Goal: Task Accomplishment & Management: Complete application form

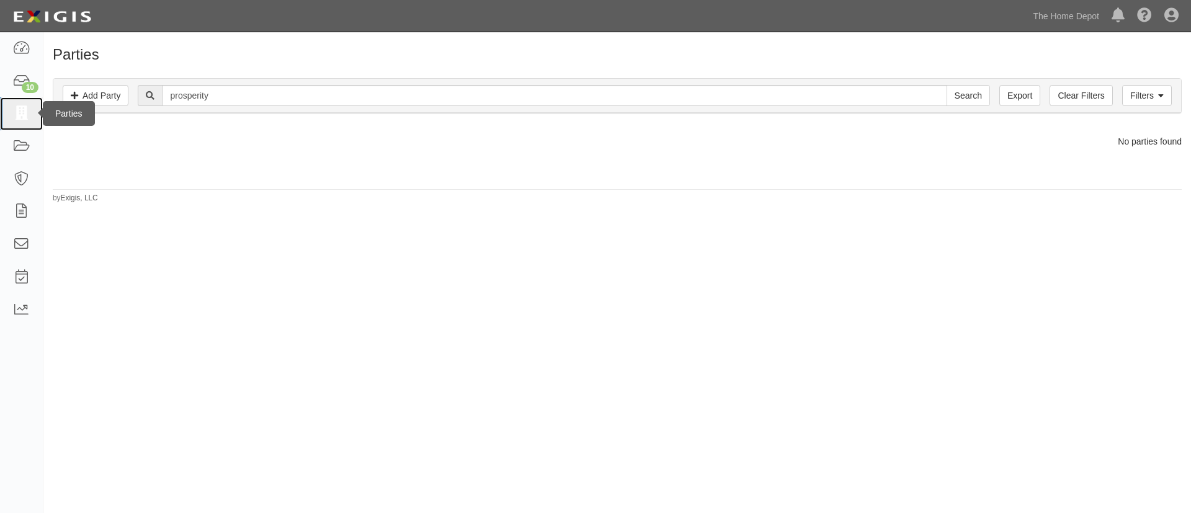
click at [25, 115] on icon at bounding box center [20, 114] width 17 height 14
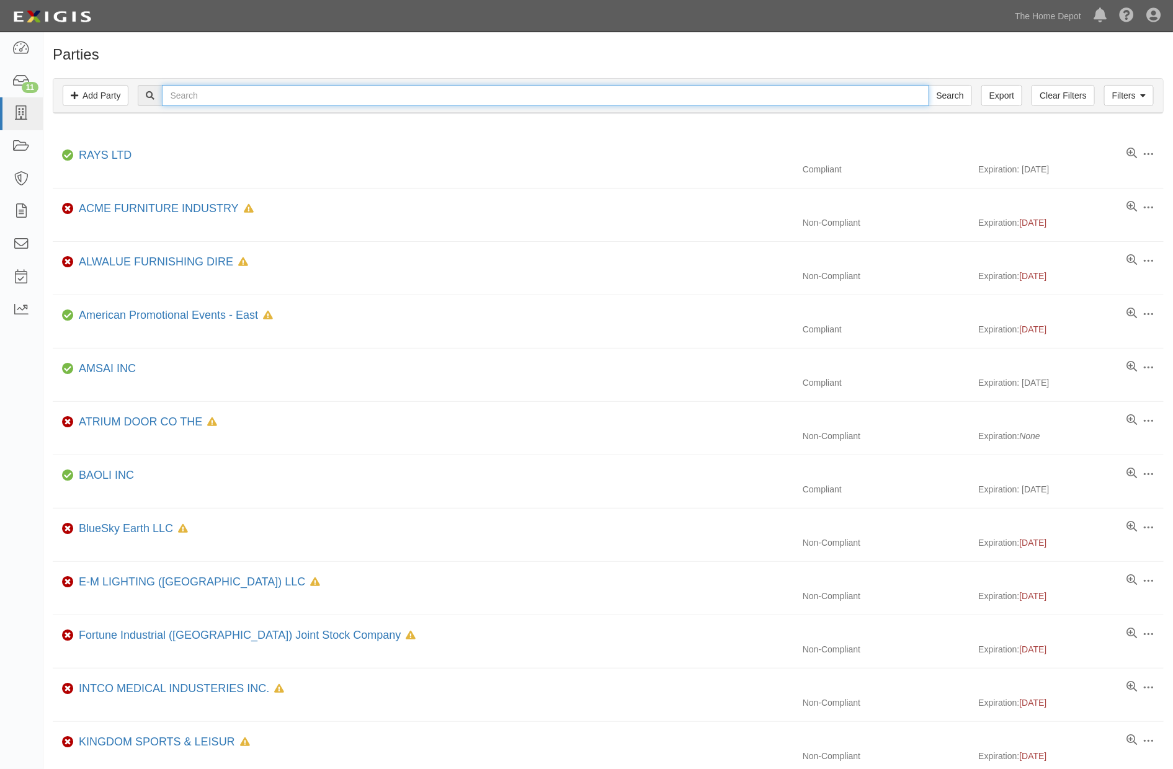
click at [274, 97] on input "text" at bounding box center [545, 95] width 766 height 21
type input "N"
type input "Mj"
click at [928, 85] on input "Search" at bounding box center [949, 95] width 43 height 21
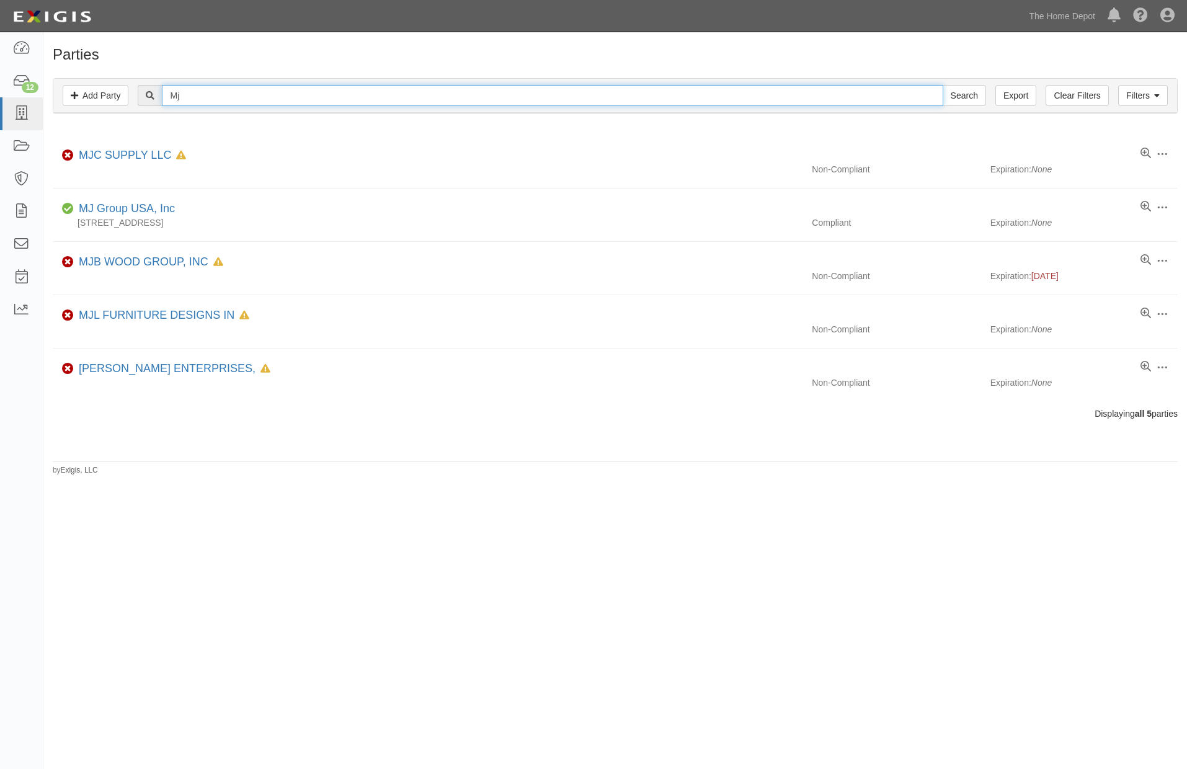
click at [218, 89] on input "Mj" at bounding box center [552, 95] width 781 height 21
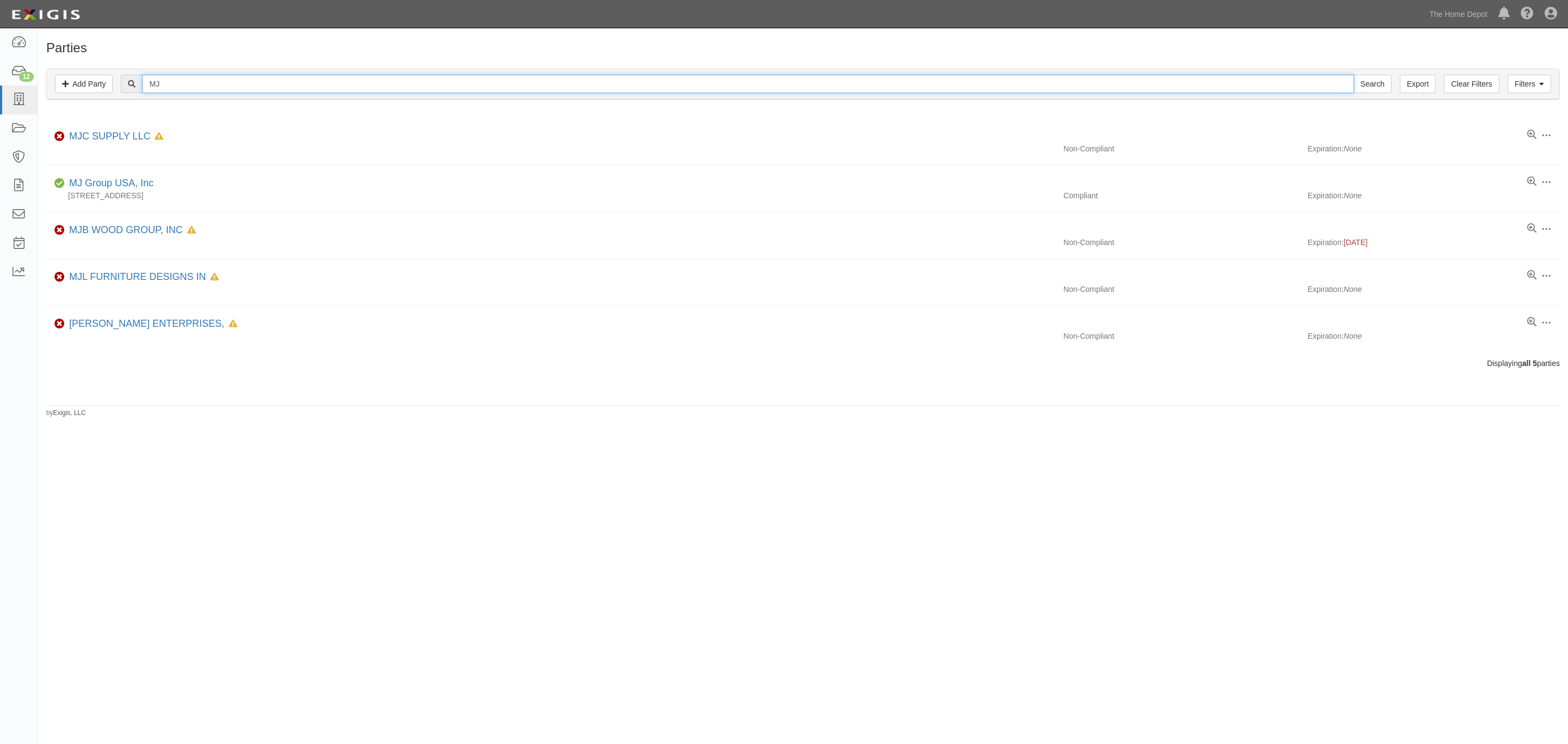
type input "MJ"
click at [1041, 75] on input "Search" at bounding box center [1372, 83] width 38 height 18
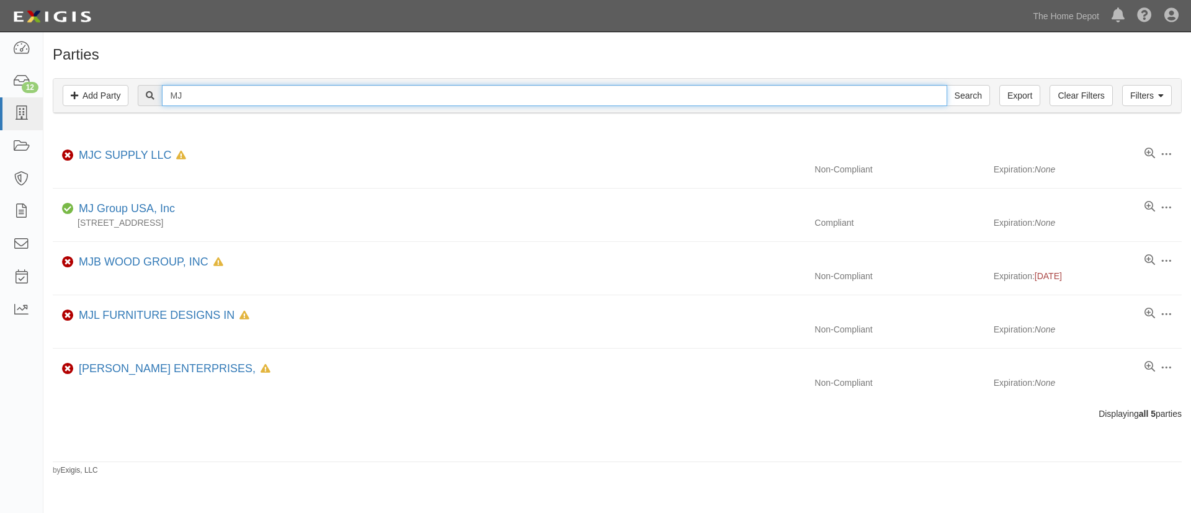
click at [197, 94] on input "MJ" at bounding box center [554, 95] width 784 height 21
paste input "Zhejiang Yichen Hardware Corp"
type input "Zhejiang Yichen Hardware Corp"
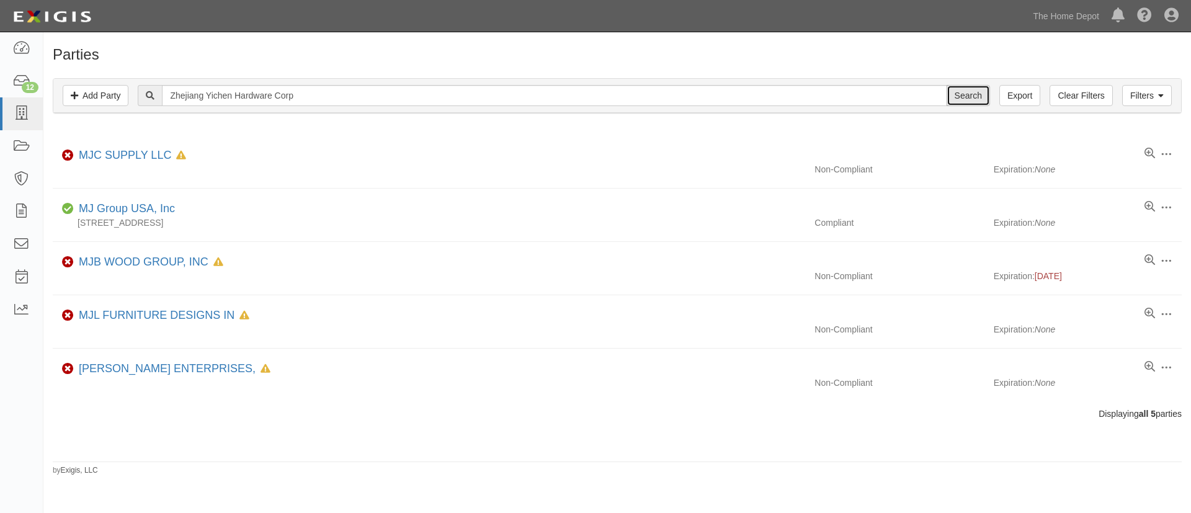
click at [961, 92] on input "Search" at bounding box center [967, 95] width 43 height 21
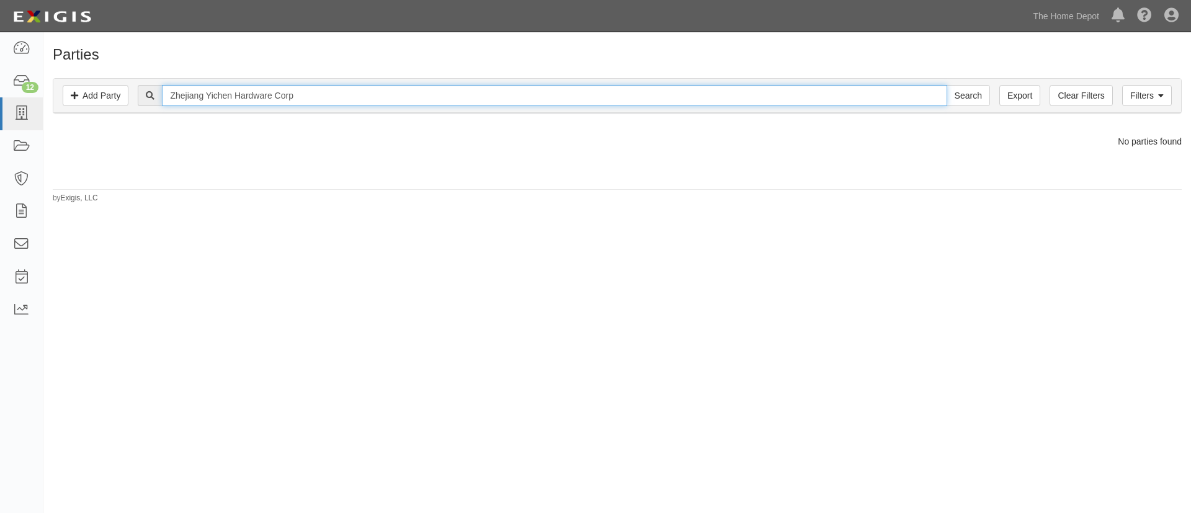
click at [374, 91] on input "Zhejiang Yichen Hardware Corp" at bounding box center [554, 95] width 784 height 21
click at [396, 94] on input "Zhejiang Yichen Hardware Corp - Crown Bolt" at bounding box center [554, 95] width 784 height 21
type input "Zhejiang Yichen Hardware Corp - Crown Bolt"
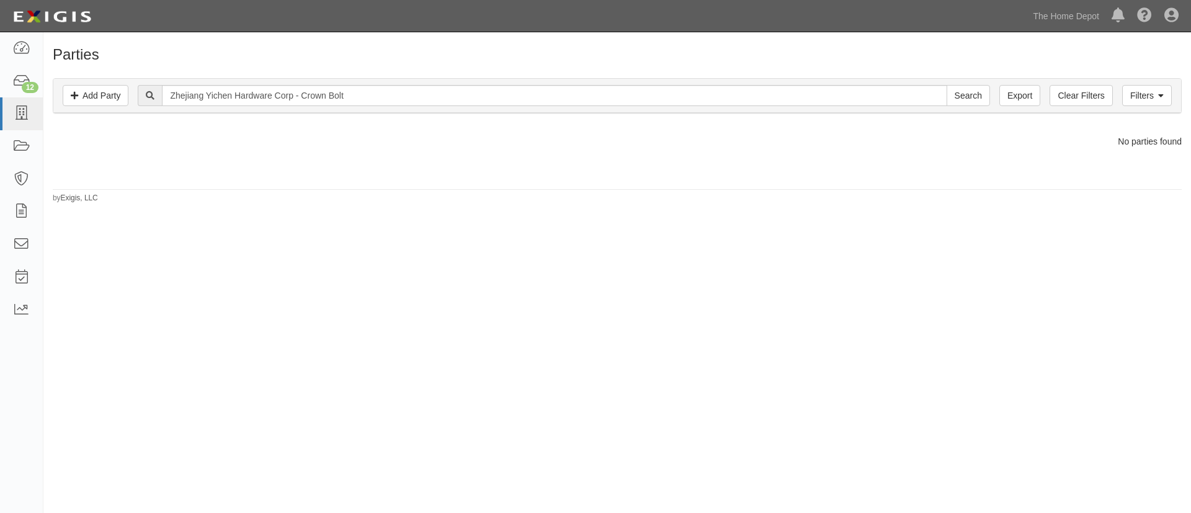
click at [134, 92] on div "Zhejiang Yichen Hardware Corp - Crown Bolt Search" at bounding box center [617, 95] width 1109 height 21
click at [118, 95] on link "Add Party" at bounding box center [96, 95] width 66 height 21
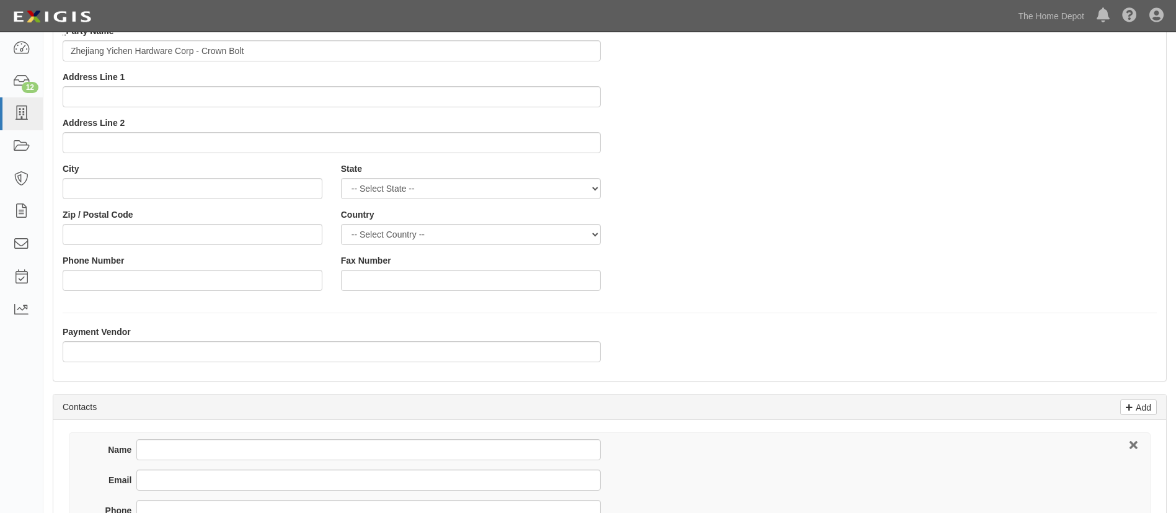
scroll to position [279, 0]
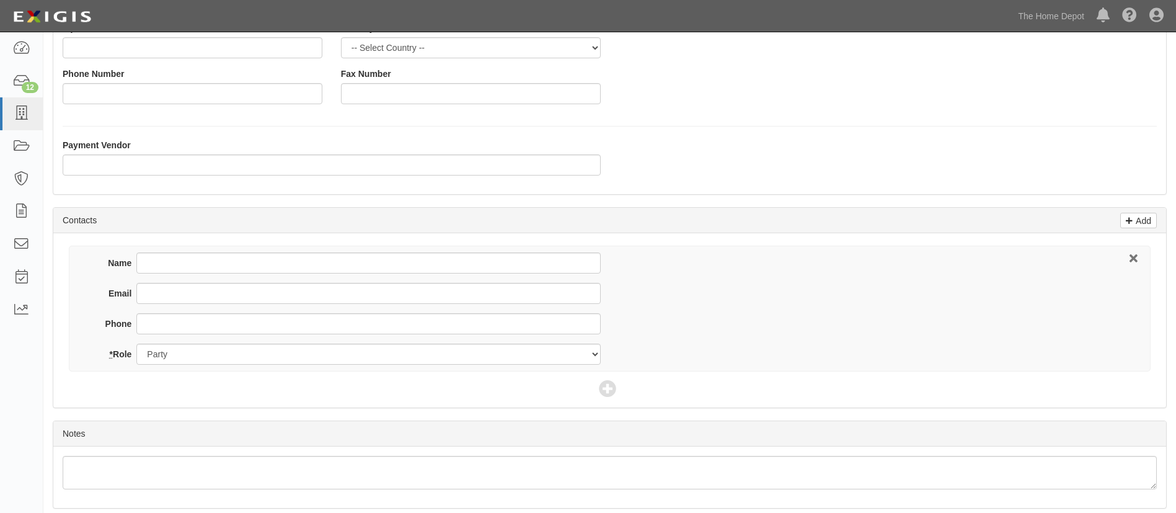
type input "Zhejiang Yichen Hardware Corp - Crown Bolt"
click at [202, 282] on div "Name" at bounding box center [346, 267] width 510 height 30
click at [202, 285] on input "Email" at bounding box center [368, 293] width 464 height 21
click at [167, 290] on input "Email" at bounding box center [368, 293] width 464 height 21
paste input "jessie@yichenhardware.com"
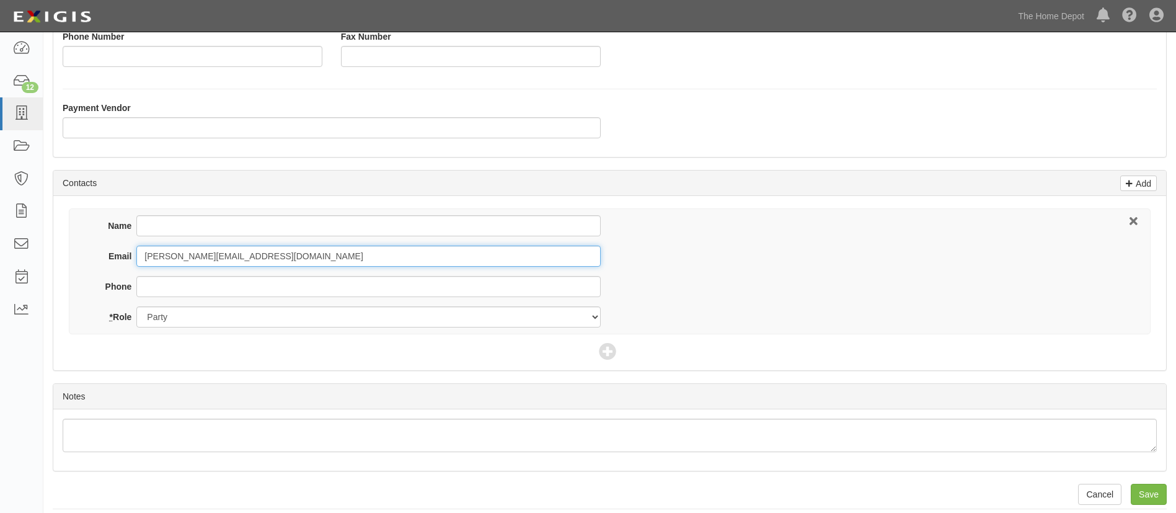
scroll to position [326, 0]
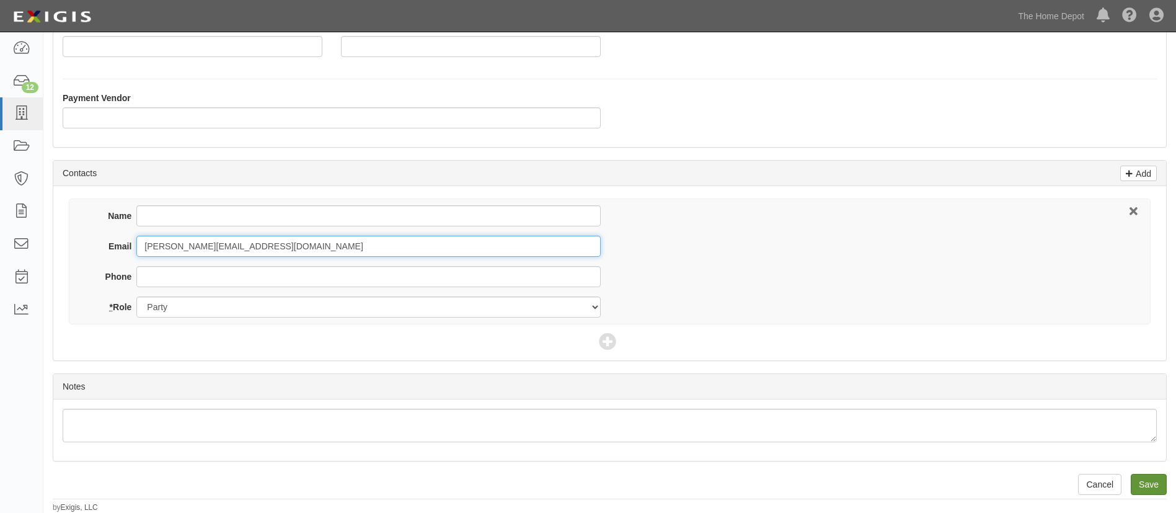
type input "jessie@yichenhardware.com"
click at [1160, 489] on input "Save" at bounding box center [1149, 484] width 36 height 21
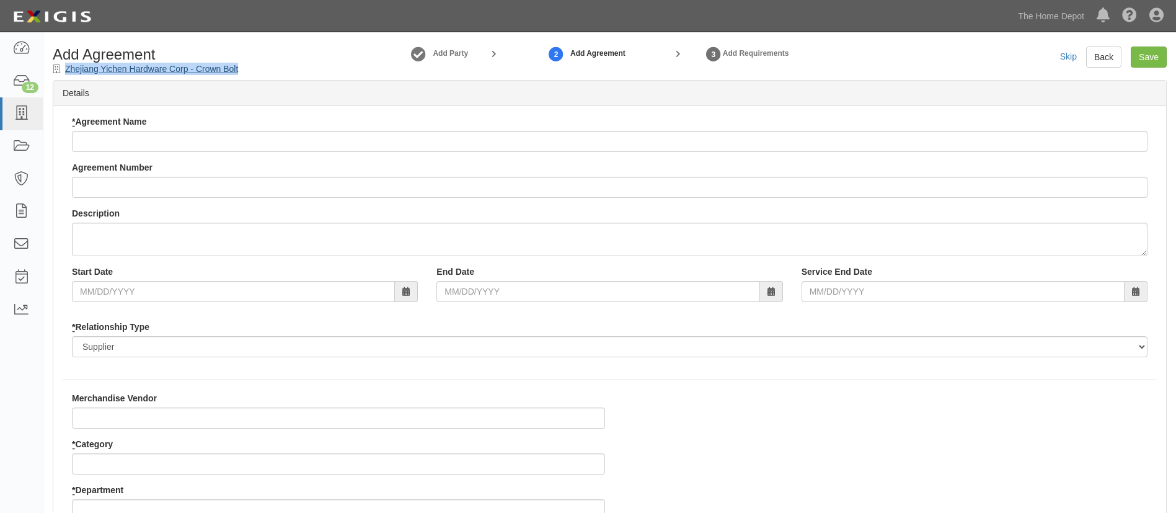
drag, startPoint x: 271, startPoint y: 68, endPoint x: 67, endPoint y: 70, distance: 204.0
click at [67, 70] on div "Add Agreement Zhejiang Yichen Hardware Corp - Crown Bolt" at bounding box center [184, 61] width 283 height 29
copy link "Zhejiang Yichen Hardware Corp - Crown Bolt"
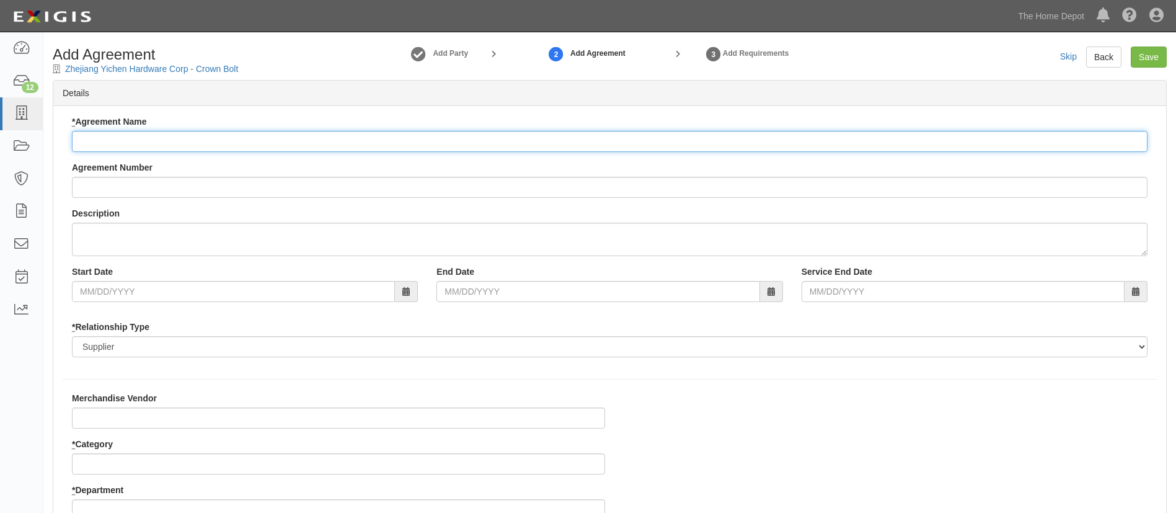
click at [141, 136] on input "* Agreement Name" at bounding box center [610, 141] width 1076 height 21
paste input "Zhejiang Yichen Hardware Corp - Crown Bolt"
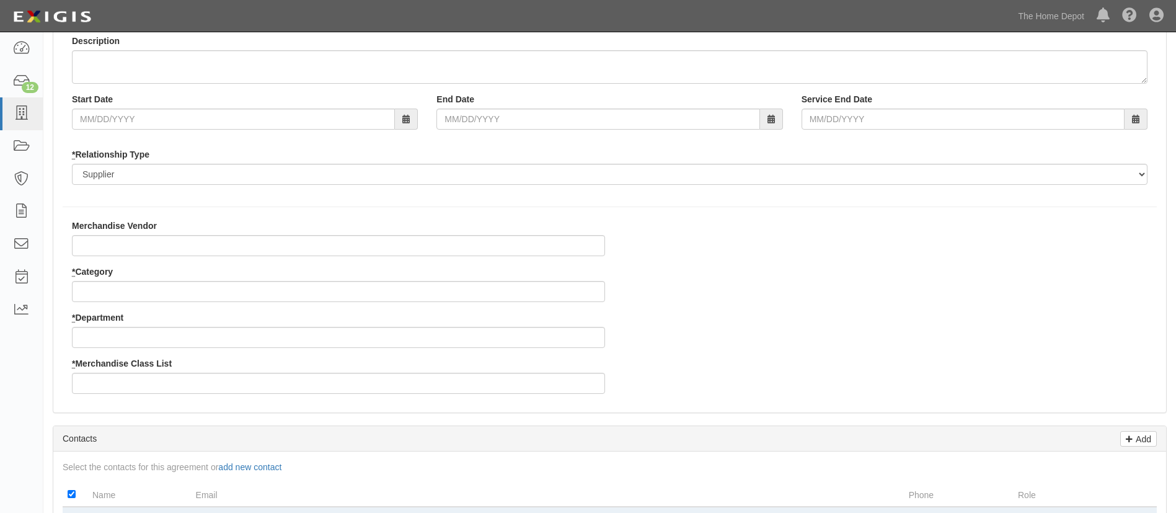
scroll to position [186, 0]
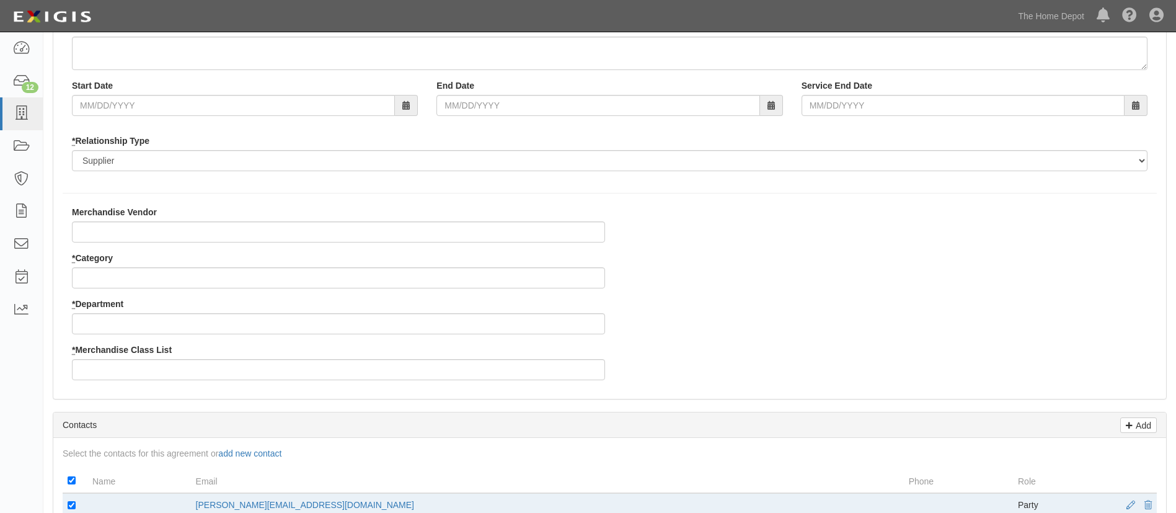
type input "Zhejiang Yichen Hardware Corp - Crown Bolt"
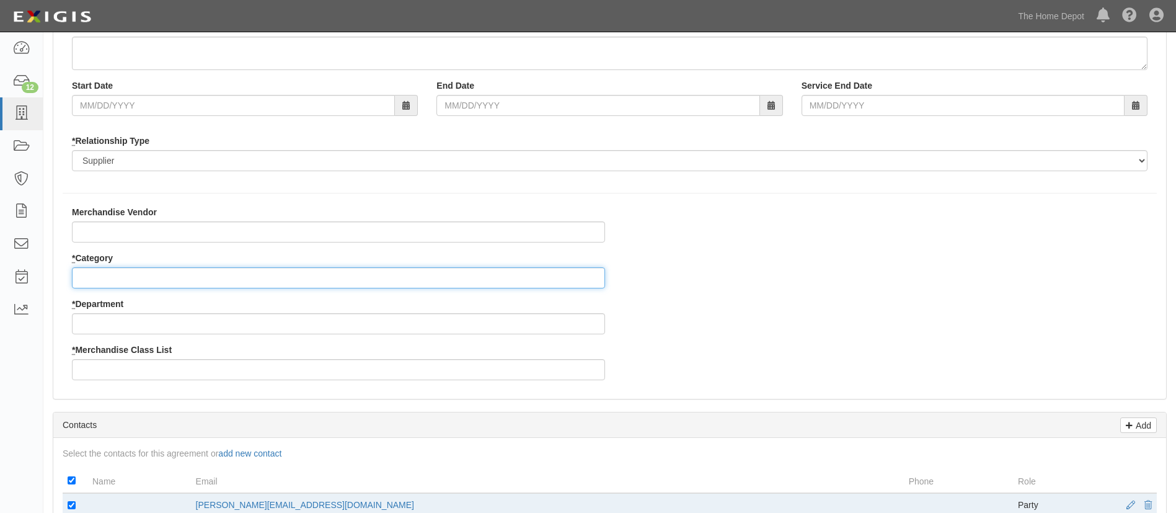
click at [129, 277] on input "* Category" at bounding box center [338, 277] width 533 height 21
drag, startPoint x: 138, startPoint y: 280, endPoint x: 570, endPoint y: 149, distance: 451.6
click at [138, 280] on input "* Category" at bounding box center [338, 277] width 533 height 21
type input "2"
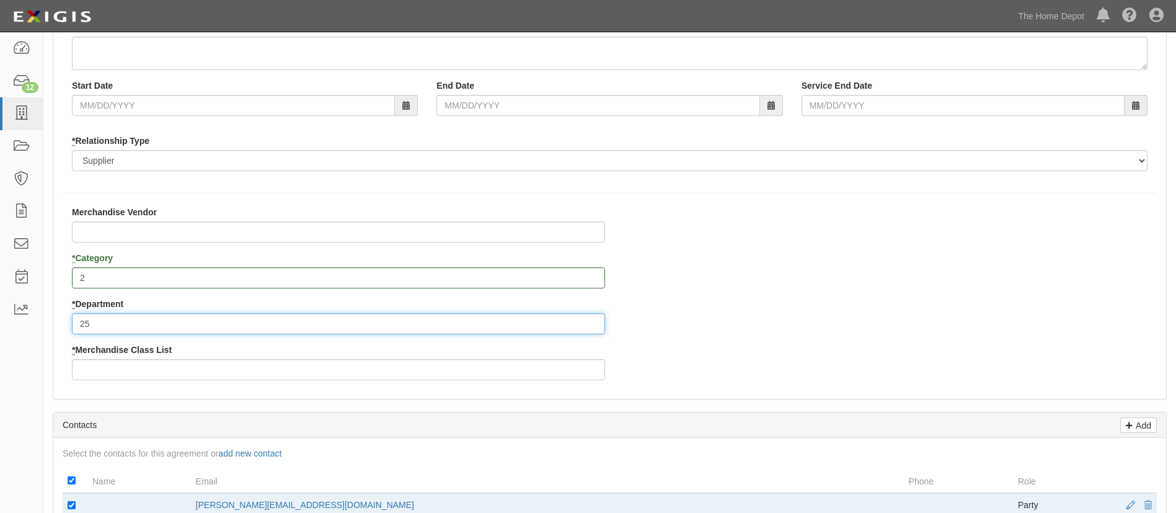
type input "25"
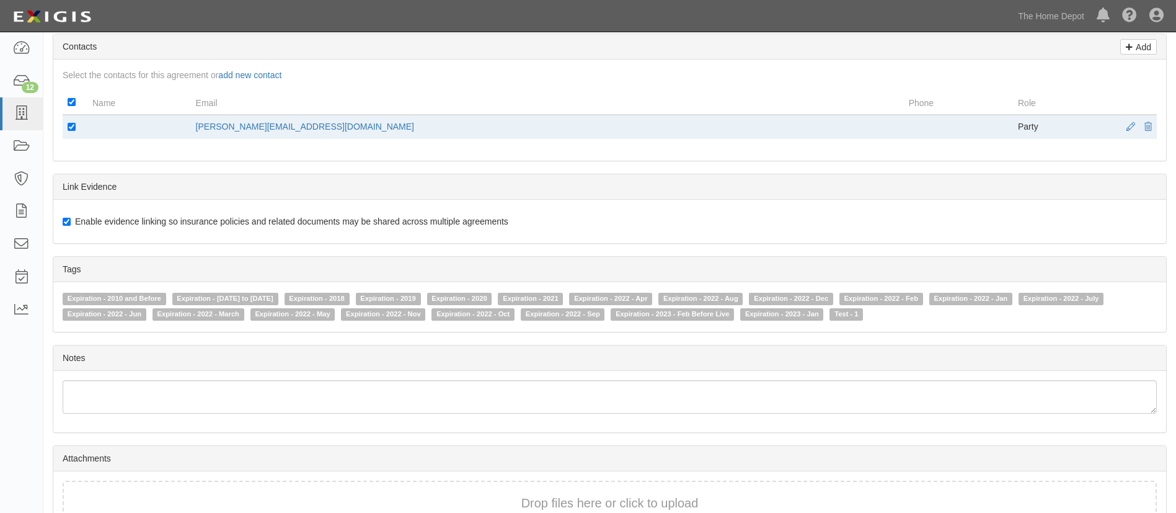
scroll to position [639, 0]
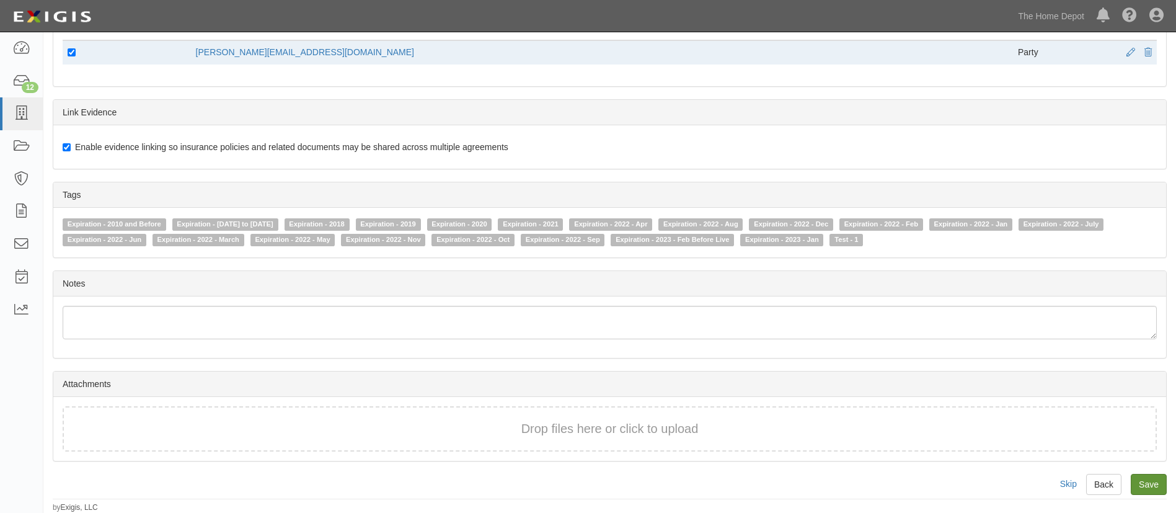
type input "3"
click at [1155, 484] on input "Save" at bounding box center [1149, 484] width 36 height 21
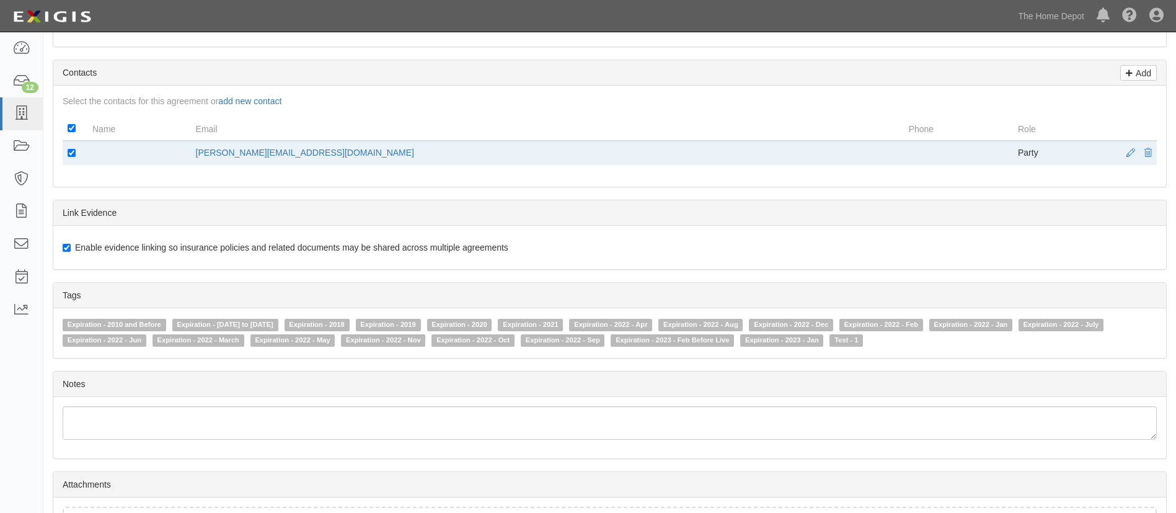
scroll to position [360, 0]
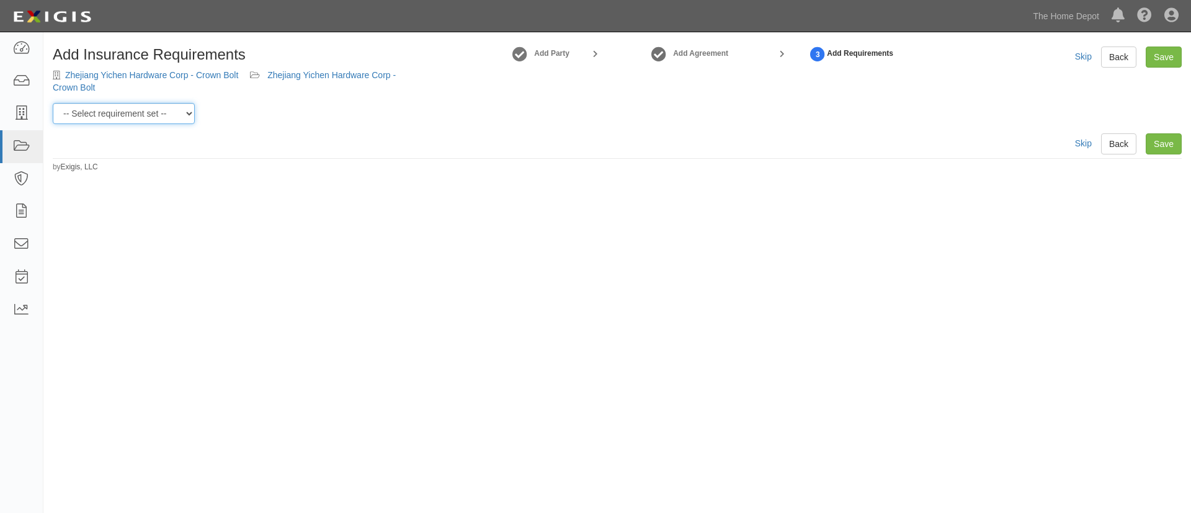
click at [176, 120] on select "-- Select requirement set -- $20M GL (Non-US Suppliers) $20M GL (US Suppliers) …" at bounding box center [124, 113] width 142 height 21
click at [53, 103] on select "-- Select requirement set -- $20M GL (Non-US Suppliers) $20M GL (US Suppliers) …" at bounding box center [124, 113] width 142 height 21
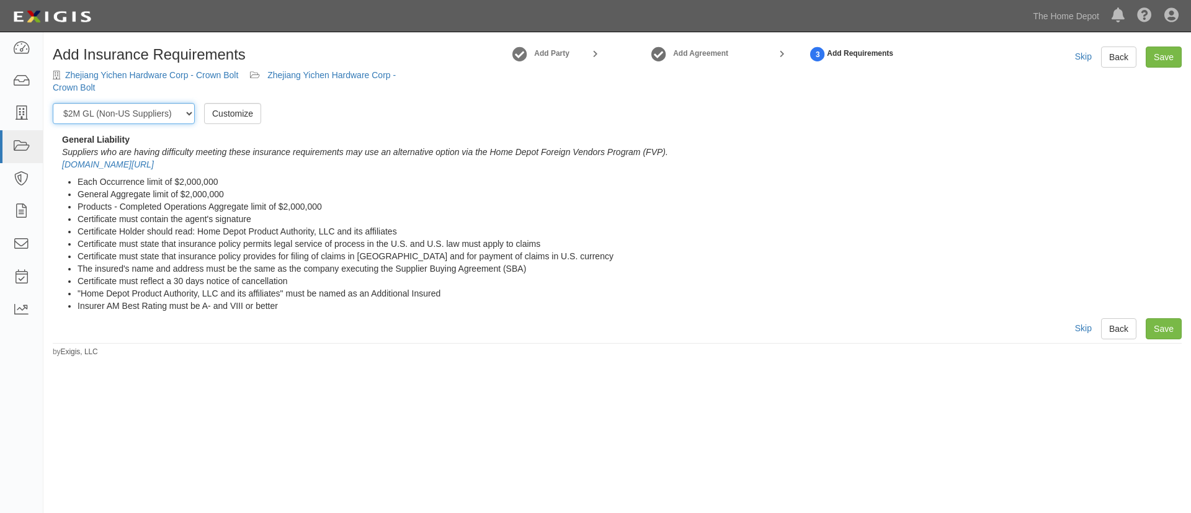
click at [162, 110] on select "-- Select requirement set -- $20M GL (Non-US Suppliers) $20M GL (US Suppliers) …" at bounding box center [124, 113] width 142 height 21
click at [53, 103] on select "-- Select requirement set -- $20M GL (Non-US Suppliers) $20M GL (US Suppliers) …" at bounding box center [124, 113] width 142 height 21
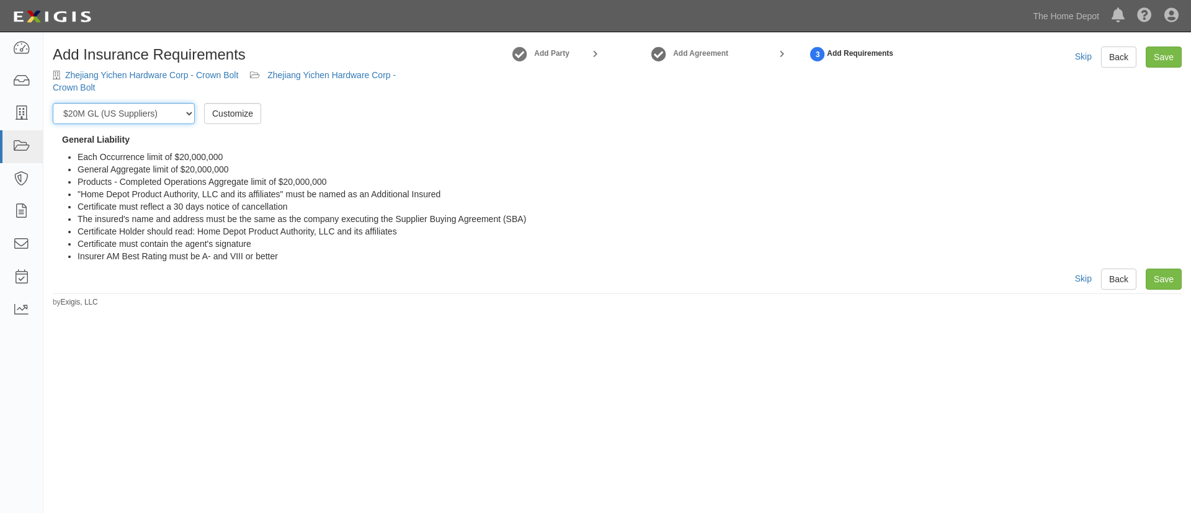
click at [156, 117] on select "-- Select requirement set -- $20M GL (Non-US Suppliers) $20M GL (US Suppliers) …" at bounding box center [124, 113] width 142 height 21
select select "3961"
click at [53, 103] on select "-- Select requirement set -- $20M GL (Non-US Suppliers) $20M GL (US Suppliers) …" at bounding box center [124, 113] width 142 height 21
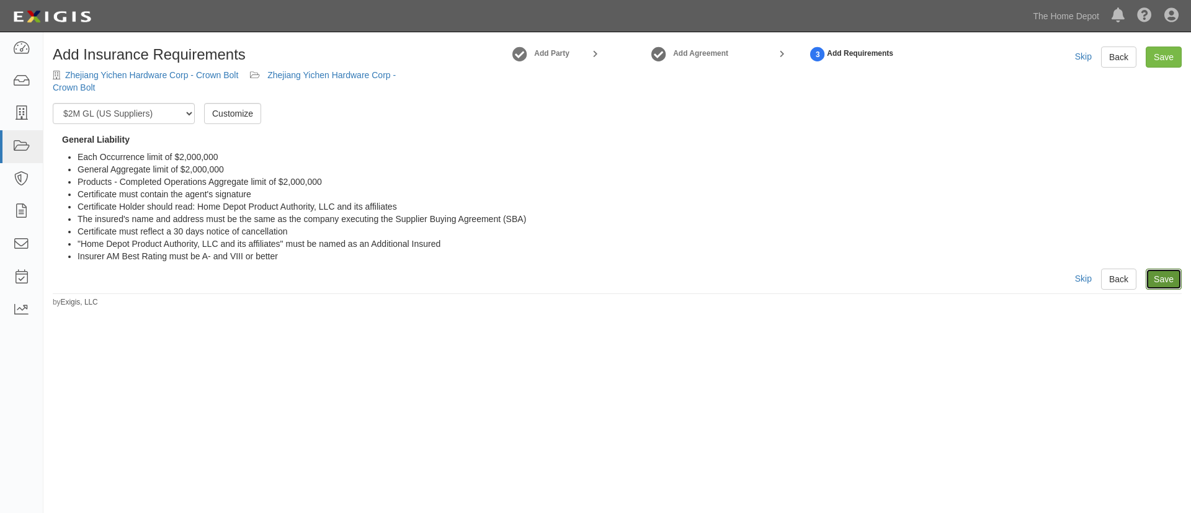
click at [1178, 286] on link "Save" at bounding box center [1163, 278] width 36 height 21
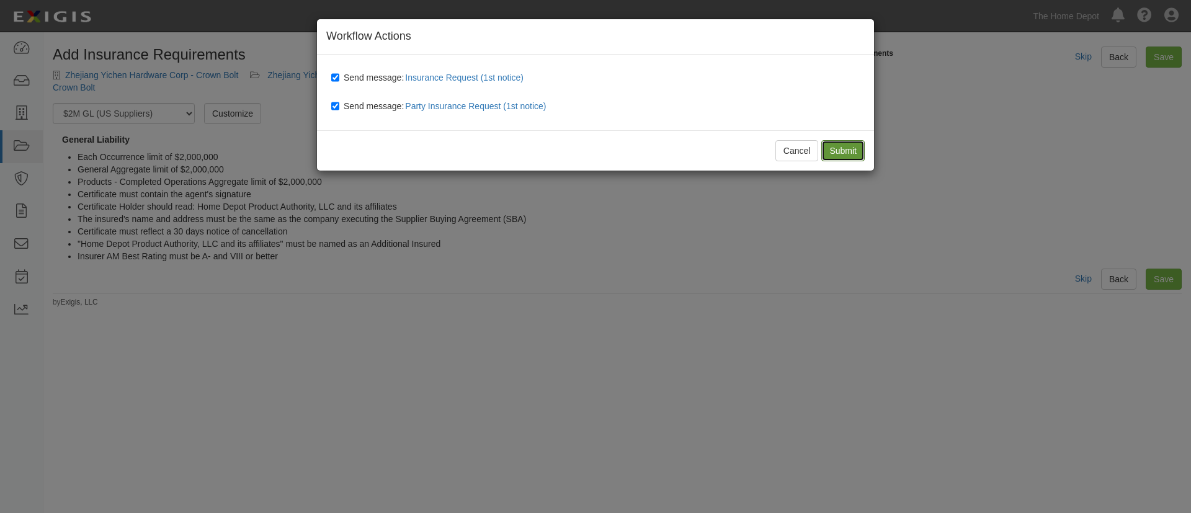
click at [836, 151] on input "Submit" at bounding box center [842, 150] width 43 height 21
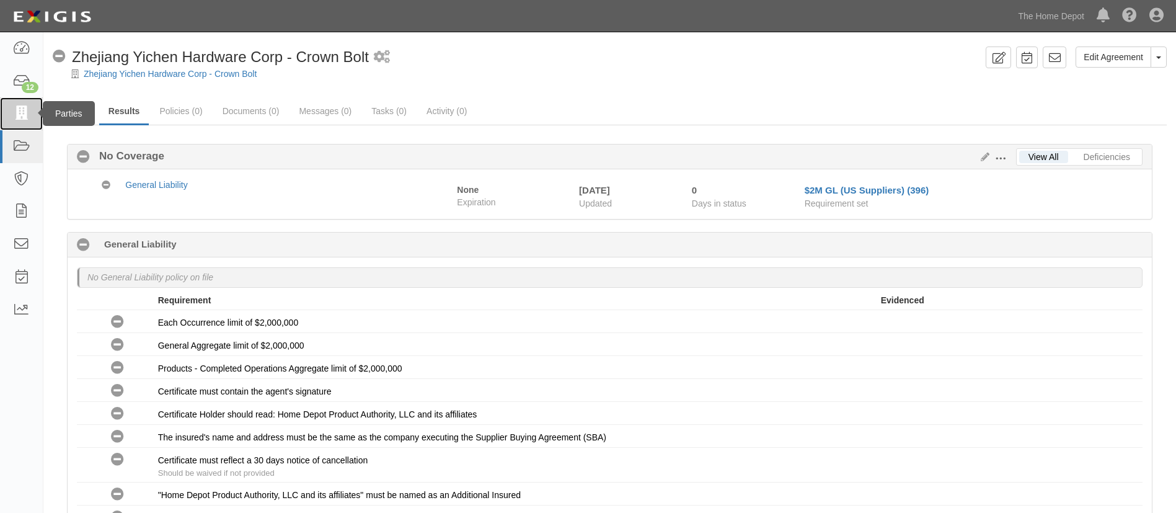
click at [33, 114] on link at bounding box center [21, 113] width 43 height 33
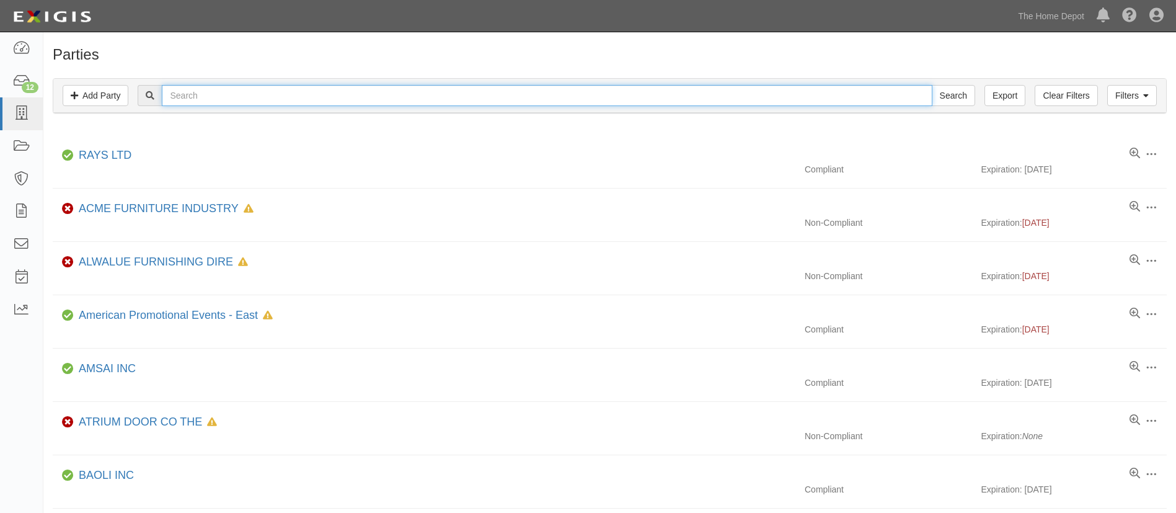
click at [189, 104] on input "text" at bounding box center [547, 95] width 770 height 21
paste input "Zhejiang Wandekai Fluid Equipment Techno"
type input "Zhejiang Wandekai Fluid Equipment Techno"
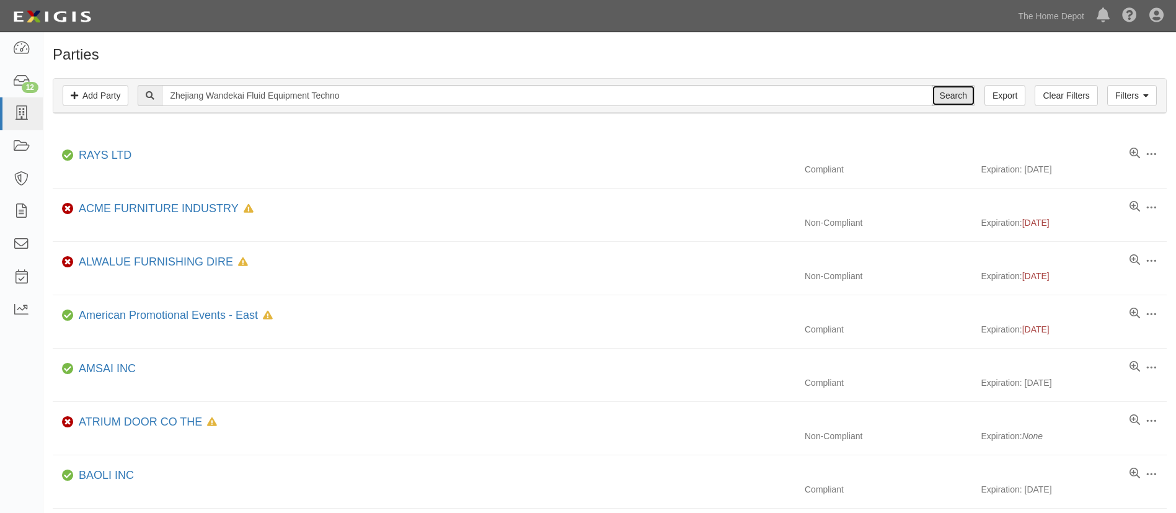
click at [957, 99] on input "Search" at bounding box center [953, 95] width 43 height 21
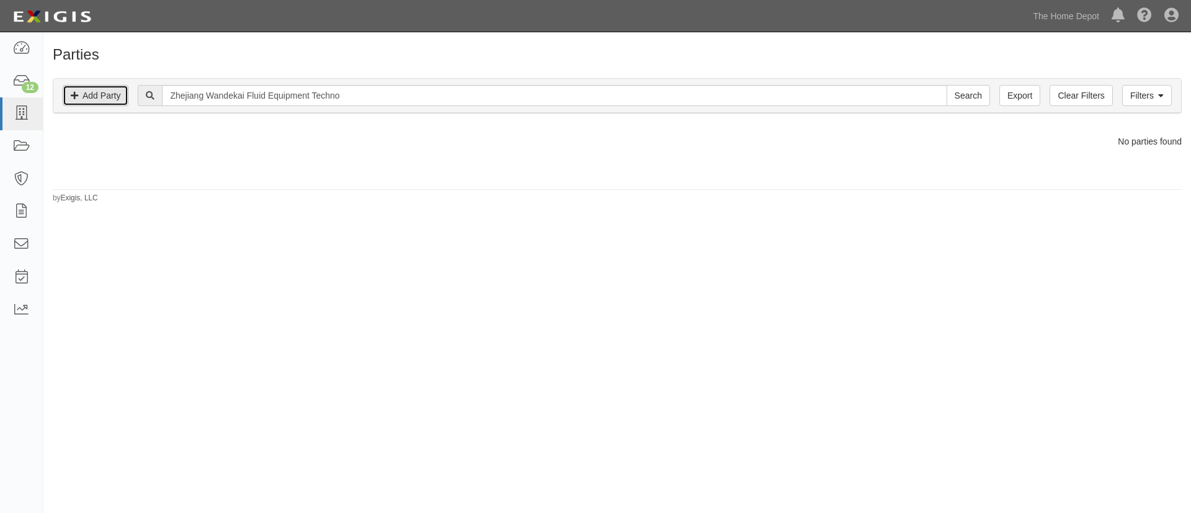
click at [119, 93] on link "Add Party" at bounding box center [96, 95] width 66 height 21
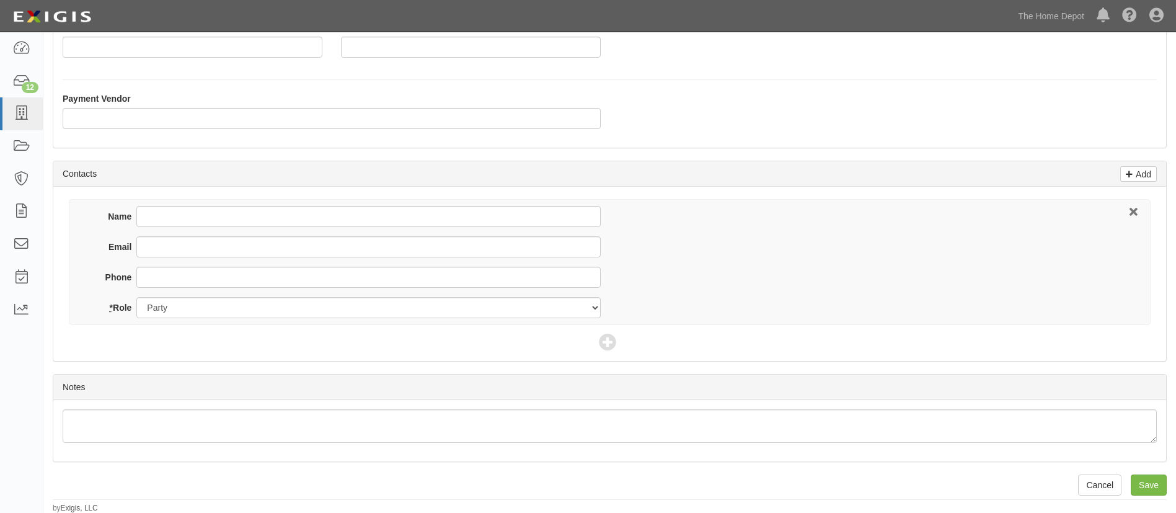
scroll to position [326, 0]
type input "Zhejiang Wandekai Fluid Equipment Techno - Crown Bolt"
click at [175, 260] on div "Email" at bounding box center [346, 251] width 510 height 30
click at [175, 249] on input "Email" at bounding box center [368, 246] width 464 height 21
paste input "[PERSON_NAME][EMAIL_ADDRESS][DOMAIN_NAME]"
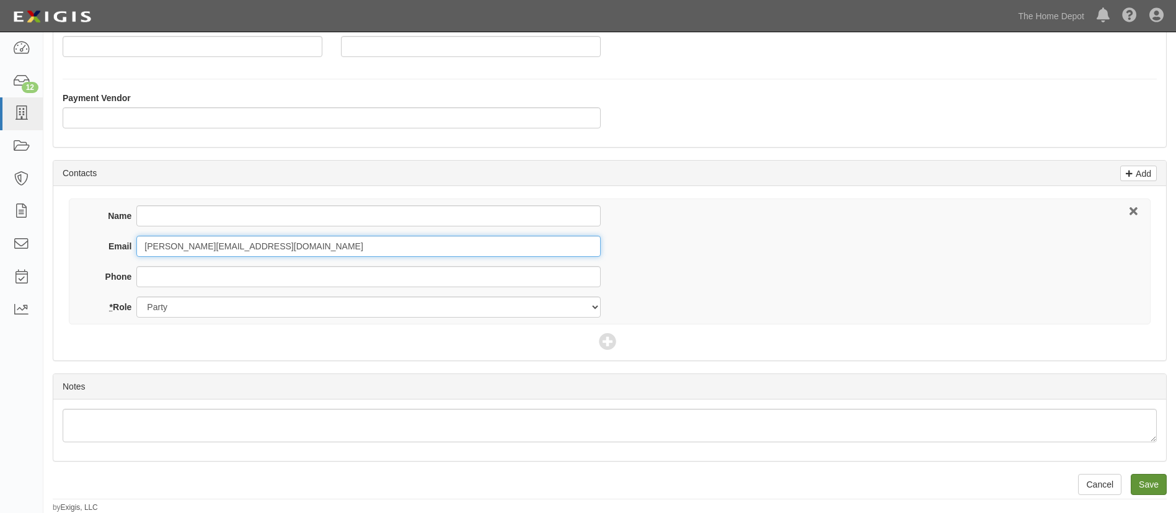
type input "[PERSON_NAME][EMAIL_ADDRESS][DOMAIN_NAME]"
click at [1132, 477] on input "Save" at bounding box center [1149, 484] width 36 height 21
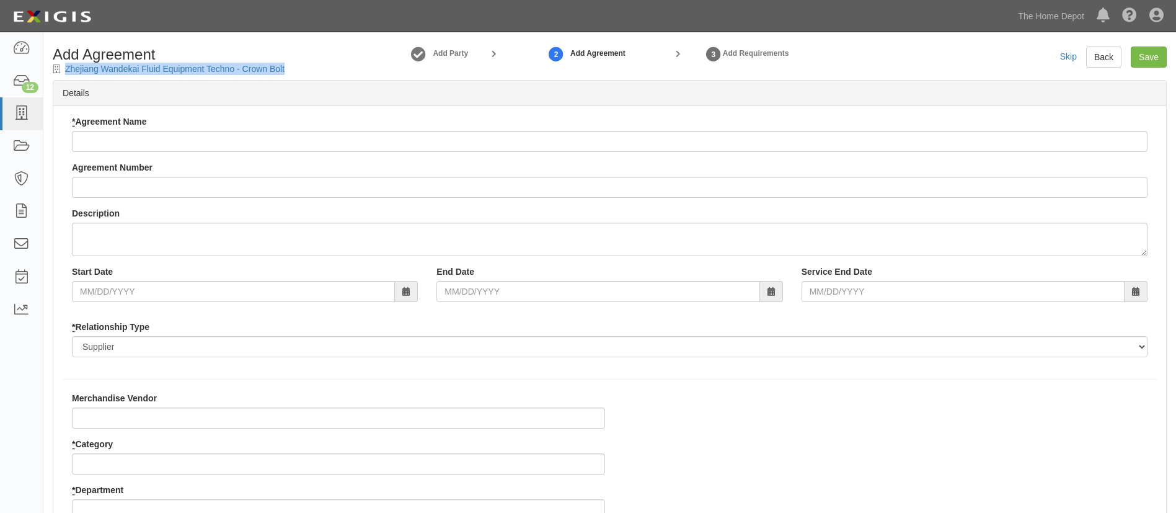
drag, startPoint x: 315, startPoint y: 74, endPoint x: 59, endPoint y: 67, distance: 256.2
click at [59, 67] on div "Add Agreement Zhejiang Wandekai Fluid Equipment Techno - Crown Bolt" at bounding box center [184, 61] width 283 height 29
copy div "Zhejiang Wandekai Fluid Equipment Techno - Crown Bolt"
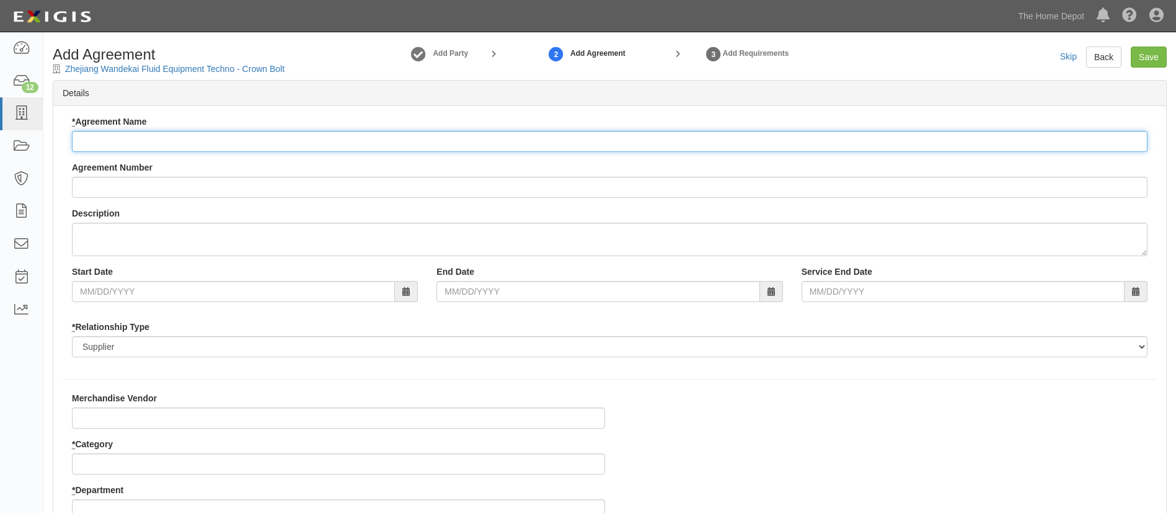
click at [147, 145] on input "* Agreement Name" at bounding box center [610, 141] width 1076 height 21
paste input "Zhejiang Wandekai Fluid Equipment Techno - Crown Bolt"
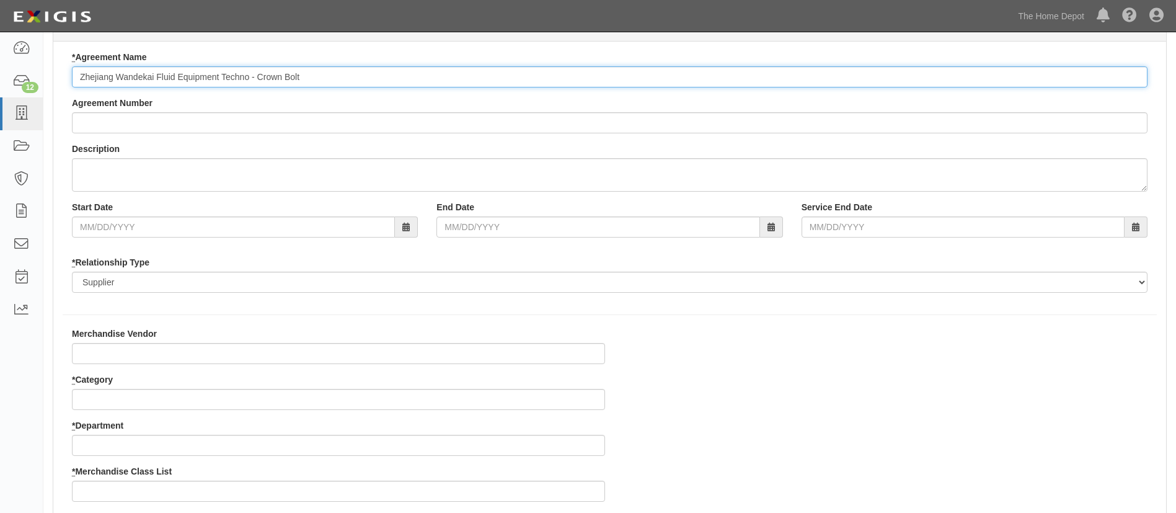
scroll to position [93, 0]
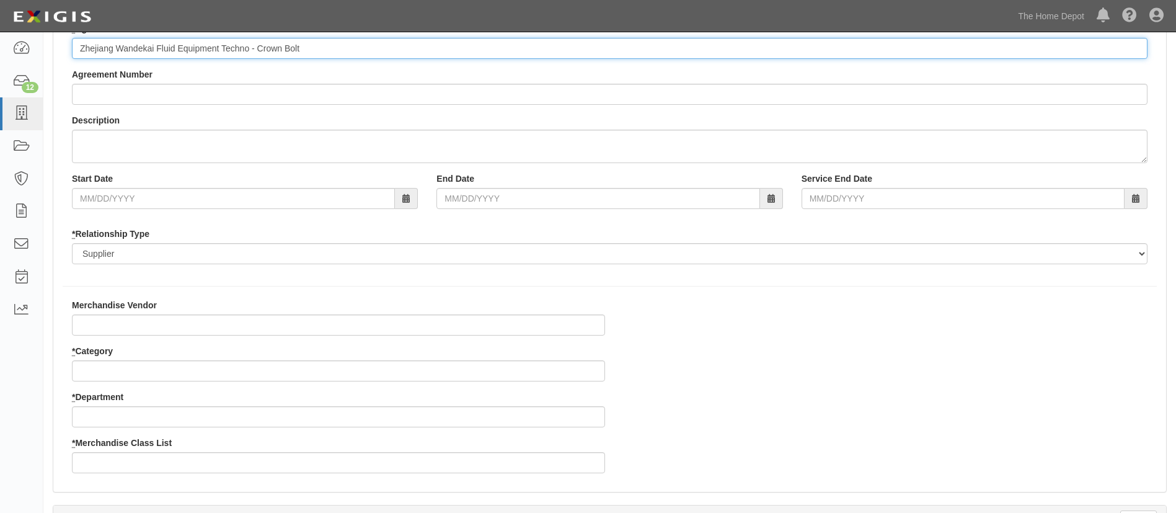
type input "Zhejiang Wandekai Fluid Equipment Techno - Crown Bolt"
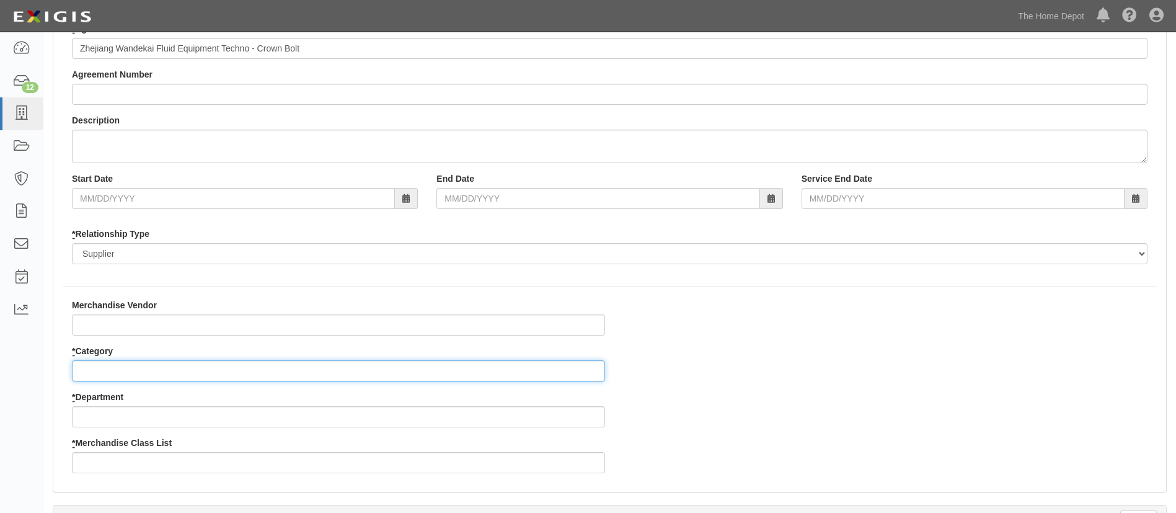
click at [112, 360] on input "* Category" at bounding box center [338, 370] width 533 height 21
drag, startPoint x: 130, startPoint y: 378, endPoint x: 153, endPoint y: 373, distance: 24.0
click at [130, 378] on input "* Category" at bounding box center [338, 370] width 533 height 21
type input "8"
type input "26"
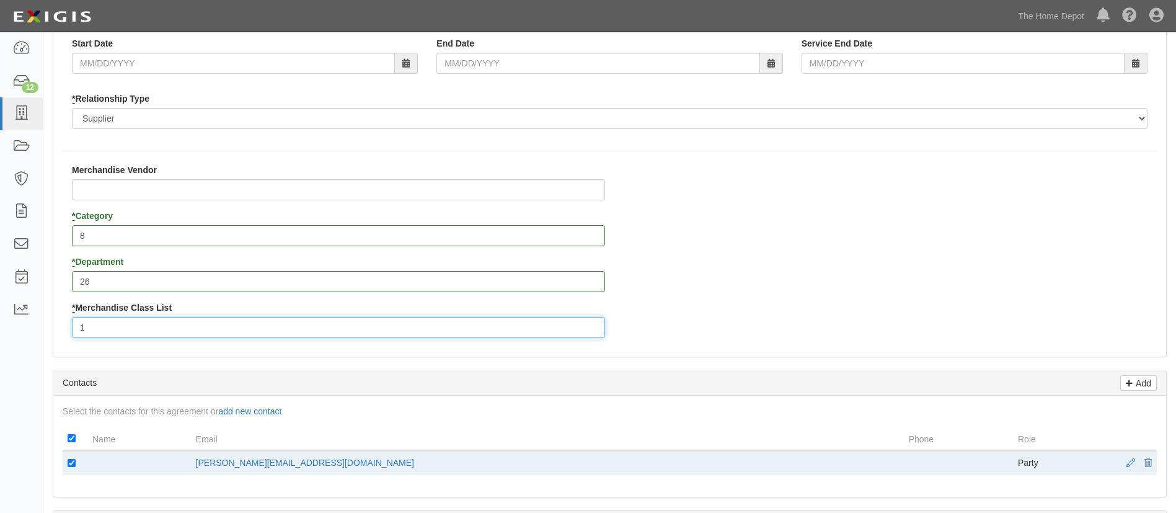
scroll to position [372, 0]
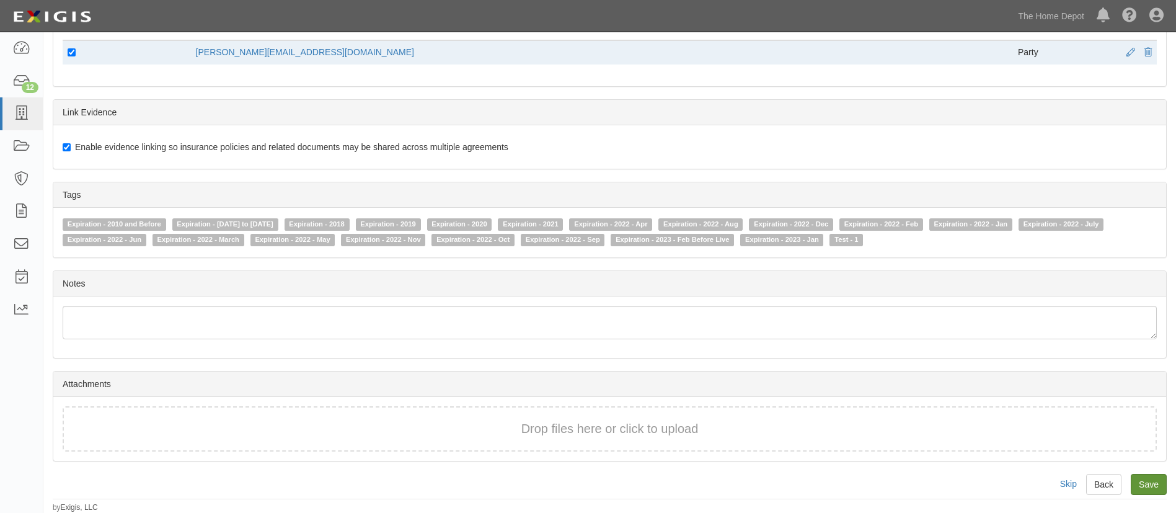
type input "1"
click at [1163, 482] on input "Save" at bounding box center [1149, 484] width 36 height 21
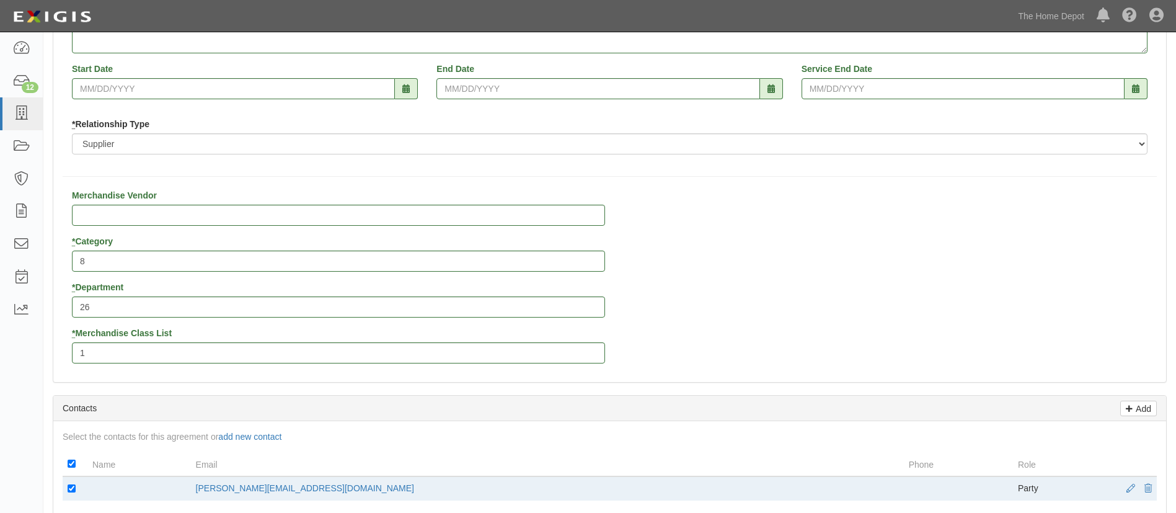
scroll to position [174, 0]
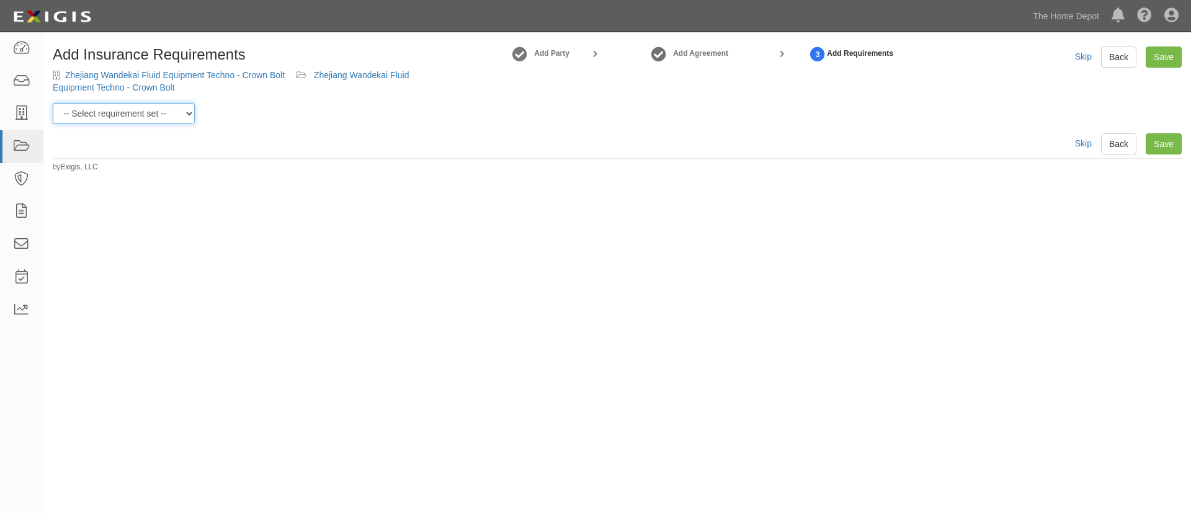
click at [164, 120] on select "-- Select requirement set -- $20M GL (Non-US Suppliers) $20M GL (US Suppliers) …" at bounding box center [124, 113] width 142 height 21
click at [53, 103] on select "-- Select requirement set -- $20M GL (Non-US Suppliers) $20M GL (US Suppliers) …" at bounding box center [124, 113] width 142 height 21
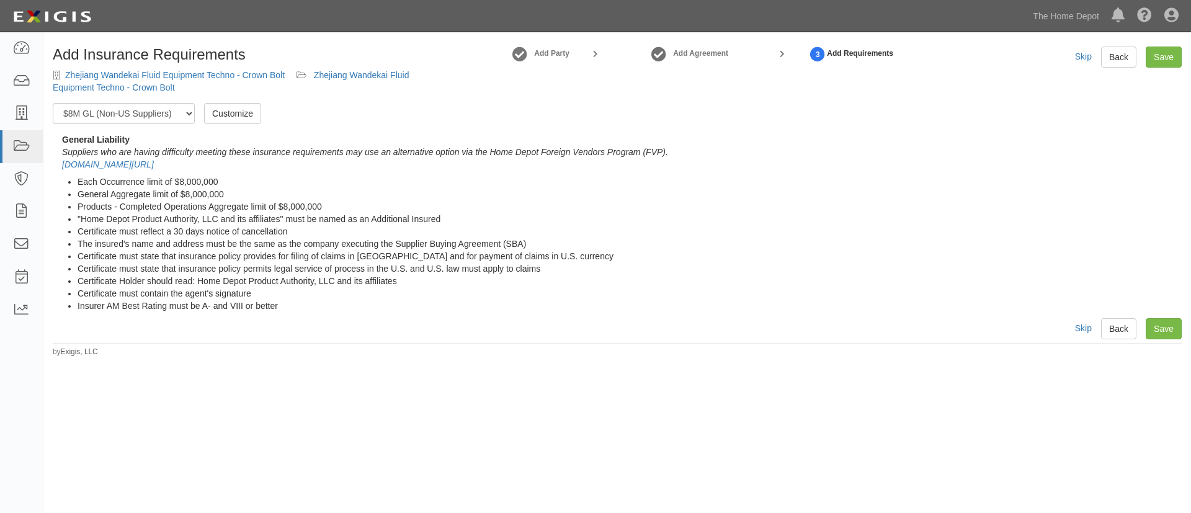
click at [137, 290] on div "Add Insurance Requirements Zhejiang Wandekai Fluid Equipment Techno - Crown Bol…" at bounding box center [595, 267] width 1191 height 461
click at [180, 113] on select "-- Select requirement set -- $20M GL (Non-US Suppliers) $20M GL (US Suppliers) …" at bounding box center [124, 113] width 142 height 21
select select "3963"
click at [53, 103] on select "-- Select requirement set -- $20M GL (Non-US Suppliers) $20M GL (US Suppliers) …" at bounding box center [124, 113] width 142 height 21
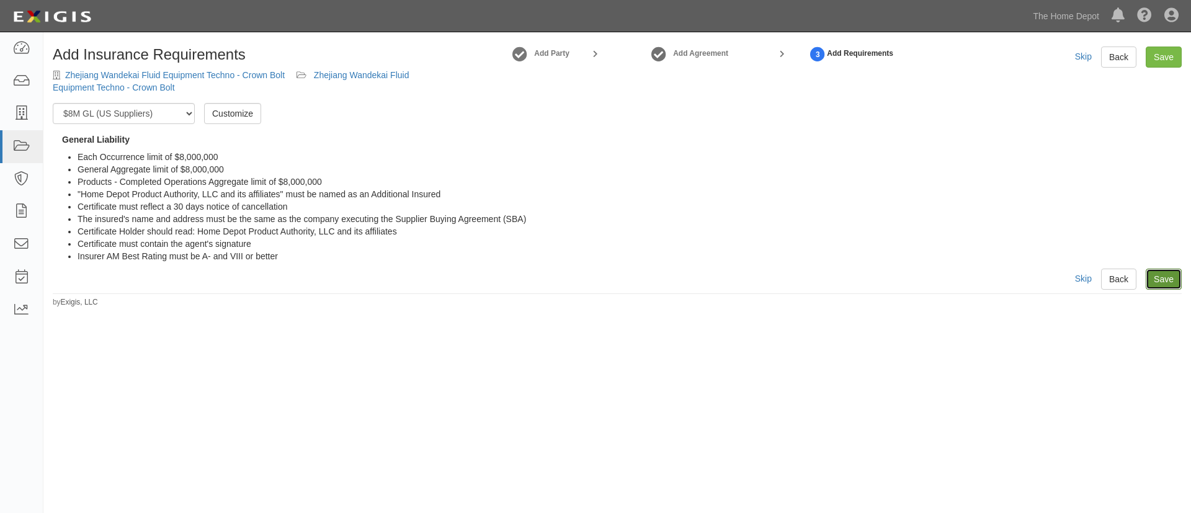
click at [1171, 285] on link "Save" at bounding box center [1163, 278] width 36 height 21
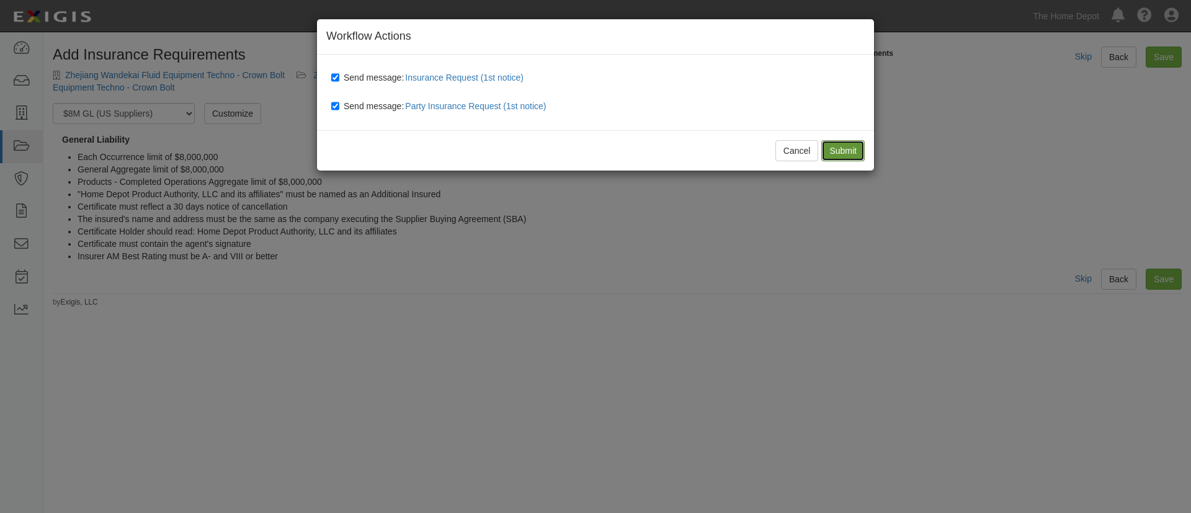
click at [835, 148] on input "Submit" at bounding box center [842, 150] width 43 height 21
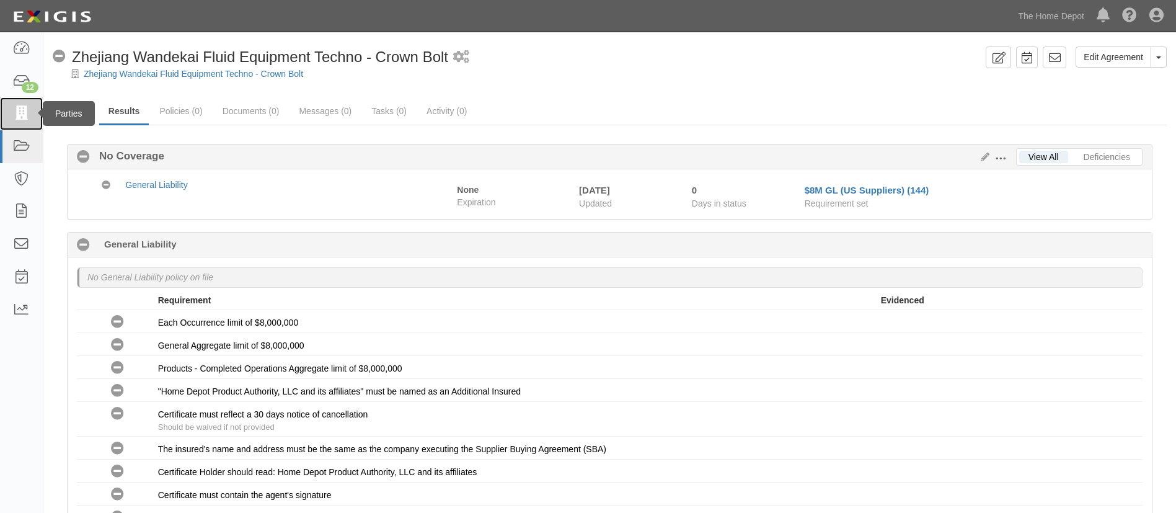
click at [11, 111] on link at bounding box center [21, 113] width 43 height 33
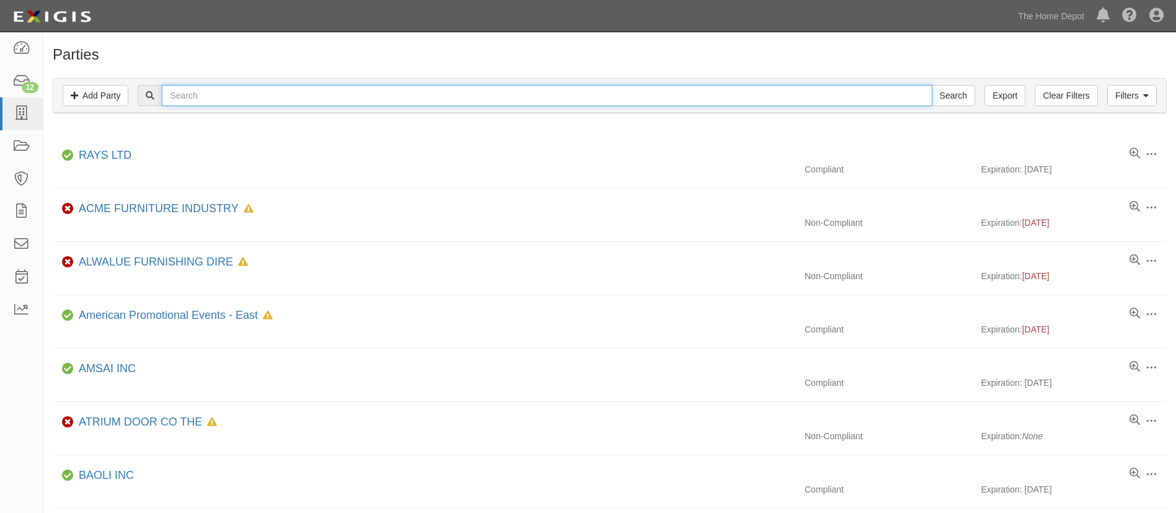
click at [257, 92] on input "text" at bounding box center [547, 95] width 770 height 21
paste input "Taizhou New Sanhe Sanitary Ware Co. Ltd"
type input "Taizhou New Sanhe Sanitary Ware Co. Ltd"
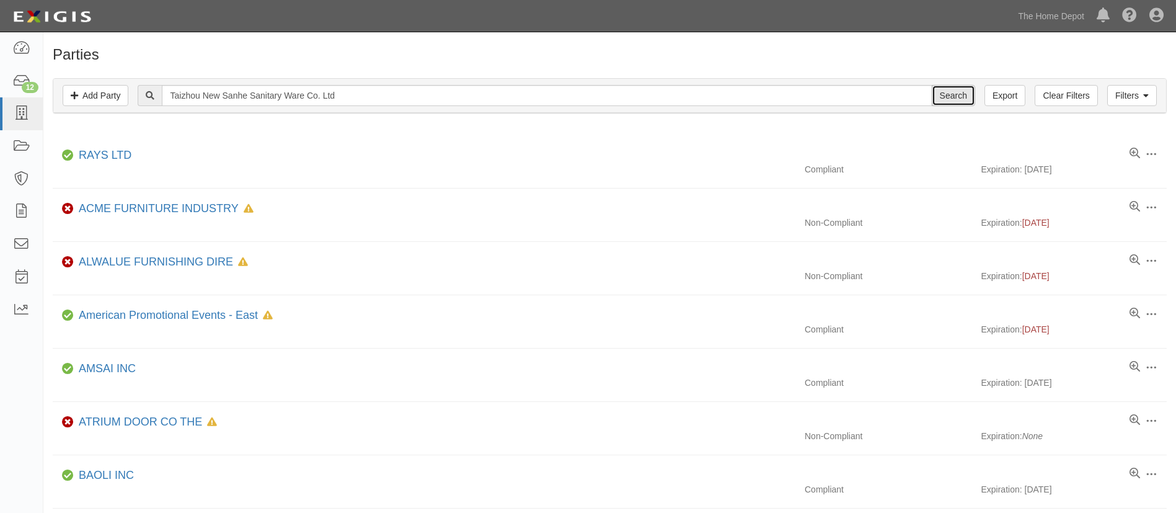
click at [974, 92] on input "Search" at bounding box center [953, 95] width 43 height 21
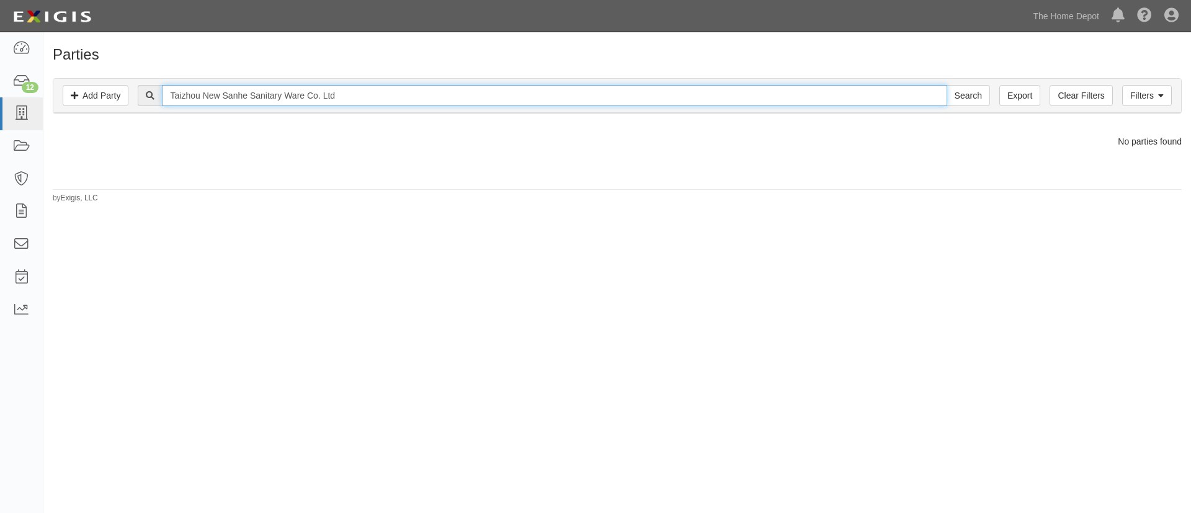
click at [474, 99] on input "Taizhou New Sanhe Sanitary Ware Co. Ltd" at bounding box center [554, 95] width 784 height 21
type input "Taizhou New Sanhe Sanitary Ware Co. Ltd - Crown Bolt"
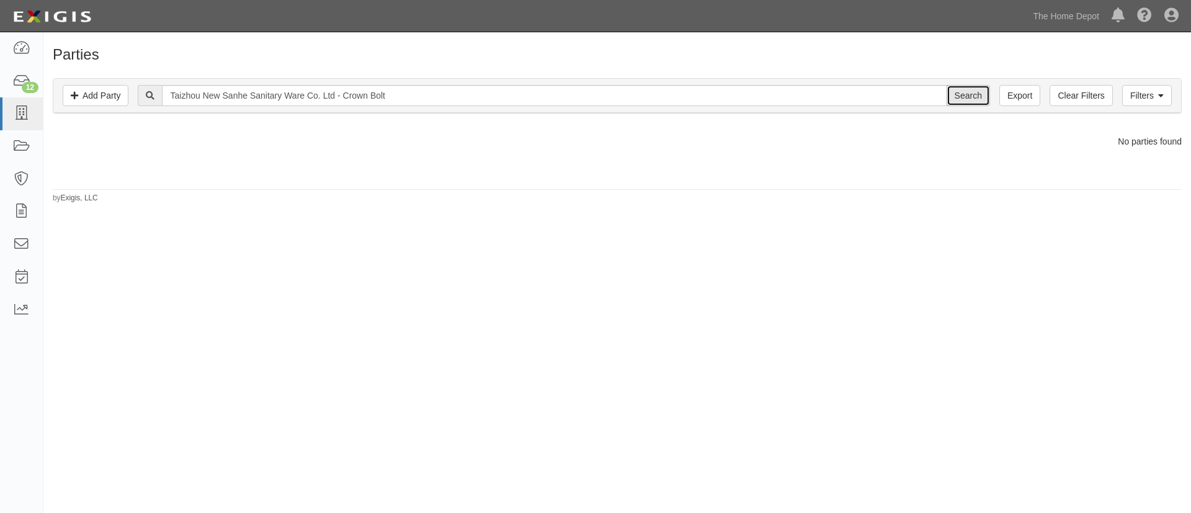
click at [948, 92] on input "Search" at bounding box center [967, 95] width 43 height 21
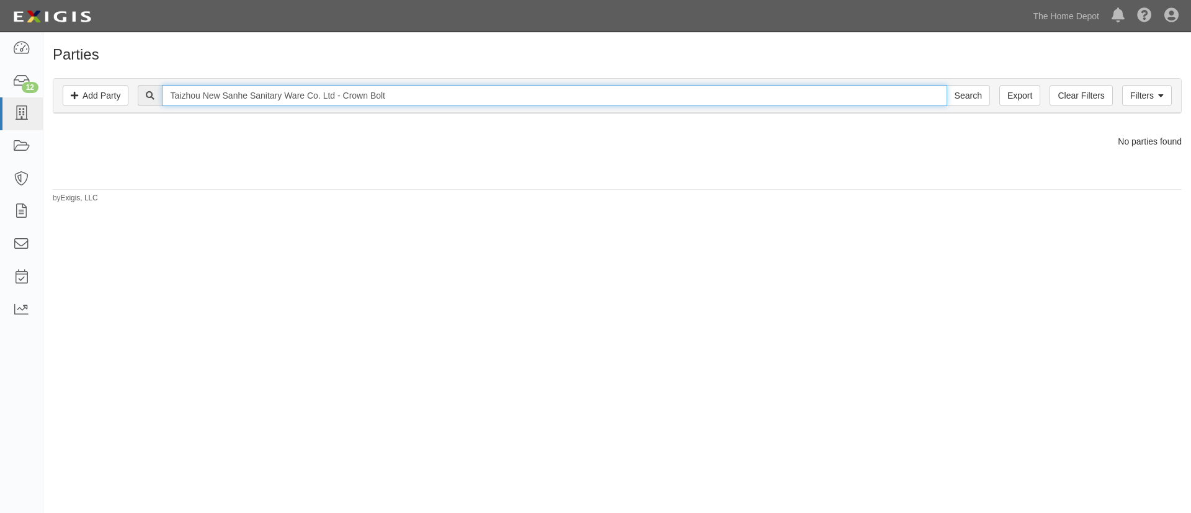
click at [391, 96] on input "Taizhou New Sanhe Sanitary Ware Co. Ltd - Crown Bolt" at bounding box center [554, 95] width 784 height 21
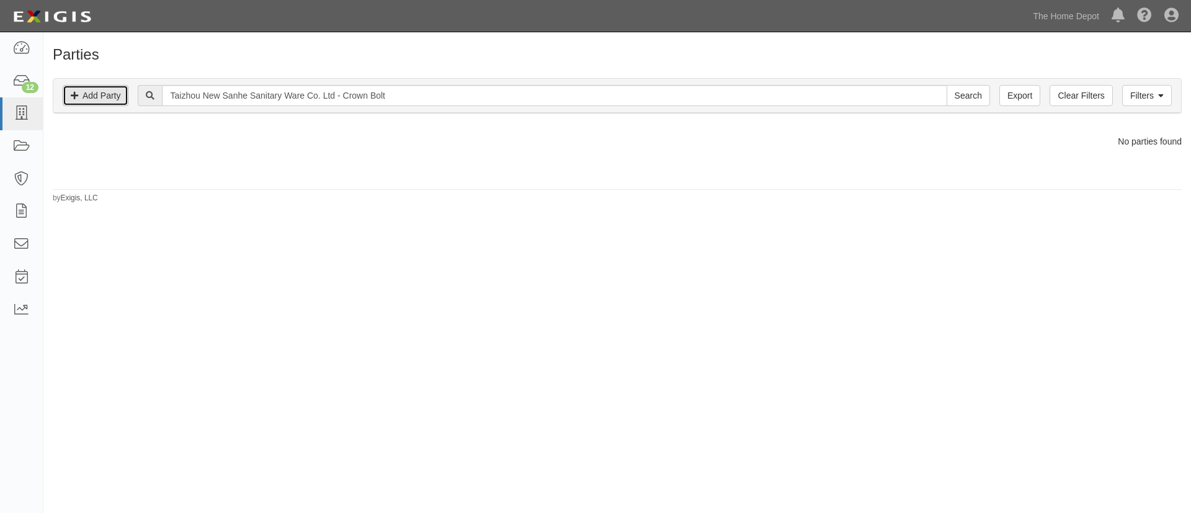
click at [107, 91] on link "Add Party" at bounding box center [96, 95] width 66 height 21
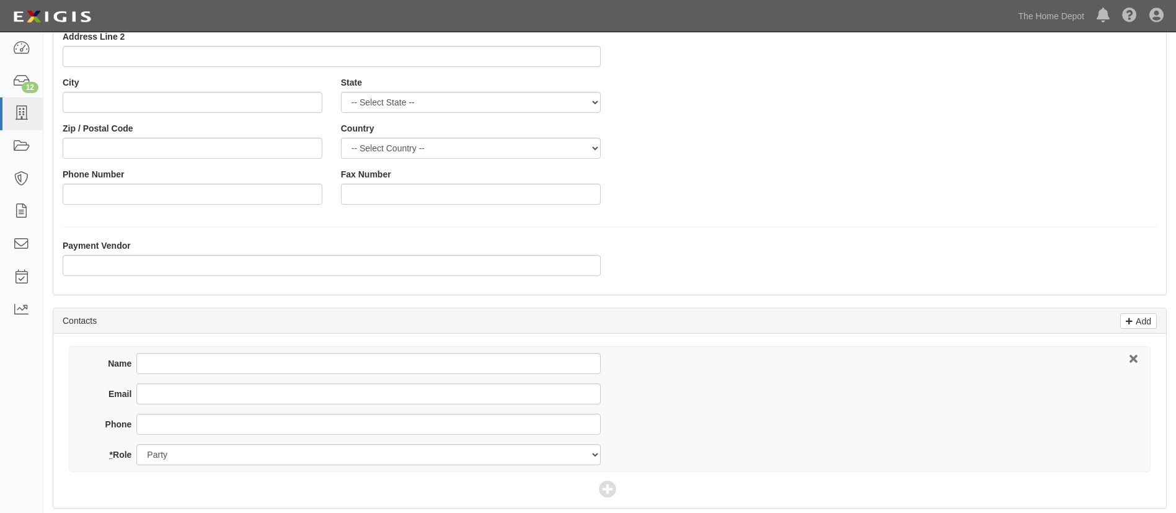
scroll to position [279, 0]
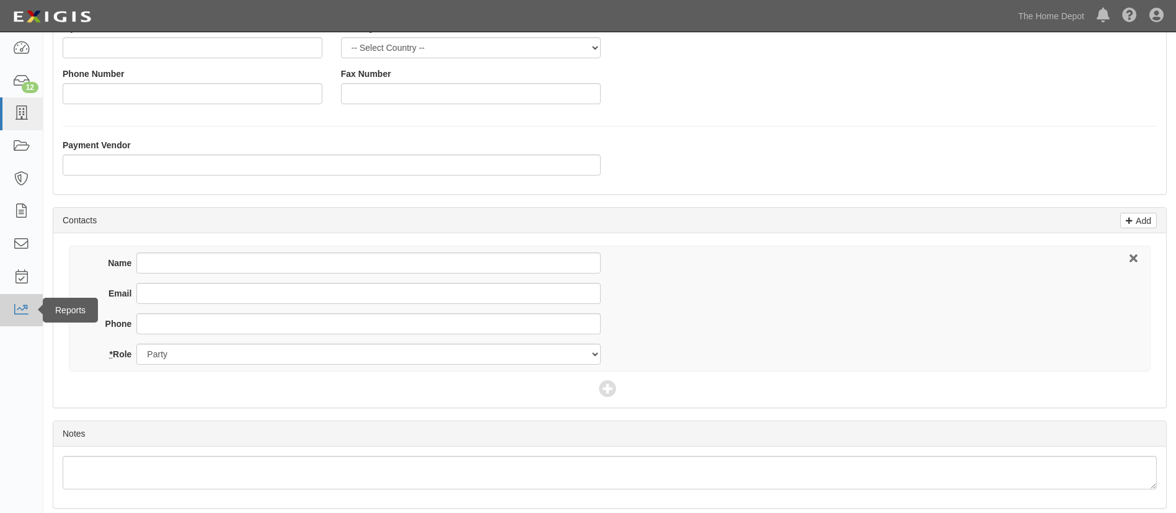
type input "Taizhou New Sanhe Sanitary Ware Co. Ltd - Crown Bolt"
click at [183, 285] on input "Email" at bounding box center [368, 293] width 464 height 21
paste input "[PERSON_NAME][EMAIL_ADDRESS][PERSON_NAME][DOMAIN_NAME]"
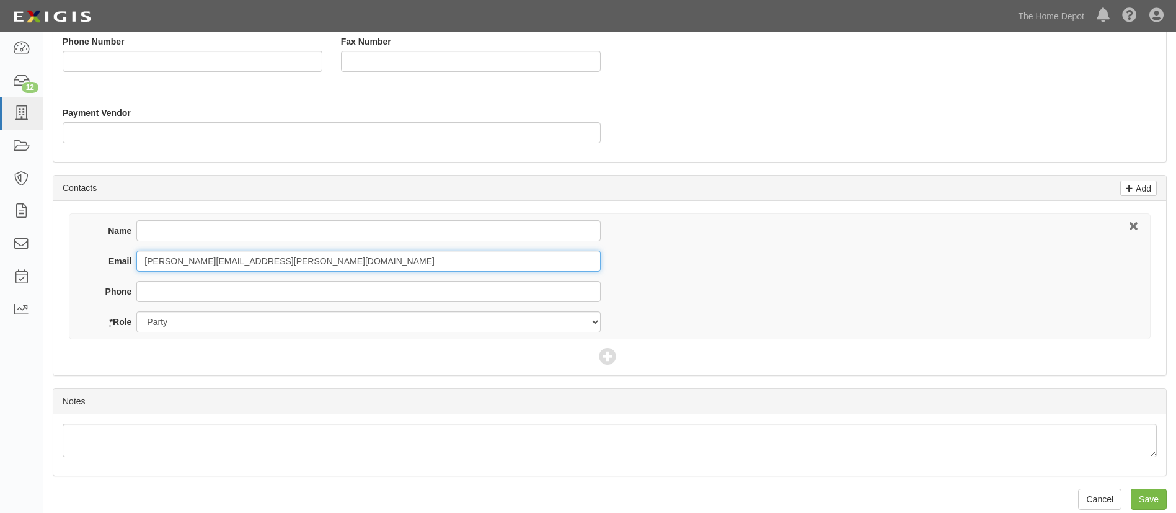
scroll to position [326, 0]
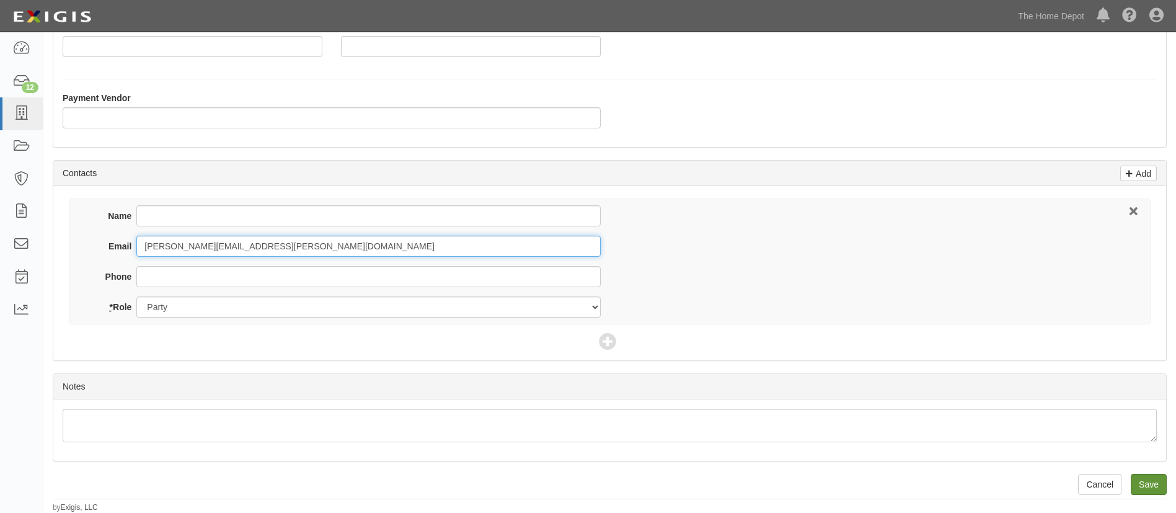
type input "[PERSON_NAME][EMAIL_ADDRESS][PERSON_NAME][DOMAIN_NAME]"
click at [1137, 480] on input "Save" at bounding box center [1149, 484] width 36 height 21
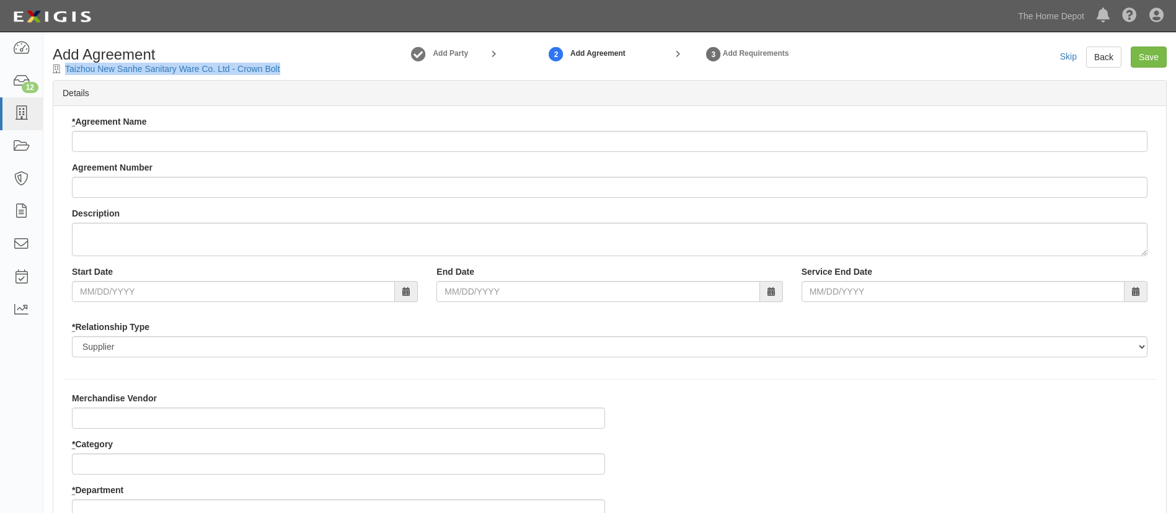
drag, startPoint x: 308, startPoint y: 69, endPoint x: 61, endPoint y: 66, distance: 247.4
click at [61, 66] on div "Add Agreement [GEOGRAPHIC_DATA] New Sanhe Sanitary Ware Co. Ltd - Crown Bolt" at bounding box center [184, 61] width 283 height 29
copy div "Taizhou New Sanhe Sanitary Ware Co. Ltd - Crown Bolt"
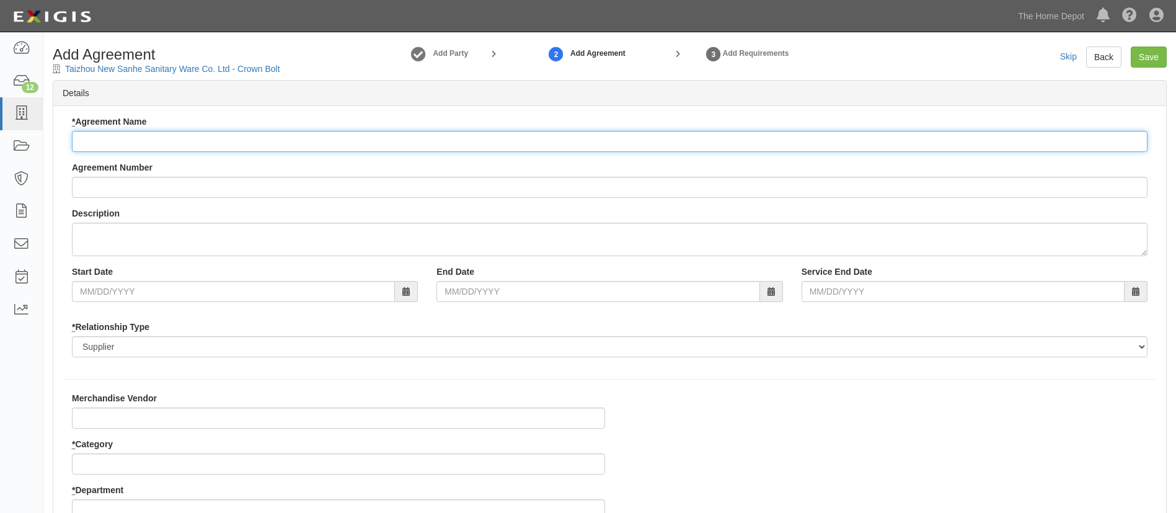
drag, startPoint x: 103, startPoint y: 133, endPoint x: 130, endPoint y: 154, distance: 34.9
click at [103, 133] on input "* Agreement Name" at bounding box center [610, 141] width 1076 height 21
paste input "Taizhou New Sanhe Sanitary Ware Co. Ltd - Crown Bolt"
type input "Taizhou New Sanhe Sanitary Ware Co. Ltd - Crown Bolt"
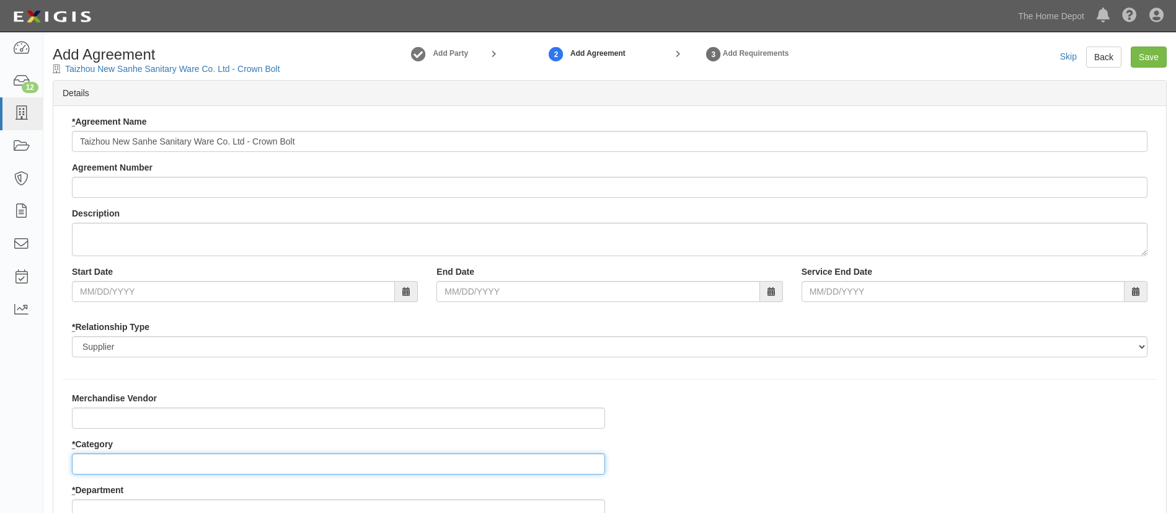
click at [113, 462] on input "* Category" at bounding box center [338, 463] width 533 height 21
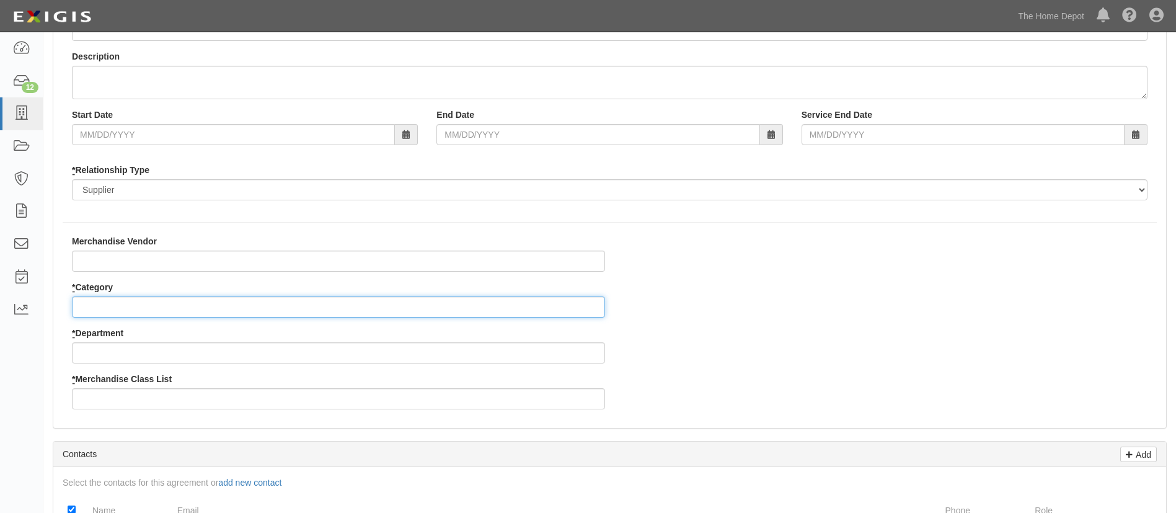
scroll to position [186, 0]
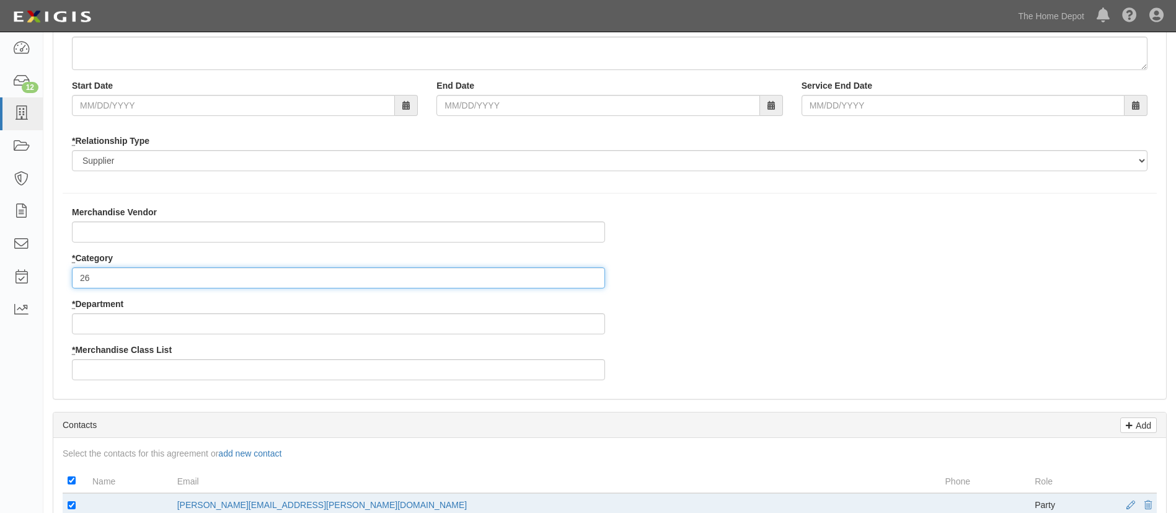
type input "2"
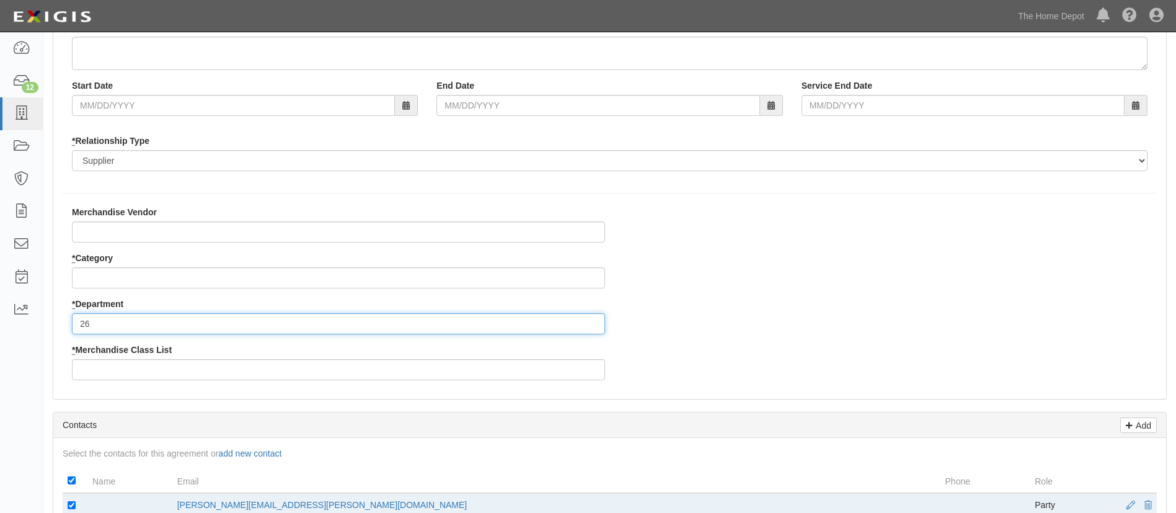
type input "26"
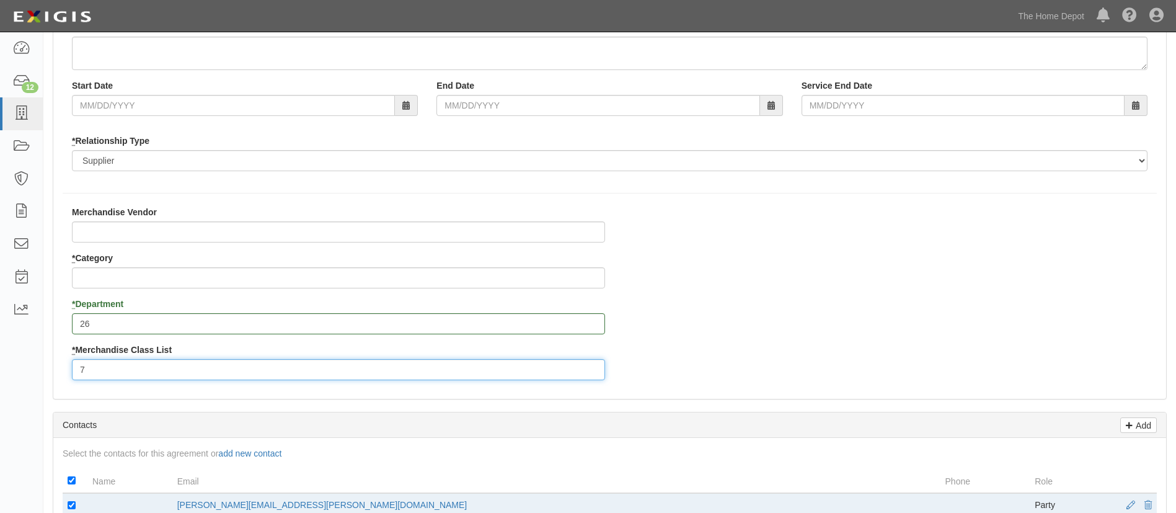
type input "7"
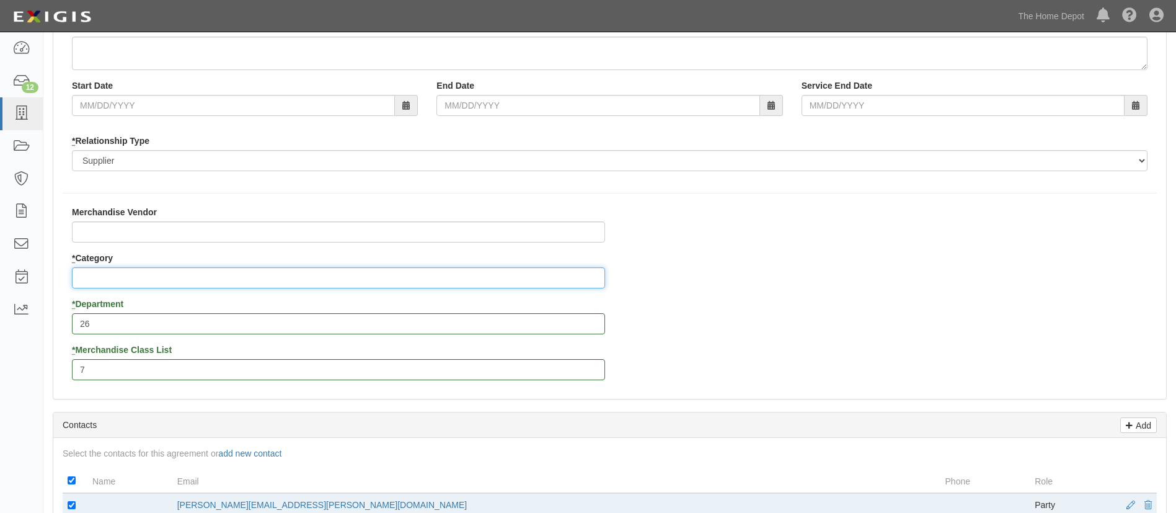
click at [144, 280] on input "* Category" at bounding box center [338, 277] width 533 height 21
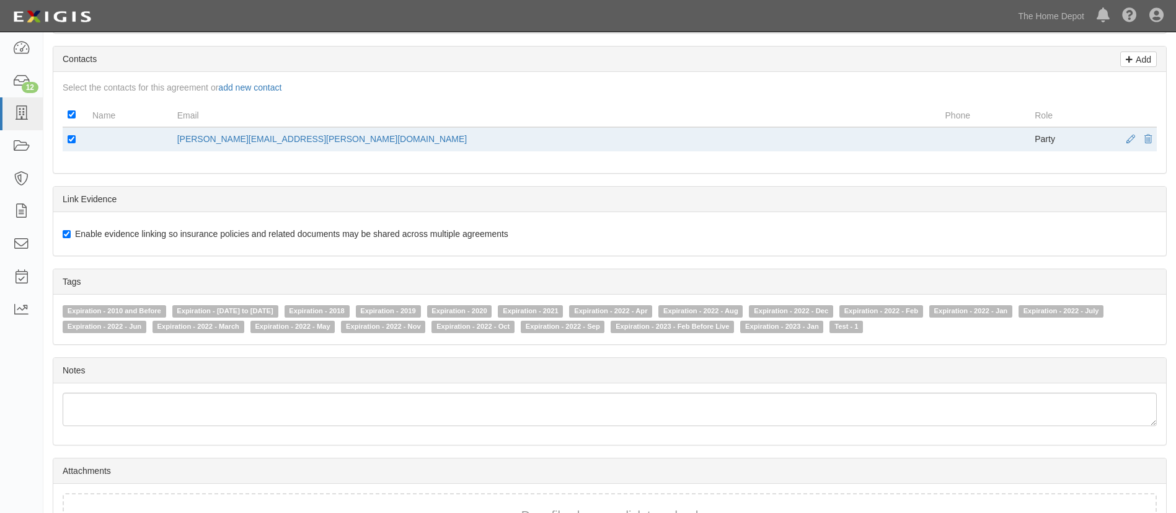
scroll to position [639, 0]
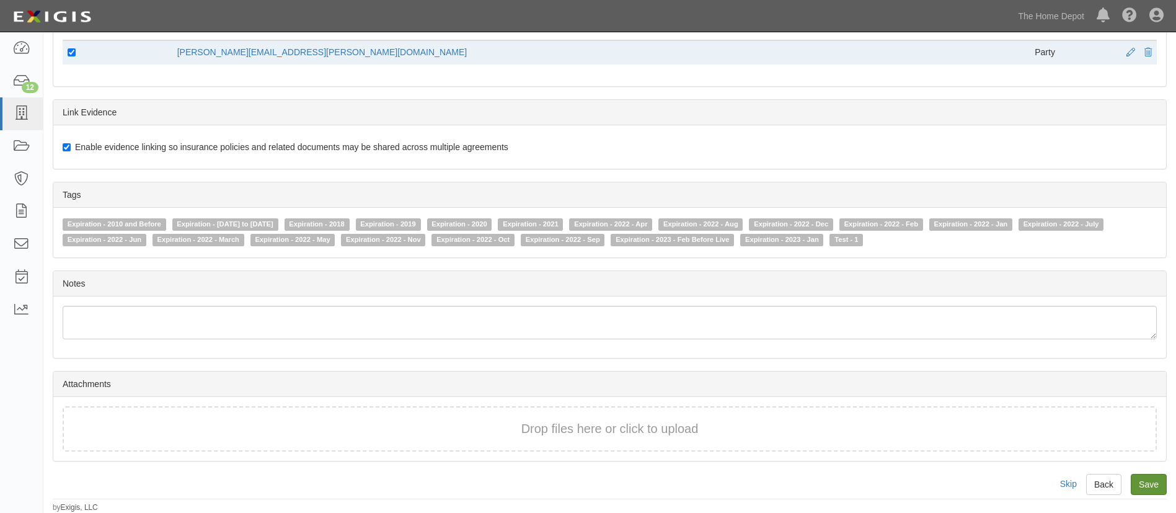
type input "8"
click at [1155, 479] on input "Save" at bounding box center [1149, 484] width 36 height 21
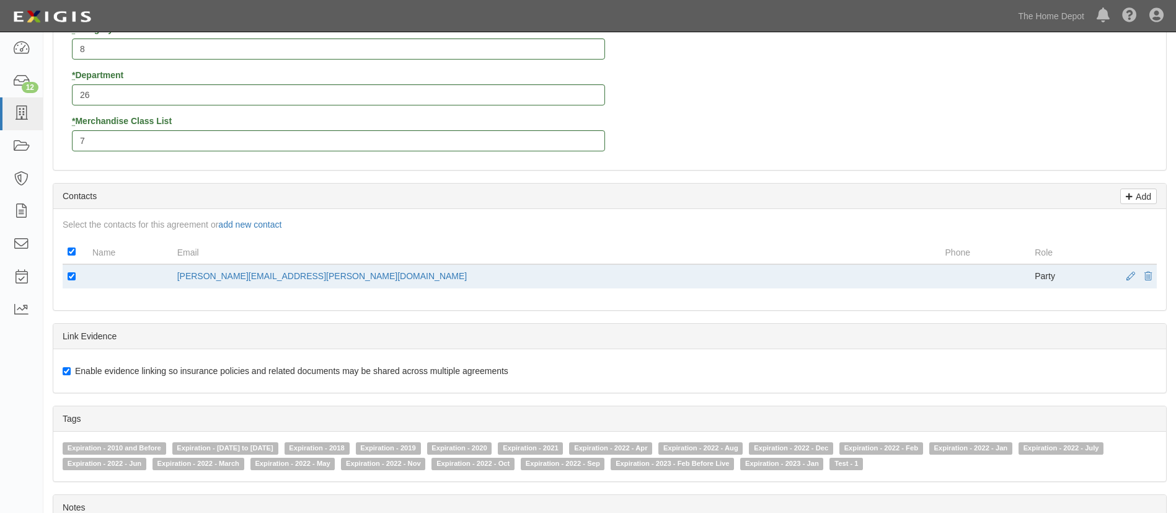
scroll to position [360, 0]
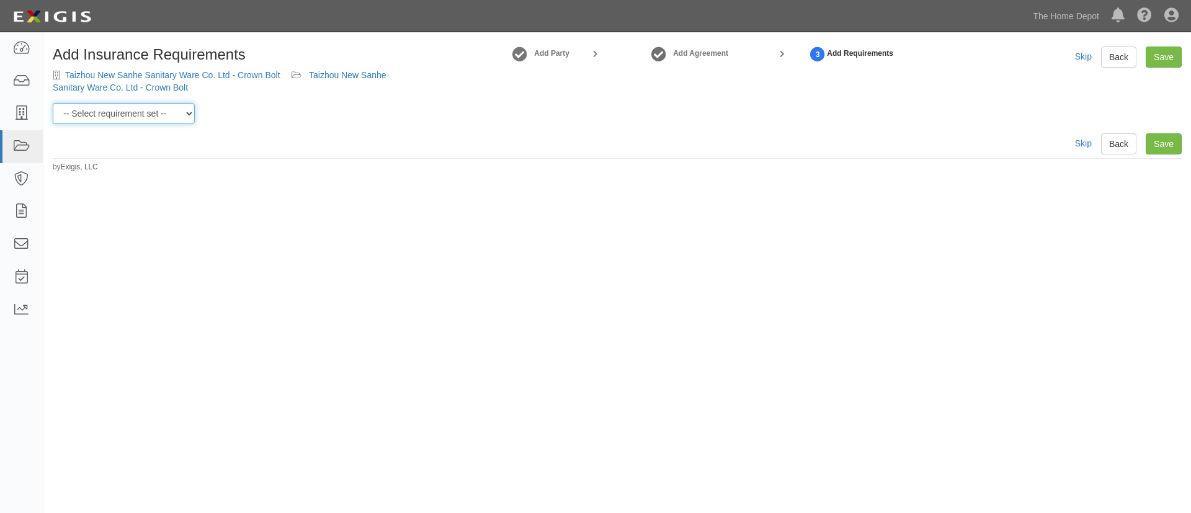
click at [175, 117] on select "-- Select requirement set -- $20M GL (Non-US Suppliers) $20M GL (US Suppliers) …" at bounding box center [124, 113] width 142 height 21
select select "3963"
click at [53, 103] on select "-- Select requirement set -- $20M GL (Non-US Suppliers) $20M GL (US Suppliers) …" at bounding box center [124, 113] width 142 height 21
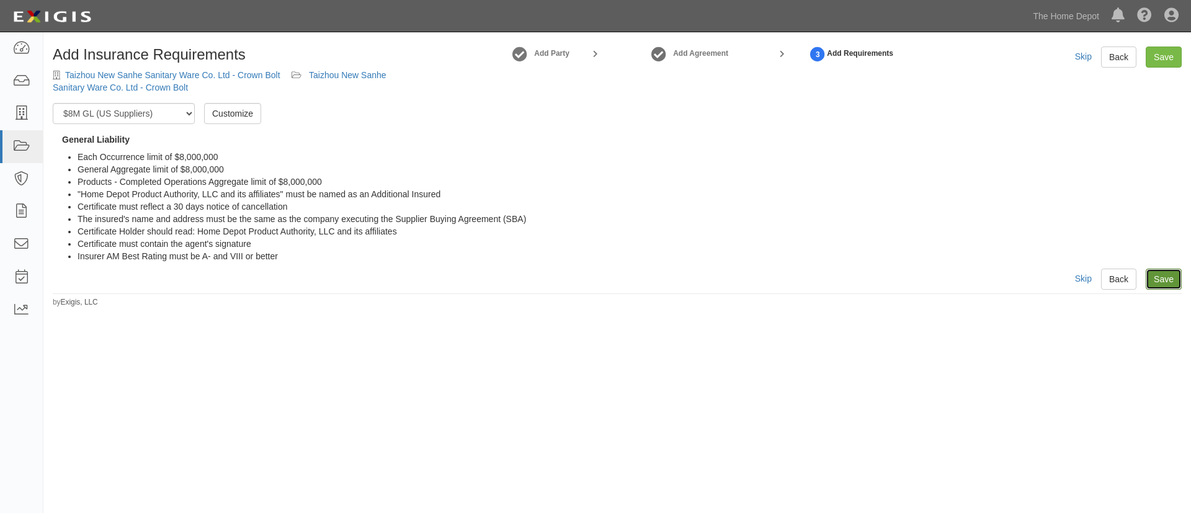
click at [1174, 277] on link "Save" at bounding box center [1163, 278] width 36 height 21
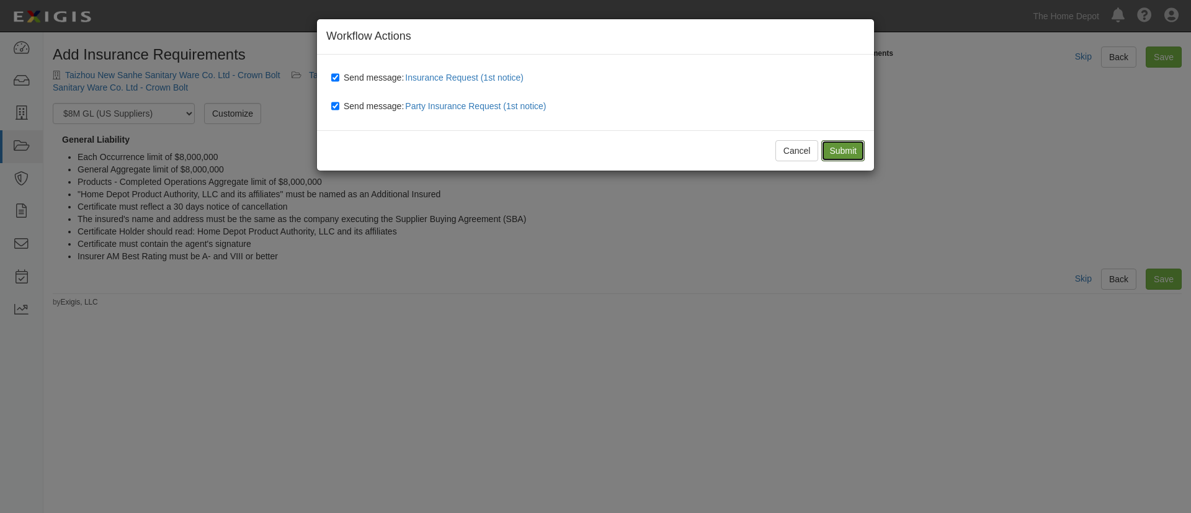
click at [851, 148] on input "Submit" at bounding box center [842, 150] width 43 height 21
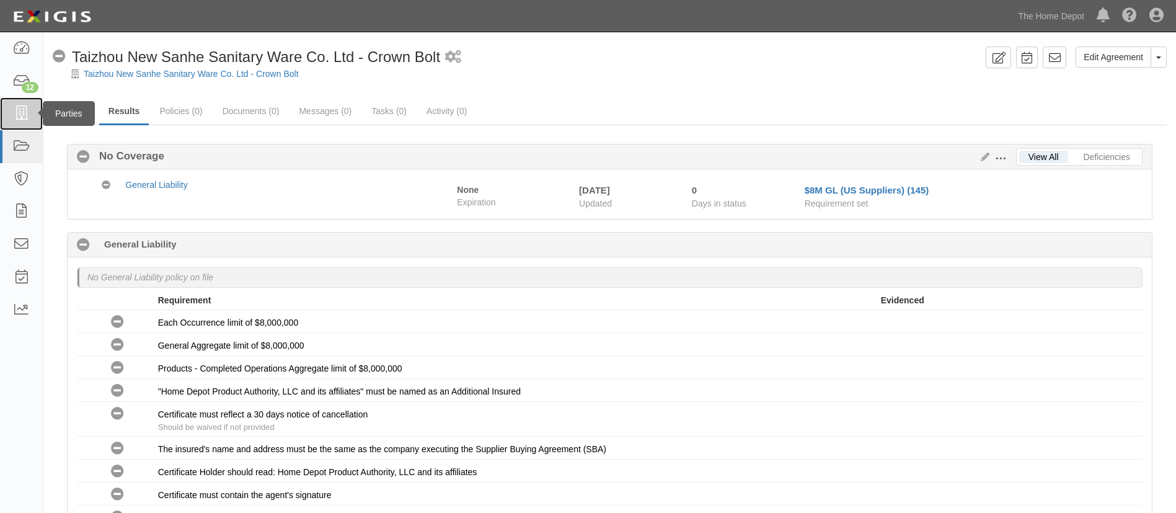
click at [33, 107] on link at bounding box center [21, 113] width 43 height 33
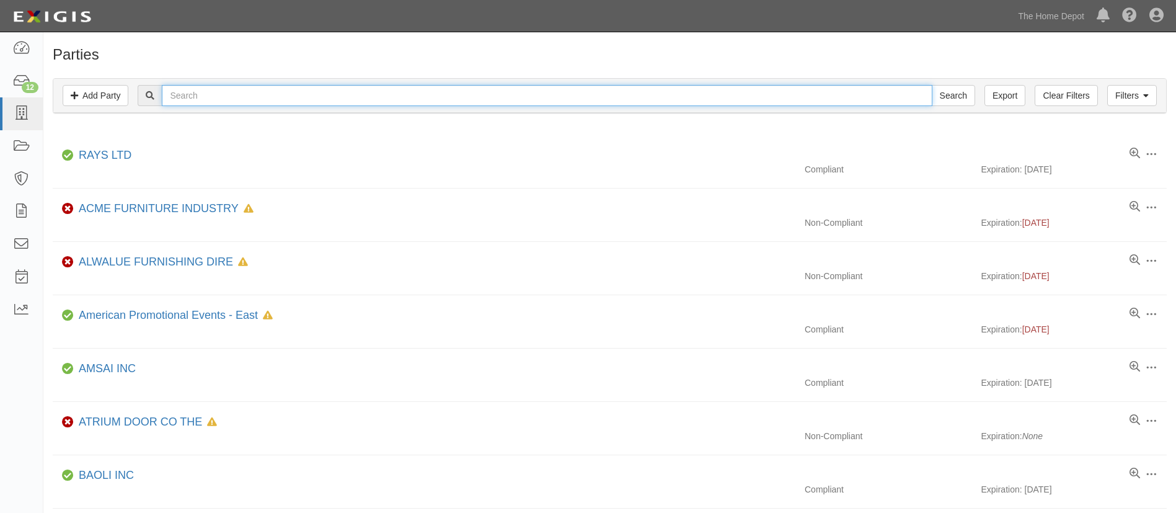
click at [263, 95] on input "text" at bounding box center [547, 95] width 770 height 21
paste input "025H 3 1057113 Shandong Rope Technology Co. LTD Judy rope4@ropenet.com"
type input "025H 3 1057113 Shandong Rope Technology Co. LTD Judy rope4@ropenet.com"
click at [195, 98] on input "text" at bounding box center [547, 95] width 770 height 21
paste input "Shandong Rope Technology Co. LTD"
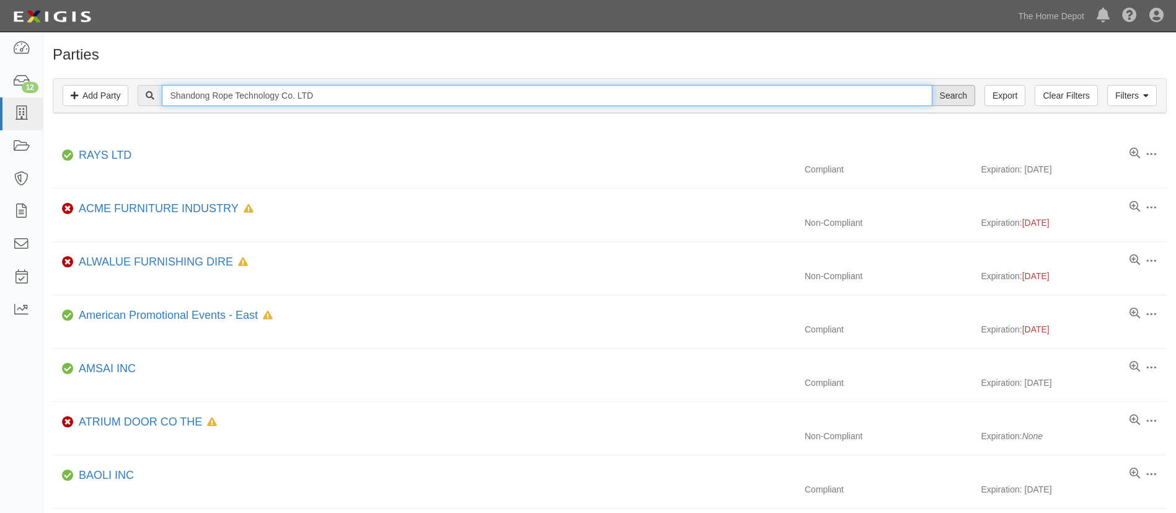
type input "Shandong Rope Technology Co. LTD"
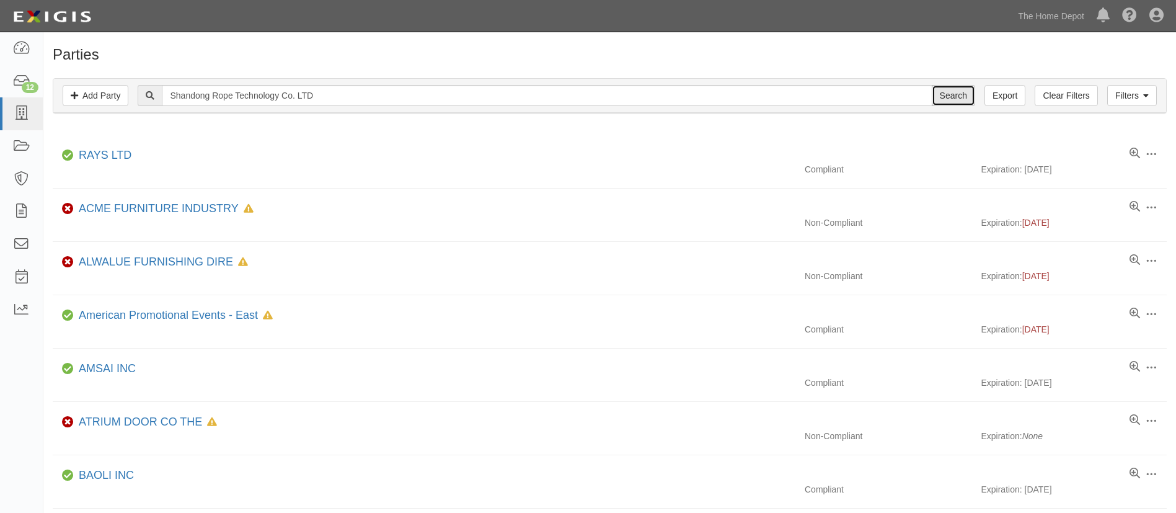
click at [957, 105] on input "Search" at bounding box center [953, 95] width 43 height 21
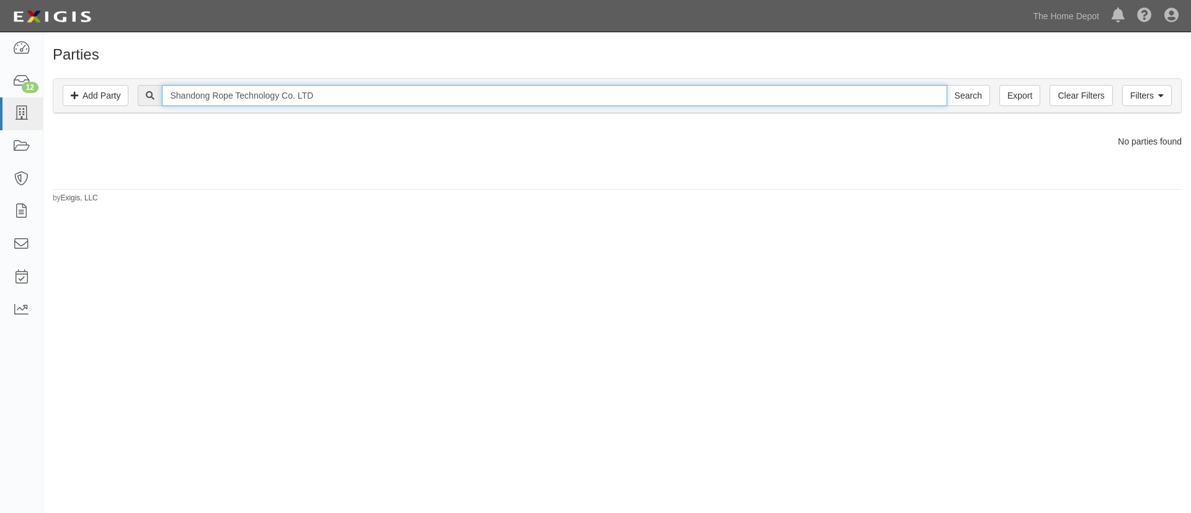
click at [378, 100] on input "Shandong Rope Technology Co. LTD" at bounding box center [554, 95] width 784 height 21
type input "Shandong Rope Technology Co. LTD - Crown Bolt"
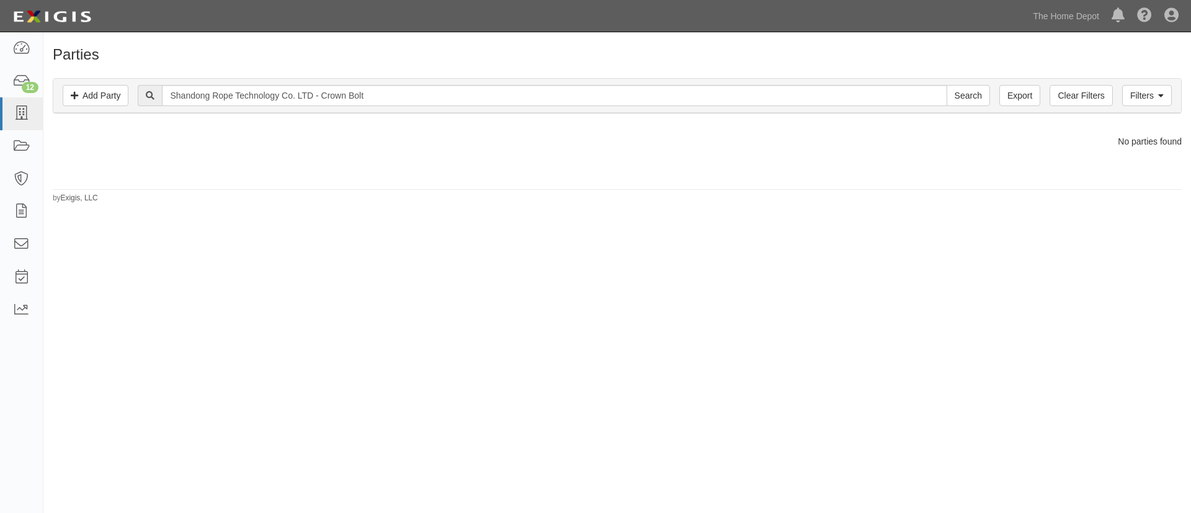
click at [967, 84] on div "Filters Add Party Clear Filters Export Shandong Rope Technology Co. LTD - Crown…" at bounding box center [616, 96] width 1127 height 34
click at [967, 86] on input "Search" at bounding box center [967, 95] width 43 height 21
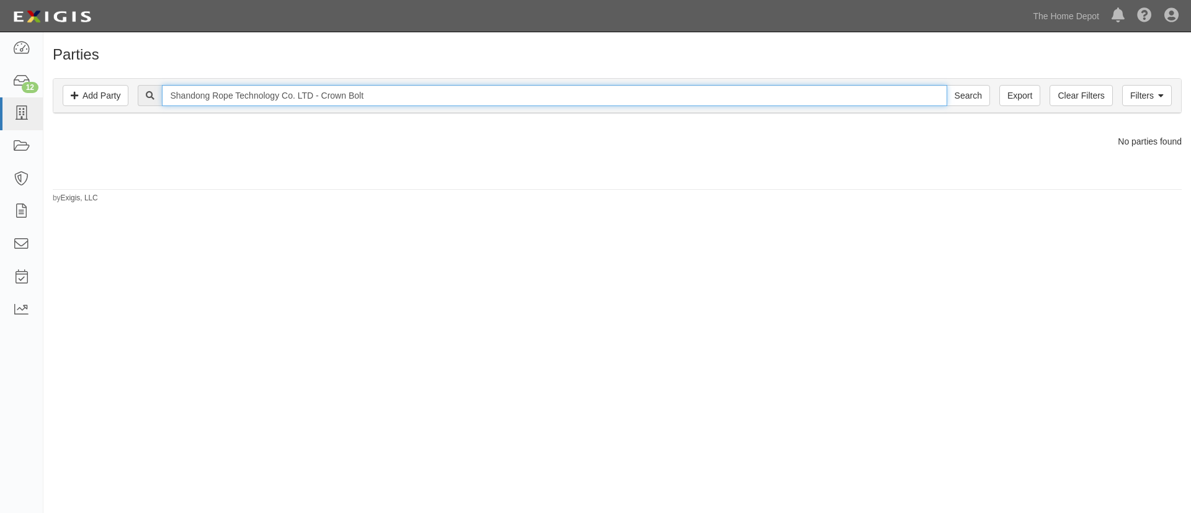
click at [195, 87] on input "Shandong Rope Technology Co. LTD - Crown Bolt" at bounding box center [554, 95] width 784 height 21
click at [190, 87] on input "Shandong Rope Technology Co. LTD - Crown Bolt" at bounding box center [554, 95] width 784 height 21
click at [182, 95] on input "Shandong Rope Technology Co. LTD - Crown Bolt" at bounding box center [554, 95] width 784 height 21
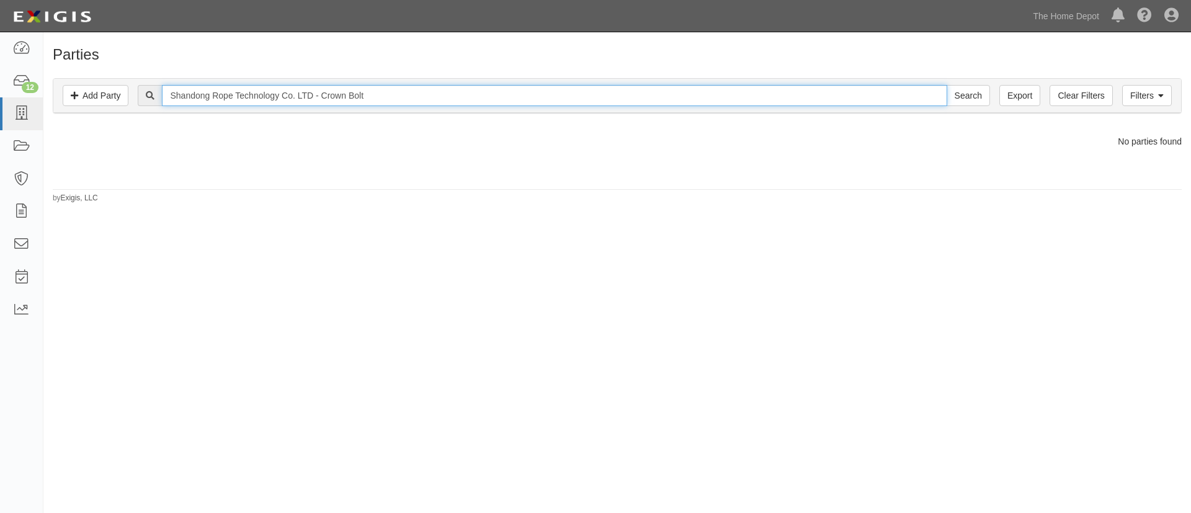
click at [182, 95] on input "Shandong Rope Technology Co. LTD - Crown Bolt" at bounding box center [554, 95] width 784 height 21
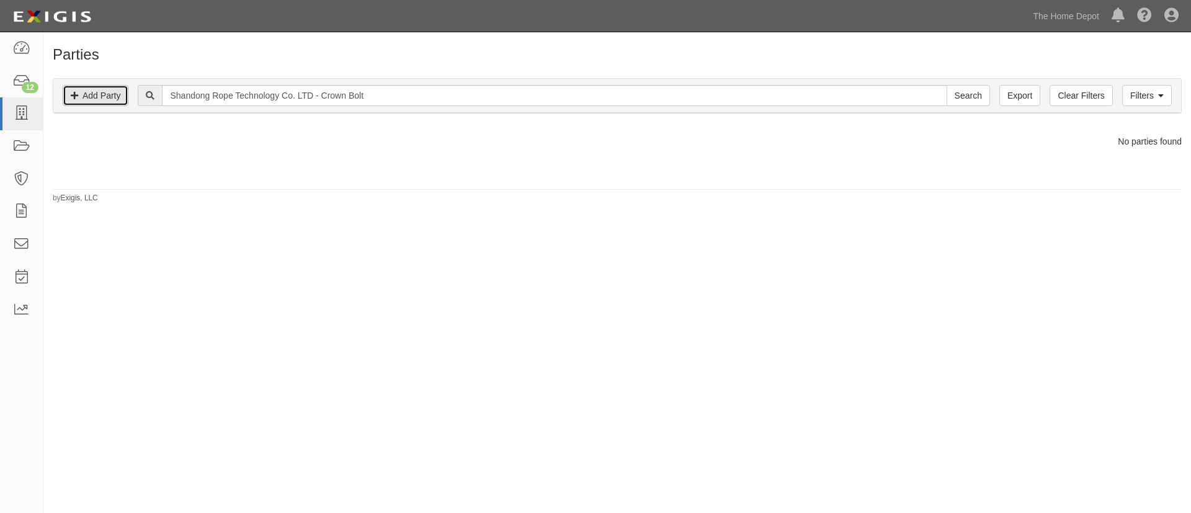
click at [107, 98] on link "Add Party" at bounding box center [96, 95] width 66 height 21
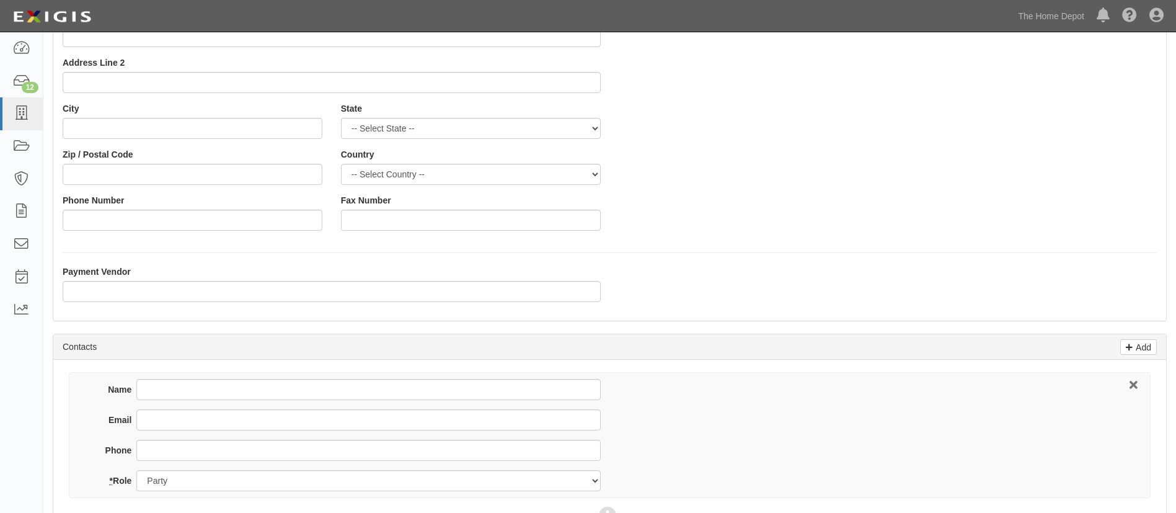
scroll to position [279, 0]
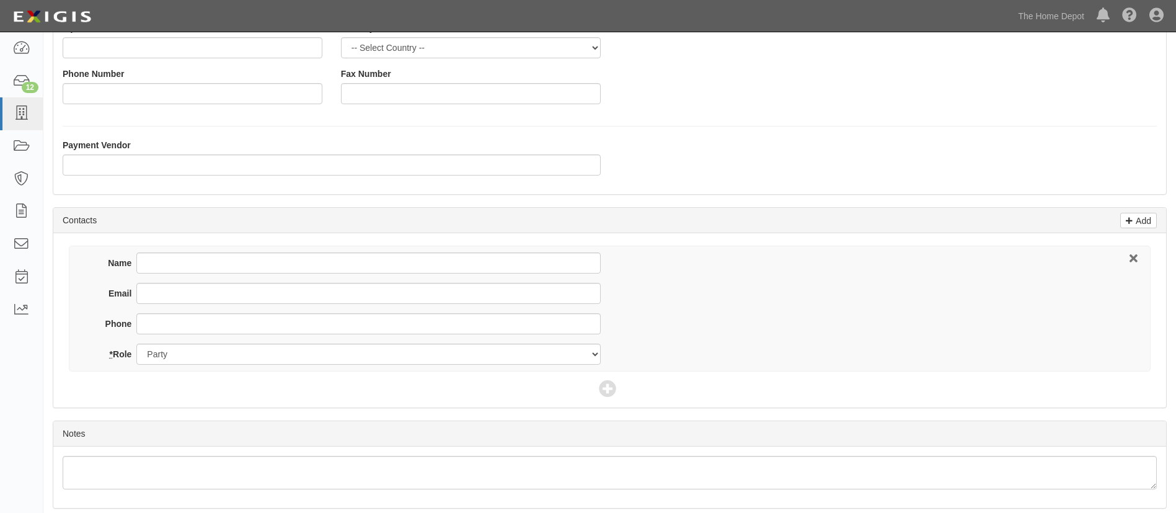
type input "Shandong Rope Technology Co. LTD - Crown Bolt"
click at [156, 293] on input "Email" at bounding box center [368, 293] width 464 height 21
paste input "[EMAIL_ADDRESS][DOMAIN_NAME]"
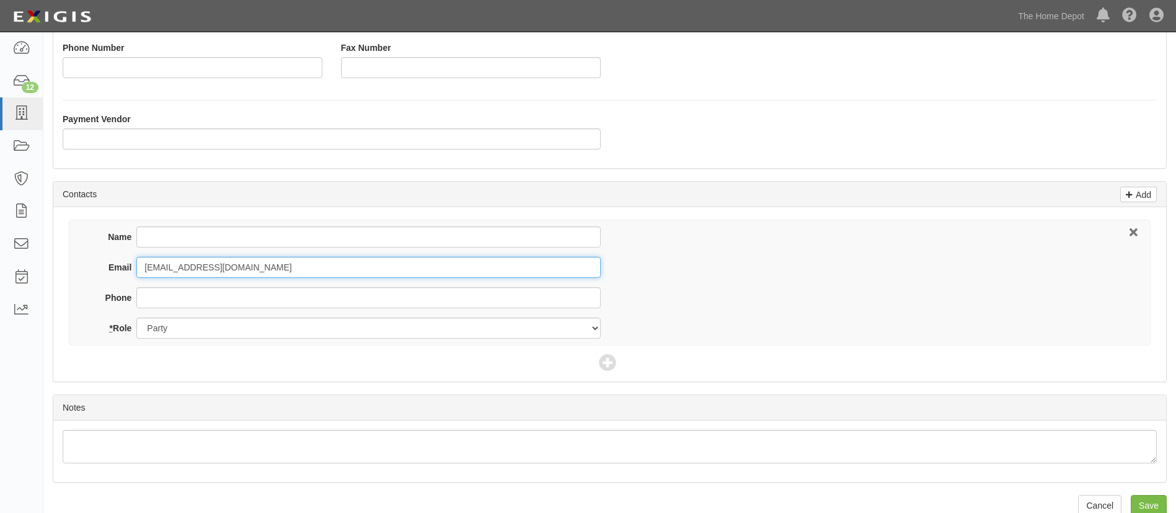
scroll to position [326, 0]
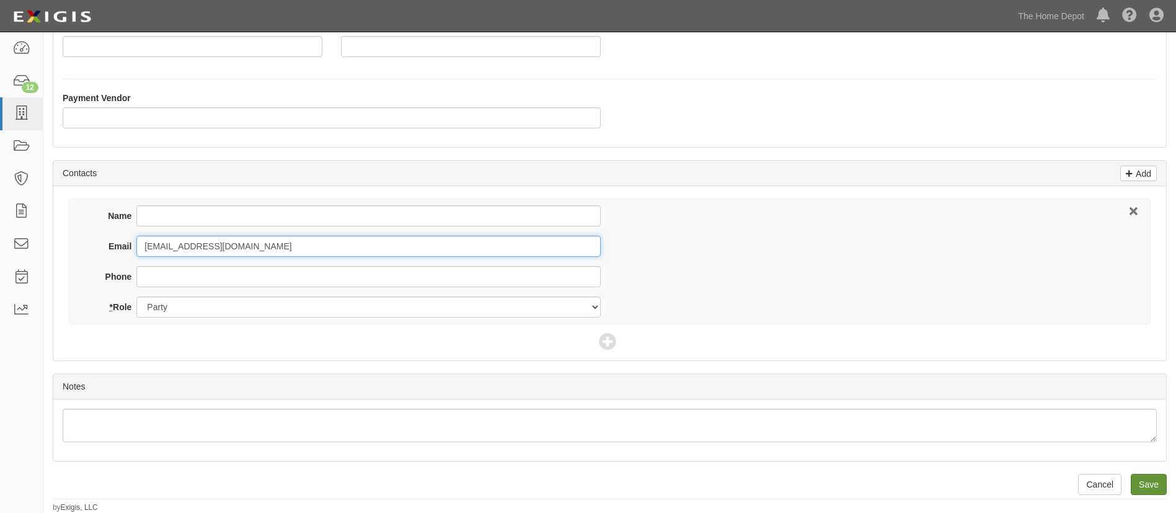
type input "rope4@ropenet.com"
click at [1145, 482] on input "Save" at bounding box center [1149, 484] width 36 height 21
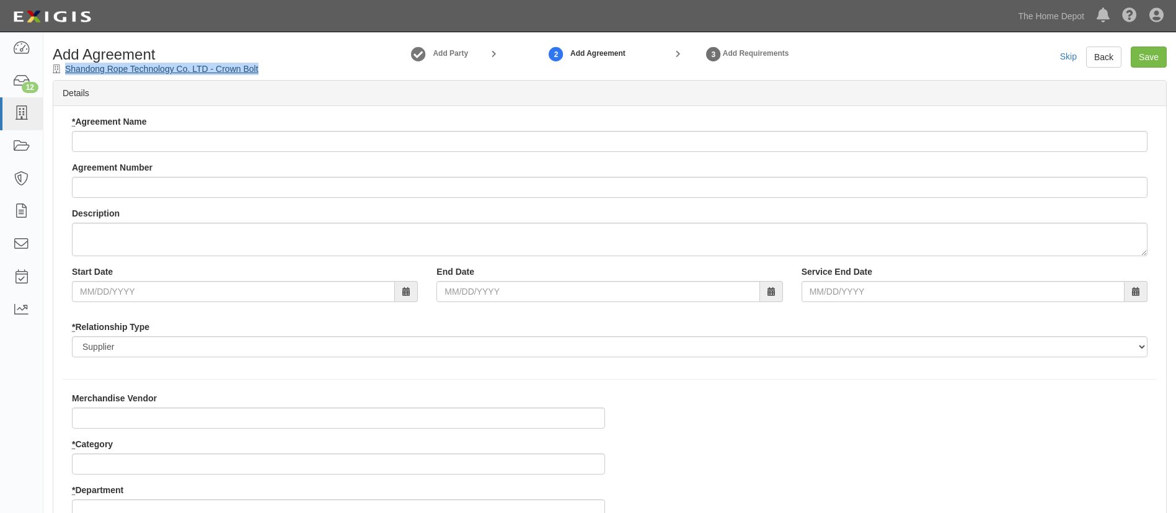
drag, startPoint x: 293, startPoint y: 74, endPoint x: 67, endPoint y: 66, distance: 226.5
click at [67, 66] on div "Add Agreement Shandong Rope Technology Co. LTD - Crown Bolt" at bounding box center [184, 61] width 283 height 29
copy link "Shandong Rope Technology Co. LTD - Crown Bolt"
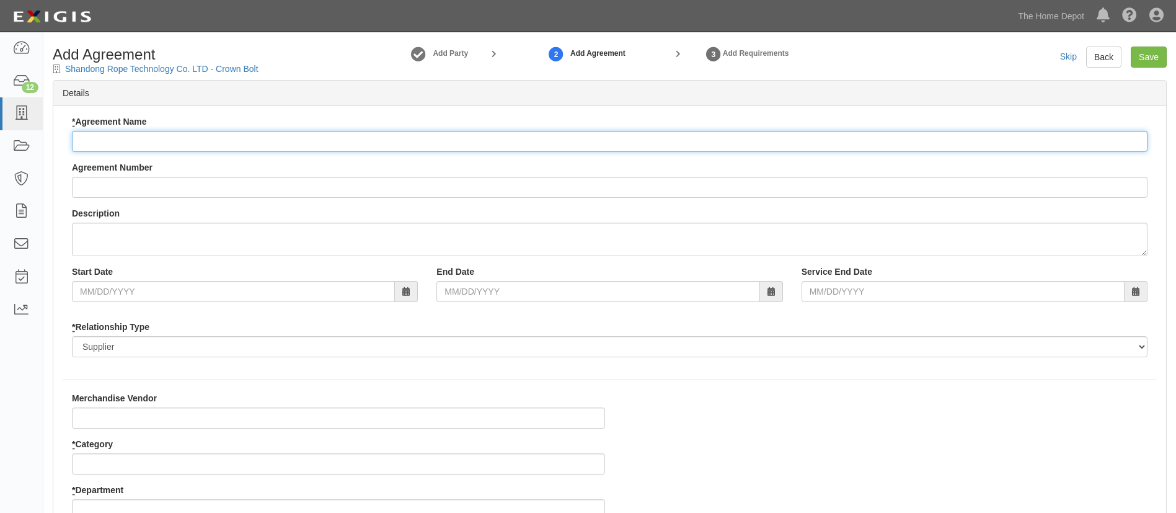
click at [148, 147] on input "* Agreement Name" at bounding box center [610, 141] width 1076 height 21
paste input "Shandong Rope Technology Co. LTD - Crown Bolt"
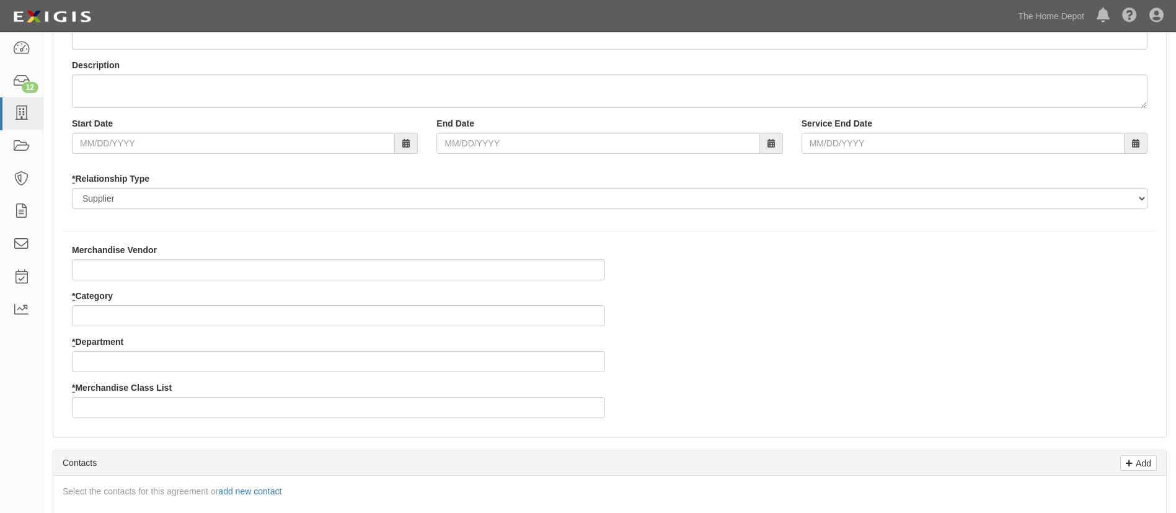
scroll to position [279, 0]
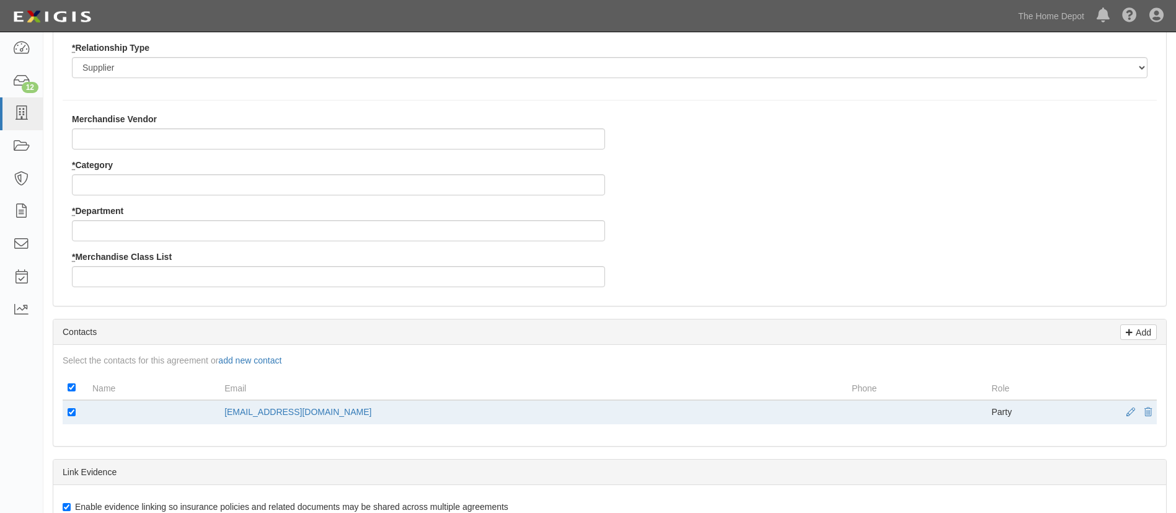
type input "Shandong Rope Technology Co. LTD - Crown Bolt"
click at [122, 187] on input "* Category" at bounding box center [338, 184] width 533 height 21
type input "2"
type input "25"
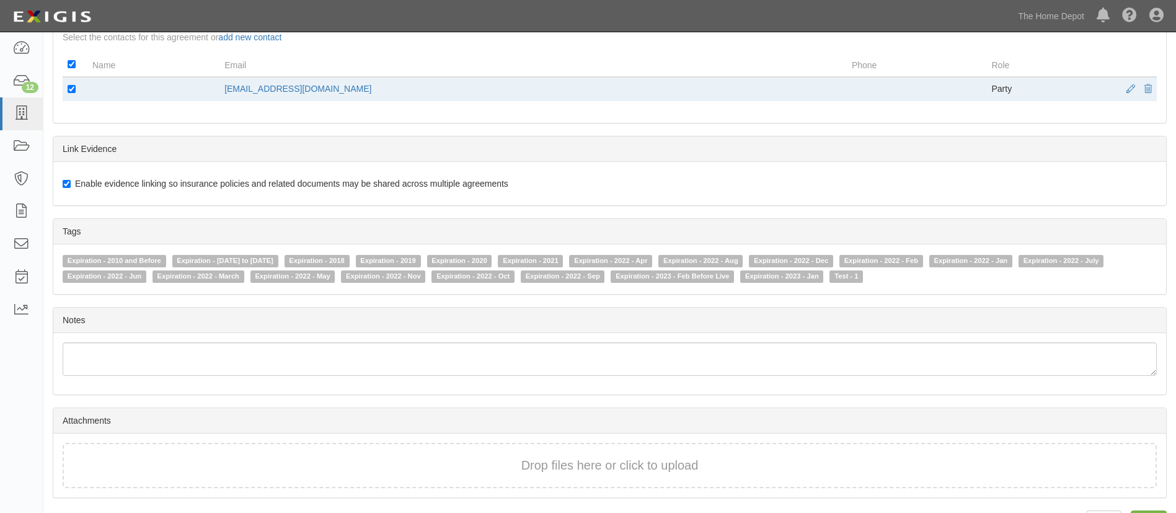
scroll to position [639, 0]
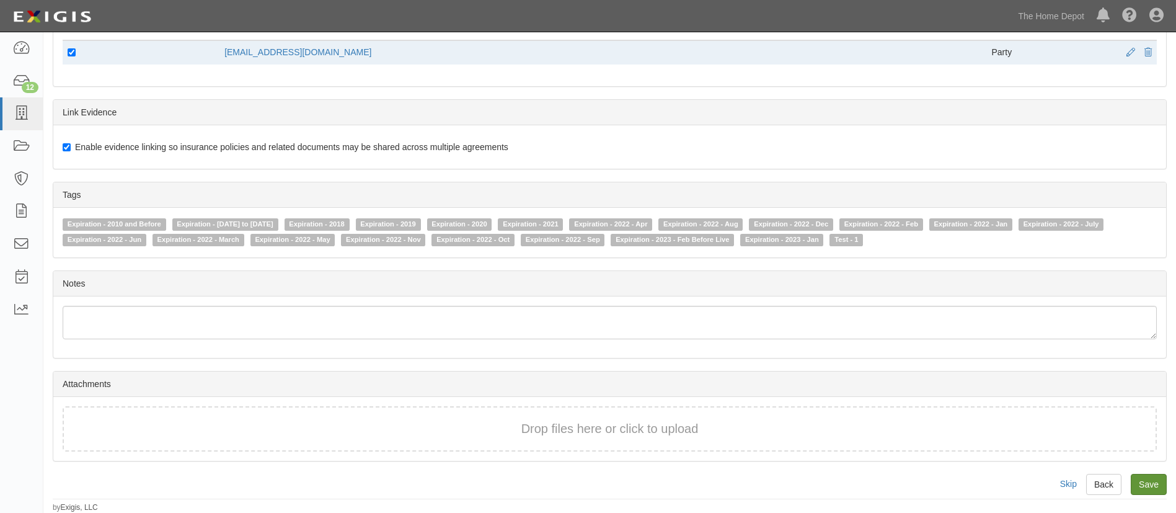
type input "3"
click at [1162, 482] on input "Save" at bounding box center [1149, 484] width 36 height 21
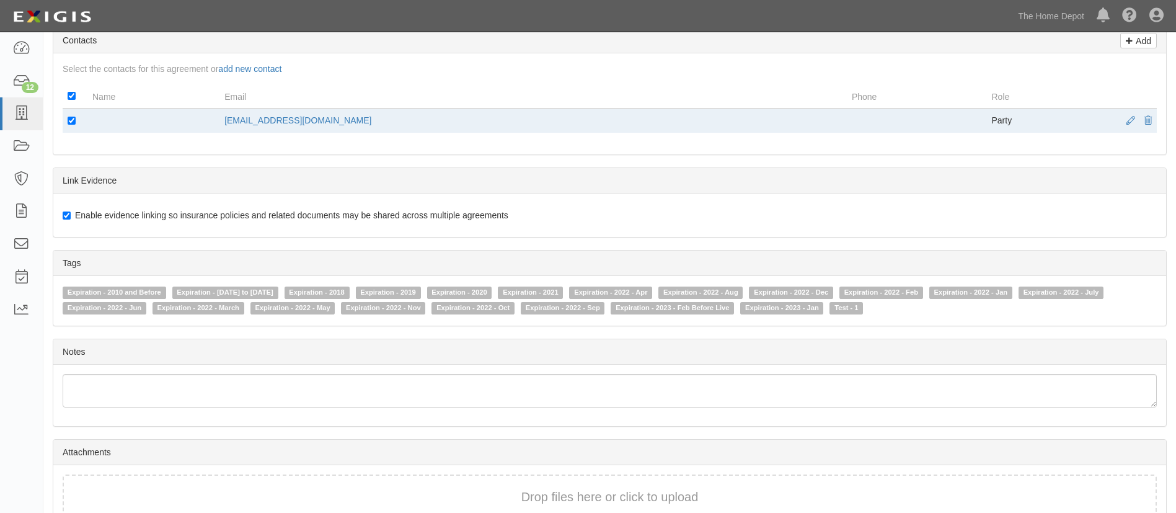
scroll to position [453, 0]
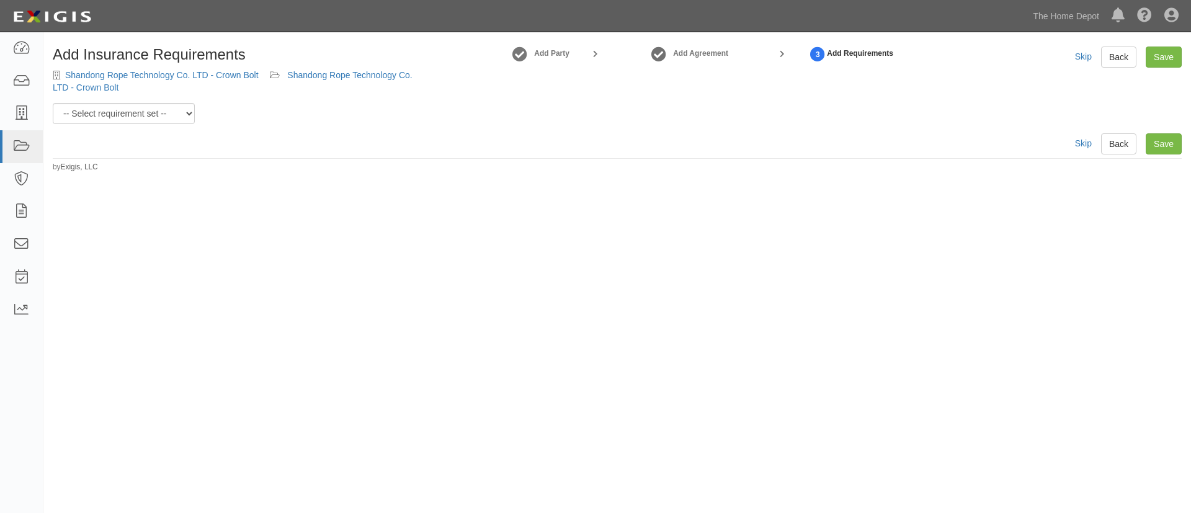
click at [130, 124] on div "Add Insurance Requirements Shandong Rope Technology Co. LTD - Crown Bolt Shando…" at bounding box center [616, 110] width 1147 height 126
click at [135, 117] on select "-- Select requirement set -- $20M GL (Non-US Suppliers) $20M GL (US Suppliers) …" at bounding box center [124, 113] width 142 height 21
select select "3961"
click at [53, 103] on select "-- Select requirement set -- $20M GL (Non-US Suppliers) $20M GL (US Suppliers) …" at bounding box center [124, 113] width 142 height 21
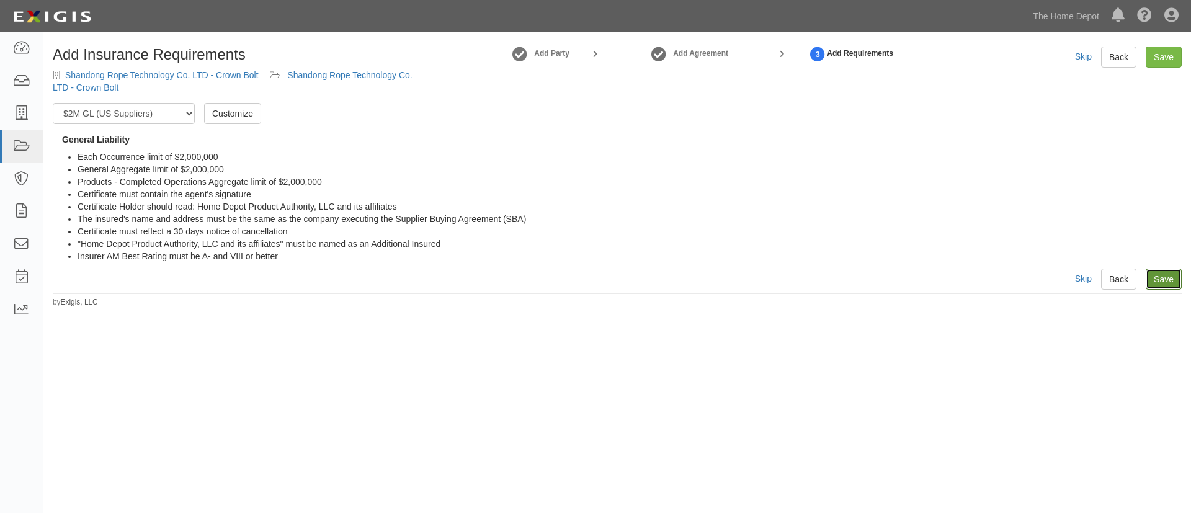
click at [1154, 273] on link "Save" at bounding box center [1163, 278] width 36 height 21
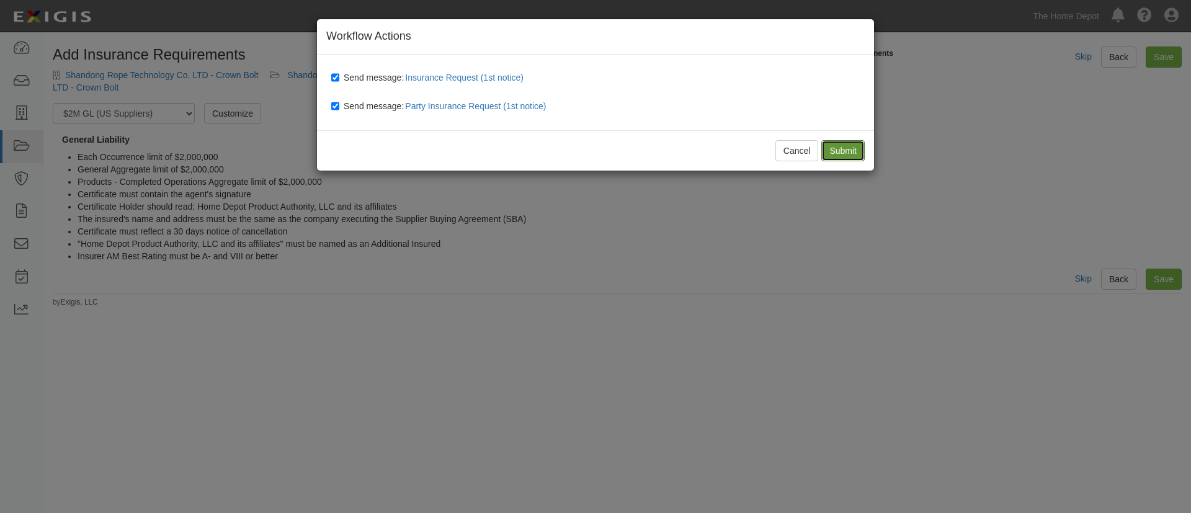
click at [841, 157] on input "Submit" at bounding box center [842, 150] width 43 height 21
click at [841, 157] on div "Cancel Submit" at bounding box center [595, 150] width 557 height 40
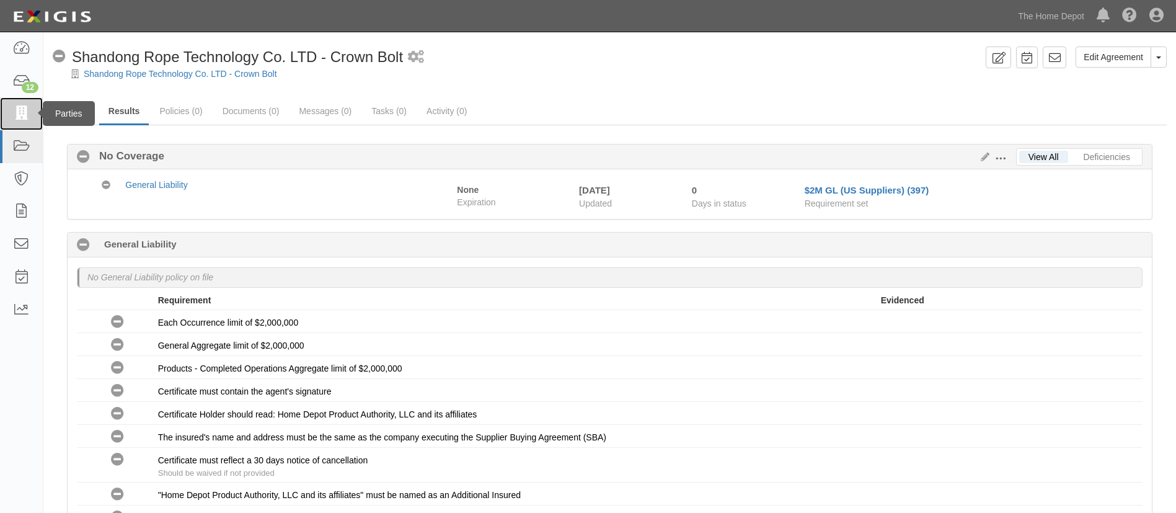
click at [33, 113] on link at bounding box center [21, 113] width 43 height 33
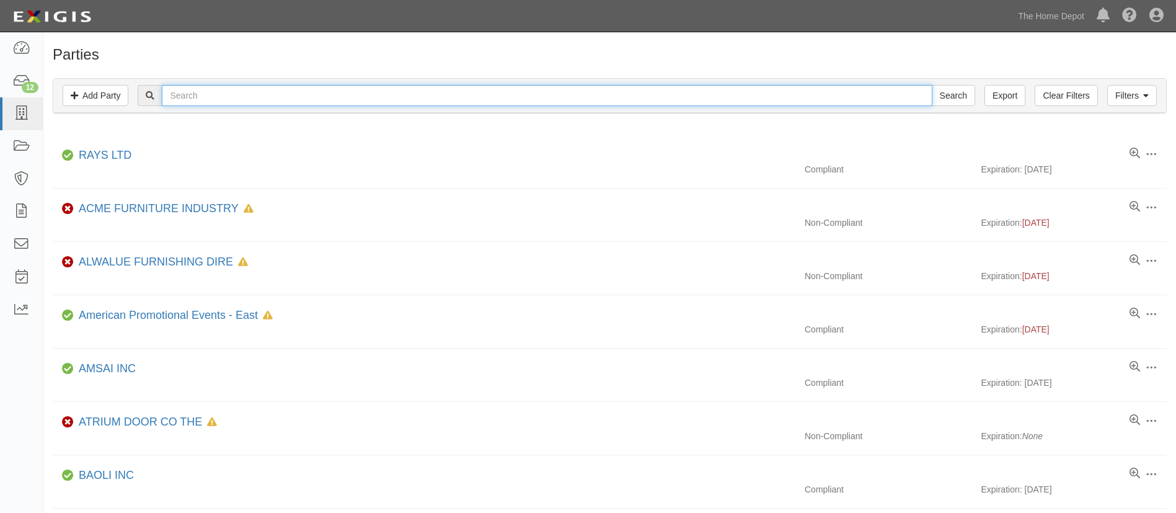
drag, startPoint x: 270, startPoint y: 92, endPoint x: 282, endPoint y: 97, distance: 12.0
click at [270, 92] on input "text" at bounding box center [547, 95] width 770 height 21
paste input "Shandong Baron New Materials Co. Ltd"
type input "Shandong Baron New Materials Co. Ltd"
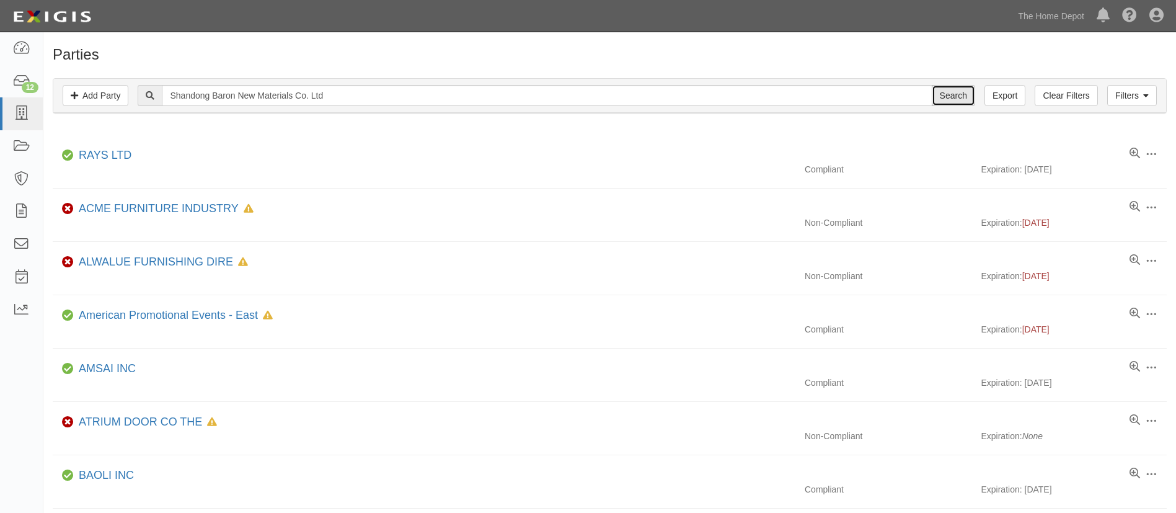
click at [947, 97] on input "Search" at bounding box center [953, 95] width 43 height 21
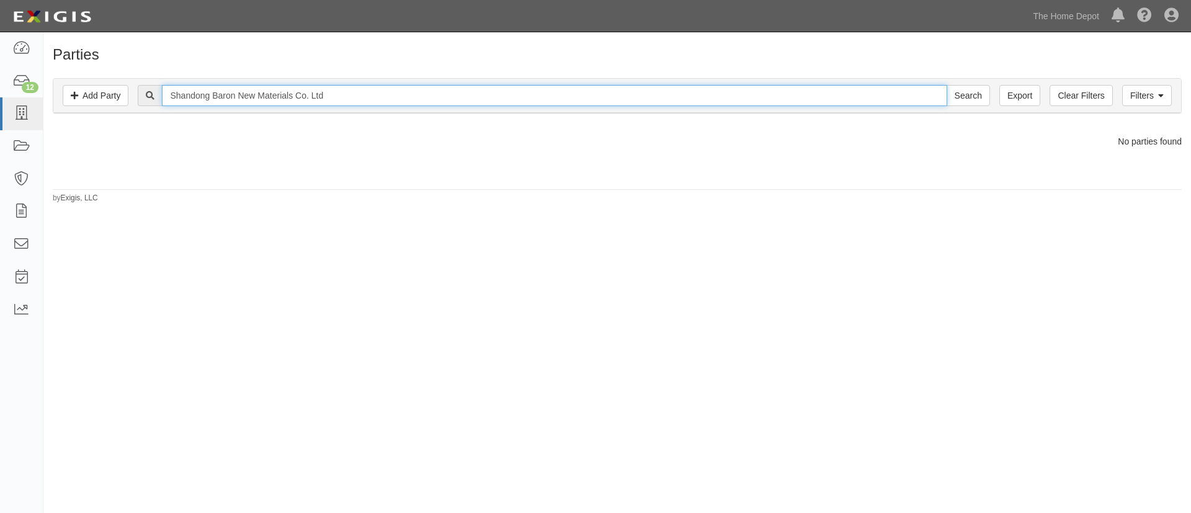
click at [381, 102] on input "Shandong Baron New Materials Co. Ltd" at bounding box center [554, 95] width 784 height 21
click at [388, 101] on input "Shandong Baron New Materials Co. Ltd - Crown Bolt" at bounding box center [554, 95] width 784 height 21
type input "Shandong Baron New Materials Co. Ltd - Crown Bolt"
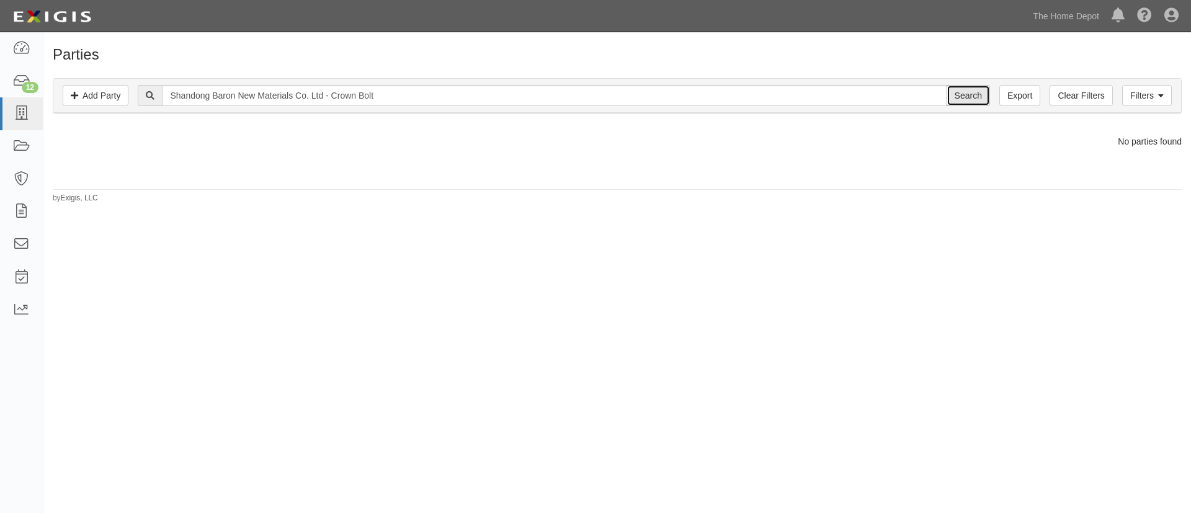
click at [968, 100] on input "Search" at bounding box center [967, 95] width 43 height 21
click at [116, 92] on link "Add Party" at bounding box center [96, 95] width 66 height 21
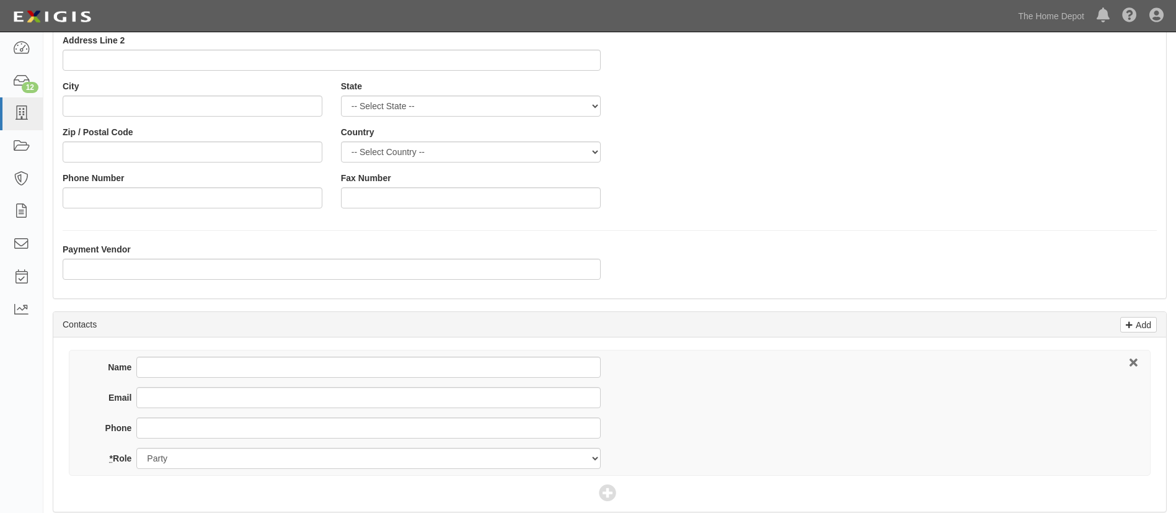
scroll to position [186, 0]
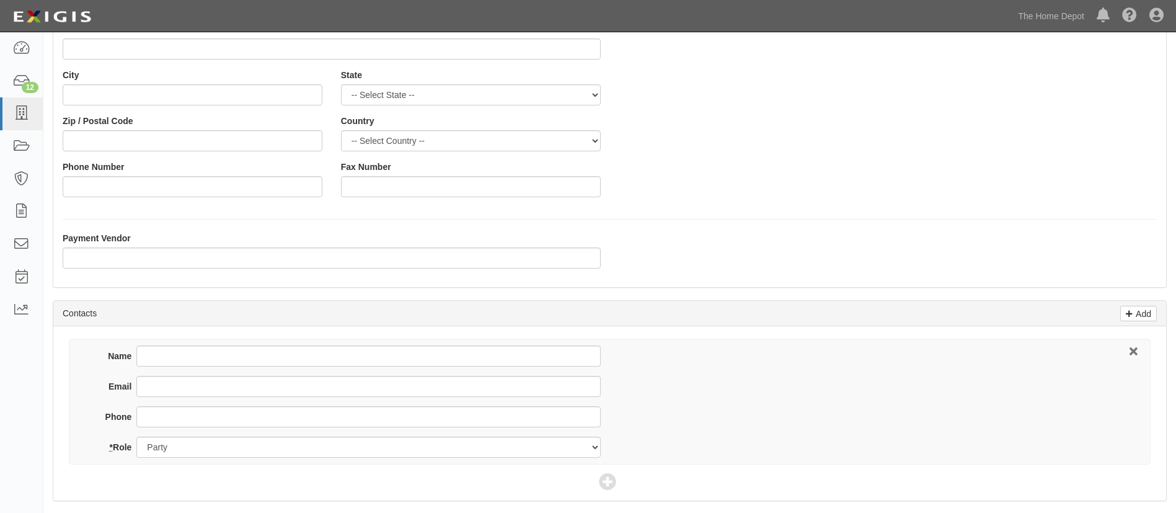
type input "Shandong Baron New Materials Co. Ltd - Crown Bolt"
click at [215, 370] on div "Name" at bounding box center [346, 360] width 510 height 30
click at [221, 373] on div "Name" at bounding box center [346, 360] width 510 height 30
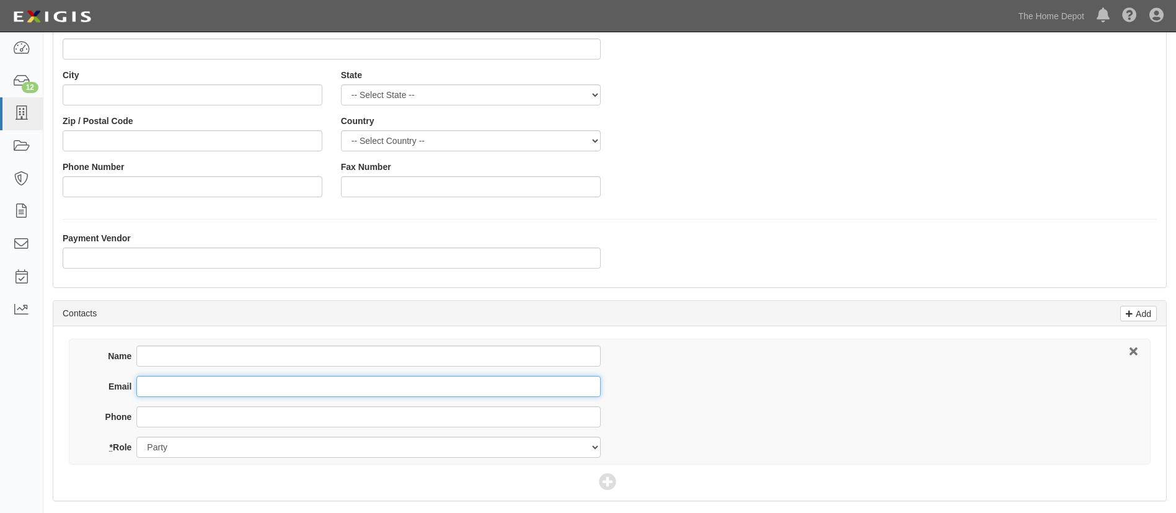
click at [251, 392] on input "Email" at bounding box center [368, 386] width 464 height 21
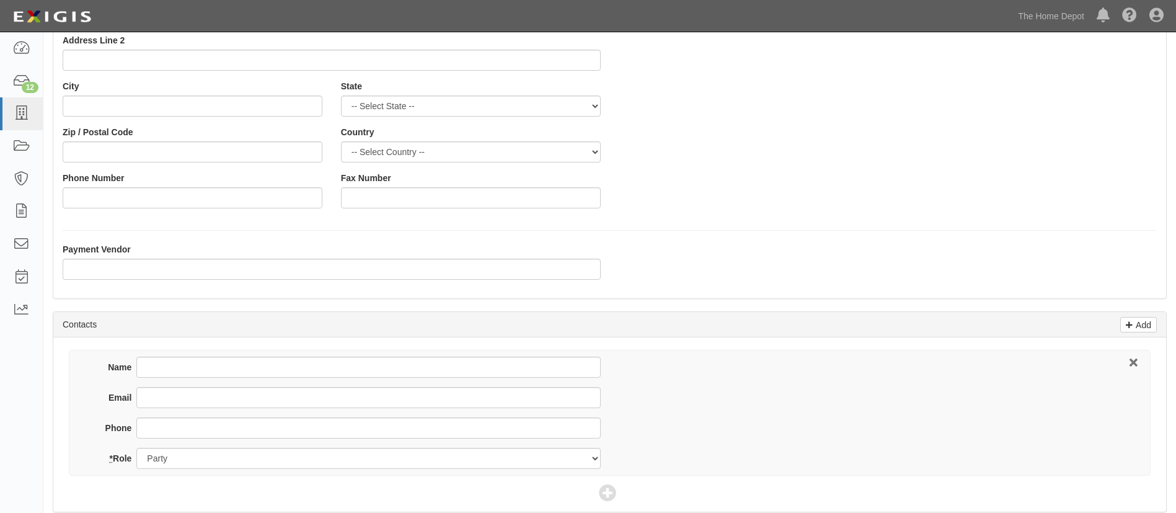
scroll to position [279, 0]
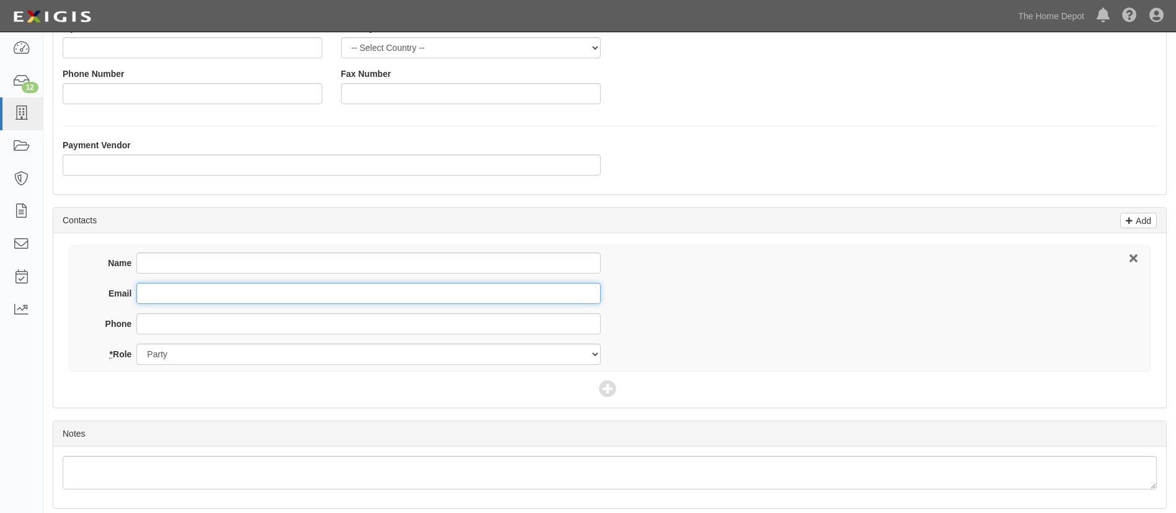
drag, startPoint x: 199, startPoint y: 296, endPoint x: 215, endPoint y: 295, distance: 15.6
click at [199, 296] on input "Email" at bounding box center [368, 293] width 464 height 21
paste input "rope007@sdbaron.cn"
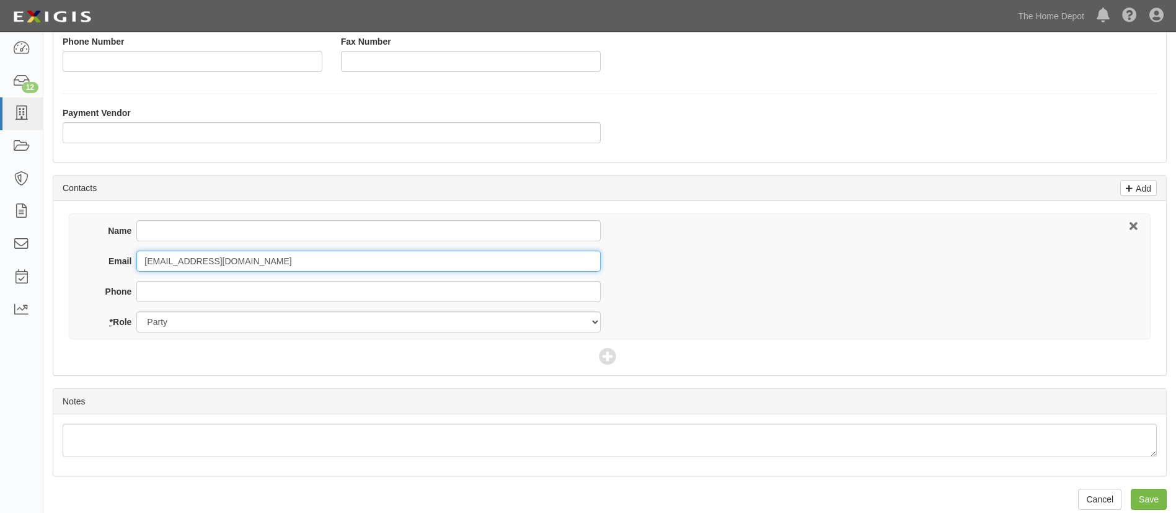
scroll to position [326, 0]
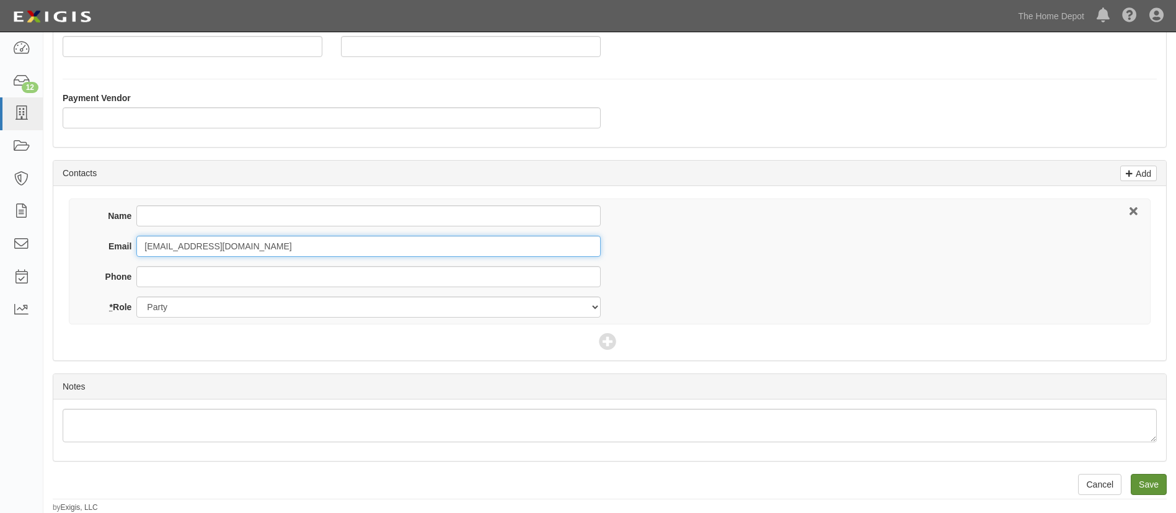
type input "rope007@sdbaron.cn"
click at [1160, 487] on input "Save" at bounding box center [1149, 484] width 36 height 21
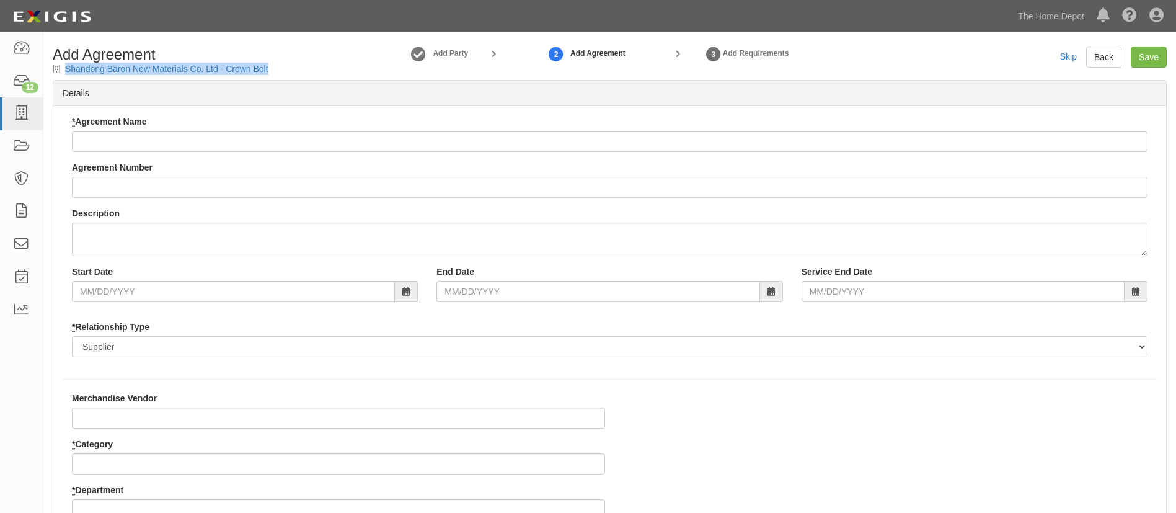
drag, startPoint x: 294, startPoint y: 70, endPoint x: 60, endPoint y: 71, distance: 234.4
click at [60, 71] on div "Add Agreement Shandong Baron New Materials Co. Ltd - Crown Bolt" at bounding box center [184, 61] width 283 height 29
copy div "Shandong Baron New Materials Co. Ltd - Crown Bolt"
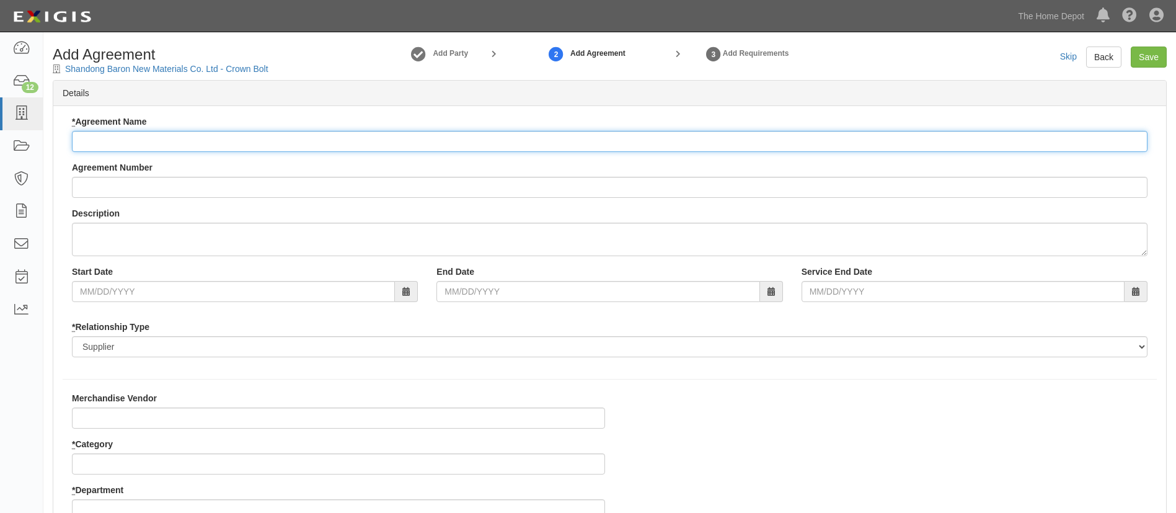
click at [107, 146] on input "* Agreement Name" at bounding box center [610, 141] width 1076 height 21
paste input "Shandong Baron New Materials Co. Ltd - Crown Bolt"
type input "Shandong Baron New Materials Co. Ltd - Crown Bolt"
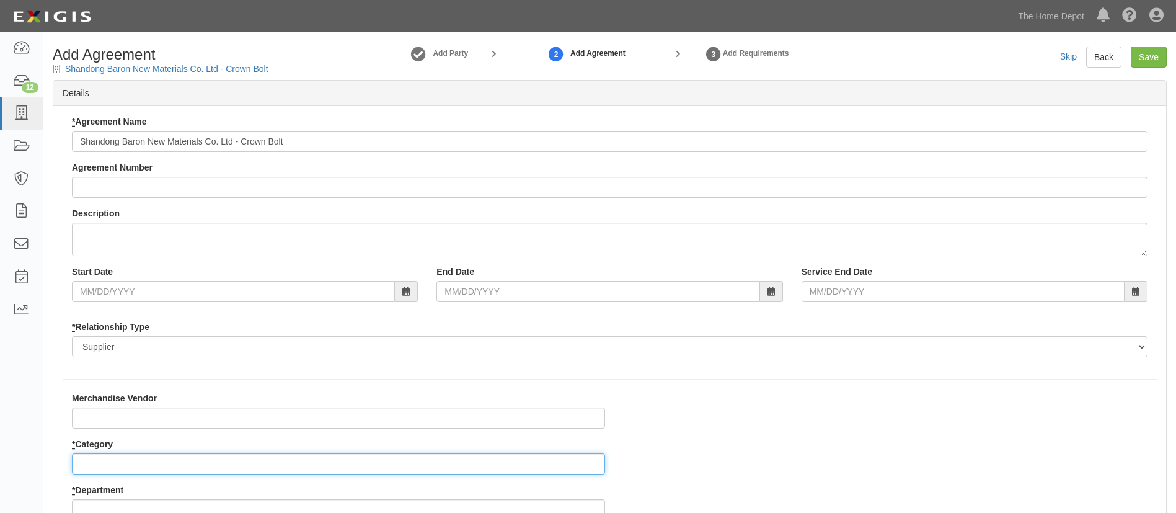
click at [114, 460] on input "* Category" at bounding box center [338, 463] width 533 height 21
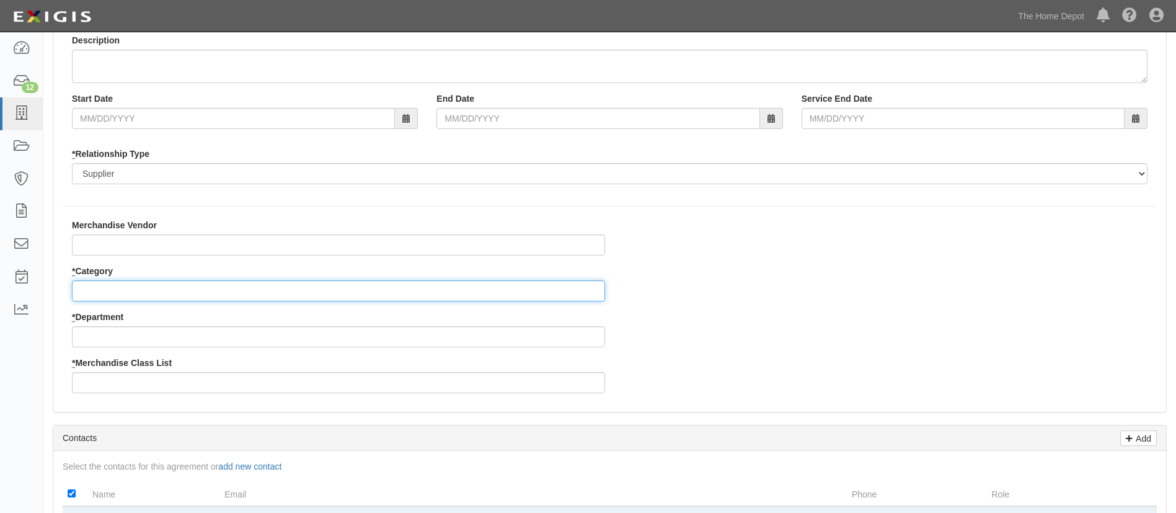
scroll to position [186, 0]
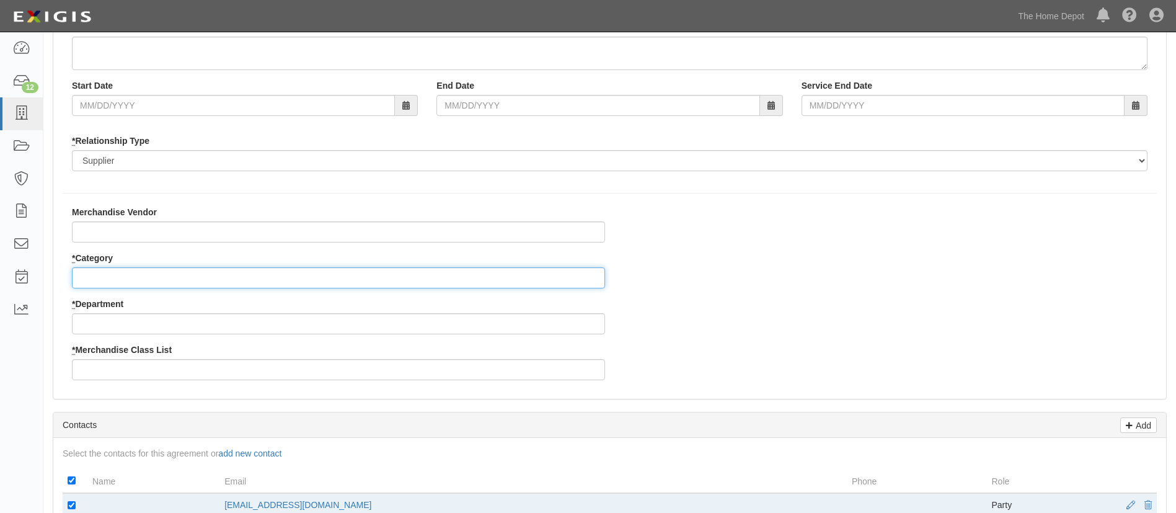
drag, startPoint x: 100, startPoint y: 270, endPoint x: 443, endPoint y: 241, distance: 343.5
click at [100, 270] on input "* Category" at bounding box center [338, 277] width 533 height 21
type input "2"
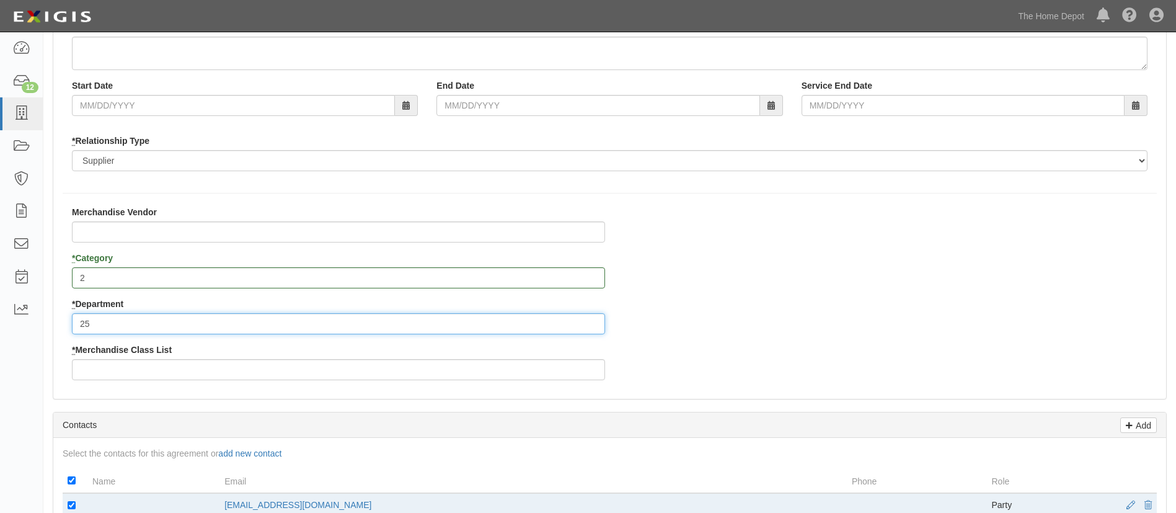
type input "25"
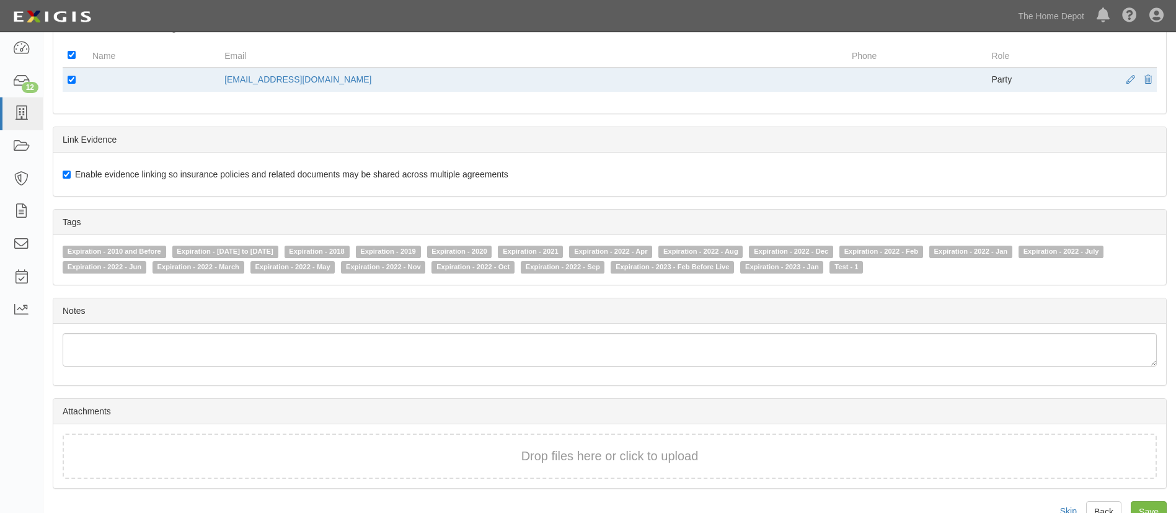
scroll to position [639, 0]
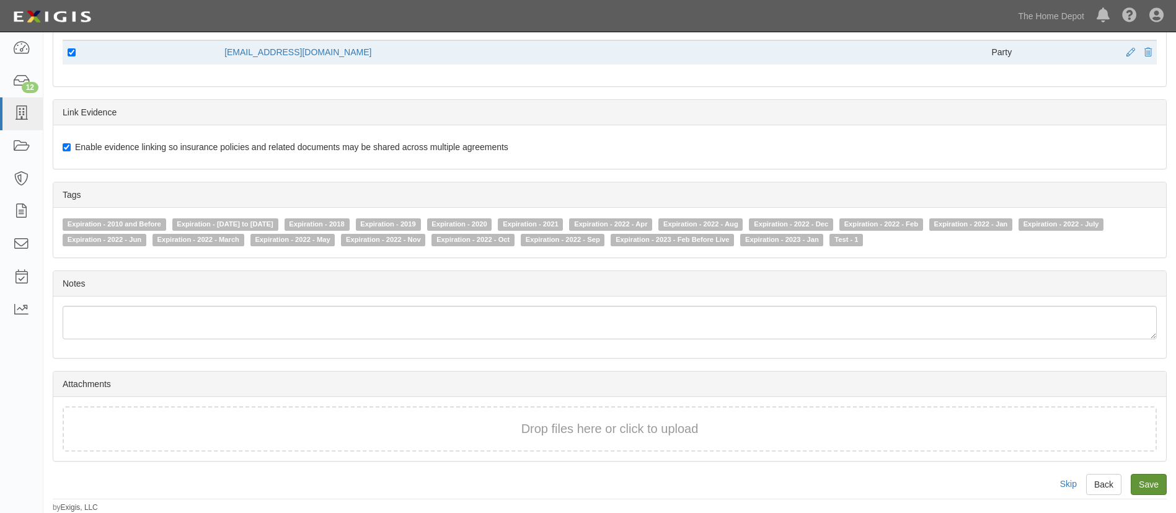
type input "3"
click at [1165, 475] on input "Save" at bounding box center [1149, 484] width 36 height 21
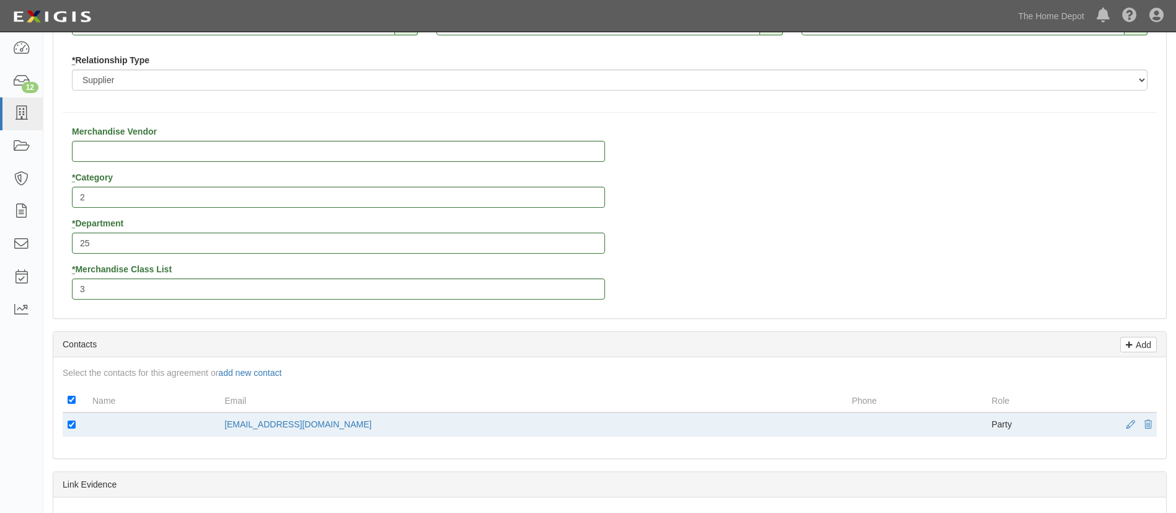
scroll to position [104, 0]
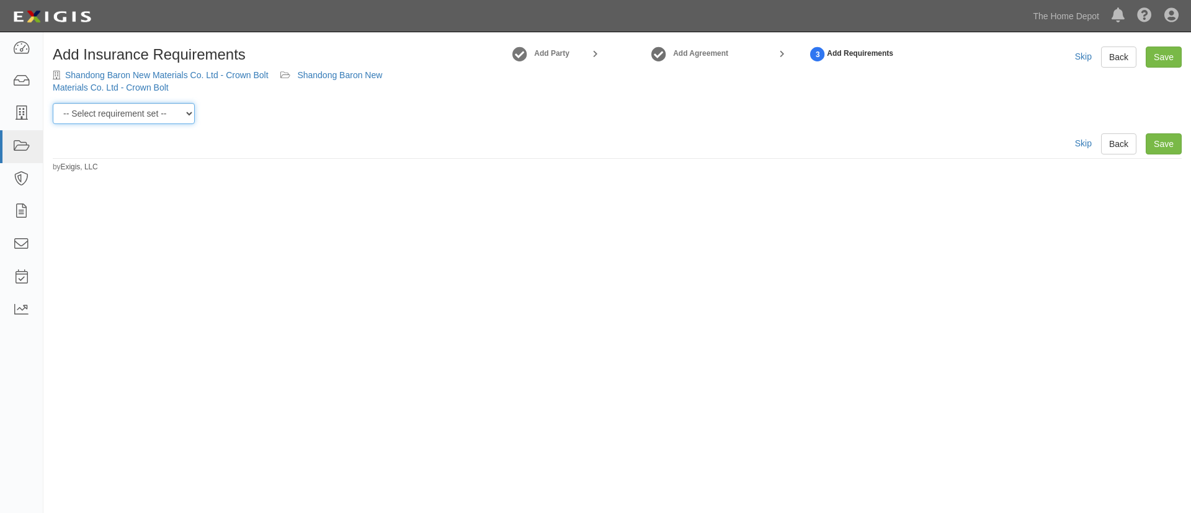
click at [177, 112] on select "-- Select requirement set -- $20M GL (Non-US Suppliers) $20M GL (US Suppliers) …" at bounding box center [124, 113] width 142 height 21
select select "3961"
click at [53, 103] on select "-- Select requirement set -- $20M GL (Non-US Suppliers) $20M GL (US Suppliers) …" at bounding box center [124, 113] width 142 height 21
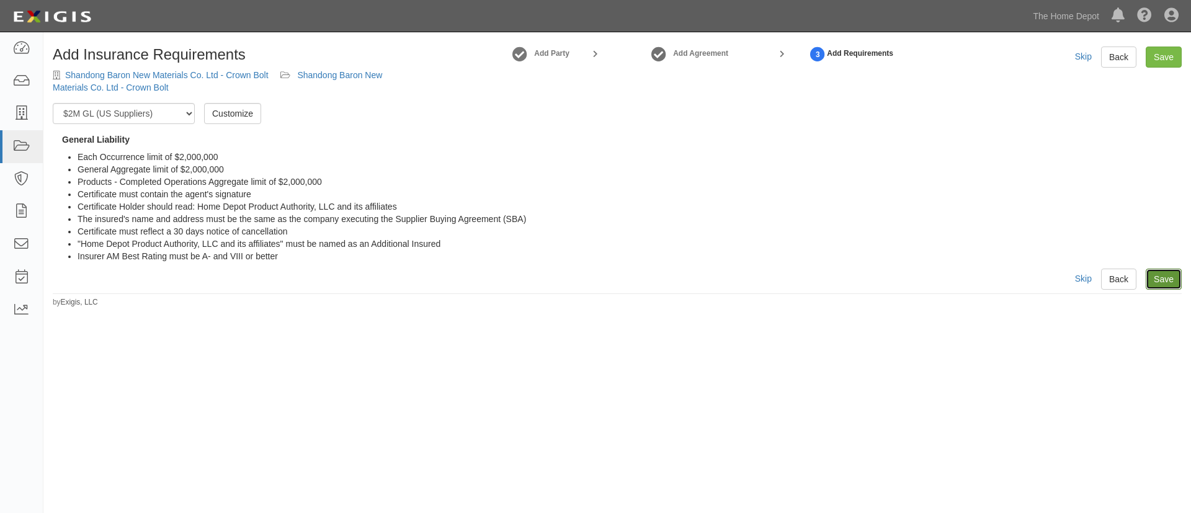
click at [1155, 273] on link "Save" at bounding box center [1163, 278] width 36 height 21
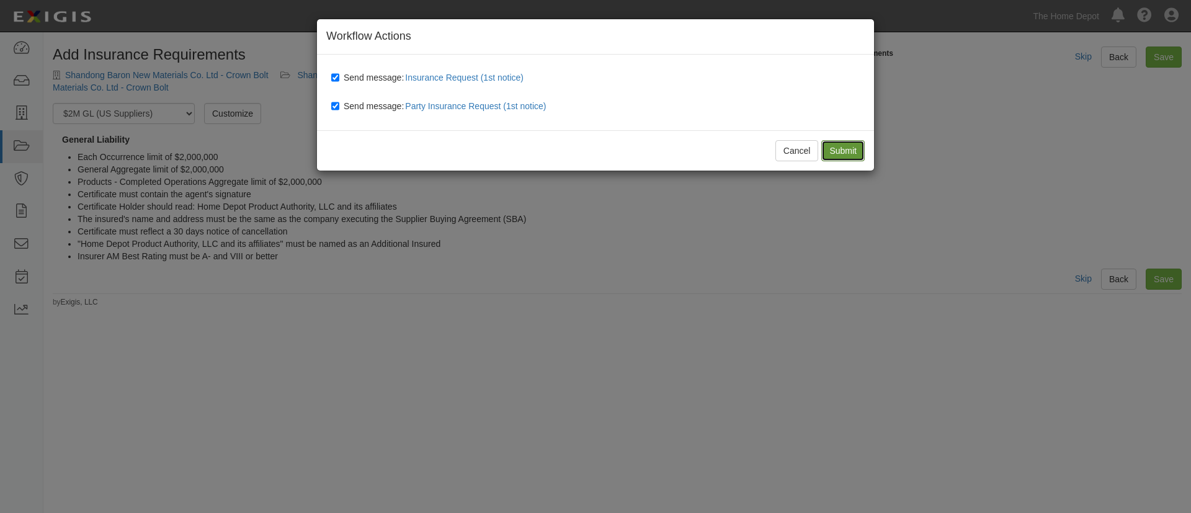
click at [851, 153] on input "Submit" at bounding box center [842, 150] width 43 height 21
click at [300, 370] on div "Workflow Actions Send message: Insurance Request (1st notice) Send message: Par…" at bounding box center [595, 256] width 1191 height 513
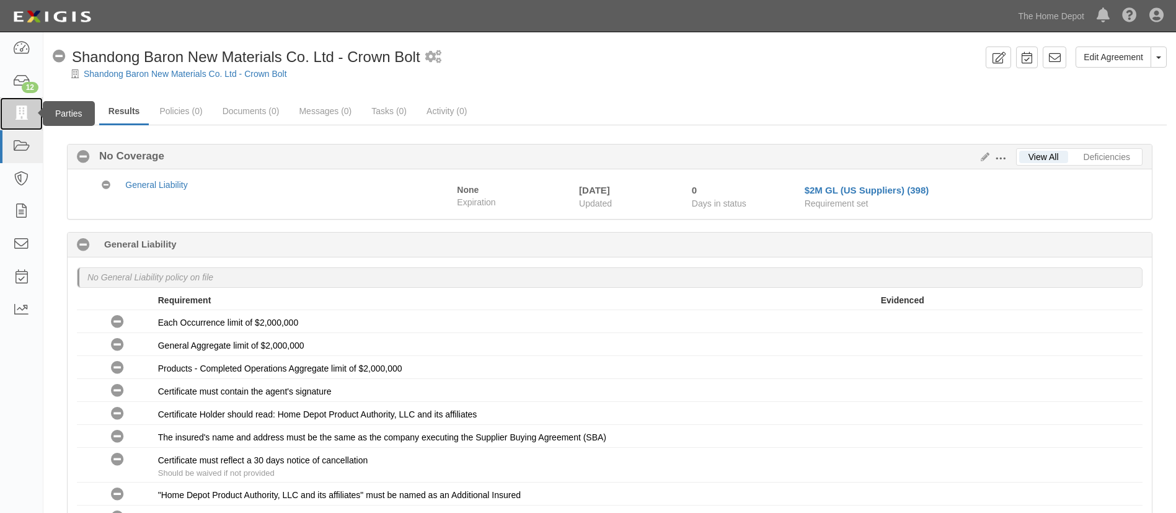
click at [14, 109] on icon at bounding box center [20, 114] width 17 height 14
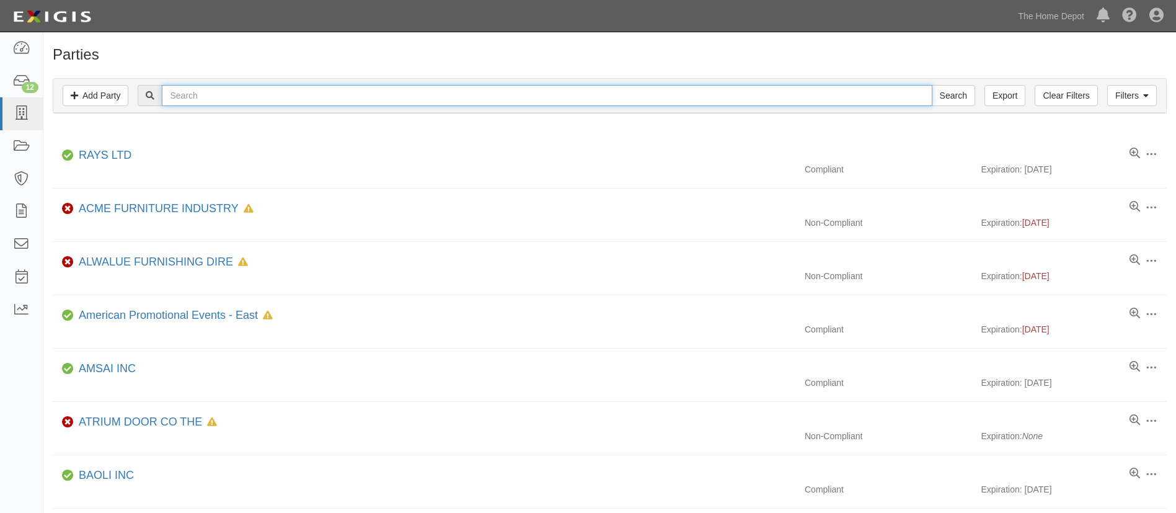
click at [273, 98] on input "text" at bounding box center [547, 95] width 770 height 21
paste input "Rudong Chain Works"
type input "Rudong Chain Works"
click at [932, 85] on input "Search" at bounding box center [953, 95] width 43 height 21
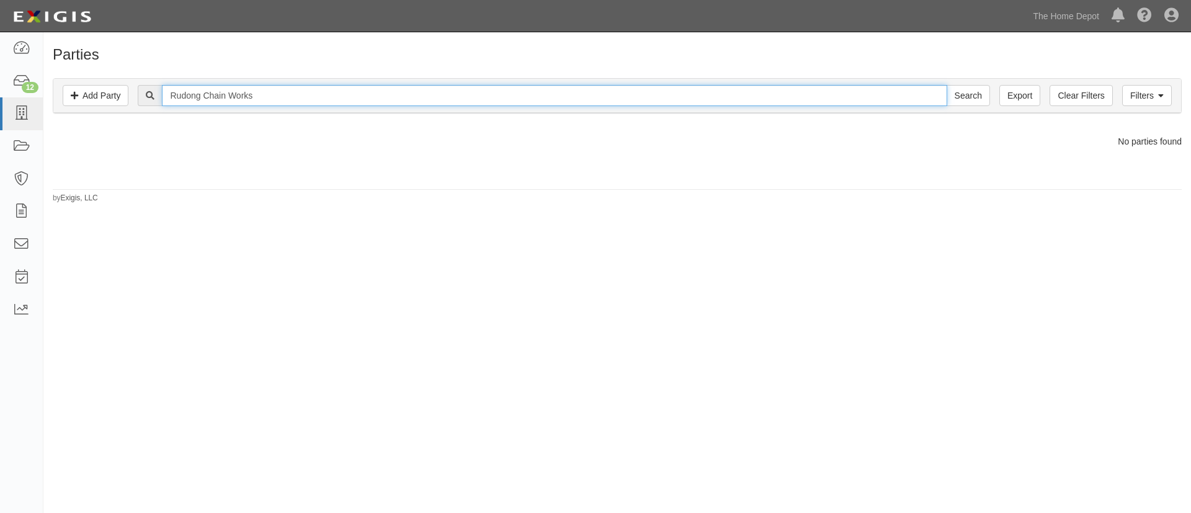
click at [301, 101] on input "Rudong Chain Works" at bounding box center [554, 95] width 784 height 21
click at [301, 101] on input "Rudong Chain Works - Crown Bolt" at bounding box center [554, 95] width 784 height 21
type input "Rudong Chain Works - Crown Bolt"
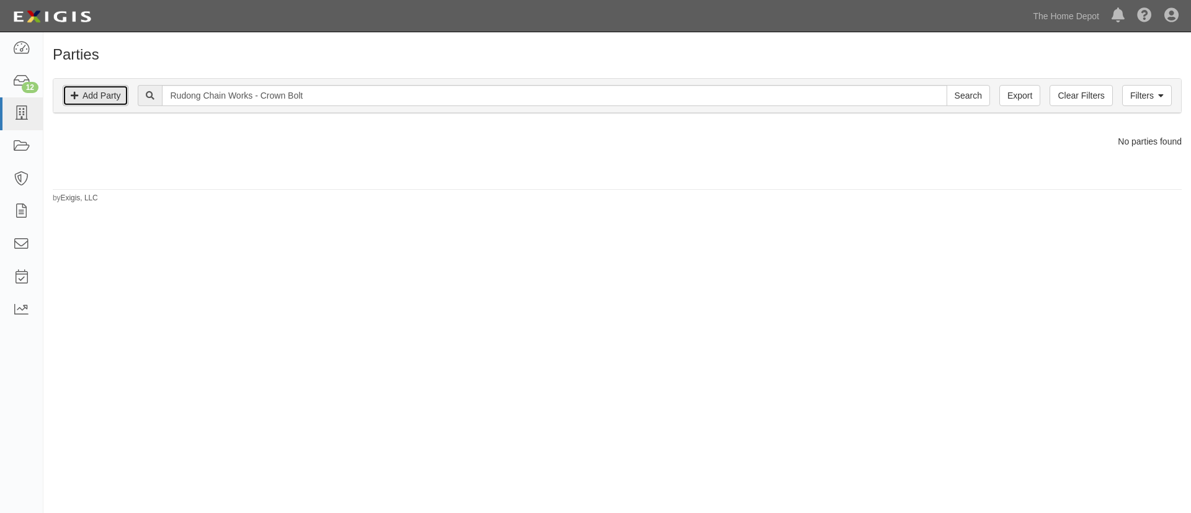
click at [99, 104] on link "Add Party" at bounding box center [96, 95] width 66 height 21
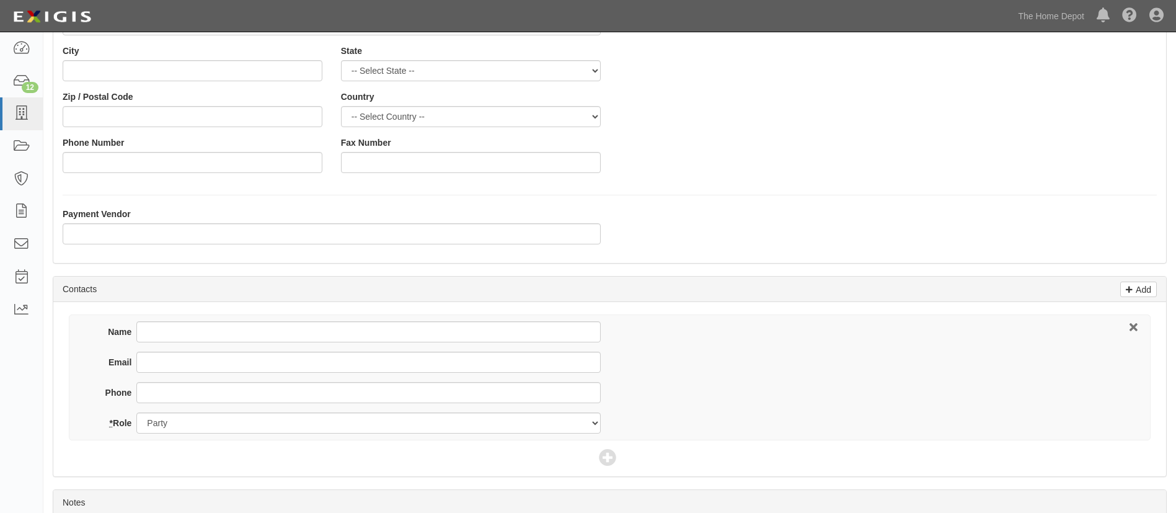
scroll to position [279, 0]
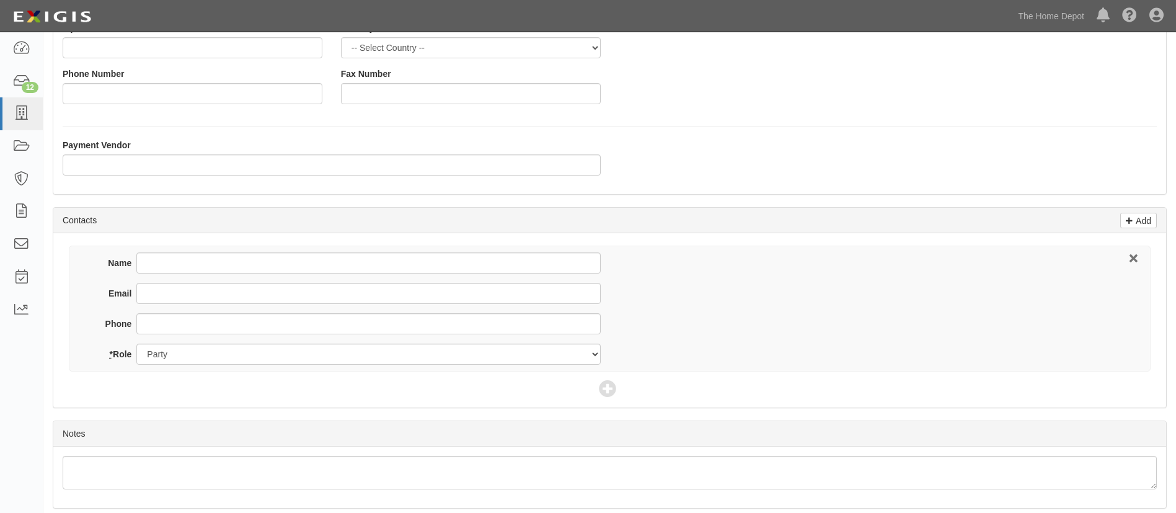
type input "Rudong Chain Works - Crown Bolt"
click at [182, 307] on div "Email" at bounding box center [346, 298] width 510 height 30
click at [188, 293] on input "Email" at bounding box center [368, 293] width 464 height 21
paste input "[EMAIL_ADDRESS][DOMAIN_NAME];"
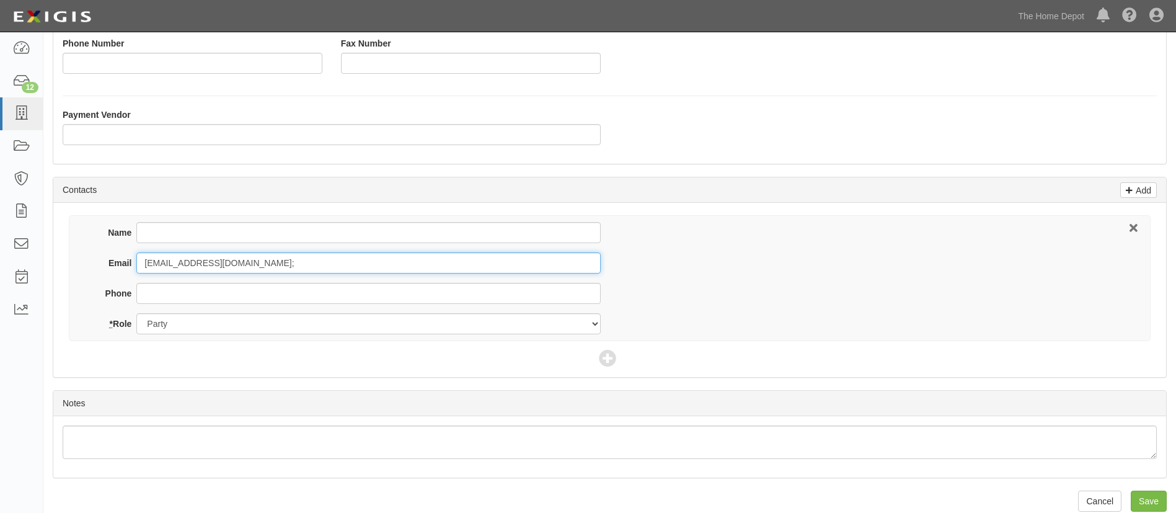
scroll to position [326, 0]
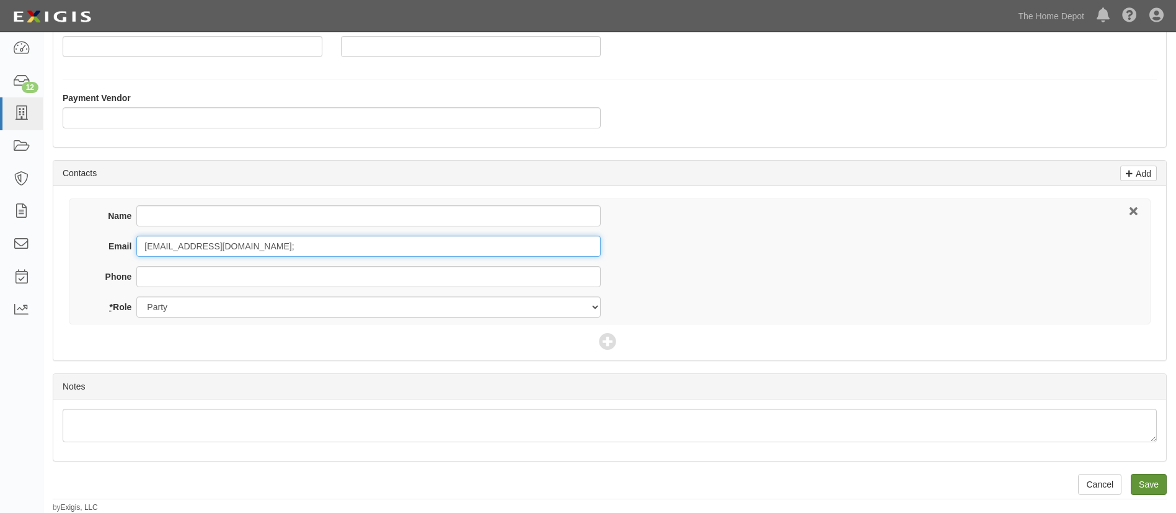
type input "[EMAIL_ADDRESS][DOMAIN_NAME];"
click at [1156, 485] on input "Save" at bounding box center [1149, 484] width 36 height 21
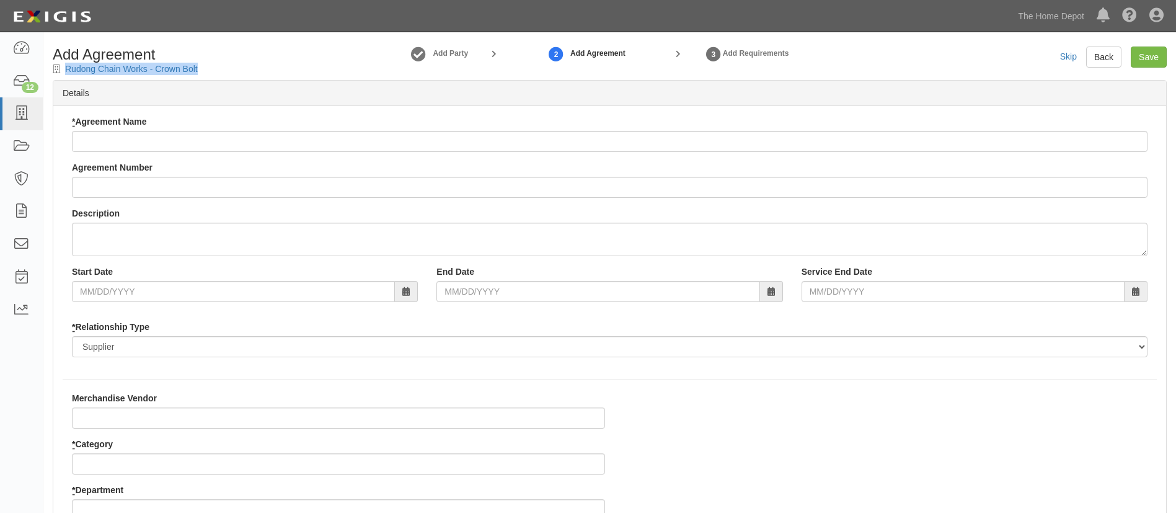
drag, startPoint x: 232, startPoint y: 65, endPoint x: 63, endPoint y: 70, distance: 169.4
click at [63, 70] on div "Add Agreement Rudong Chain Works - Crown Bolt" at bounding box center [184, 61] width 283 height 29
copy div "Rudong Chain Works - Crown Bolt"
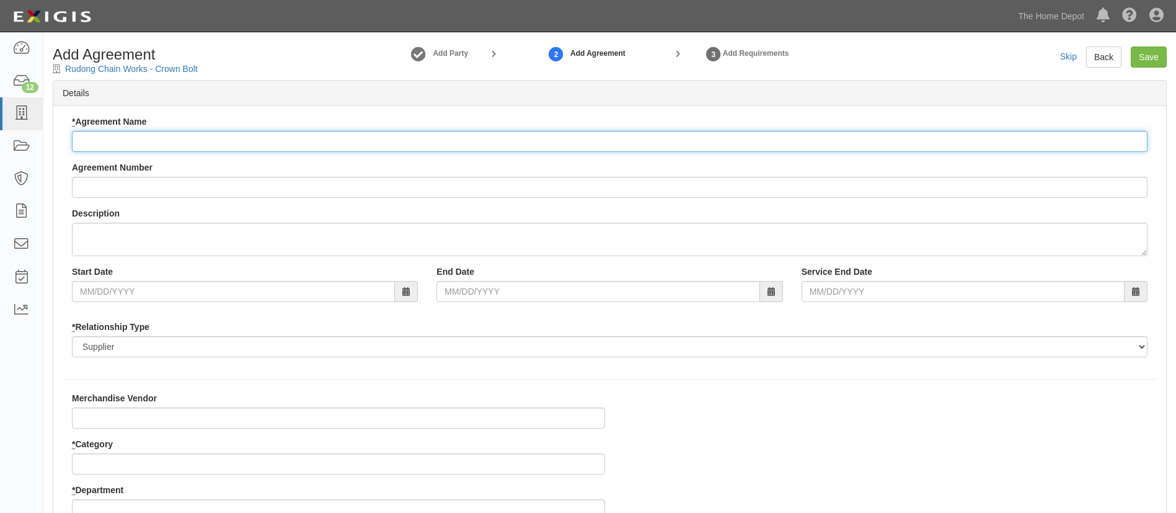
click at [116, 140] on input "* Agreement Name" at bounding box center [610, 141] width 1076 height 21
paste input "Rudong Chain Works - Crown Bolt"
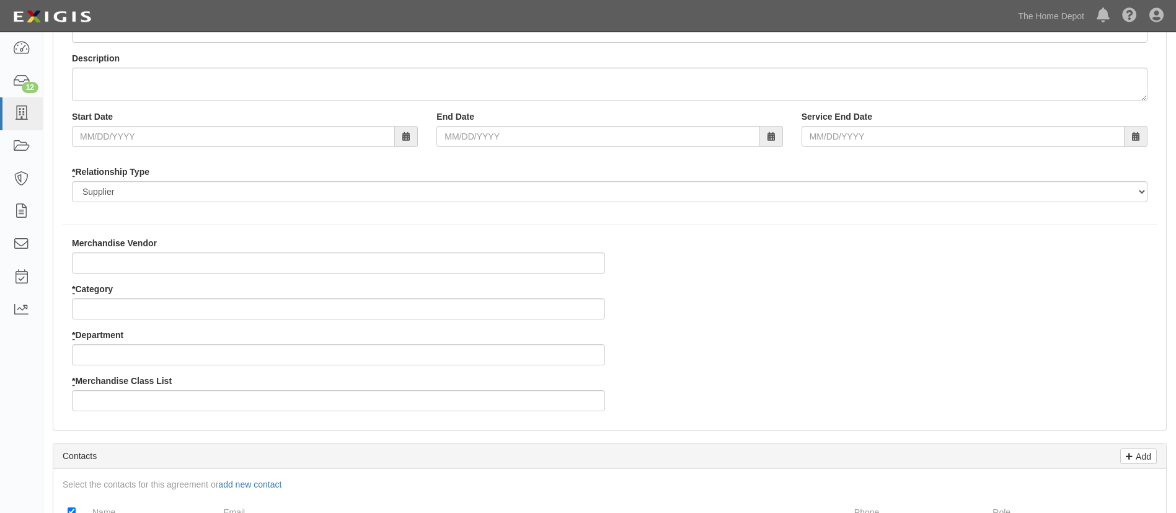
scroll to position [186, 0]
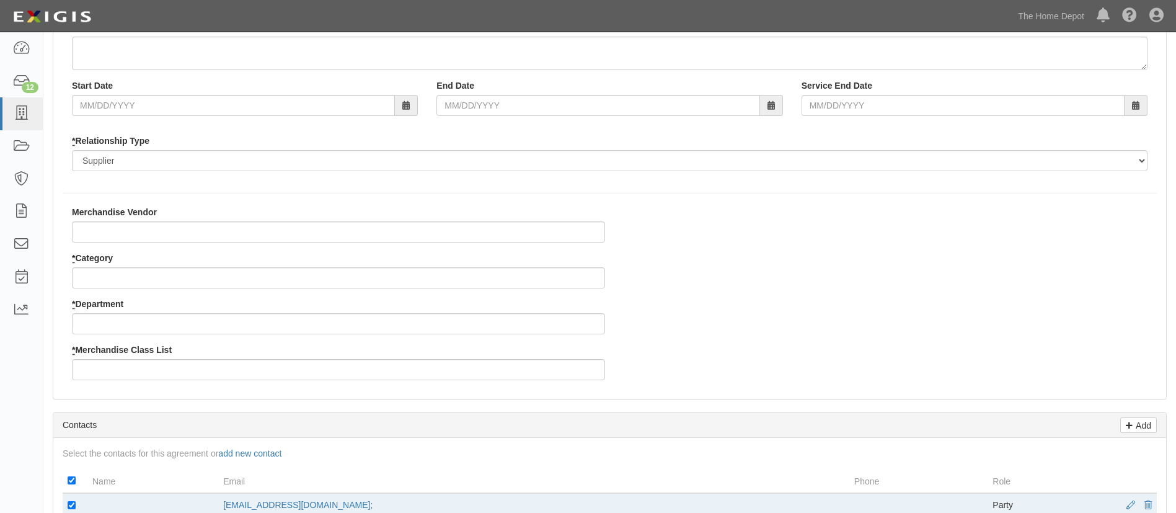
type input "Rudong Chain Works - Crown Bolt"
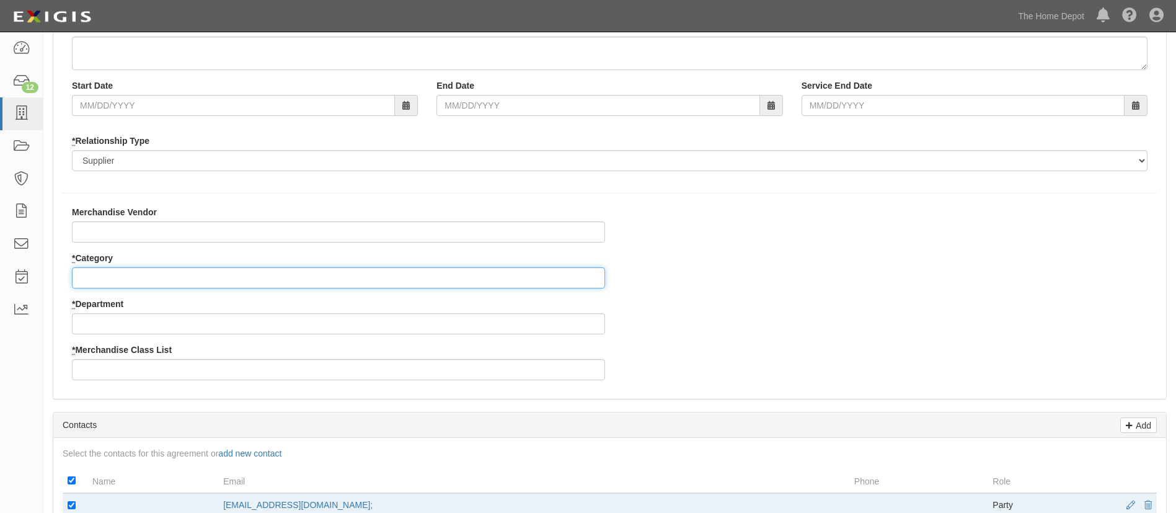
click at [125, 272] on input "* Category" at bounding box center [338, 277] width 533 height 21
type input "2"
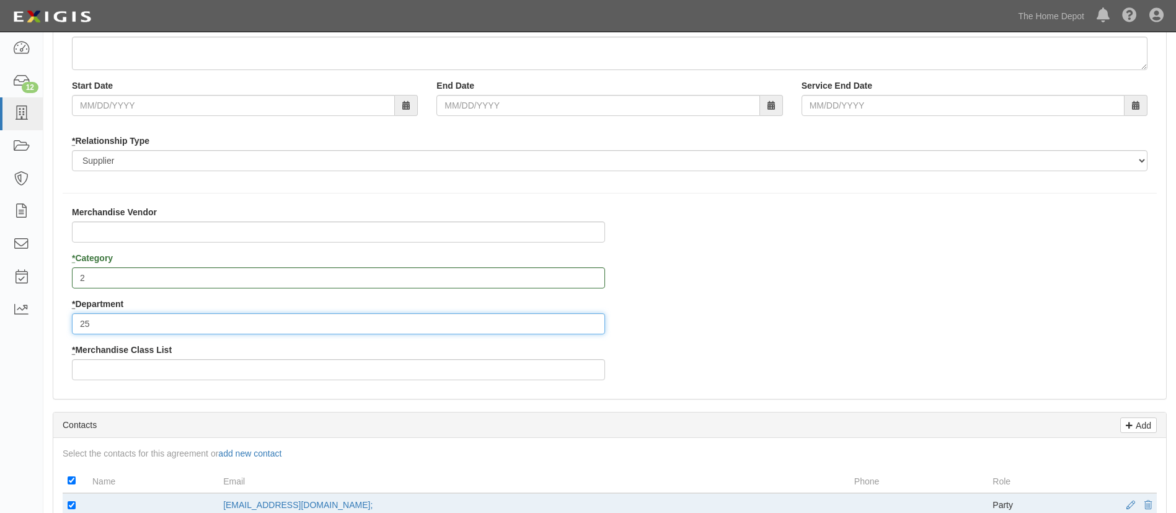
type input "25"
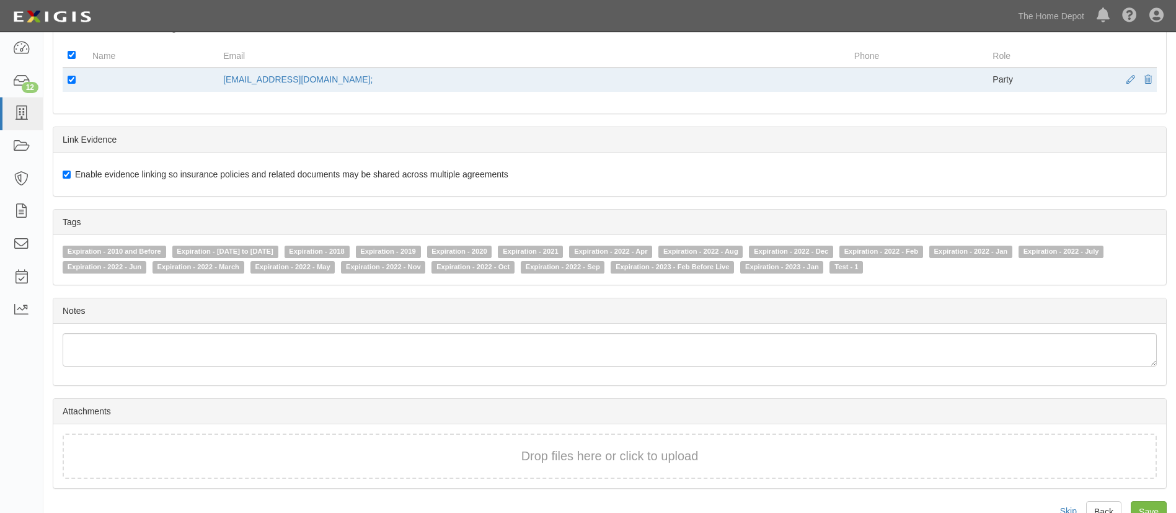
scroll to position [639, 0]
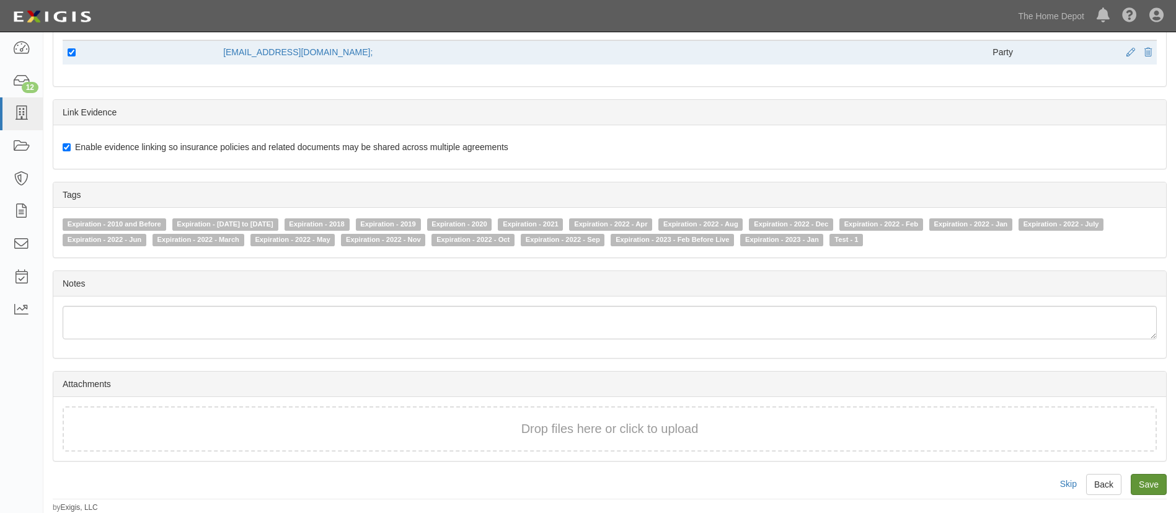
type input "3"
click at [1153, 479] on input "Save" at bounding box center [1149, 484] width 36 height 21
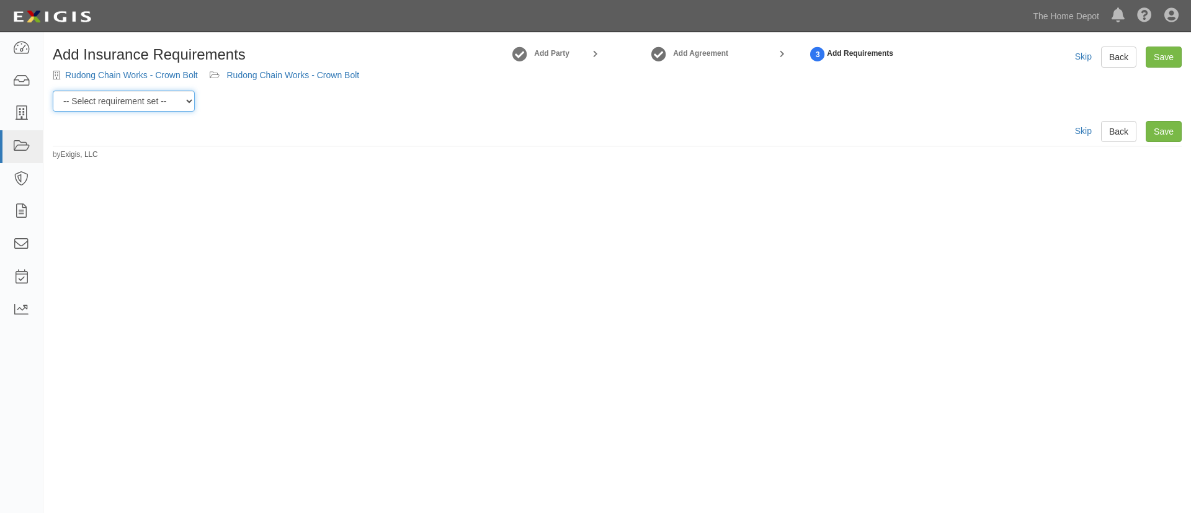
click at [188, 96] on select "-- Select requirement set -- $20M GL (Non-US Suppliers) $20M GL (US Suppliers) …" at bounding box center [124, 101] width 142 height 21
select select "3961"
click at [53, 91] on select "-- Select requirement set -- $20M GL (Non-US Suppliers) $20M GL (US Suppliers) …" at bounding box center [124, 101] width 142 height 21
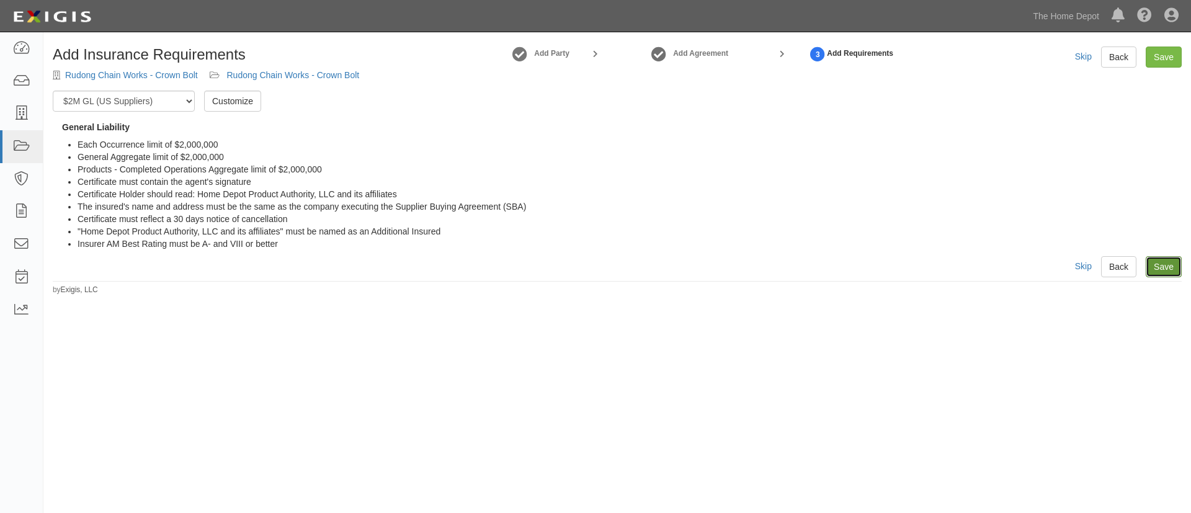
click at [1155, 271] on link "Save" at bounding box center [1163, 266] width 36 height 21
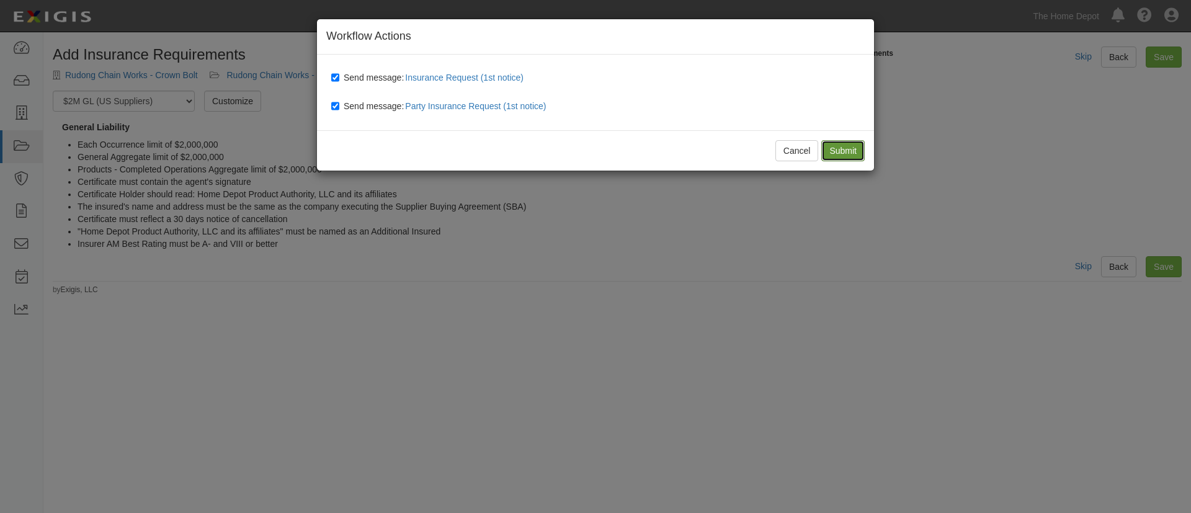
click at [846, 151] on input "Submit" at bounding box center [842, 150] width 43 height 21
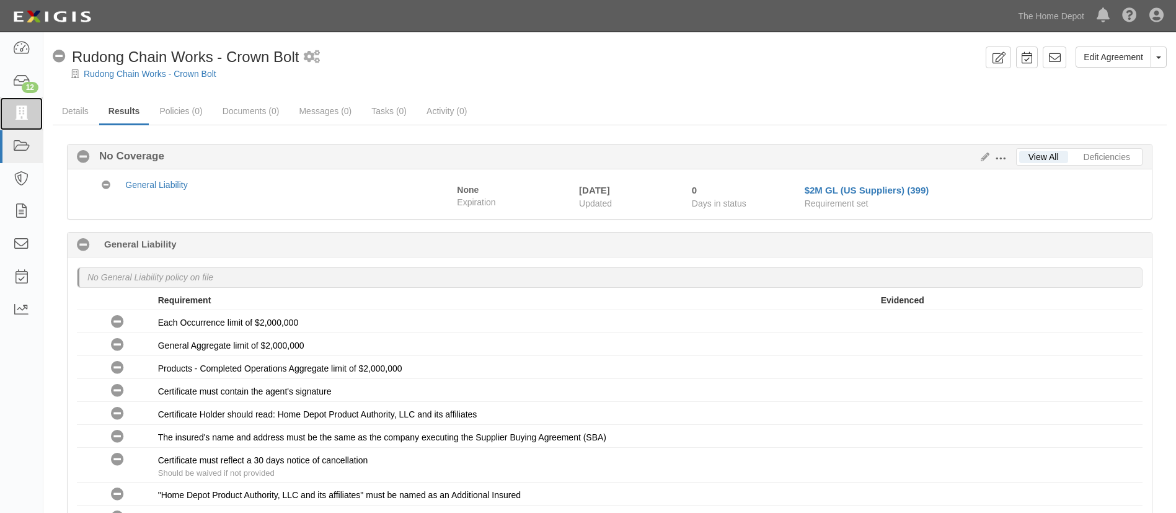
drag, startPoint x: 17, startPoint y: 109, endPoint x: 162, endPoint y: 149, distance: 150.6
click at [17, 109] on icon at bounding box center [20, 114] width 17 height 14
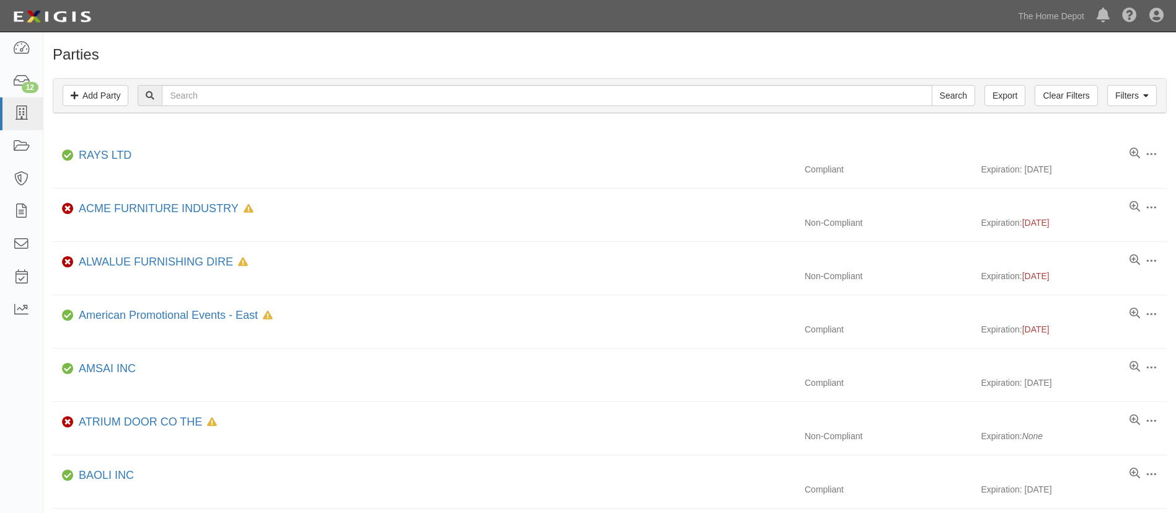
click at [228, 108] on div "Filters Add Party Clear Filters Export Search Filters" at bounding box center [609, 96] width 1113 height 34
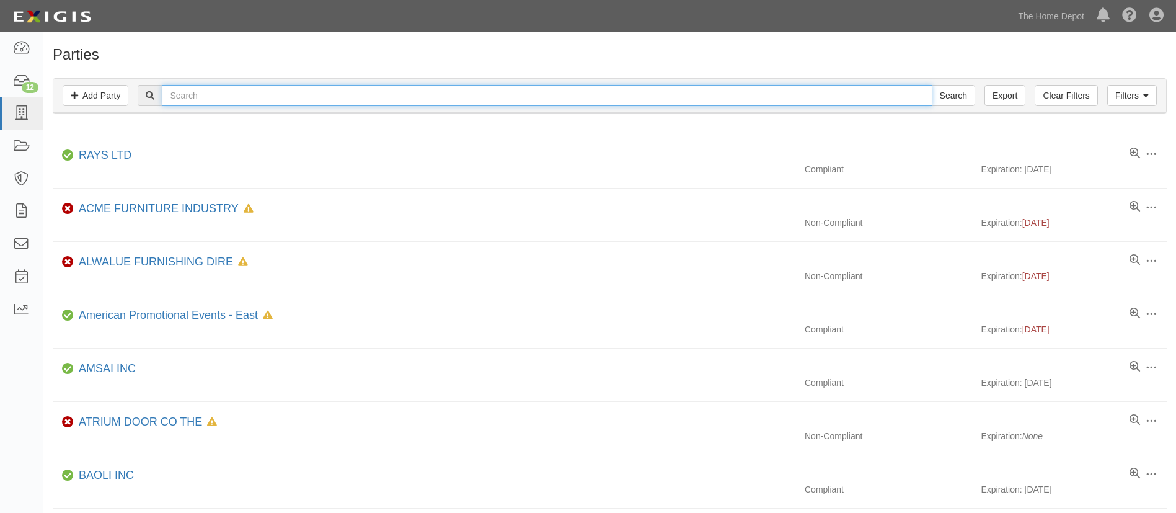
click at [237, 92] on input "text" at bounding box center [547, 95] width 770 height 21
paste input "Quzhou T-nine Tools Co., Ltd."
type input "Quzhou T-nine Tools Co., Ltd."
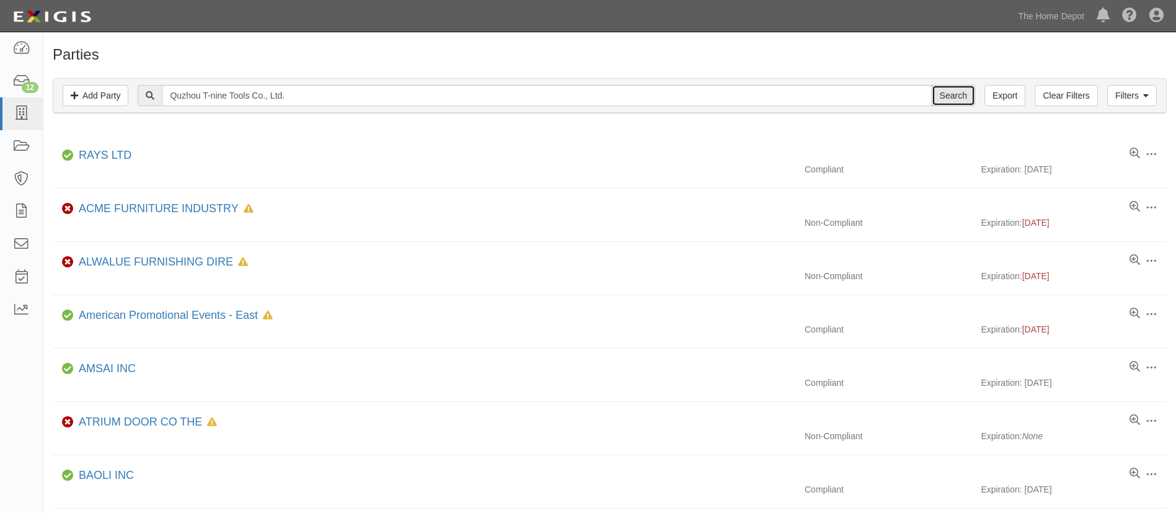
click at [955, 102] on input "Search" at bounding box center [953, 95] width 43 height 21
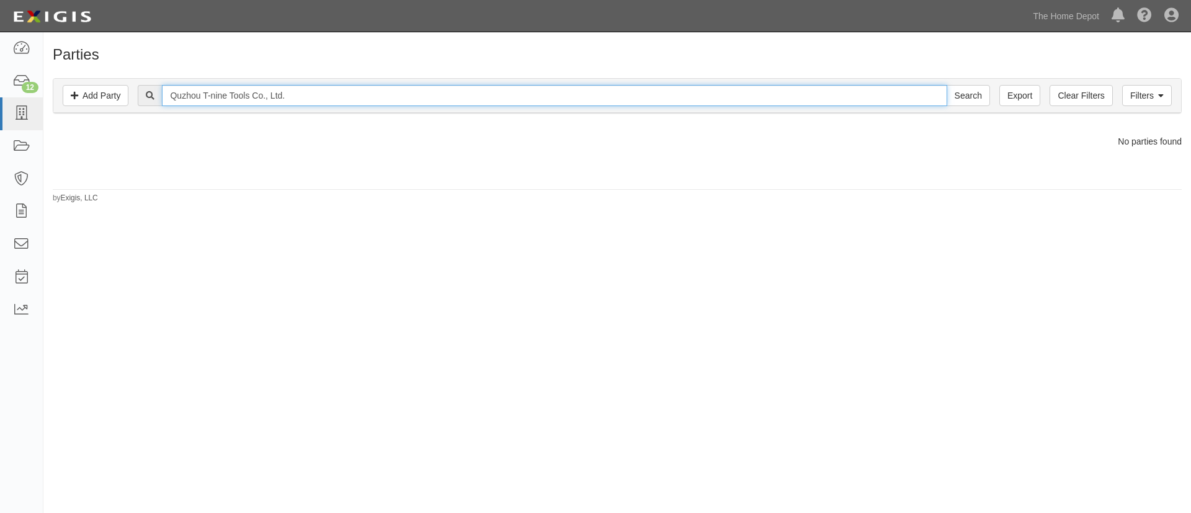
click at [356, 96] on input "Quzhou T-nine Tools Co., Ltd." at bounding box center [554, 95] width 784 height 21
click at [659, 99] on input "Quzhou T-nine Tools Co., Ltd. - Crown Bolt" at bounding box center [554, 95] width 784 height 21
type input "Quzhou T-nine Tools Co., Ltd. - Crown Bolt"
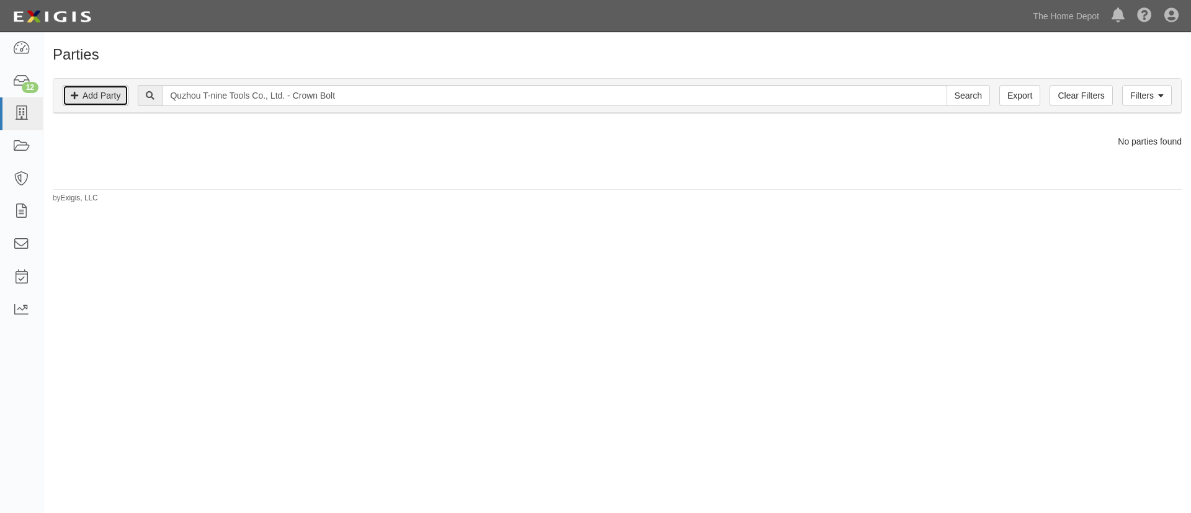
click at [107, 89] on link "Add Party" at bounding box center [96, 95] width 66 height 21
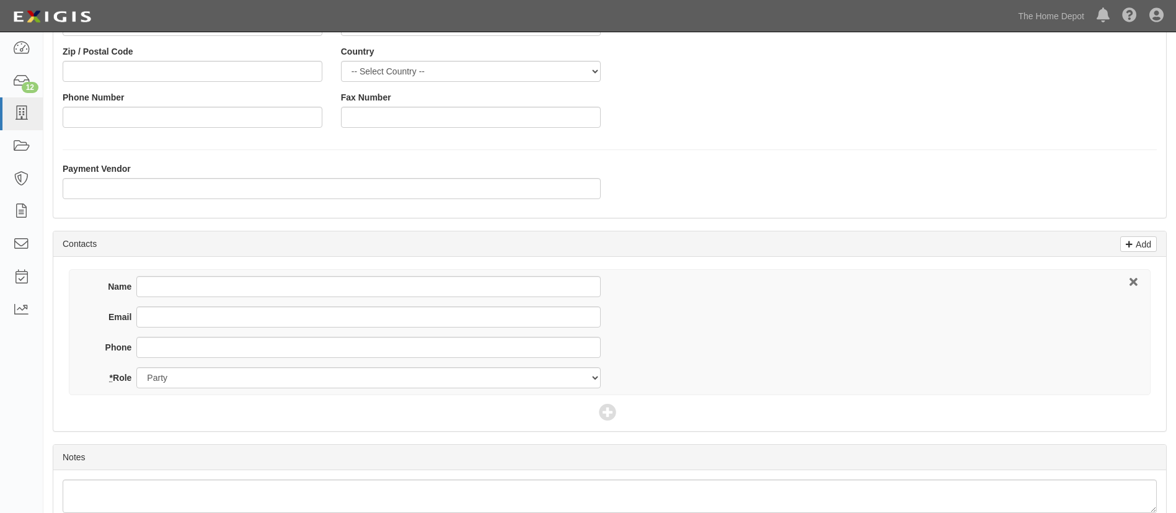
scroll to position [326, 0]
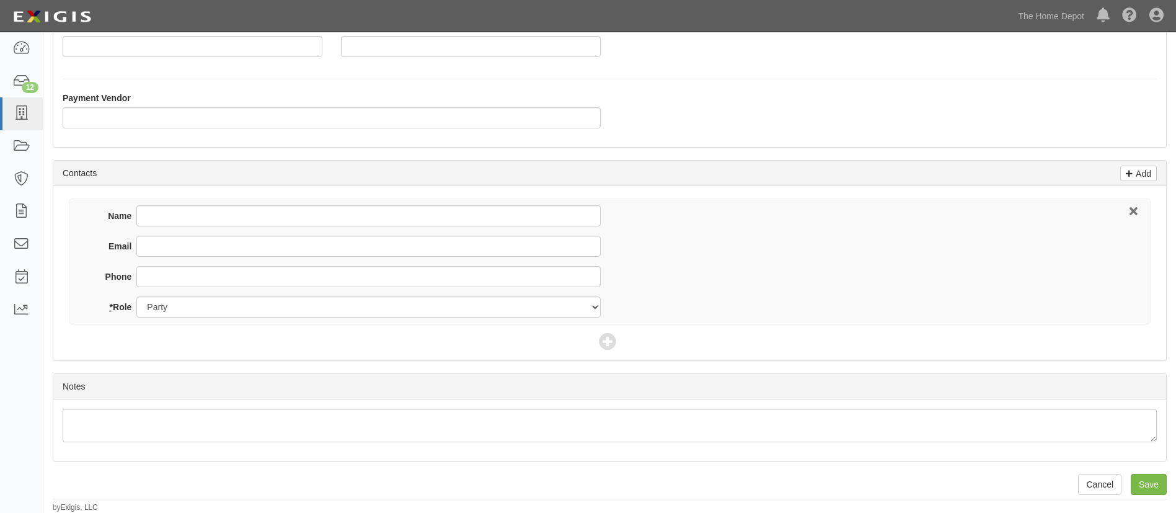
type input "Quzhou T-nine Tools Co., Ltd. - Crown Bolt"
drag, startPoint x: 246, startPoint y: 249, endPoint x: 329, endPoint y: 244, distance: 82.7
click at [246, 249] on input "Email" at bounding box center [368, 246] width 464 height 21
paste input "[EMAIL_ADDRESS][DOMAIN_NAME]"
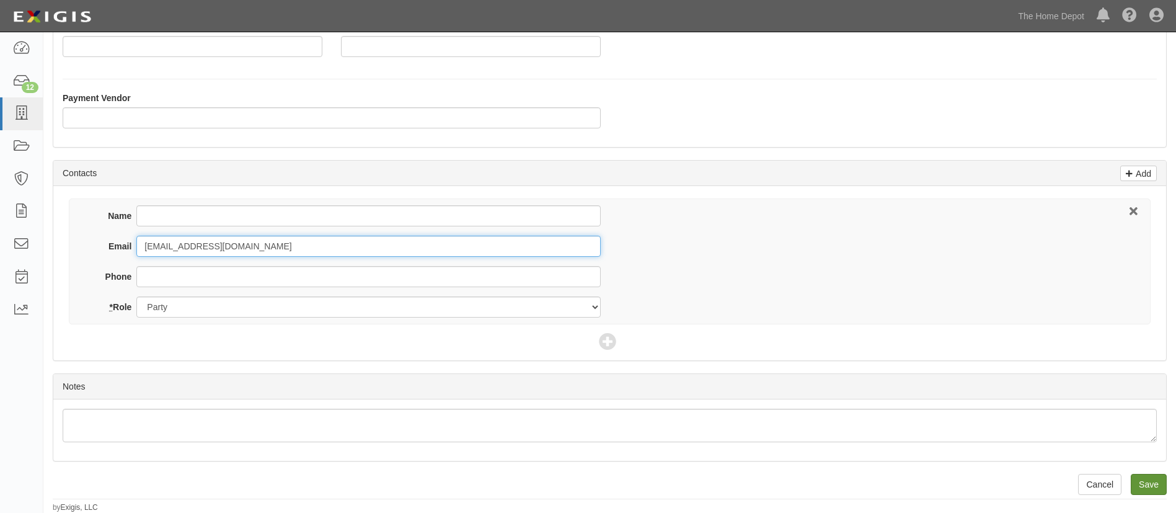
type input "sales4@tnine.com.cn"
click at [1151, 479] on input "Save" at bounding box center [1149, 484] width 36 height 21
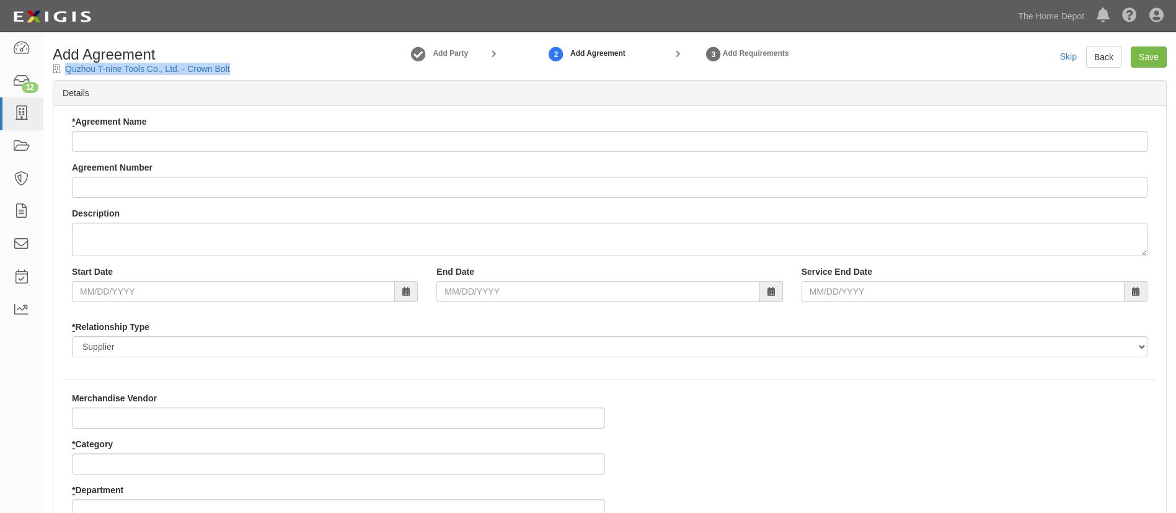
drag, startPoint x: 270, startPoint y: 72, endPoint x: 55, endPoint y: 75, distance: 214.6
copy div "Quzhou T-nine Tools Co., Ltd. - Crown Bolt"
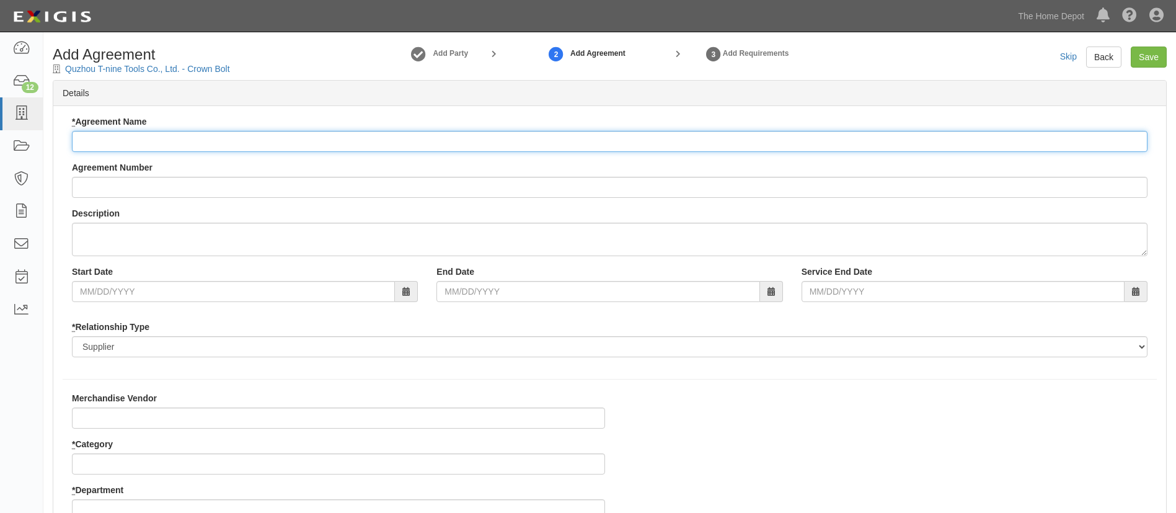
click at [205, 139] on input "* Agreement Name" at bounding box center [610, 141] width 1076 height 21
paste input "Quzhou T-nine Tools Co., Ltd. - Crown Bolt"
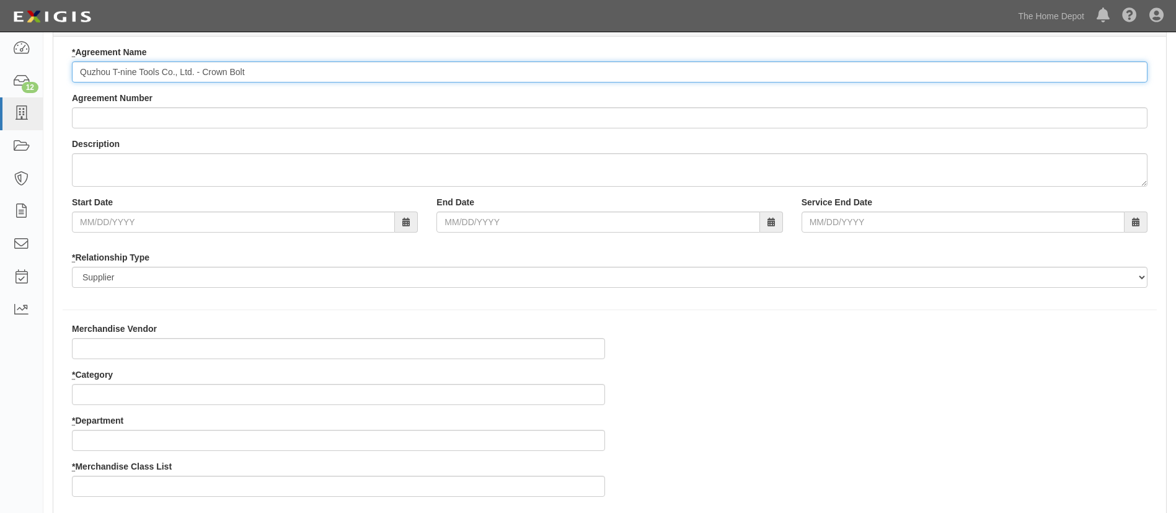
scroll to position [93, 0]
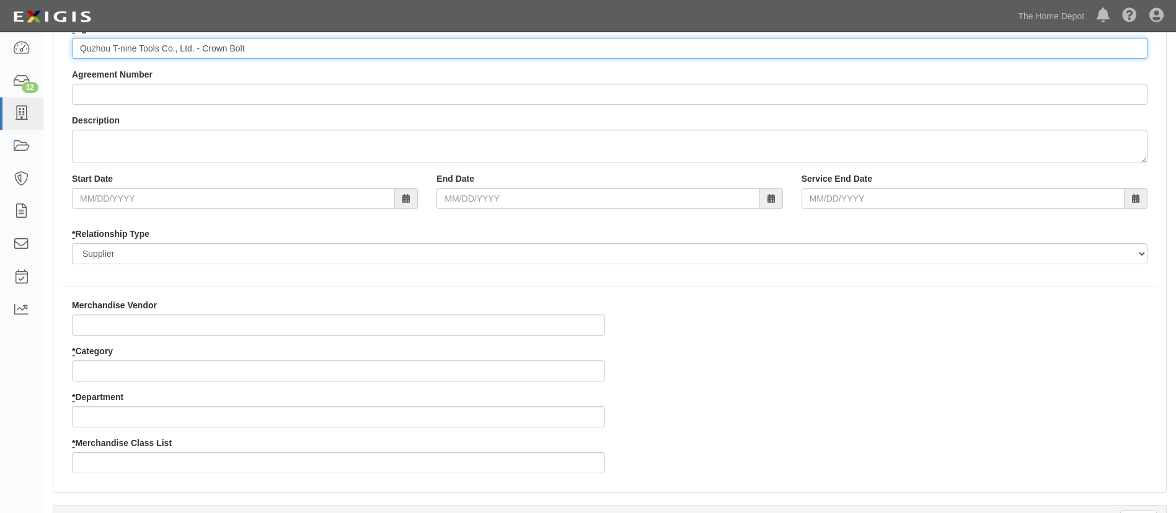
type input "Quzhou T-nine Tools Co., Ltd. - Crown Bolt"
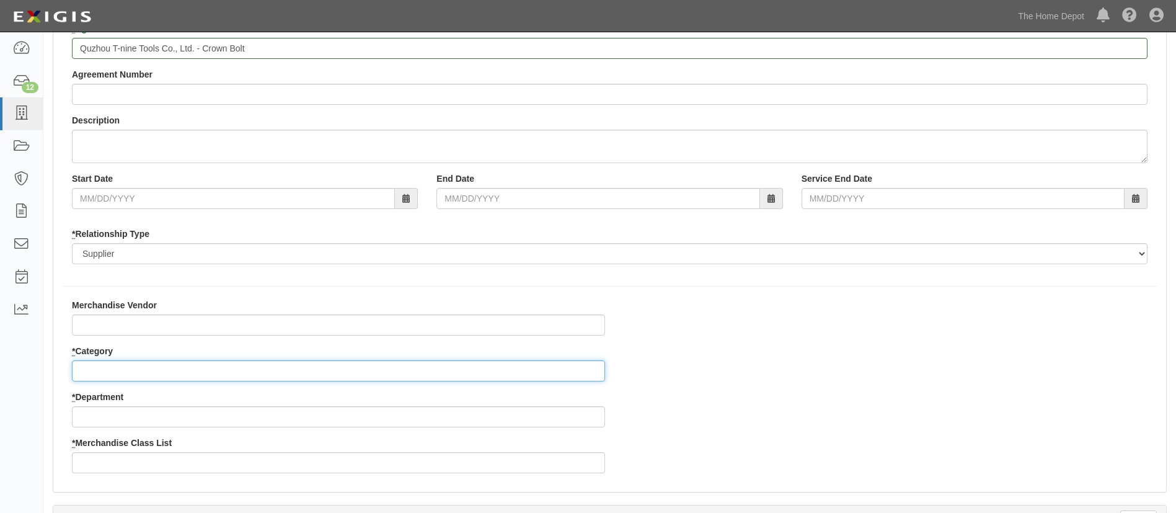
click at [154, 367] on input "* Category" at bounding box center [338, 370] width 533 height 21
type input "2"
type input "25"
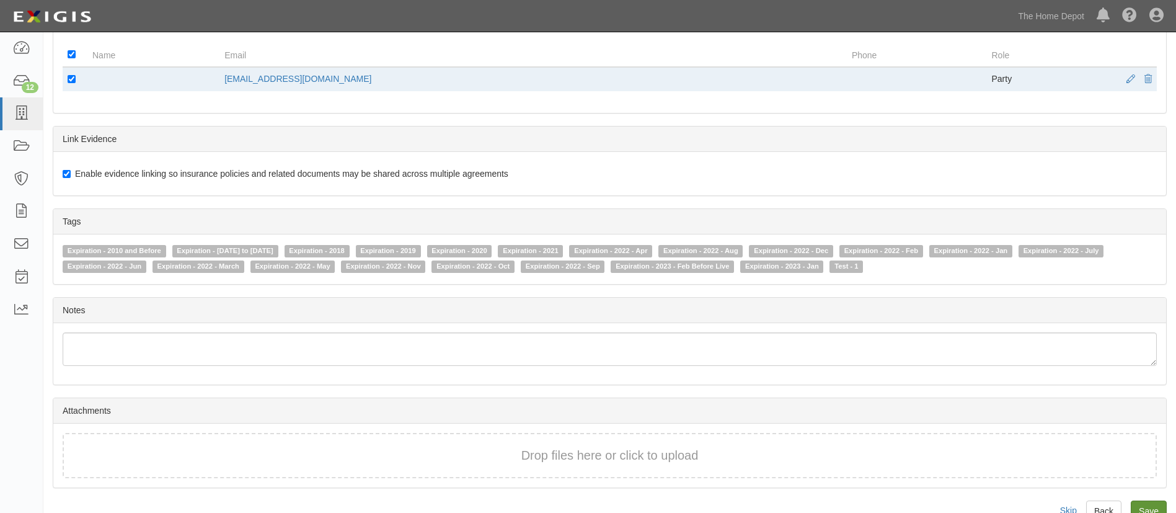
scroll to position [639, 0]
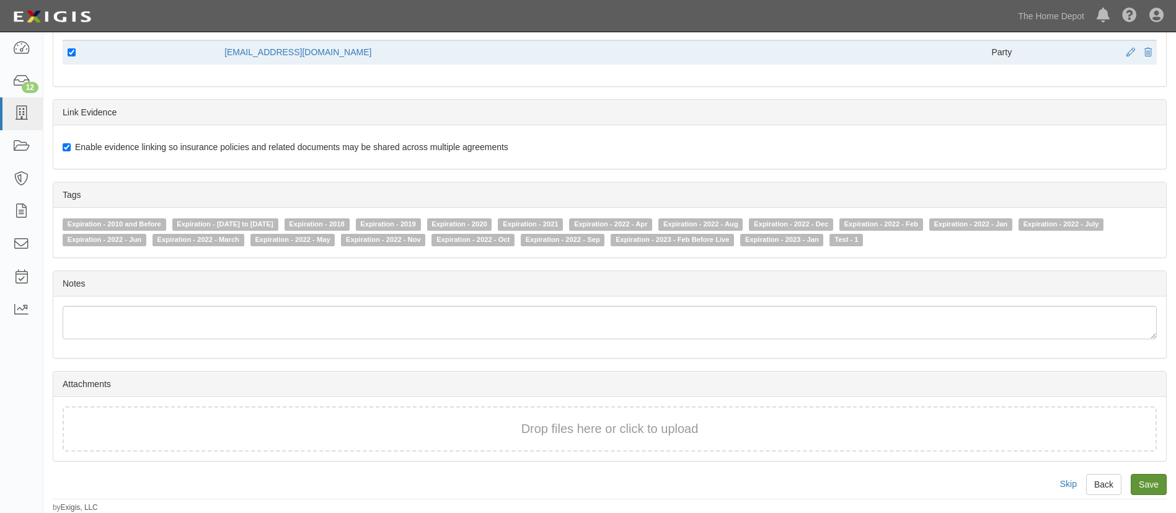
type input "11"
click at [1152, 486] on input "Save" at bounding box center [1149, 484] width 36 height 21
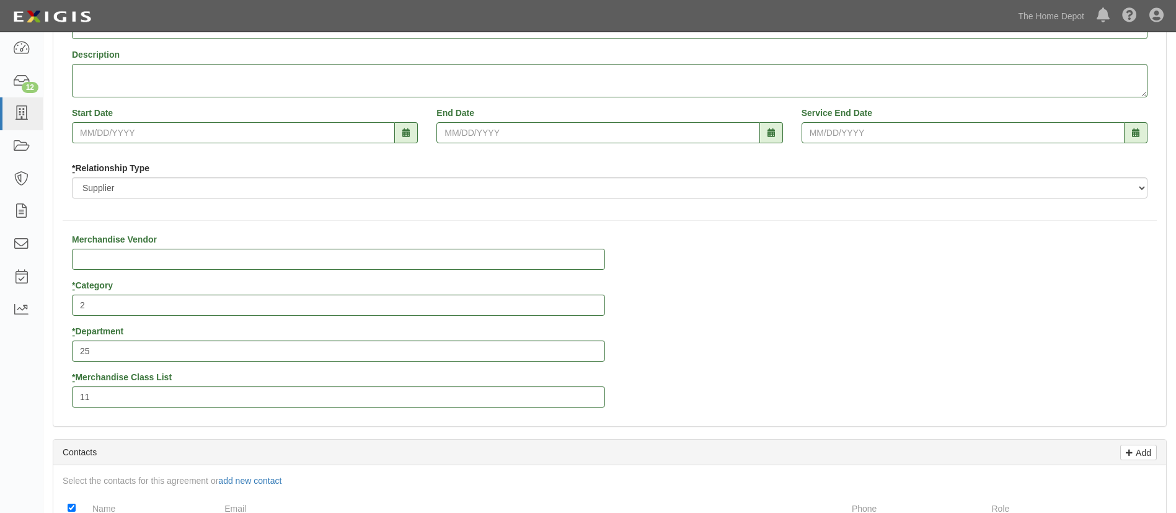
scroll to position [0, 0]
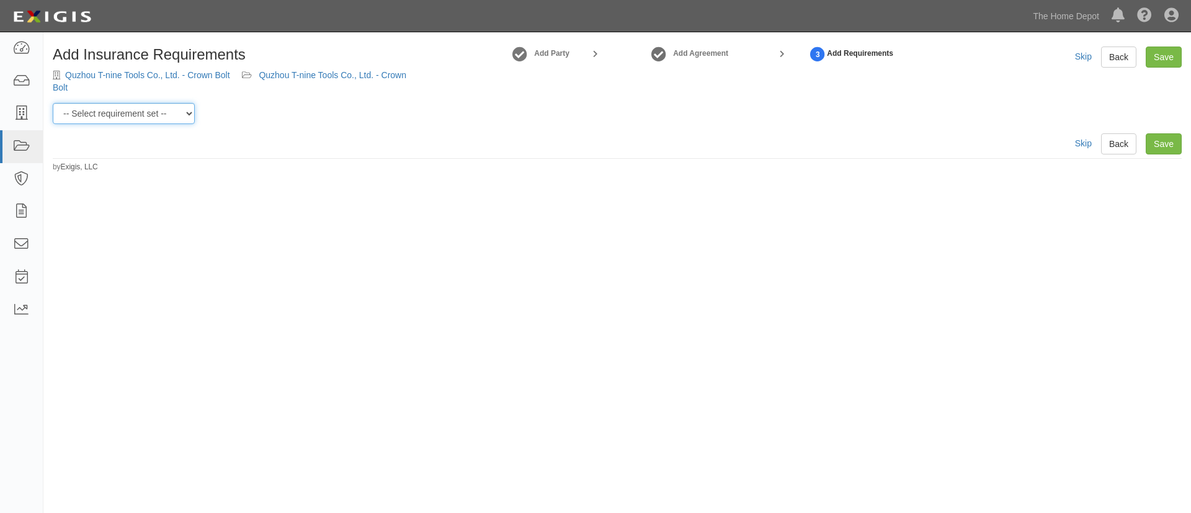
drag, startPoint x: 190, startPoint y: 113, endPoint x: 186, endPoint y: 120, distance: 8.3
click at [190, 112] on select "-- Select requirement set -- $20M GL (Non-US Suppliers) $20M GL (US Suppliers) …" at bounding box center [124, 113] width 142 height 21
select select "3961"
click at [53, 103] on select "-- Select requirement set -- $20M GL (Non-US Suppliers) $20M GL (US Suppliers) …" at bounding box center [124, 113] width 142 height 21
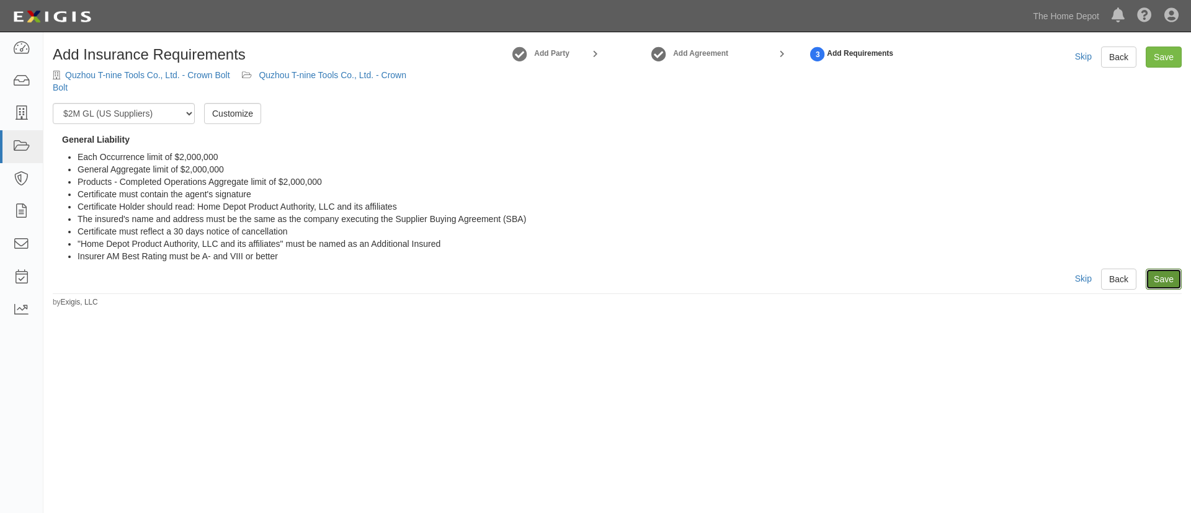
click at [1174, 277] on link "Save" at bounding box center [1163, 278] width 36 height 21
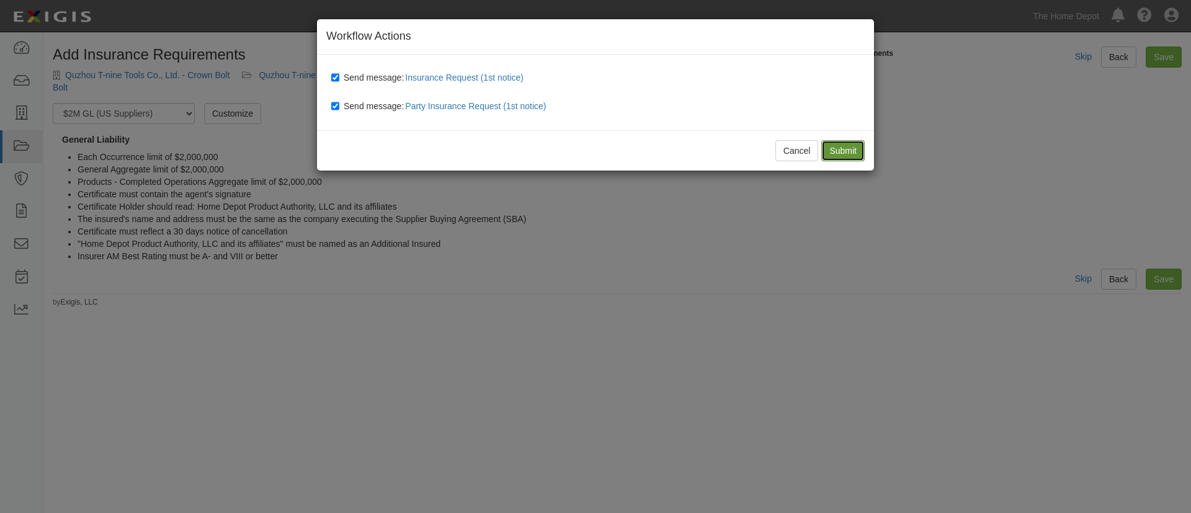
click at [835, 156] on input "Submit" at bounding box center [842, 150] width 43 height 21
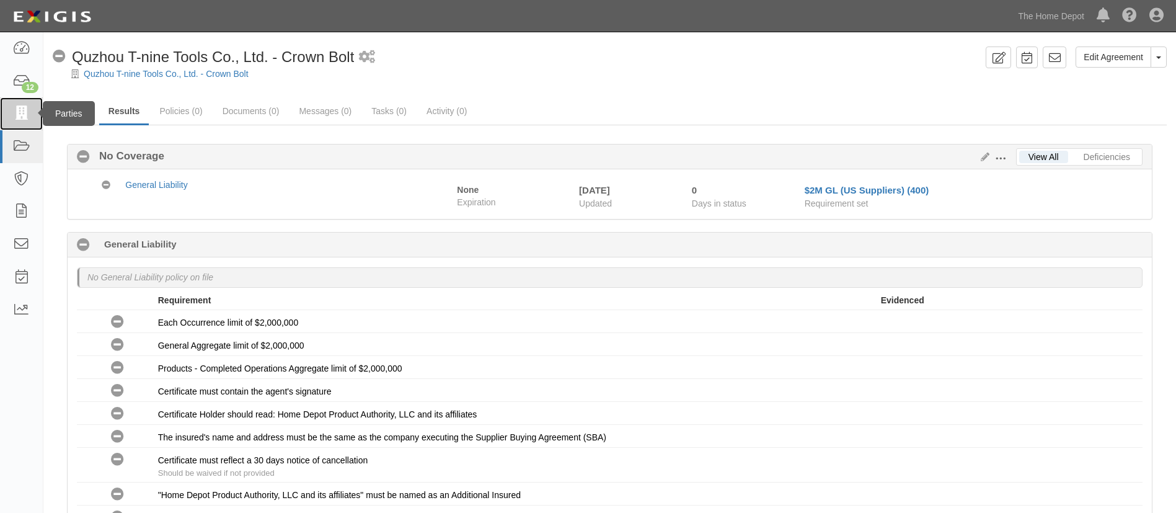
click at [21, 110] on icon at bounding box center [20, 114] width 17 height 14
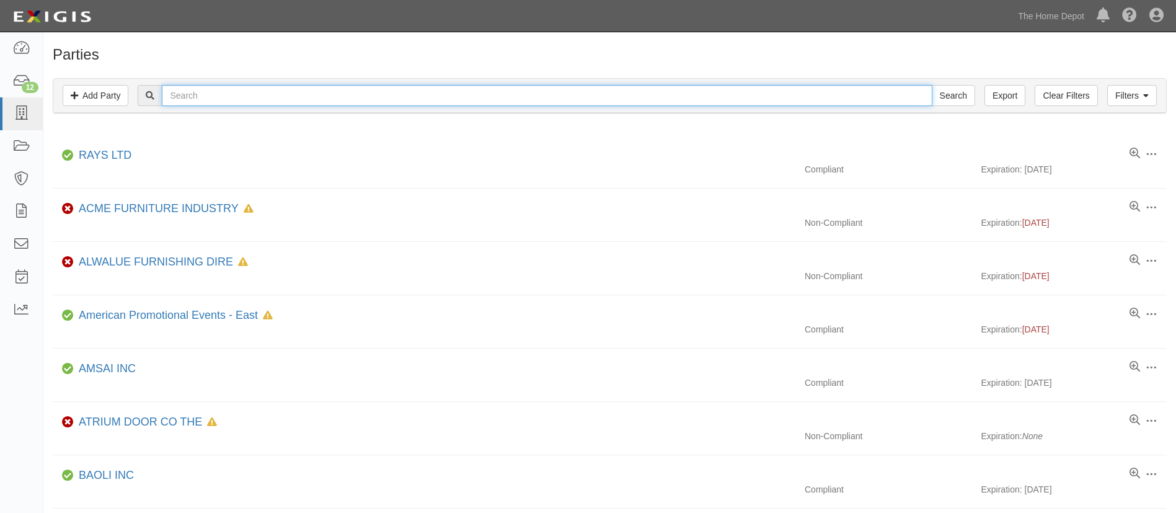
click at [226, 99] on input "text" at bounding box center [547, 95] width 770 height 21
paste input "Prosperity Inc., Limited"
type input "Prosperity Inc., Limited"
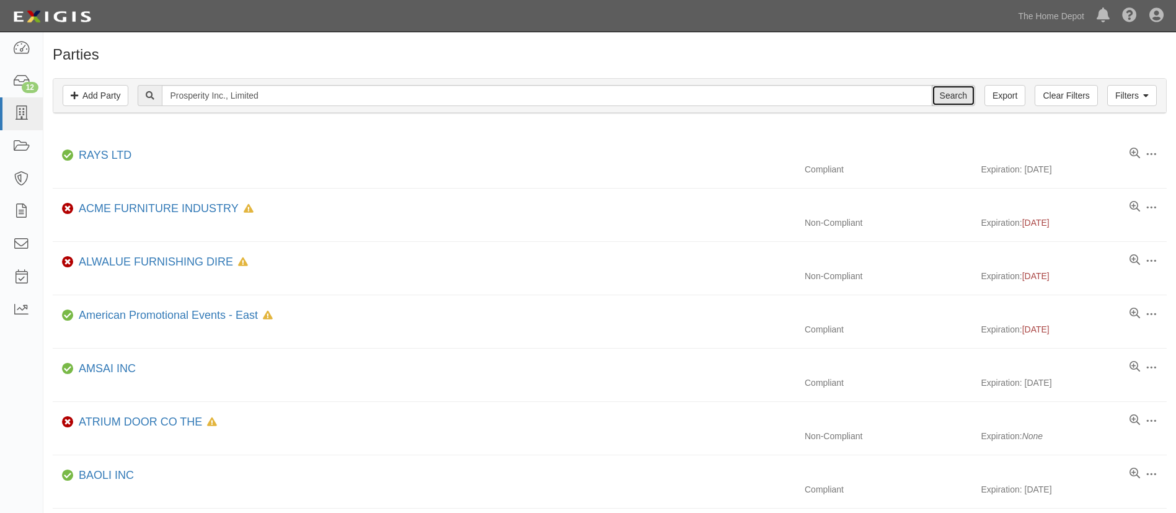
click at [949, 97] on input "Search" at bounding box center [953, 95] width 43 height 21
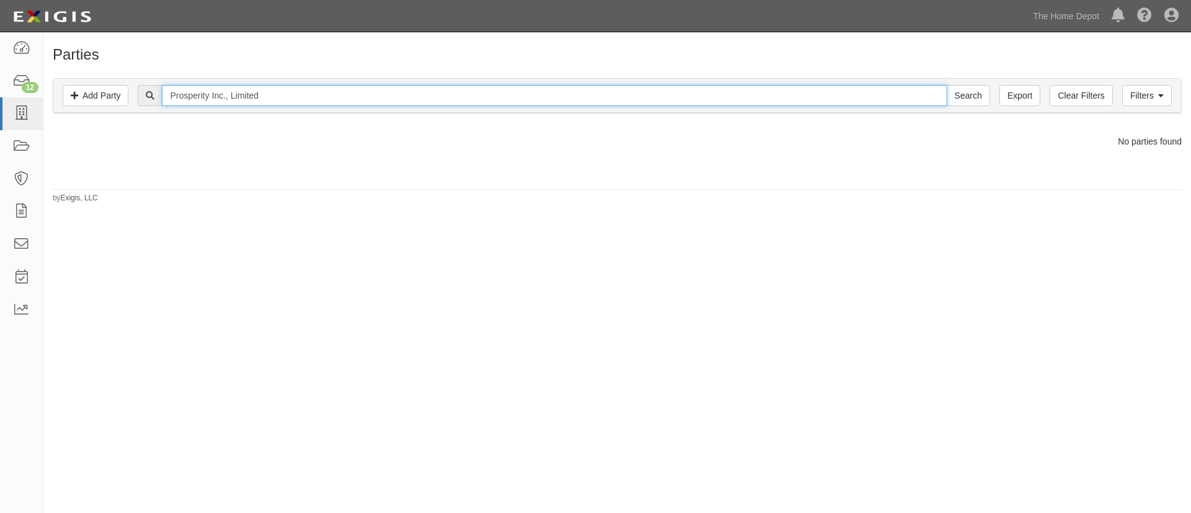
click at [331, 96] on input "Prosperity Inc., Limited" at bounding box center [554, 95] width 784 height 21
type input "Prosperity Inc., Limited - Crown Bolt"
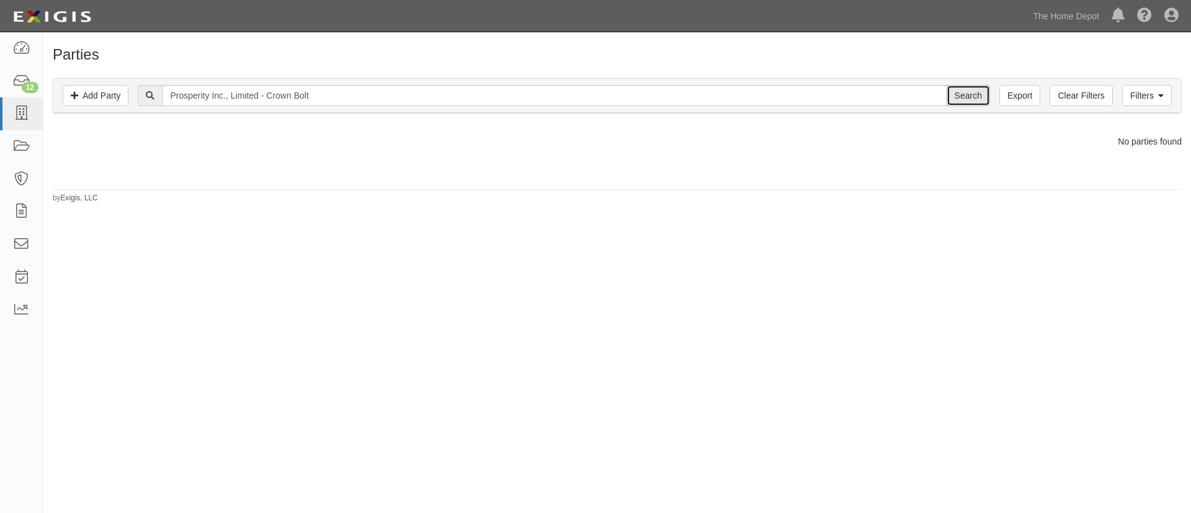
click at [979, 92] on input "Search" at bounding box center [967, 95] width 43 height 21
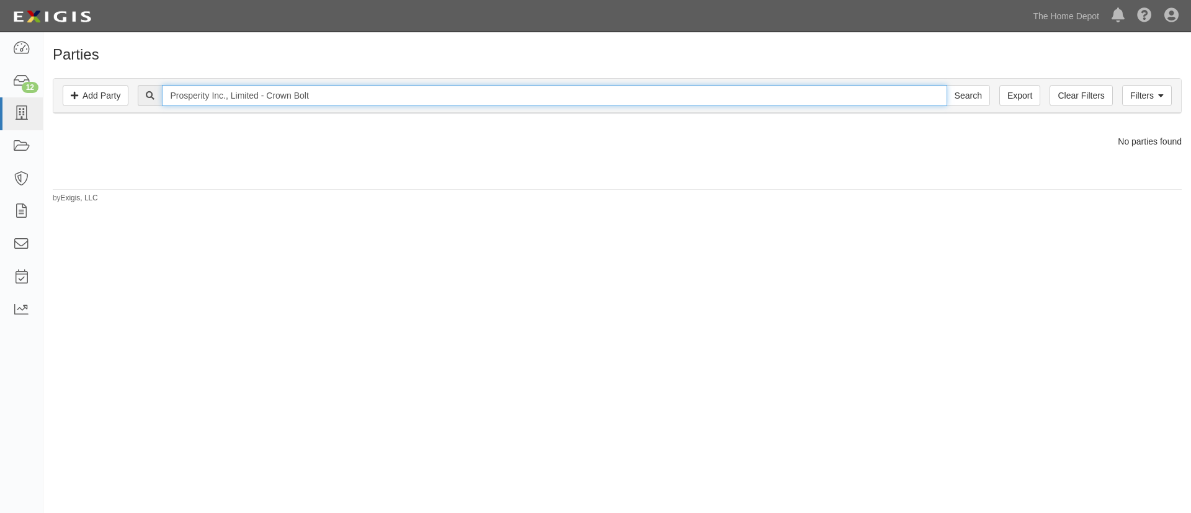
click at [321, 102] on input "Prosperity Inc., Limited - Crown Bolt" at bounding box center [554, 95] width 784 height 21
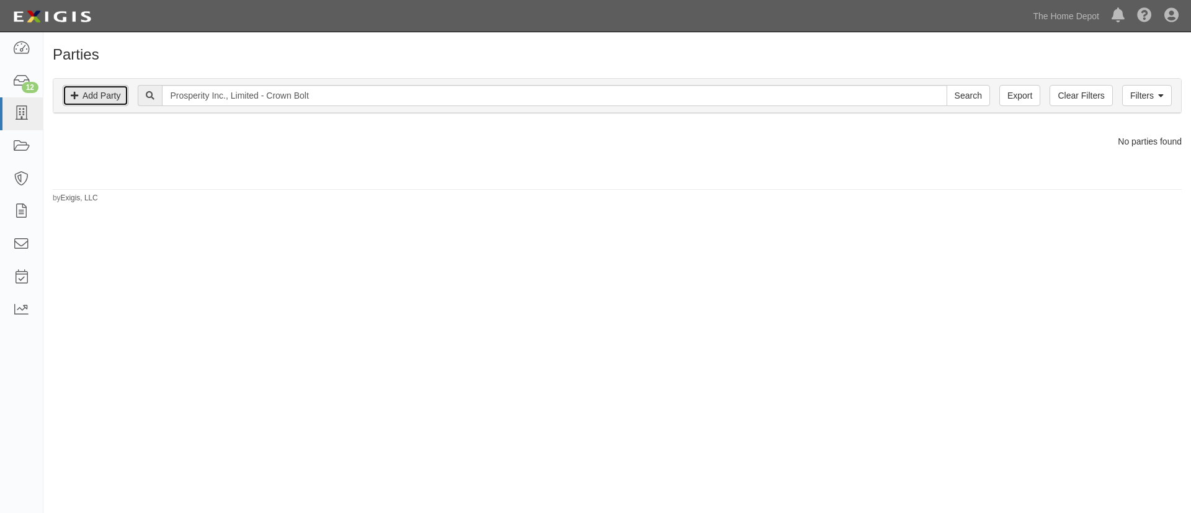
click at [99, 100] on link "Add Party" at bounding box center [96, 95] width 66 height 21
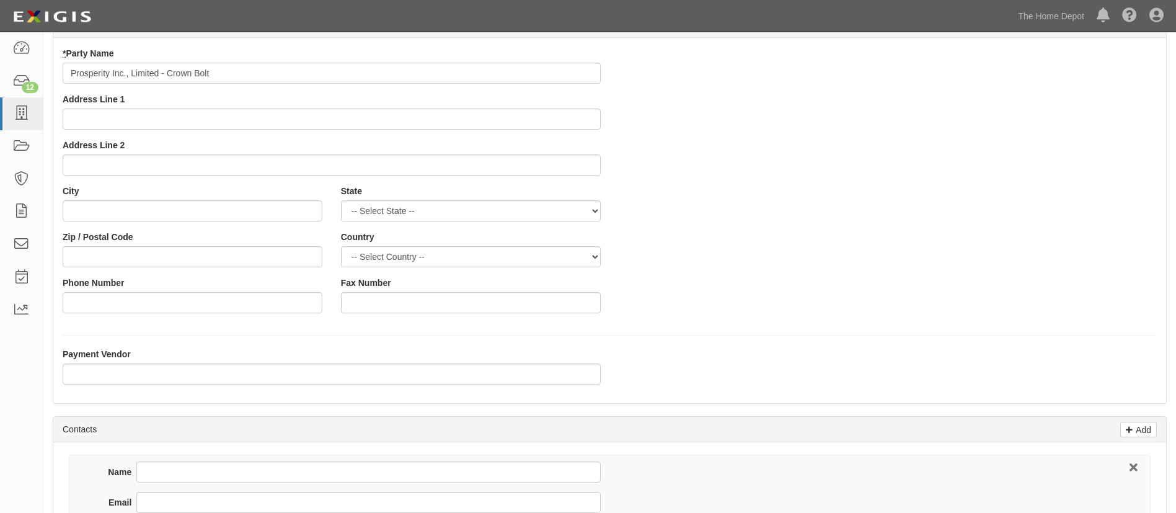
scroll to position [186, 0]
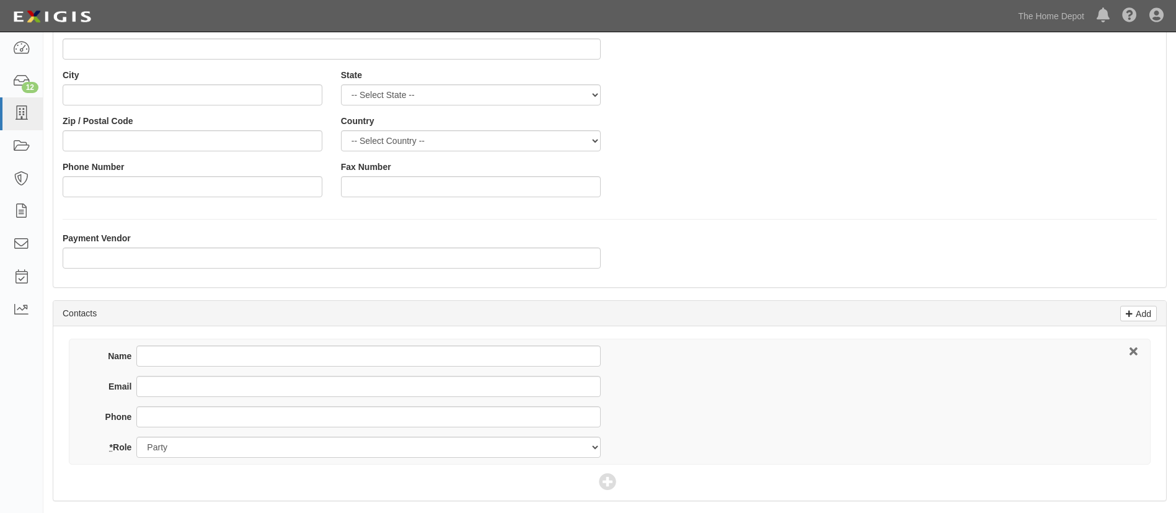
type input "Prosperity Inc., Limited - Crown Bolt"
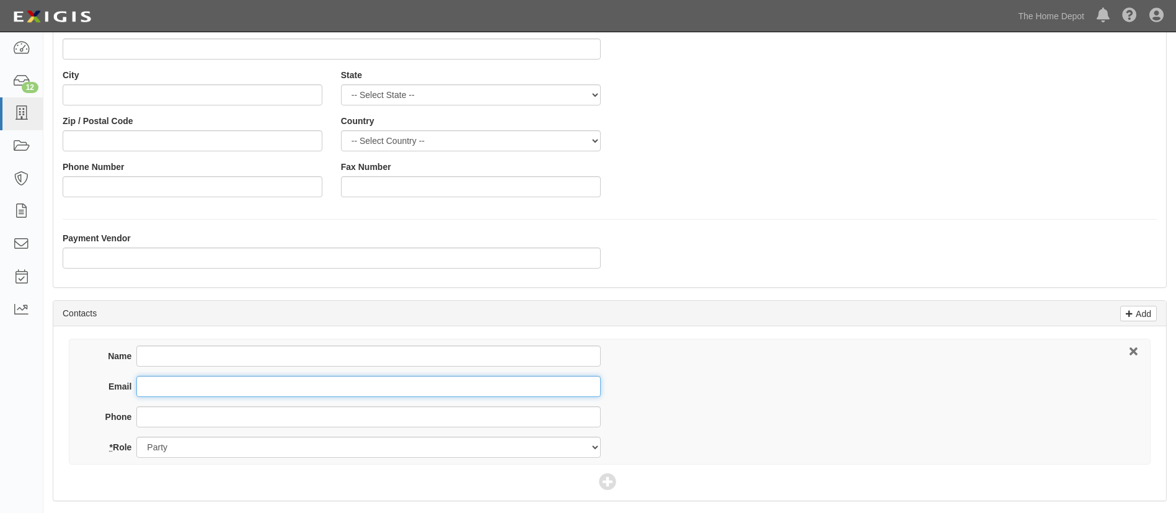
click at [176, 383] on input "Email" at bounding box center [368, 386] width 464 height 21
paste input "jastener@vip.sina.com"
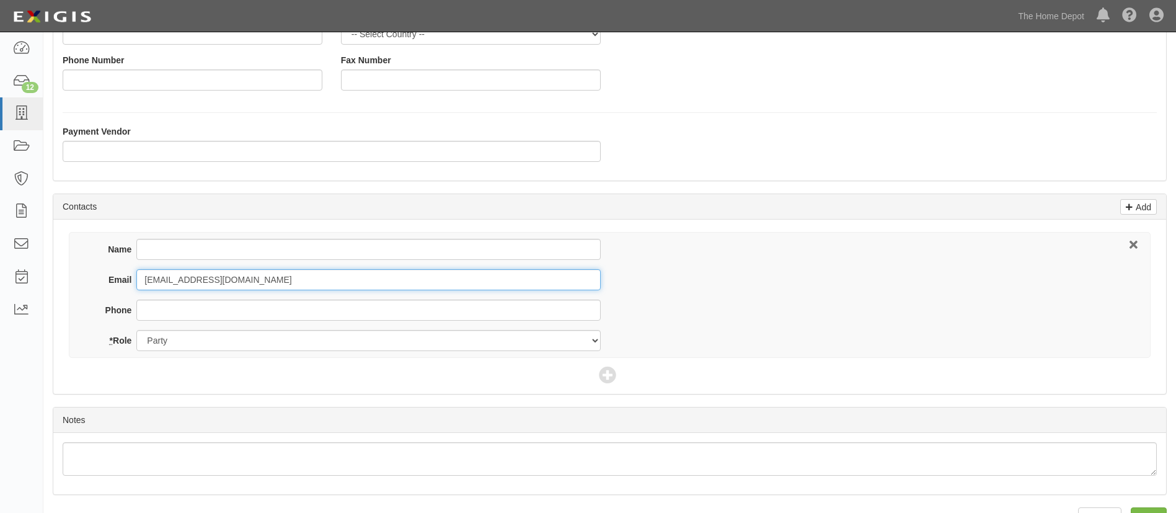
scroll to position [326, 0]
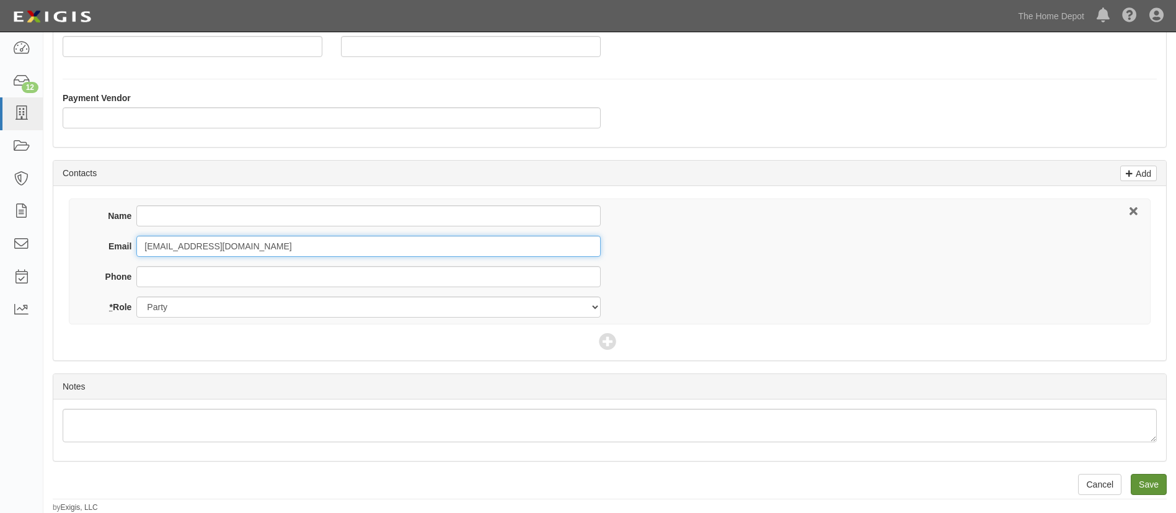
type input "jastener@vip.sina.com"
click at [1140, 480] on input "Save" at bounding box center [1149, 484] width 36 height 21
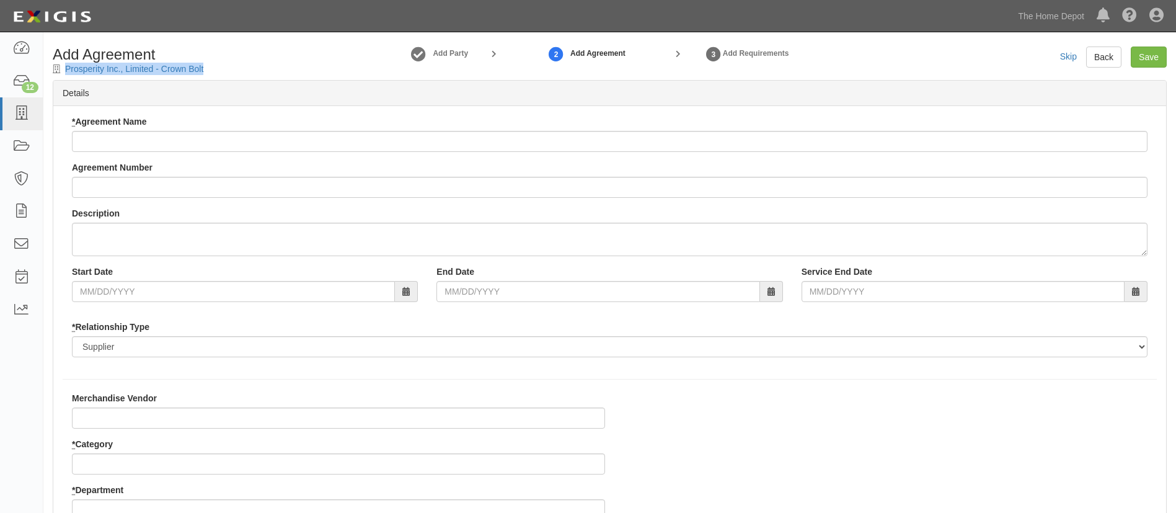
drag, startPoint x: 249, startPoint y: 69, endPoint x: 61, endPoint y: 69, distance: 187.3
click at [61, 69] on div "Add Agreement Prosperity Inc., Limited - Crown Bolt" at bounding box center [184, 61] width 283 height 29
copy div "Prosperity Inc., Limited - Crown Bolt"
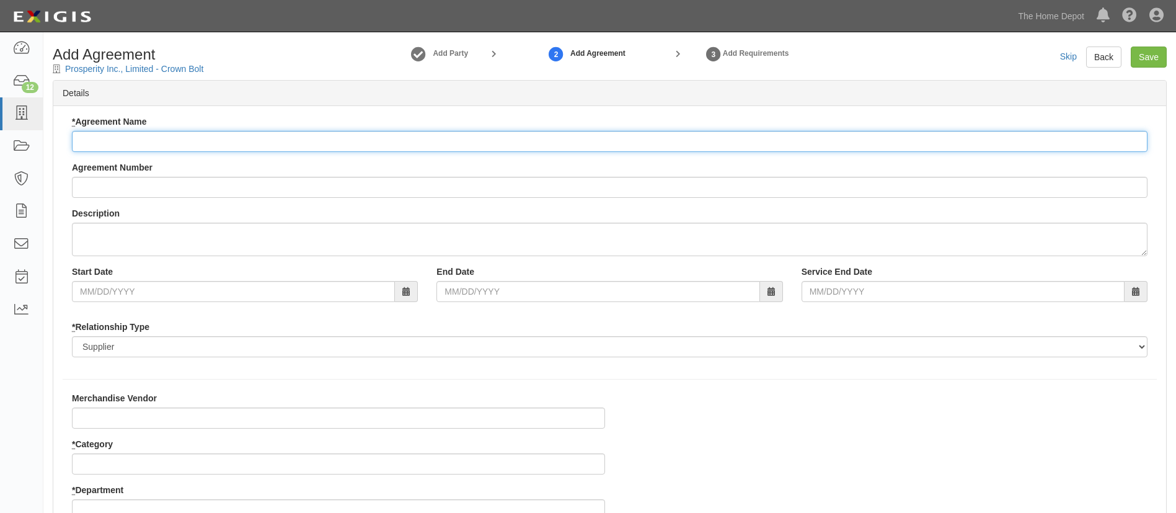
click at [130, 142] on input "* Agreement Name" at bounding box center [610, 141] width 1076 height 21
paste input "Prosperity Inc., Limited - Crown Bolt"
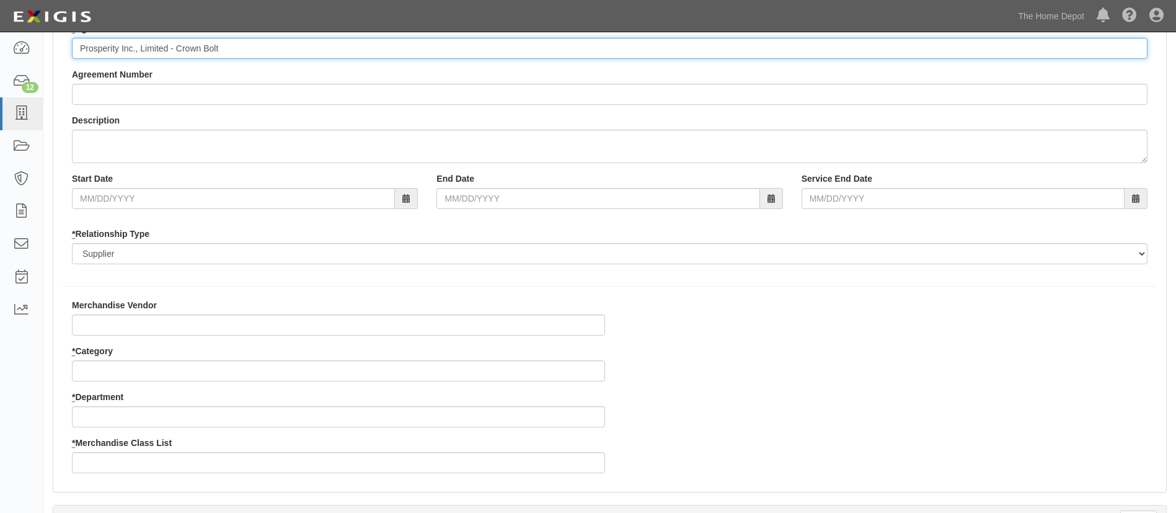
type input "Prosperity Inc., Limited - Crown Bolt"
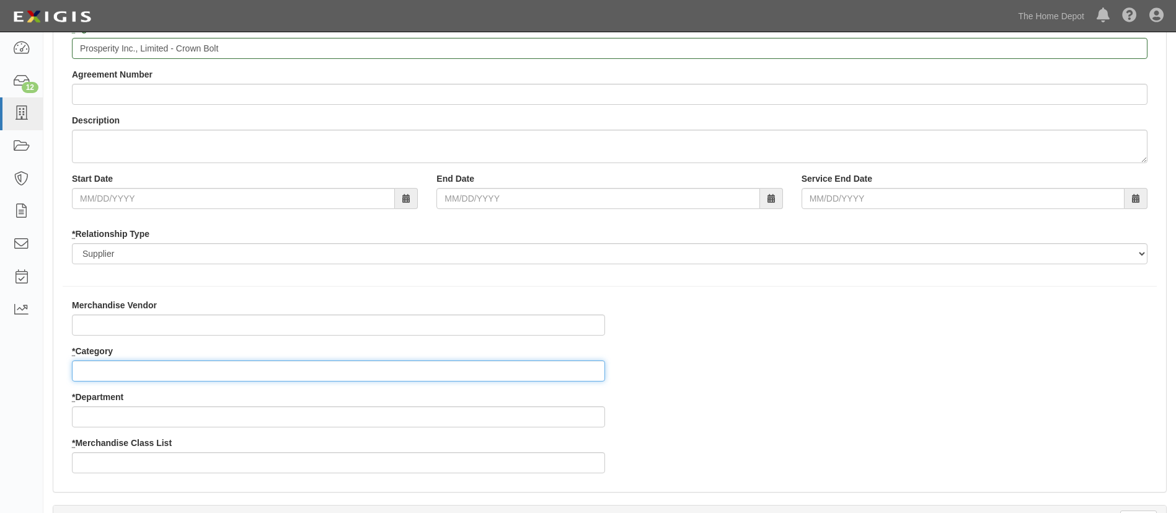
click at [136, 366] on input "* Category" at bounding box center [338, 370] width 533 height 21
type input "2"
type input "25"
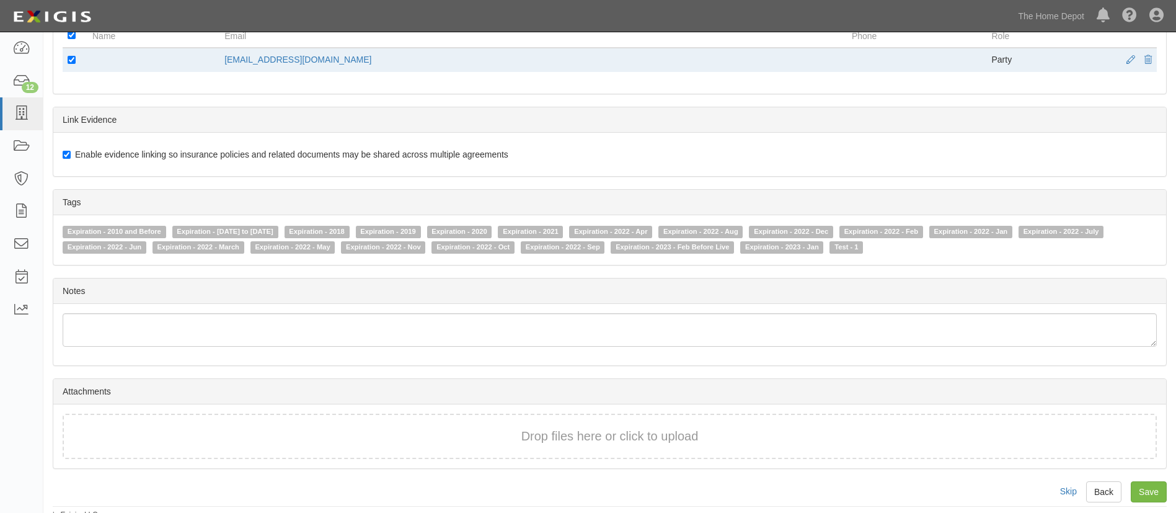
scroll to position [639, 0]
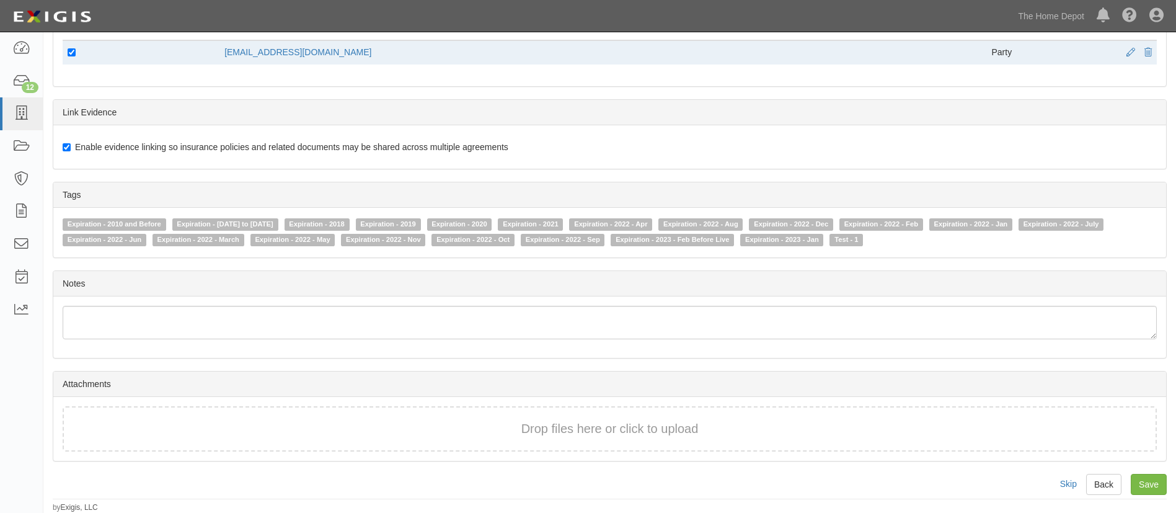
type input "4"
click at [1166, 487] on input "Save" at bounding box center [1149, 484] width 36 height 21
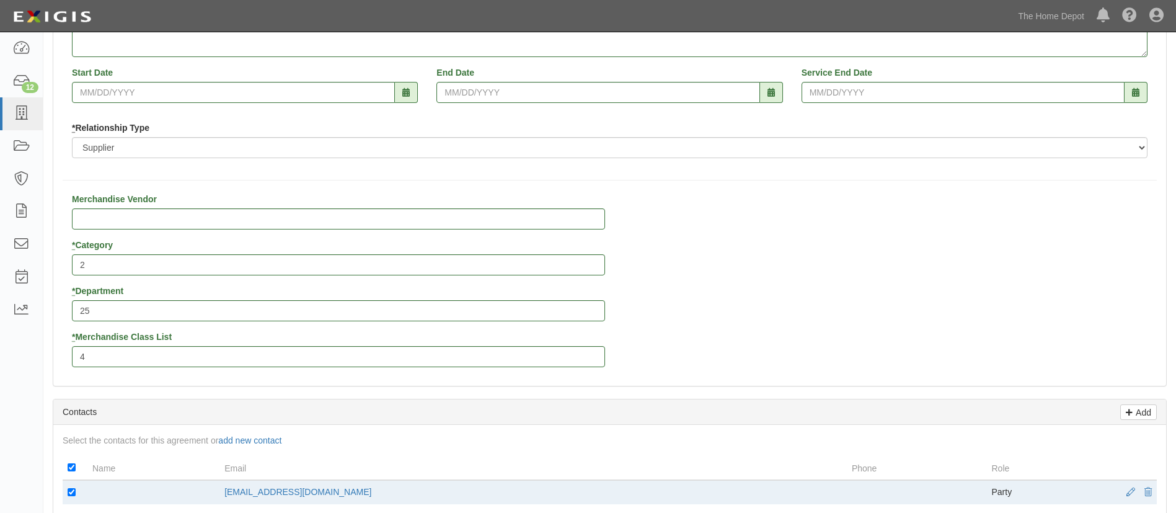
scroll to position [174, 0]
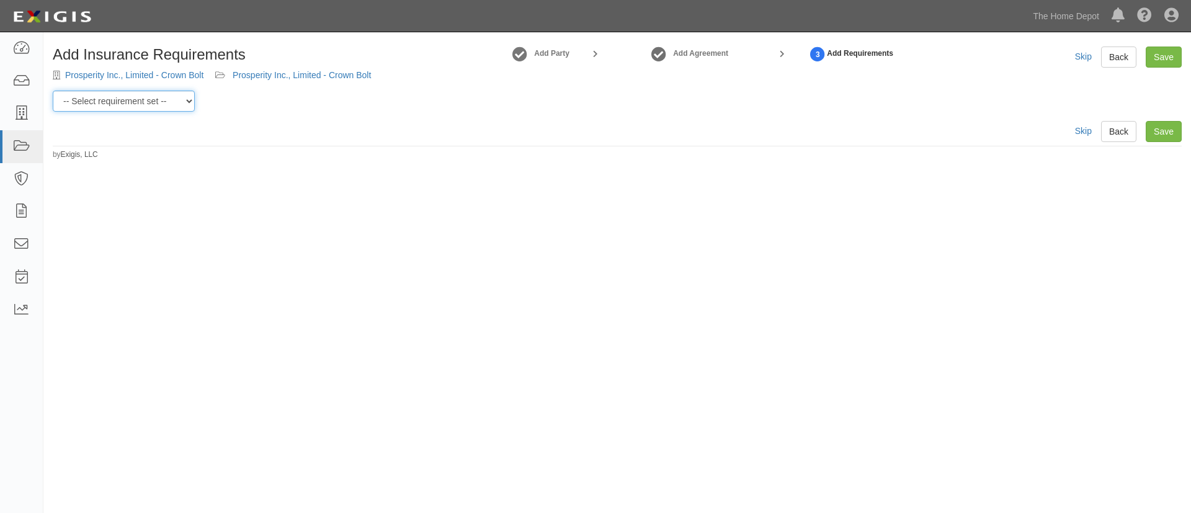
drag, startPoint x: 190, startPoint y: 95, endPoint x: 185, endPoint y: 105, distance: 11.1
click at [190, 95] on select "-- Select requirement set -- $20M GL (Non-US Suppliers) $20M GL (US Suppliers) …" at bounding box center [124, 101] width 142 height 21
select select "3961"
click at [53, 91] on select "-- Select requirement set -- $20M GL (Non-US Suppliers) $20M GL (US Suppliers) …" at bounding box center [124, 101] width 142 height 21
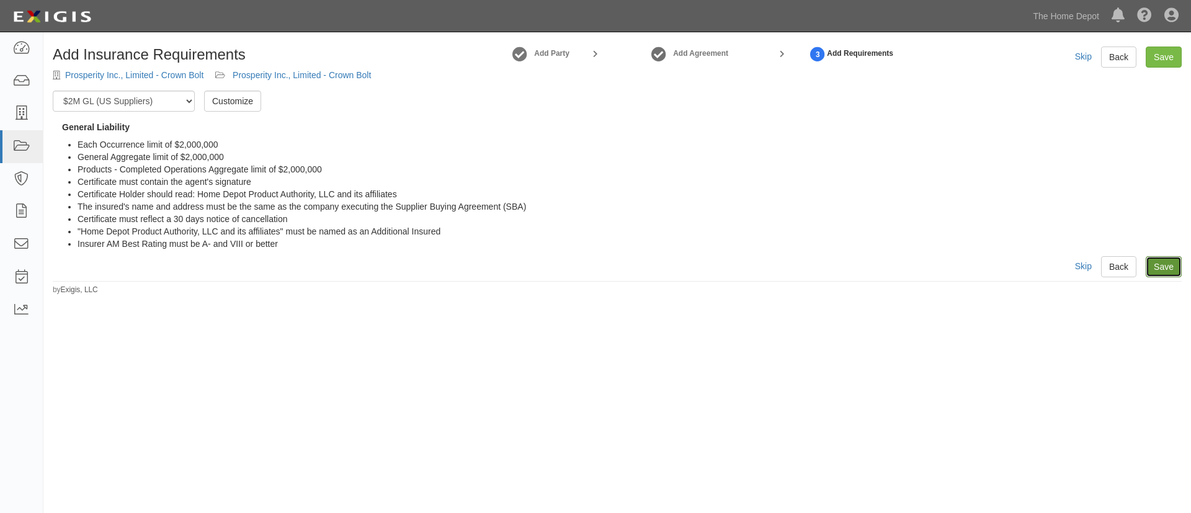
click at [1157, 267] on link "Save" at bounding box center [1163, 266] width 36 height 21
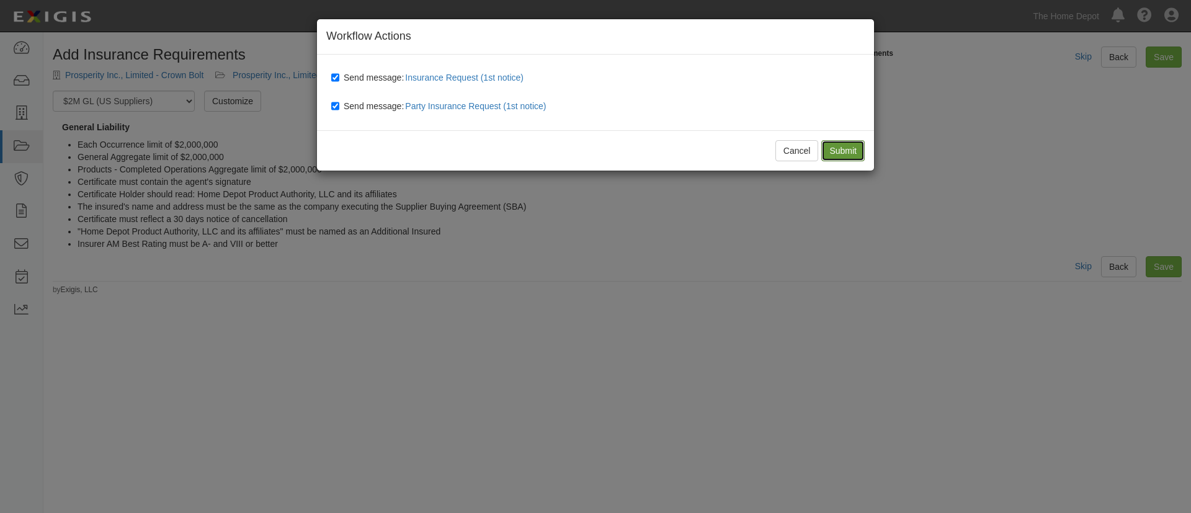
click at [850, 147] on input "Submit" at bounding box center [842, 150] width 43 height 21
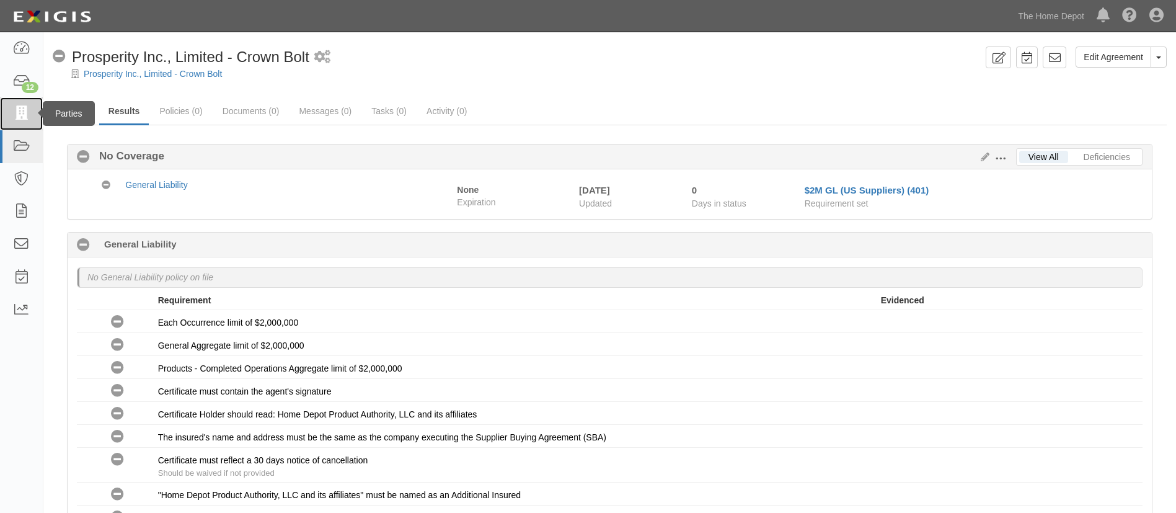
drag, startPoint x: 23, startPoint y: 109, endPoint x: 33, endPoint y: 106, distance: 10.2
click at [23, 109] on icon at bounding box center [20, 114] width 17 height 14
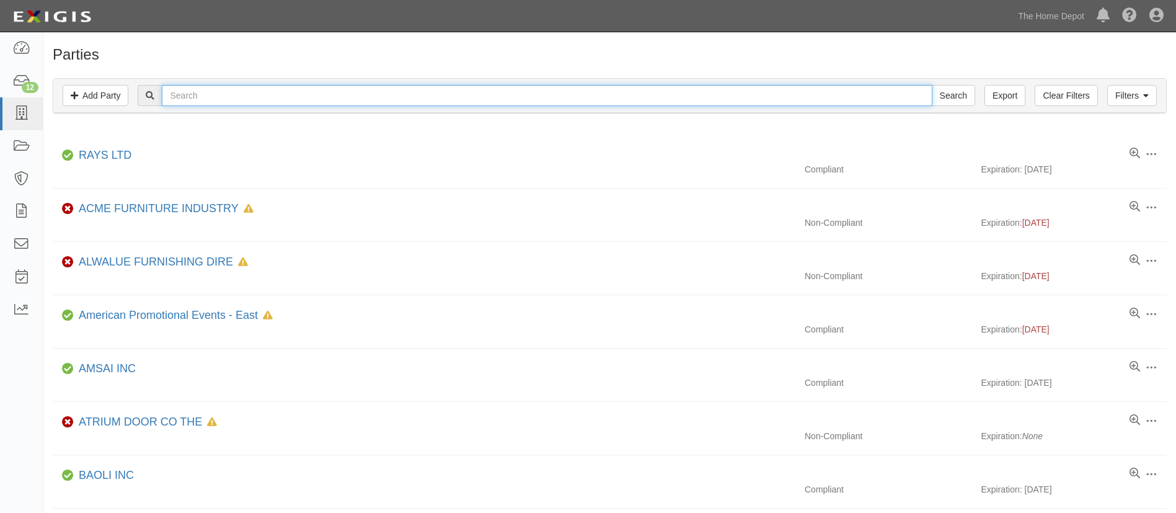
click at [291, 102] on input "text" at bounding box center [547, 95] width 770 height 21
paste input "Ningbo Tengyu Metal Products Co., Ltd"
type input "Ningbo Tengyu Metal Products Co., Ltd"
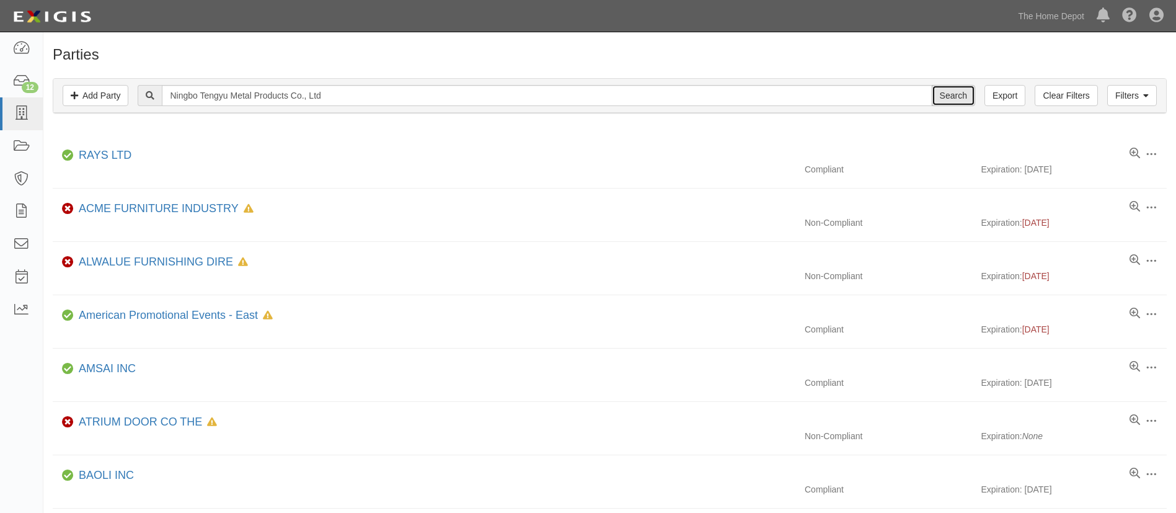
click at [960, 101] on input "Search" at bounding box center [953, 95] width 43 height 21
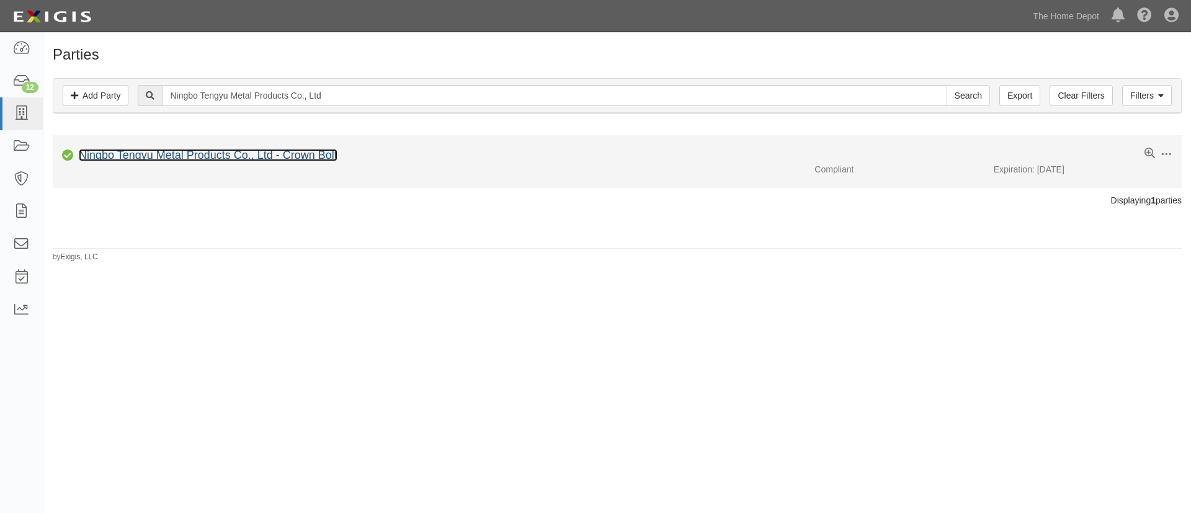
click at [206, 153] on link "Ningbo Tengyu Metal Products Co., Ltd - Crown Bolt" at bounding box center [208, 155] width 259 height 12
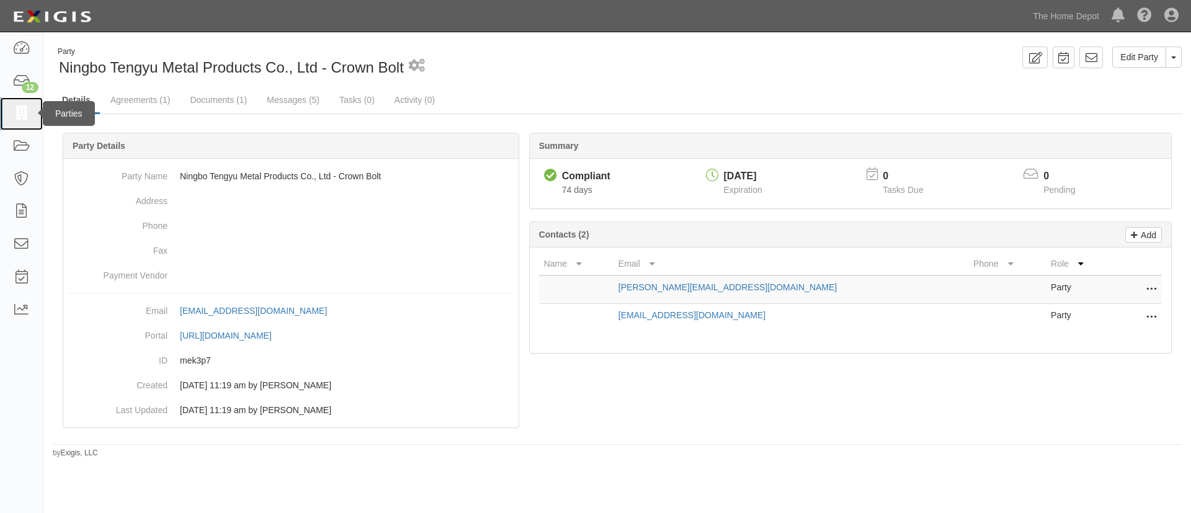
drag, startPoint x: 8, startPoint y: 113, endPoint x: 30, endPoint y: 113, distance: 22.3
click at [7, 113] on link at bounding box center [21, 113] width 43 height 33
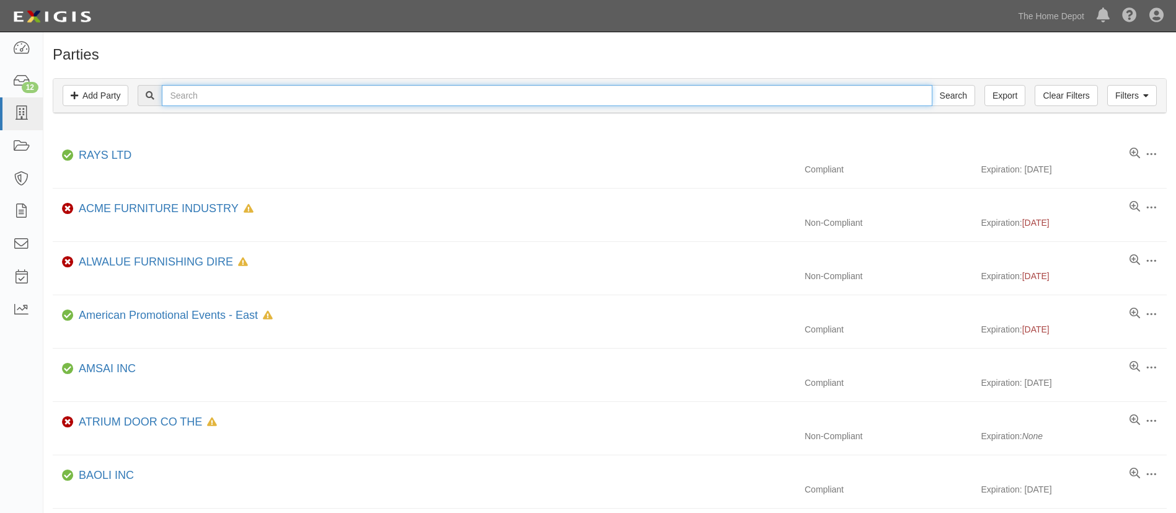
click at [197, 98] on input "text" at bounding box center [547, 95] width 770 height 21
paste input "Ningbo Huayou Tools Manu-Co Ltd"
type input "Ningbo Huayou Tools Manu-Co Ltd"
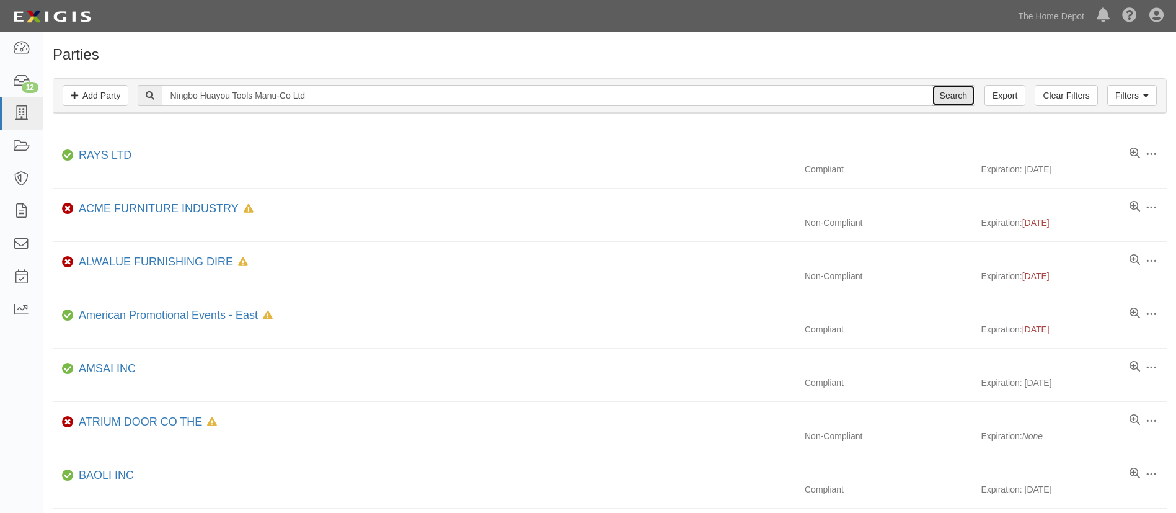
click at [934, 98] on input "Search" at bounding box center [953, 95] width 43 height 21
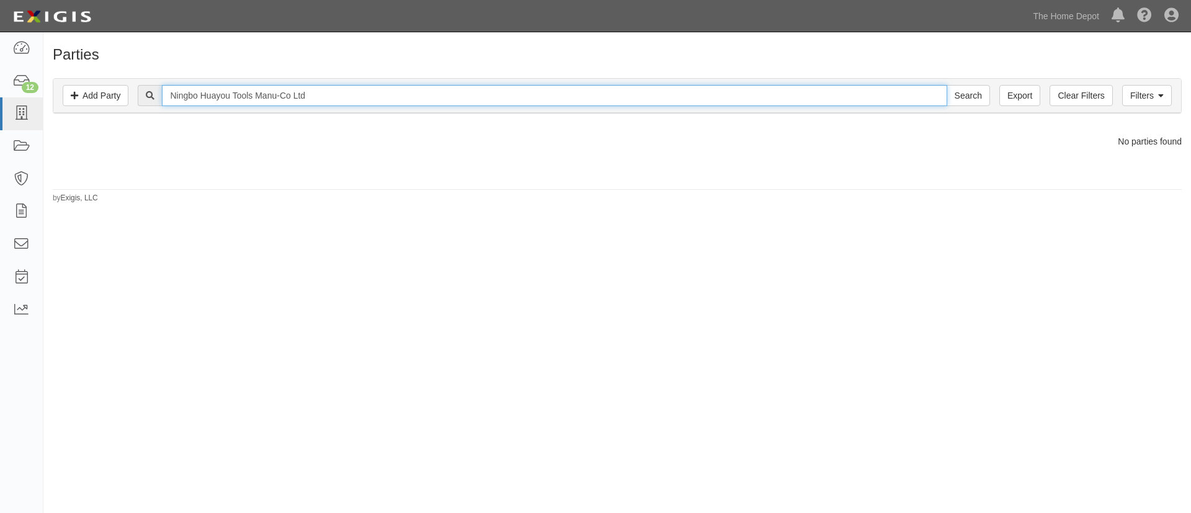
click at [331, 102] on input "Ningbo Huayou Tools Manu-Co Ltd" at bounding box center [554, 95] width 784 height 21
click at [337, 102] on input "Ningbo Huayou Tools Manu-Co Ltd - Crown Bolt" at bounding box center [554, 95] width 784 height 21
type input "Ningbo Huayou Tools Manu-Co Ltd - Crown Bolt"
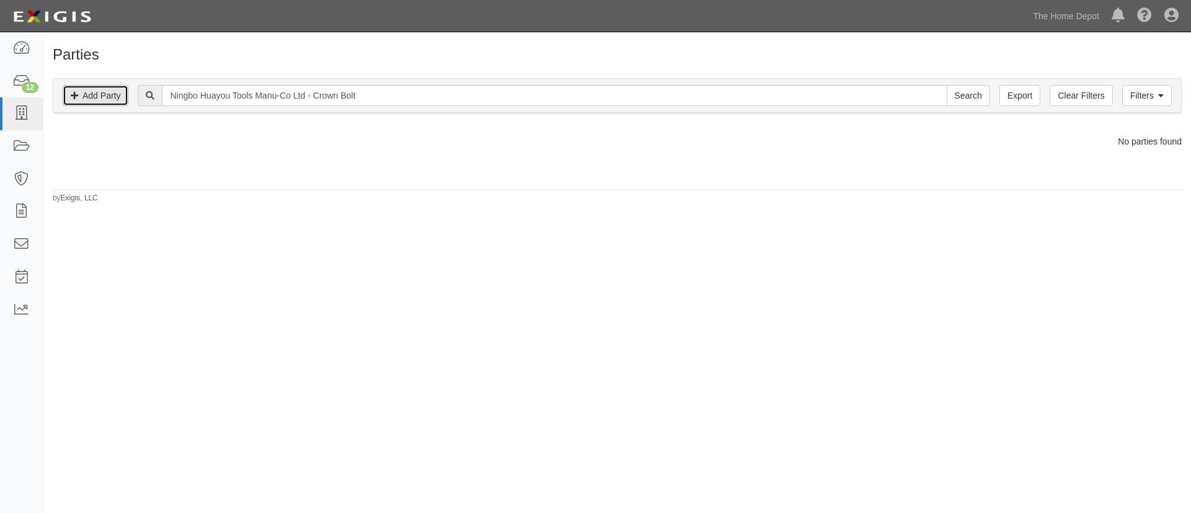
click at [111, 103] on link "Add Party" at bounding box center [96, 95] width 66 height 21
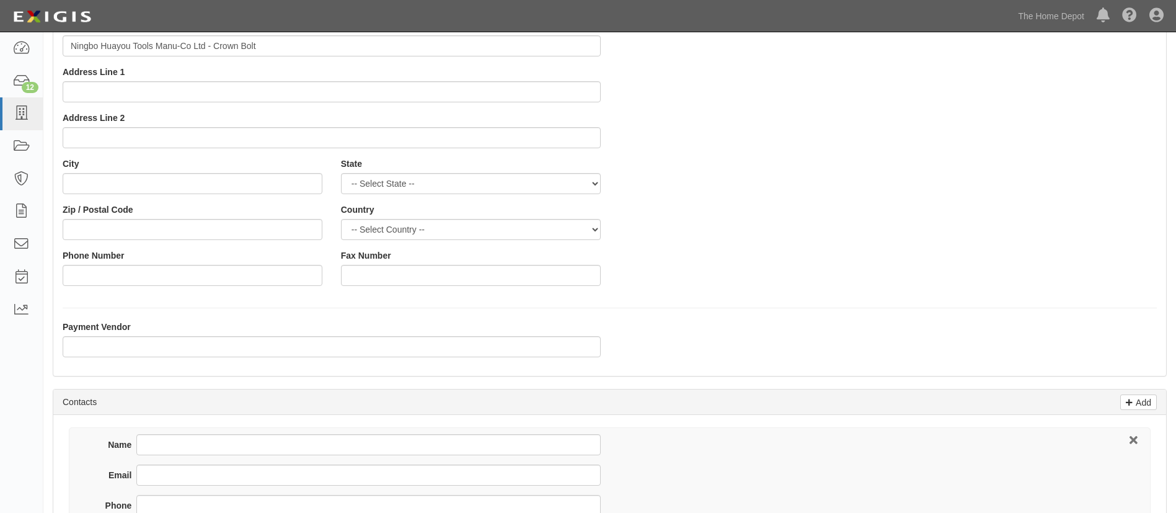
scroll to position [186, 0]
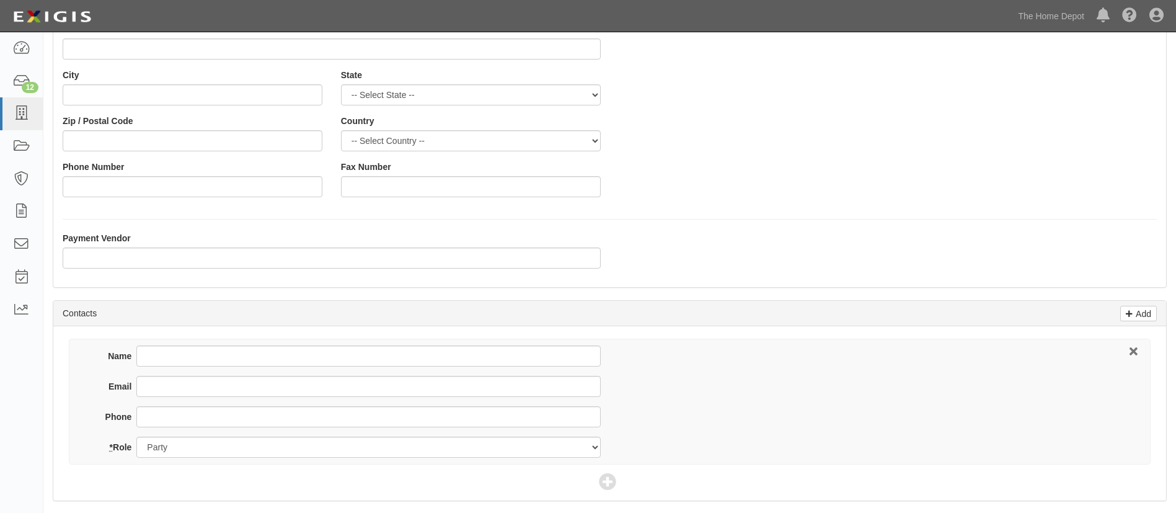
type input "Ningbo Huayou Tools Manu-Co Ltd - Crown Bolt"
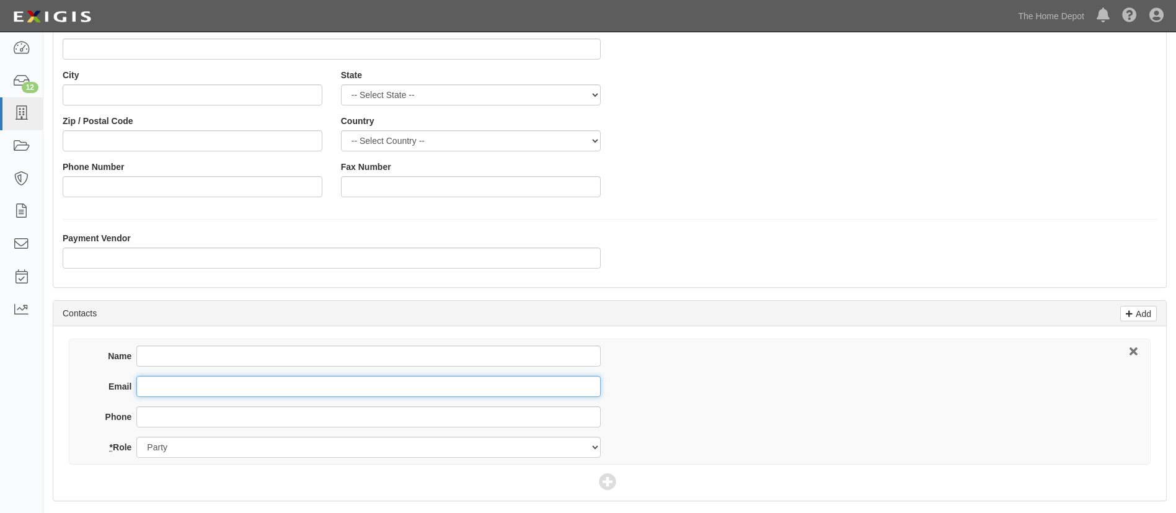
drag, startPoint x: 150, startPoint y: 391, endPoint x: 196, endPoint y: 383, distance: 46.6
click at [150, 391] on input "Email" at bounding box center [368, 386] width 464 height 21
paste input "Henry.Lin@nbtool.com.cn"
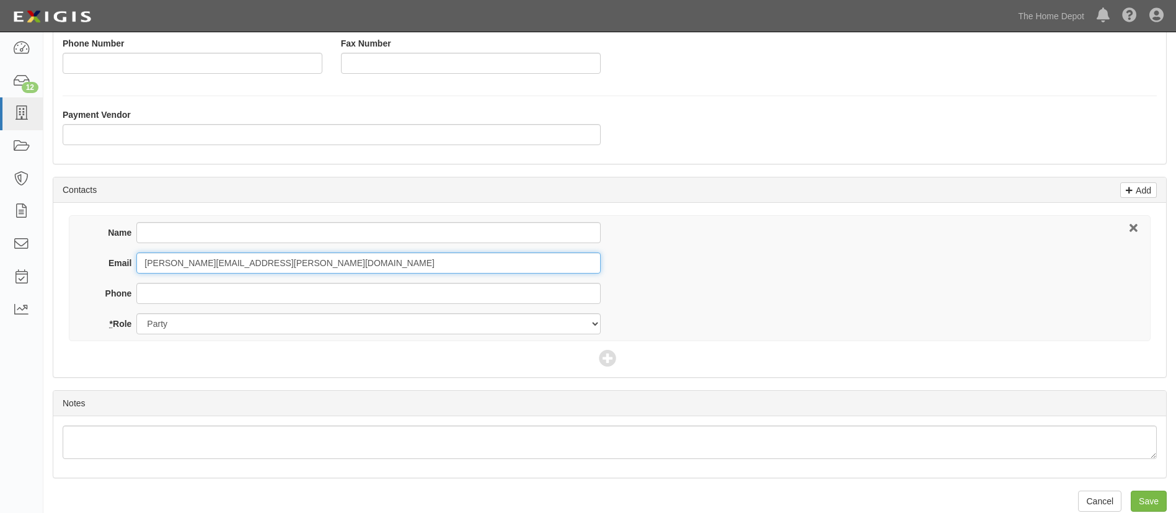
scroll to position [326, 0]
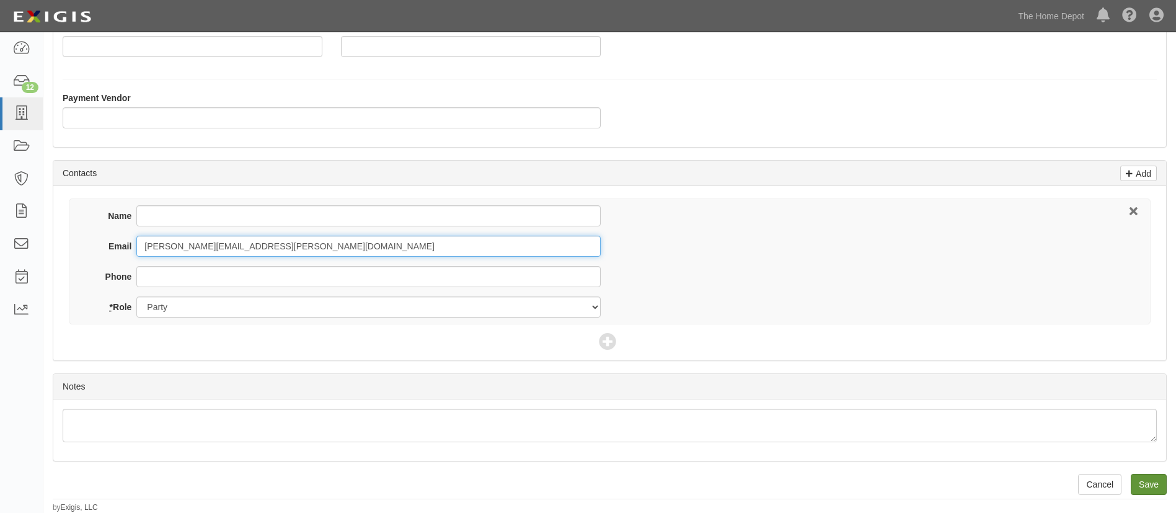
type input "Henry.Lin@nbtool.com.cn"
click at [1155, 493] on input "Save" at bounding box center [1149, 484] width 36 height 21
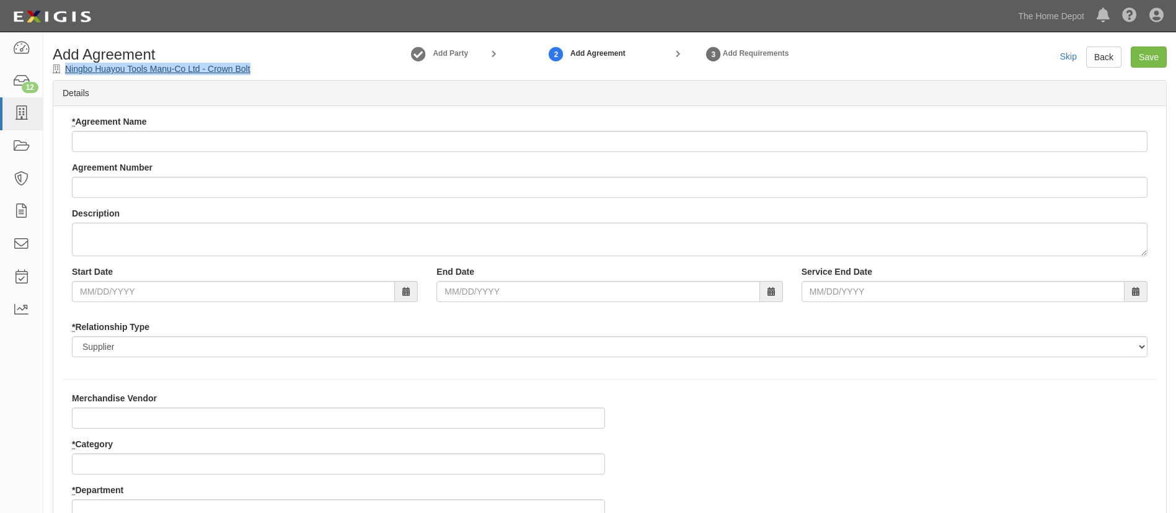
drag, startPoint x: 268, startPoint y: 74, endPoint x: 68, endPoint y: 72, distance: 200.3
click at [68, 72] on div "Add Agreement Ningbo Huayou Tools Manu-Co Ltd - Crown Bolt" at bounding box center [184, 61] width 283 height 29
copy link "Ningbo Huayou Tools Manu-Co Ltd - Crown Bolt"
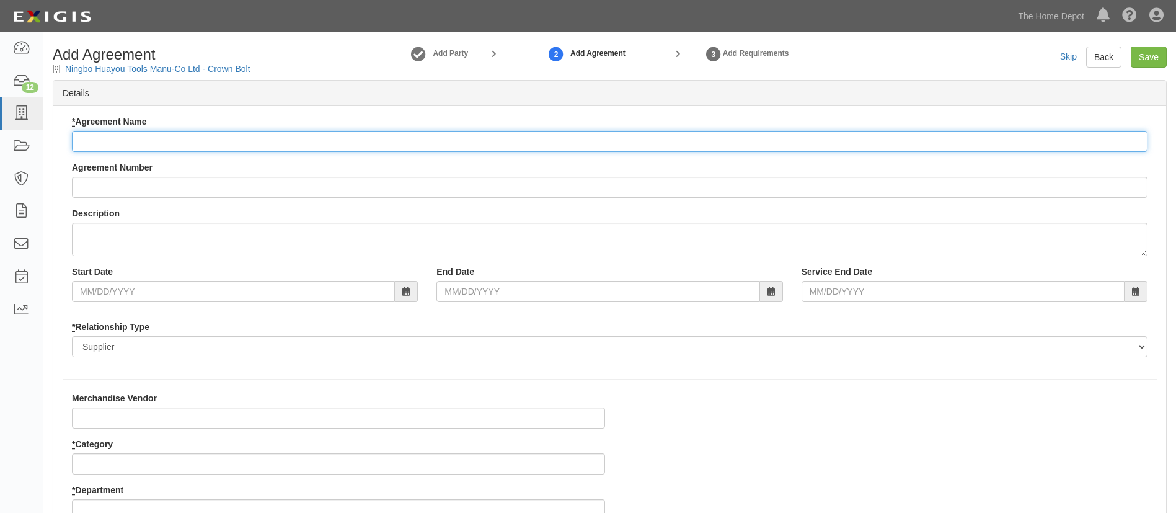
click at [218, 150] on input "* Agreement Name" at bounding box center [610, 141] width 1076 height 21
paste input "Ningbo Huayou Tools Manu-Co Ltd - Crown Bolt"
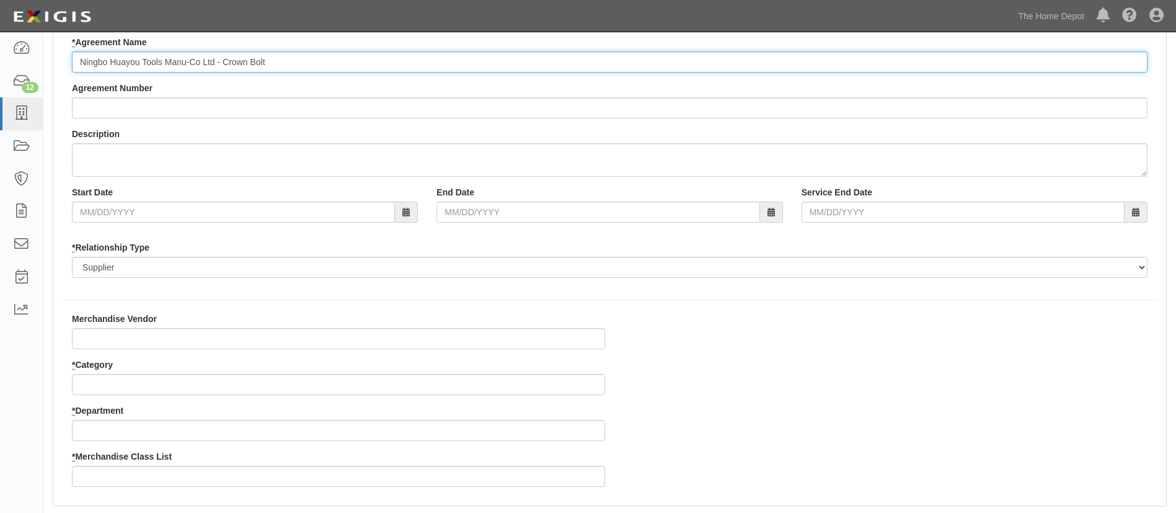
scroll to position [186, 0]
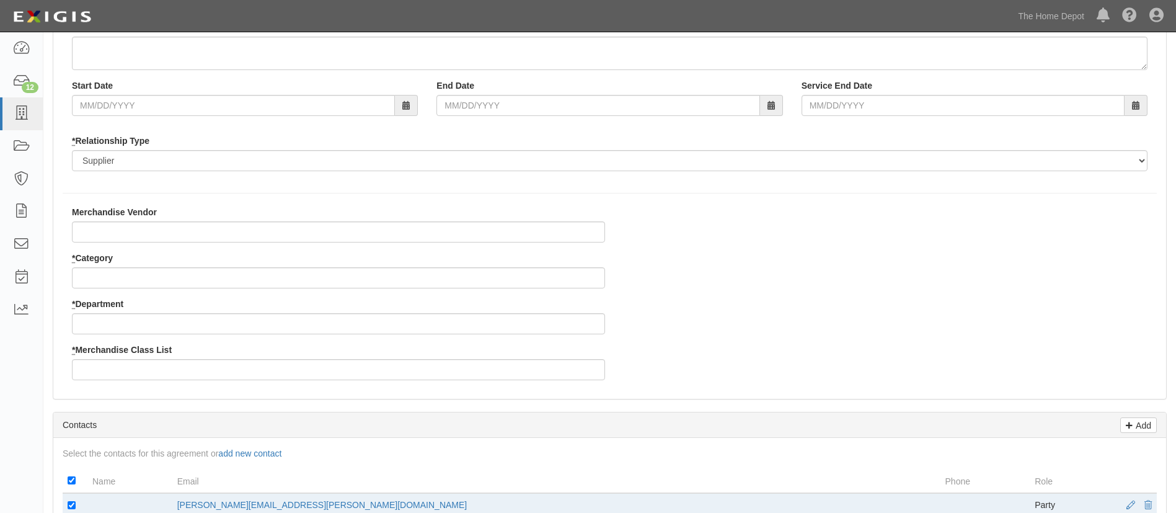
type input "Ningbo Huayou Tools Manu-Co Ltd - Crown Bolt"
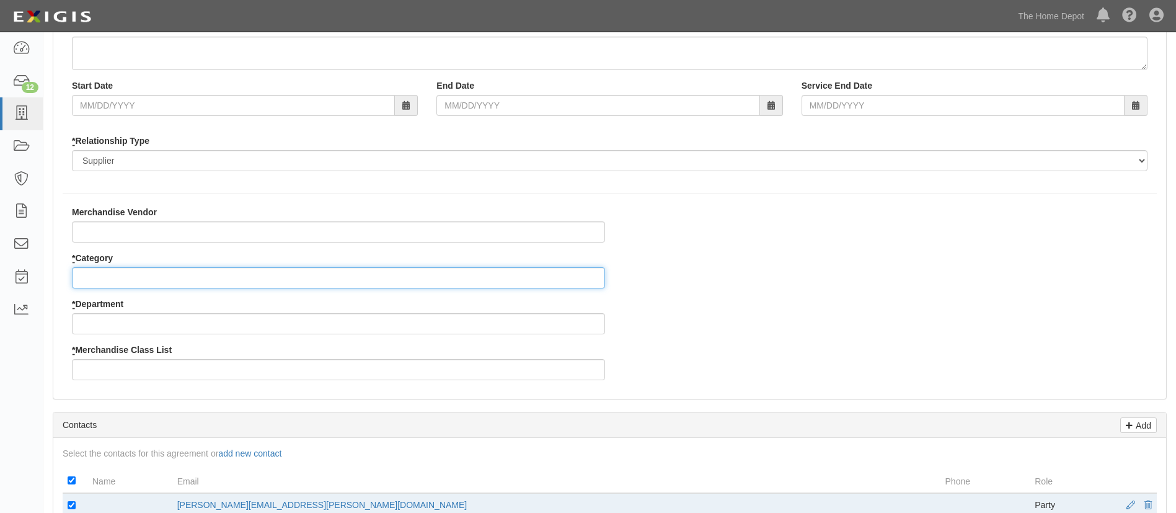
click at [133, 285] on input "* Category" at bounding box center [338, 277] width 533 height 21
type input "2"
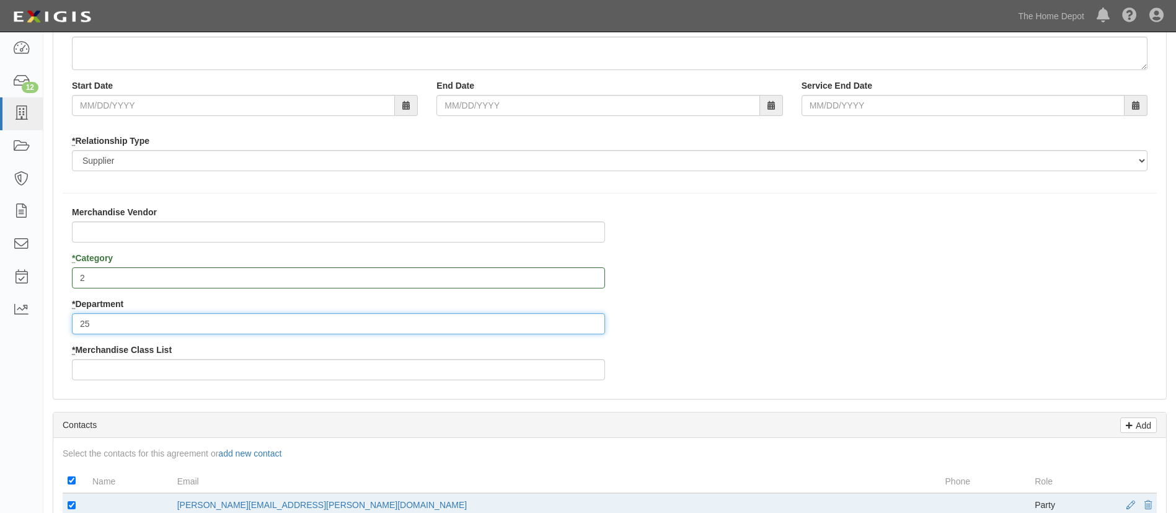
type input "25"
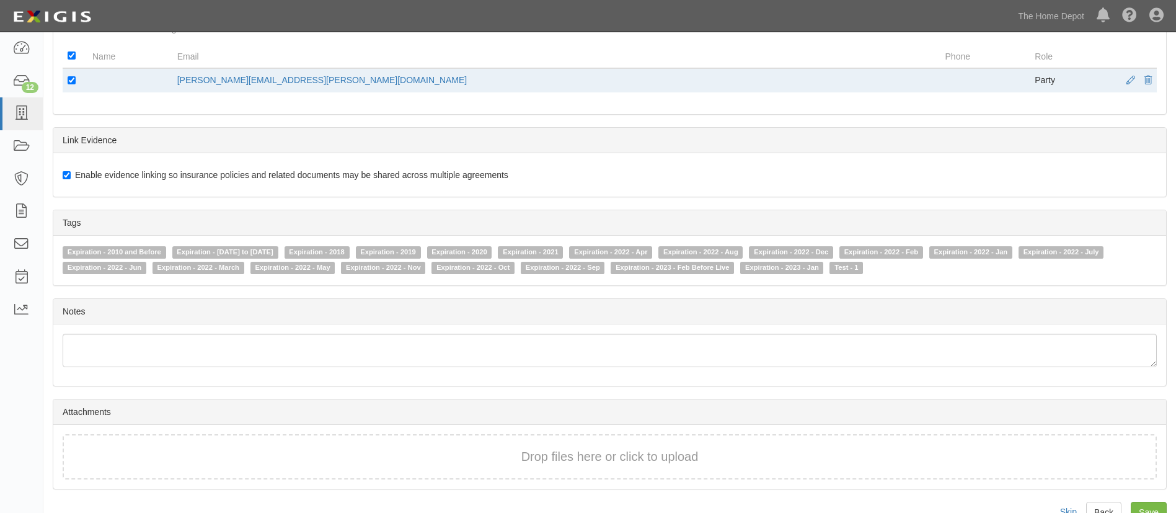
scroll to position [639, 0]
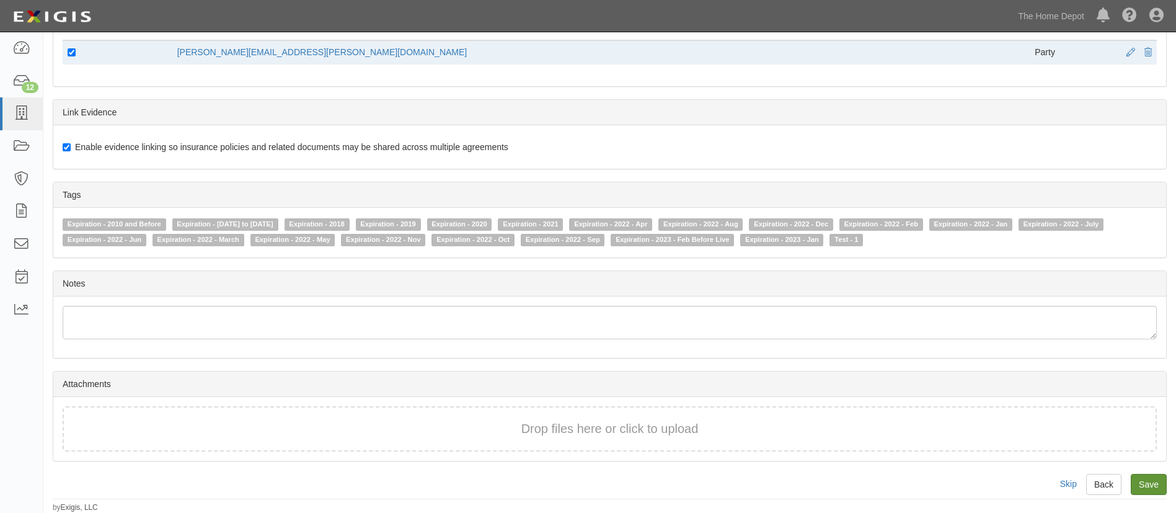
type input "3"
click at [1141, 476] on input "Save" at bounding box center [1149, 484] width 36 height 21
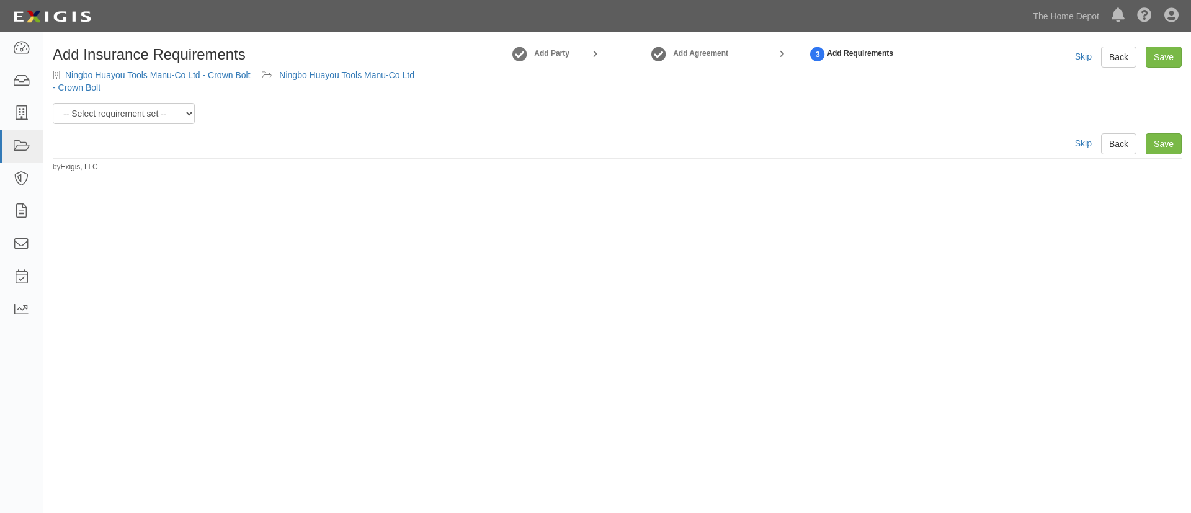
drag, startPoint x: 213, startPoint y: 112, endPoint x: 185, endPoint y: 117, distance: 28.2
click at [193, 118] on div "Add Insurance Requirements Ningbo Huayou Tools Manu-Co Ltd - Crown Bolt Ningbo …" at bounding box center [617, 86] width 1129 height 78
click at [185, 117] on select "-- Select requirement set -- $20M GL (Non-US Suppliers) $20M GL (US Suppliers) …" at bounding box center [124, 113] width 142 height 21
click at [53, 103] on select "-- Select requirement set -- $20M GL (Non-US Suppliers) $20M GL (US Suppliers) …" at bounding box center [124, 113] width 142 height 21
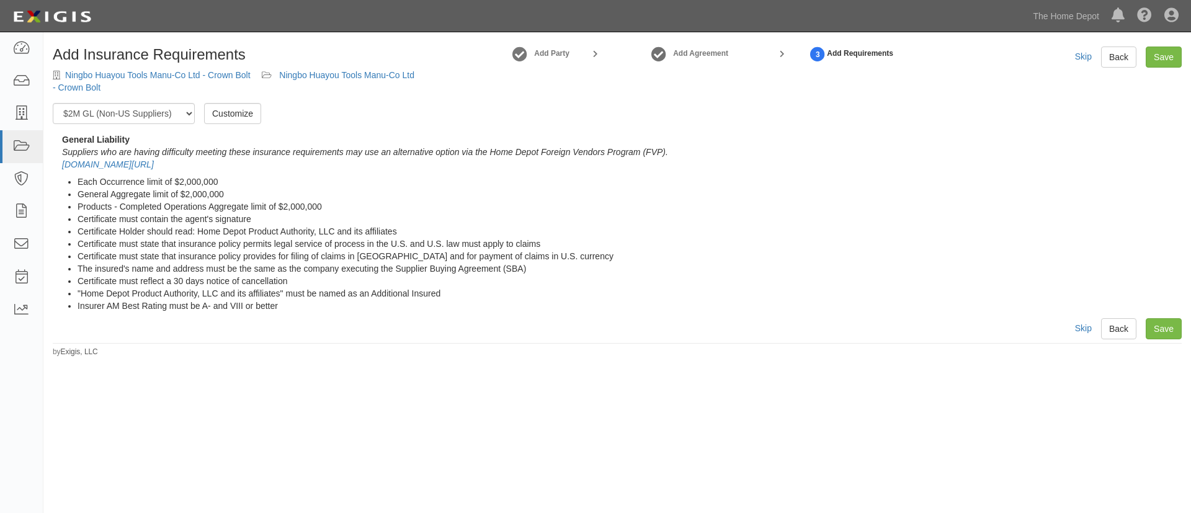
click at [203, 108] on div "Customize" at bounding box center [228, 113] width 66 height 21
click at [195, 112] on select "-- Select requirement set -- $20M GL (Non-US Suppliers) $20M GL (US Suppliers) …" at bounding box center [124, 113] width 142 height 21
select select "3961"
click at [53, 103] on select "-- Select requirement set -- $20M GL (Non-US Suppliers) $20M GL (US Suppliers) …" at bounding box center [124, 113] width 142 height 21
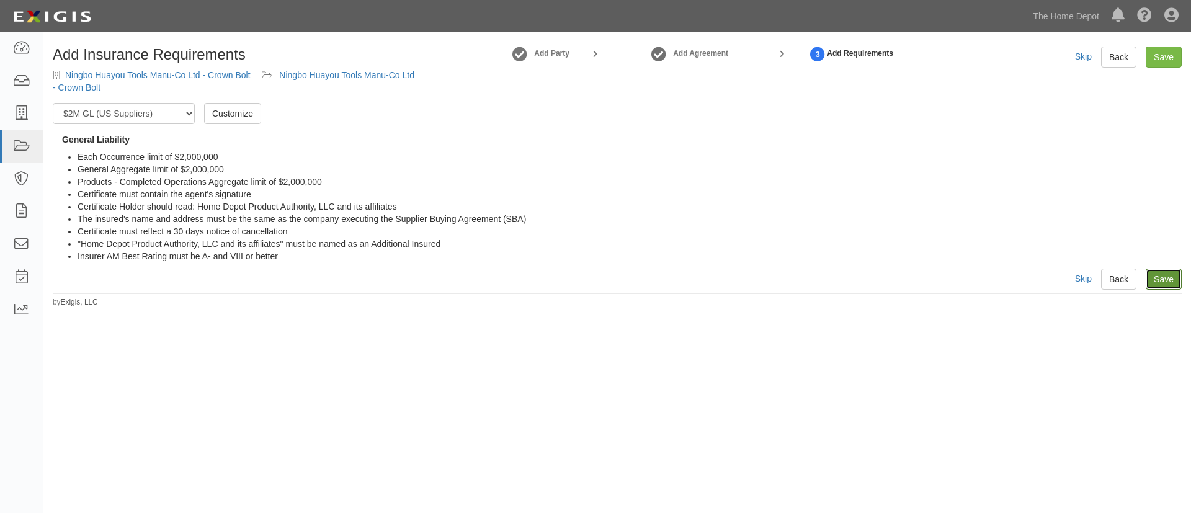
click at [1169, 281] on link "Save" at bounding box center [1163, 278] width 36 height 21
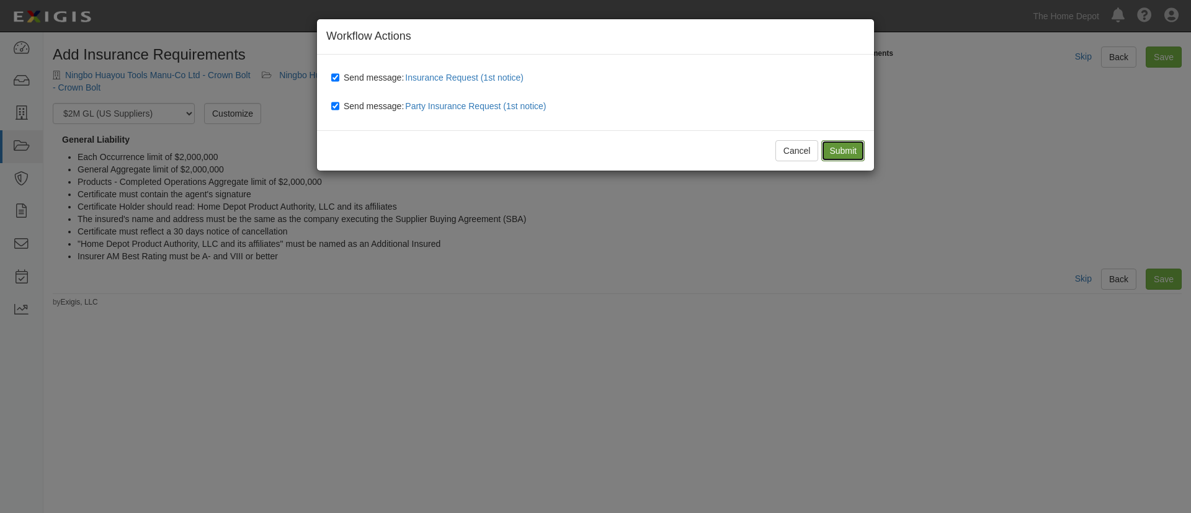
click at [864, 152] on input "Submit" at bounding box center [842, 150] width 43 height 21
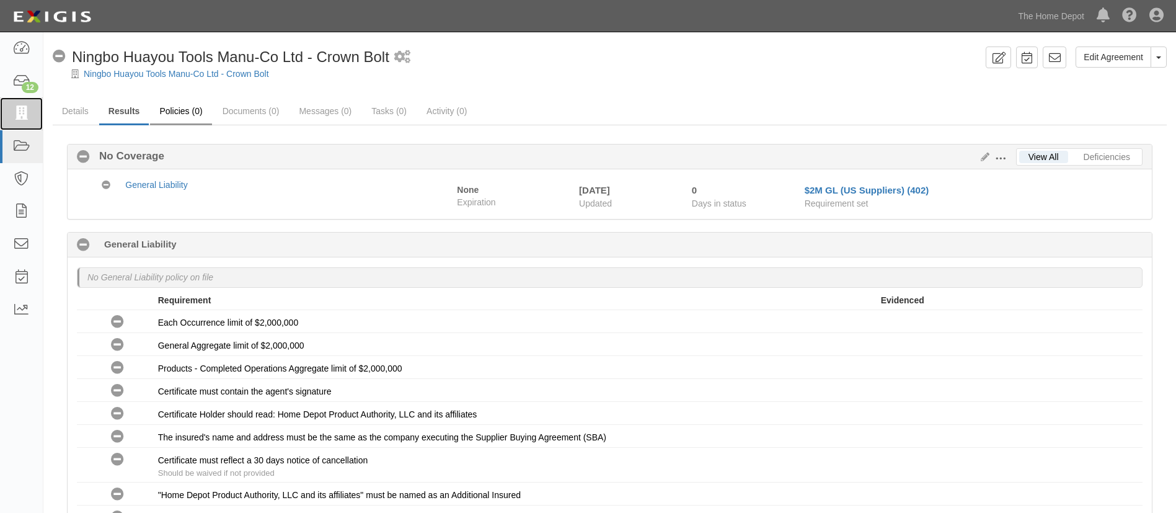
drag, startPoint x: 23, startPoint y: 109, endPoint x: 164, endPoint y: 115, distance: 140.9
click at [23, 109] on icon at bounding box center [20, 114] width 17 height 14
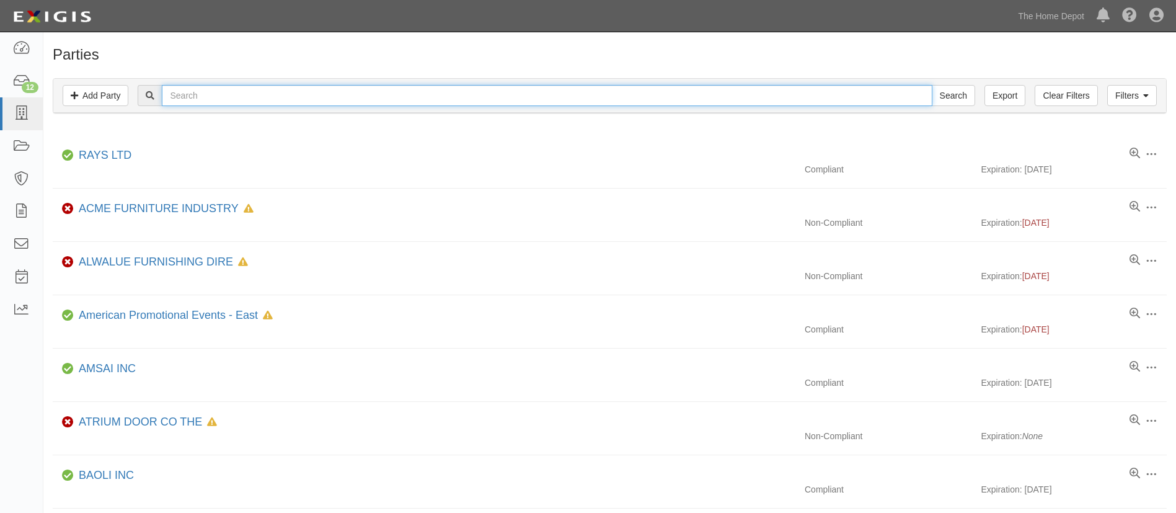
click at [216, 99] on input "text" at bounding box center [547, 95] width 770 height 21
paste input "Masterpiece Hardware Industrial Co Ltd"
type input "Masterpiece Hardware Industrial Co Ltd"
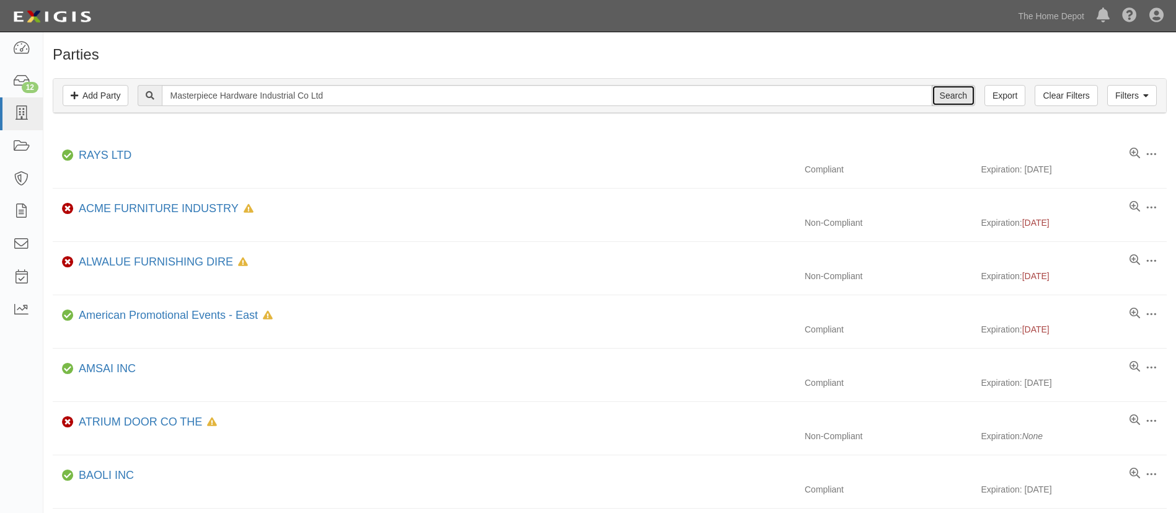
click at [961, 95] on input "Search" at bounding box center [953, 95] width 43 height 21
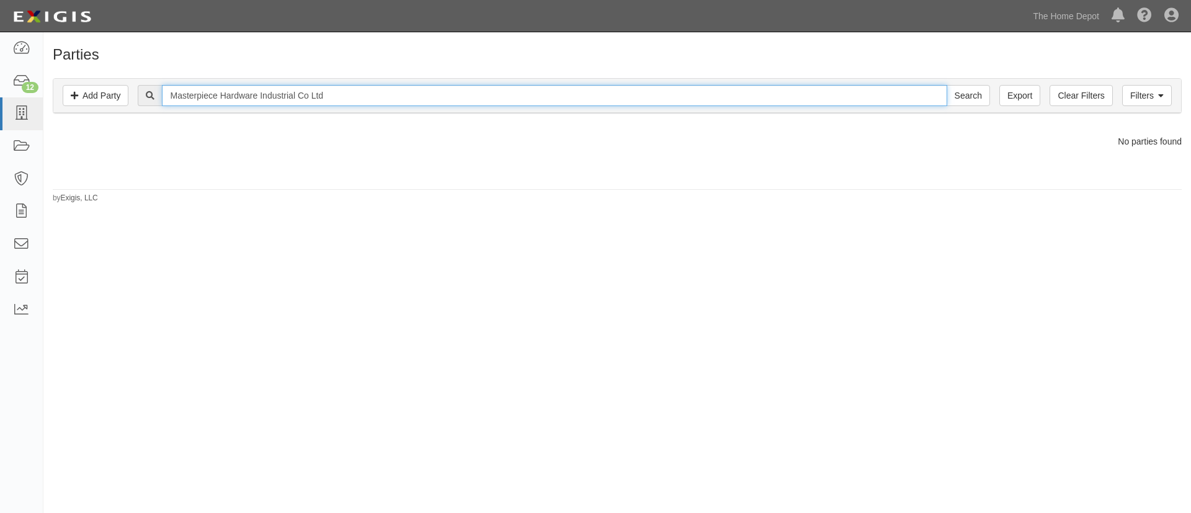
click at [372, 97] on input "Masterpiece Hardware Industrial Co Ltd" at bounding box center [554, 95] width 784 height 21
click at [334, 104] on input "Masterpiece Hardware Industrial Co Ltd - Crown Bolt" at bounding box center [554, 95] width 784 height 21
click at [341, 99] on input "Masterpiece Hardware Industrial Co Ltd - Crown Bolt" at bounding box center [554, 95] width 784 height 21
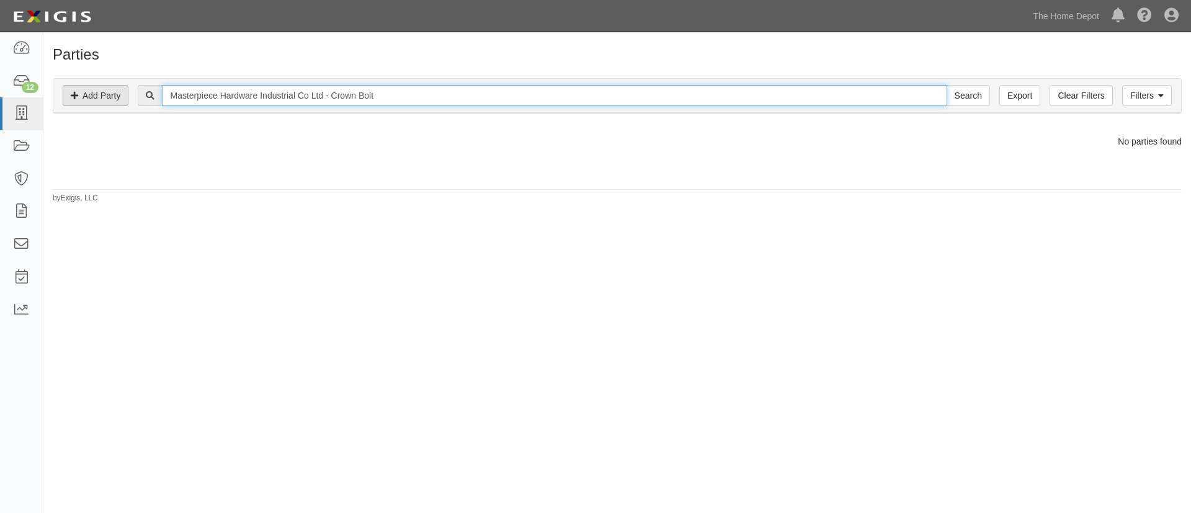
type input "Masterpiece Hardware Industrial Co Ltd - Crown Bolt"
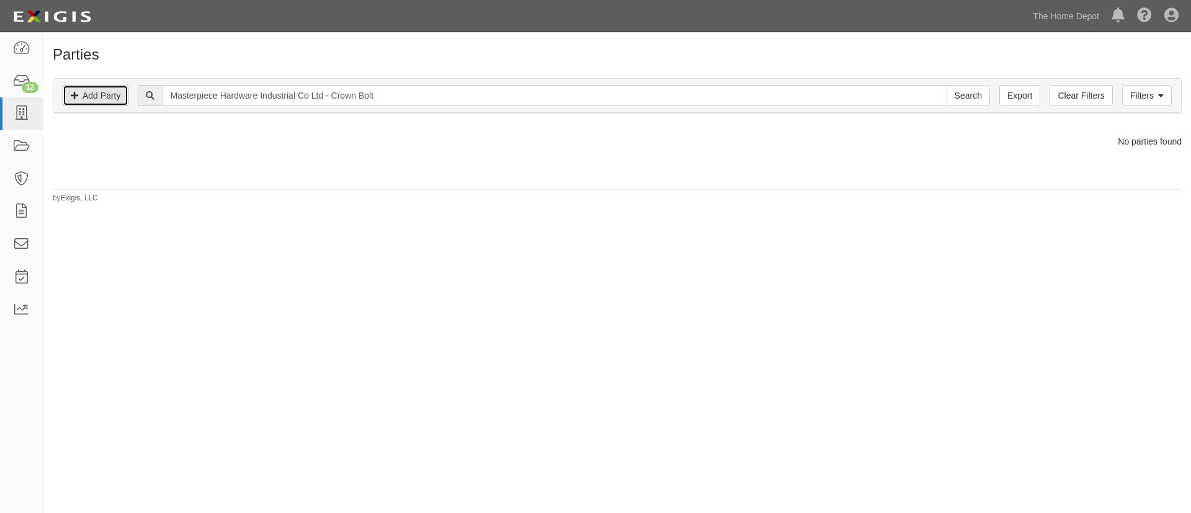
click at [118, 99] on link "Add Party" at bounding box center [96, 95] width 66 height 21
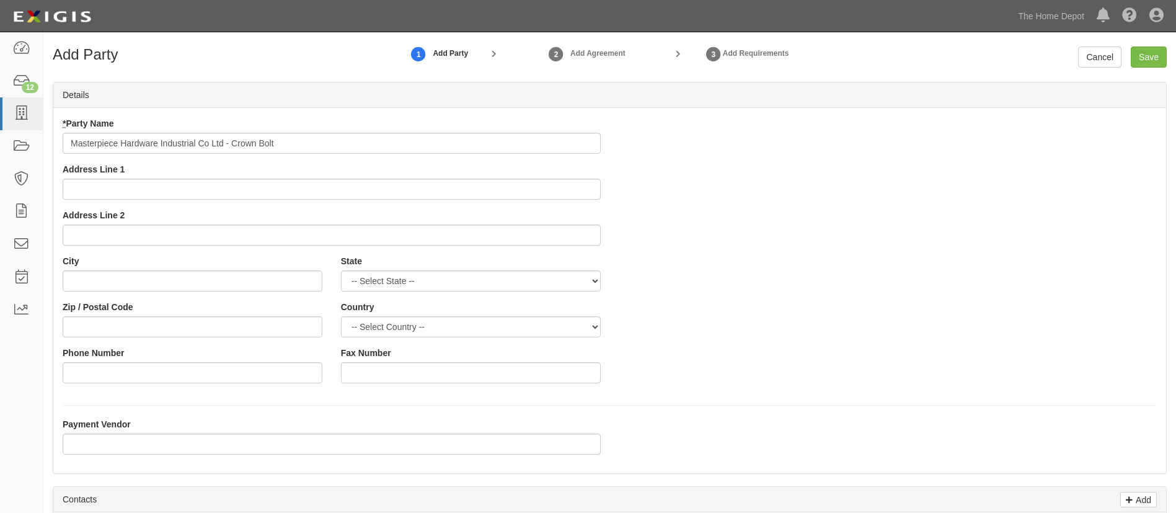
scroll to position [186, 0]
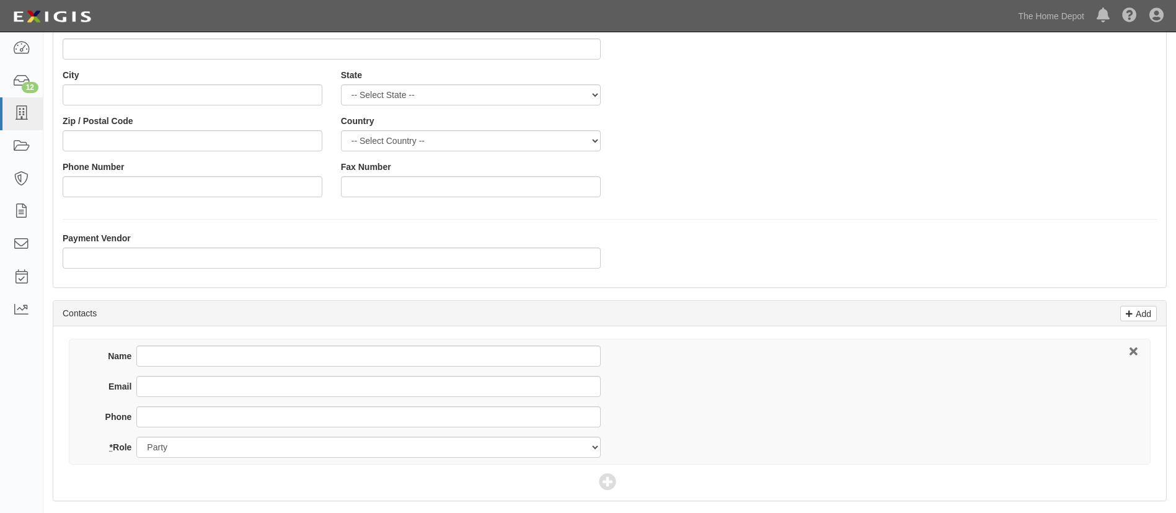
type input "Masterpiece Hardware Industrial Co Ltd - Crown Bolt"
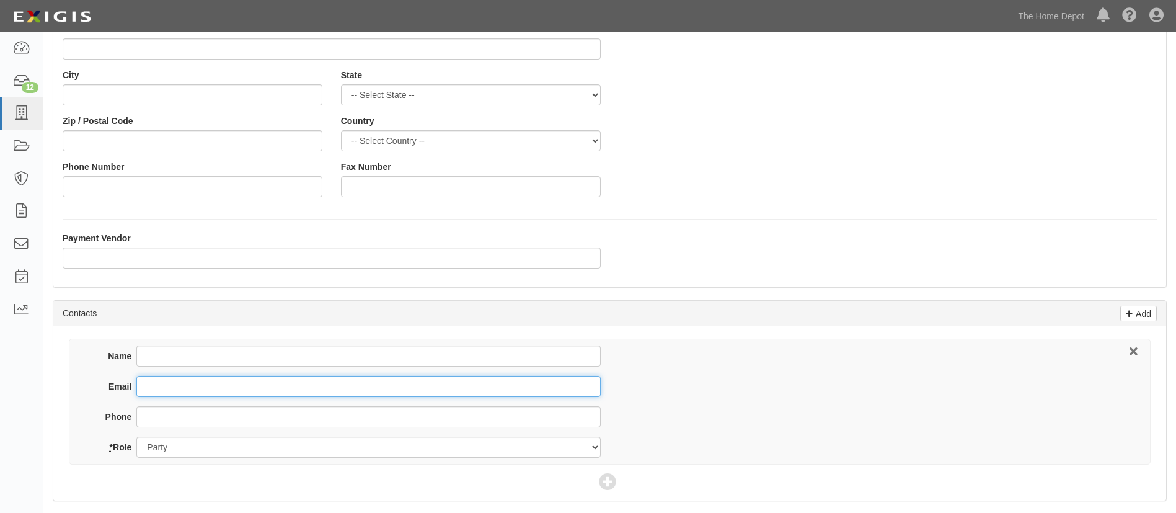
click at [162, 388] on input "Email" at bounding box center [368, 386] width 464 height 21
click at [171, 386] on input "Email" at bounding box center [368, 386] width 464 height 21
paste input "[EMAIL_ADDRESS][DOMAIN_NAME]"
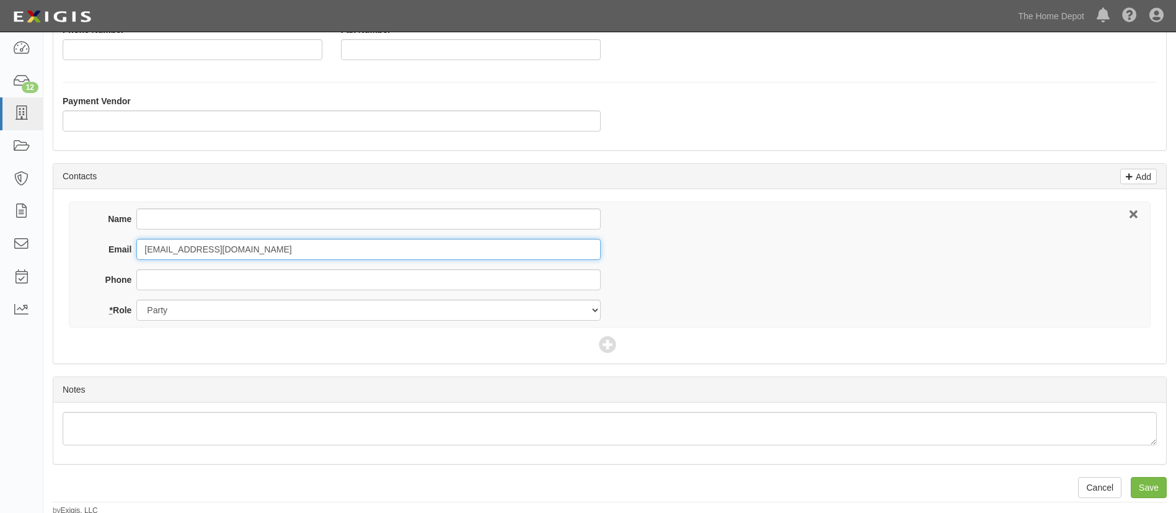
scroll to position [326, 0]
type input "effielu@jcy-hardware.com"
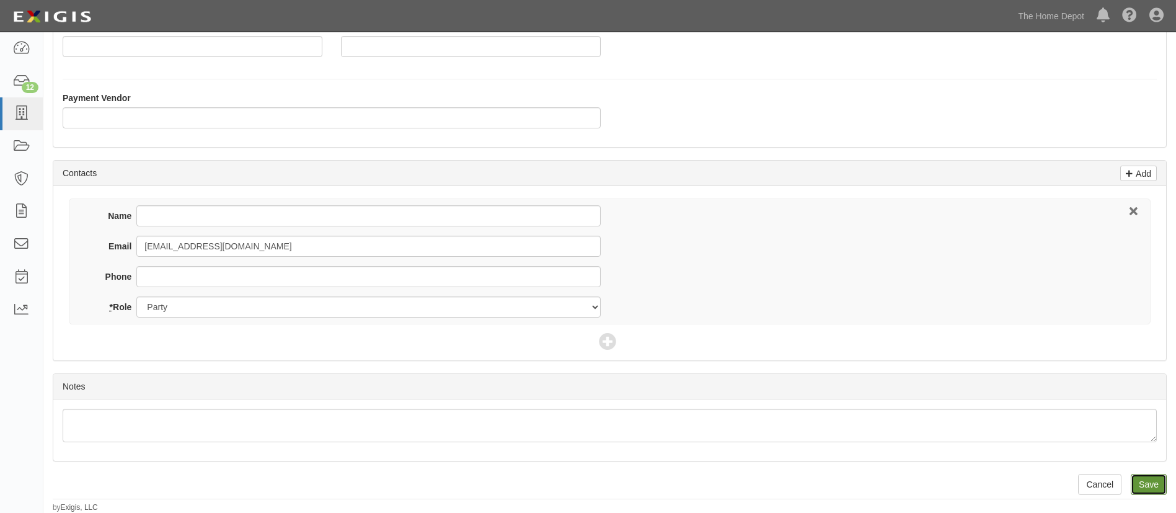
click at [1153, 483] on input "Save" at bounding box center [1149, 484] width 36 height 21
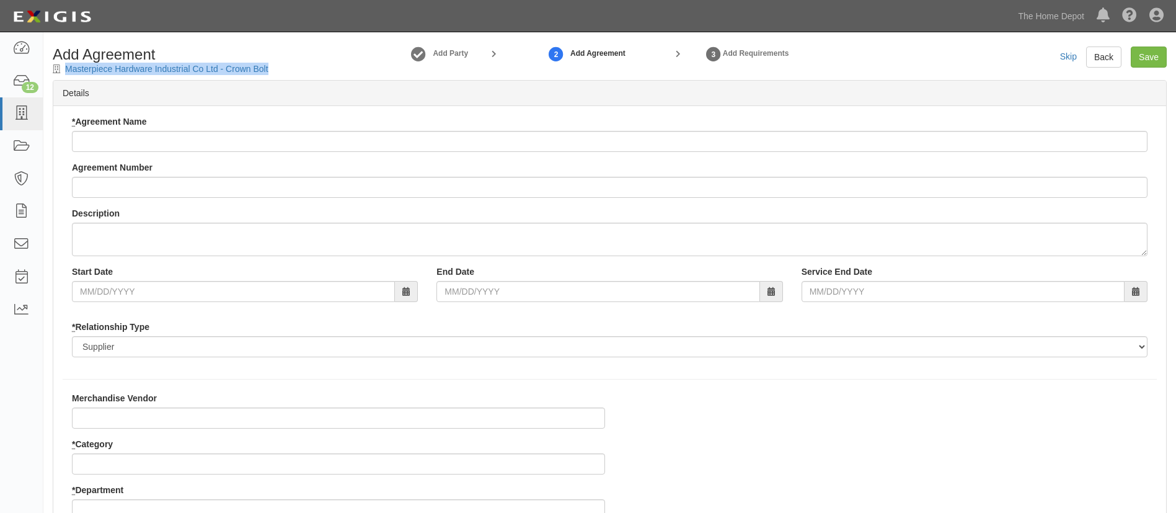
drag, startPoint x: 297, startPoint y: 69, endPoint x: 66, endPoint y: 74, distance: 231.3
click at [66, 74] on div "Add Agreement Masterpiece Hardware Industrial Co Ltd - Crown Bolt" at bounding box center [184, 61] width 283 height 29
copy link "Masterpiece Hardware Industrial Co Ltd - Crown Bolt"
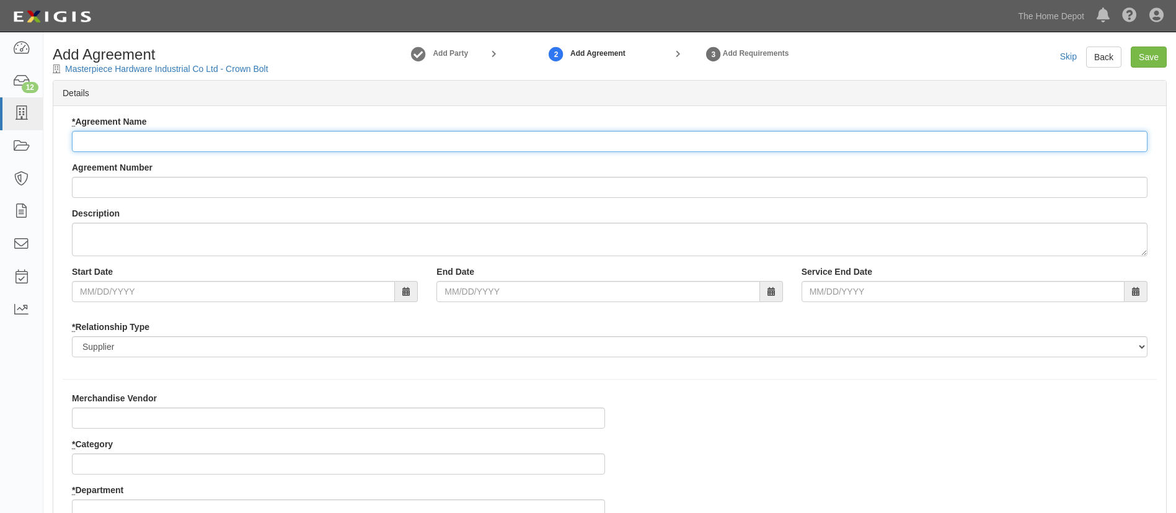
click at [113, 139] on input "* Agreement Name" at bounding box center [610, 141] width 1076 height 21
paste input "Masterpiece Hardware Industrial Co Ltd - Crown Bolt"
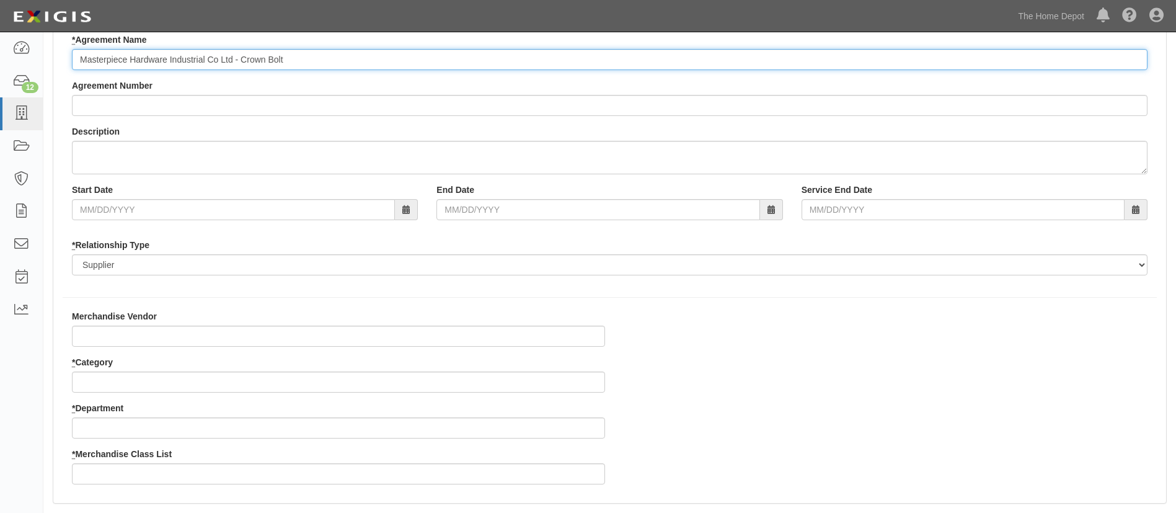
scroll to position [186, 0]
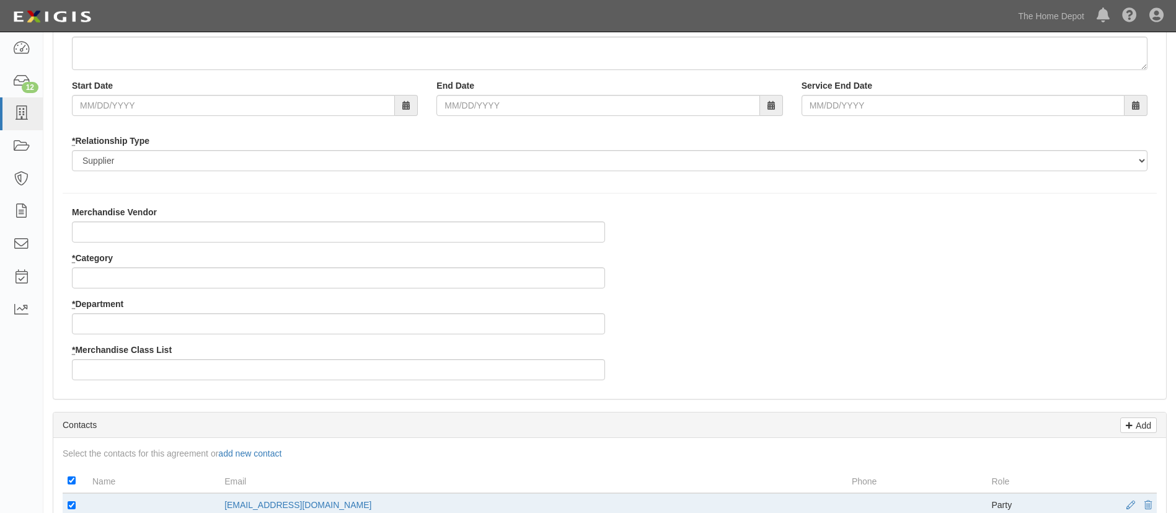
type input "Masterpiece Hardware Industrial Co Ltd - Crown Bolt"
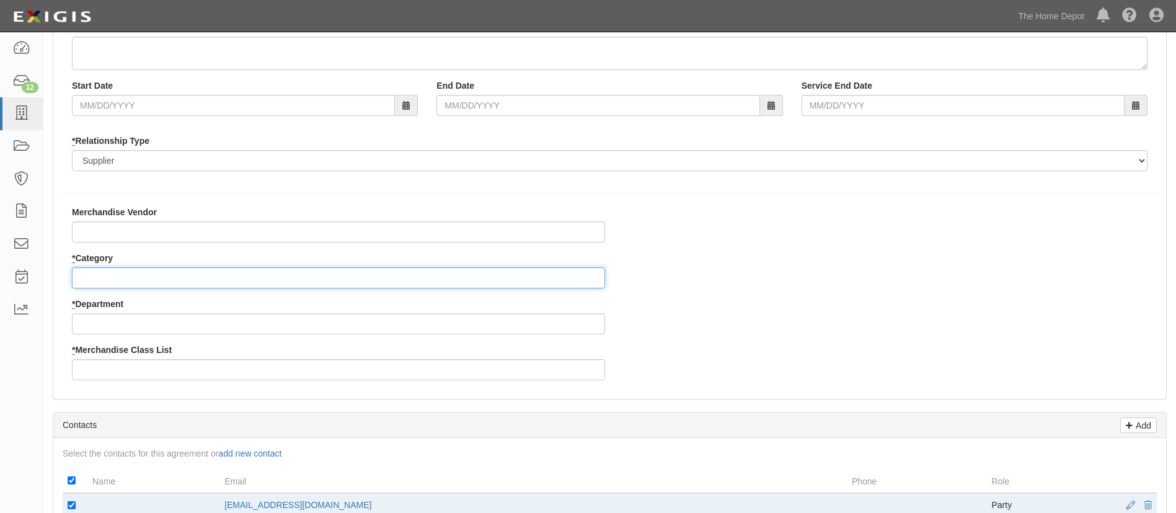
click at [132, 275] on input "* Category" at bounding box center [338, 277] width 533 height 21
type input "2"
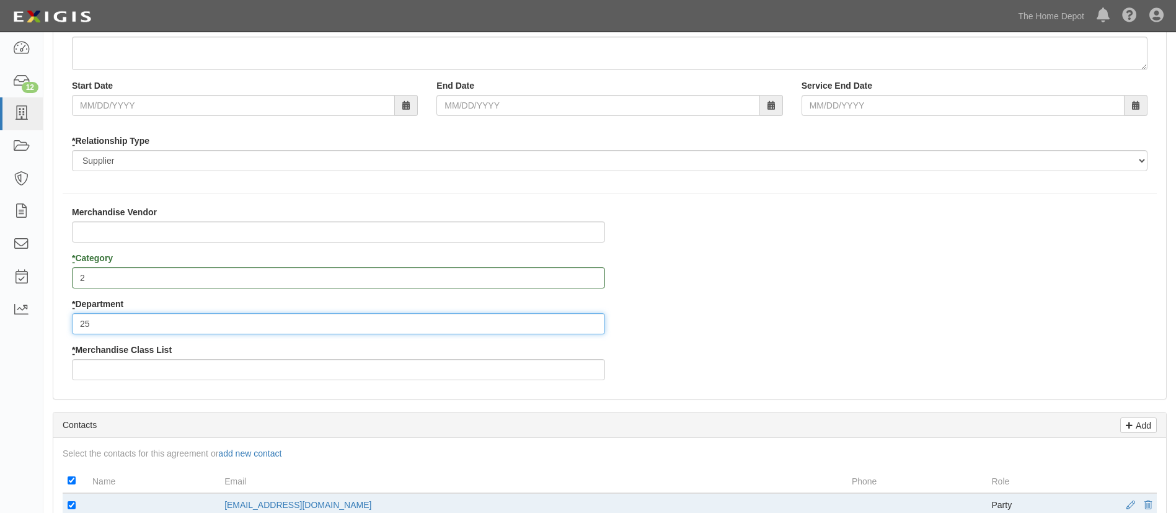
type input "25"
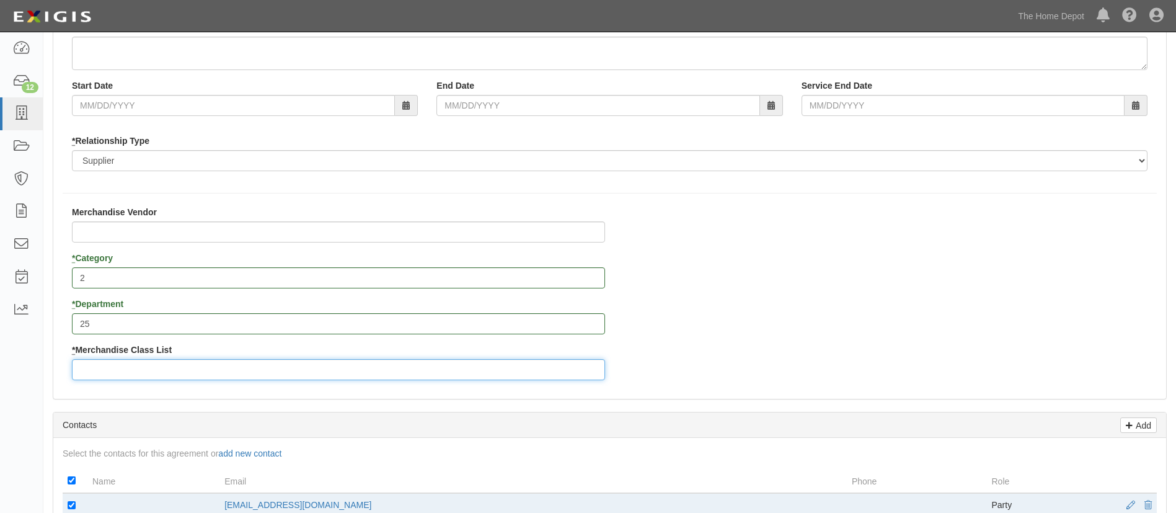
type input "."
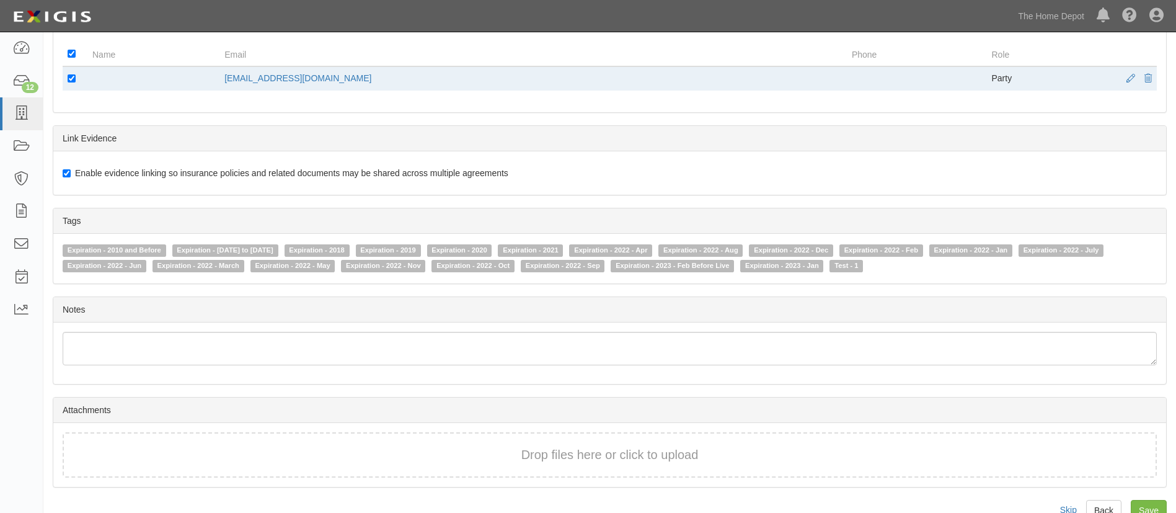
scroll to position [639, 0]
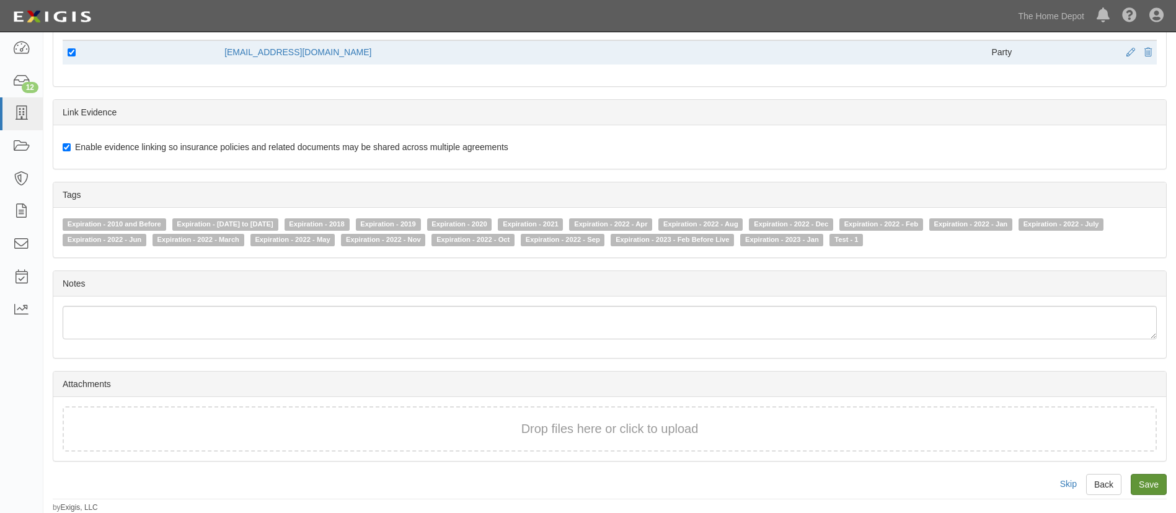
type input "3"
click at [1147, 482] on input "Save" at bounding box center [1149, 484] width 36 height 21
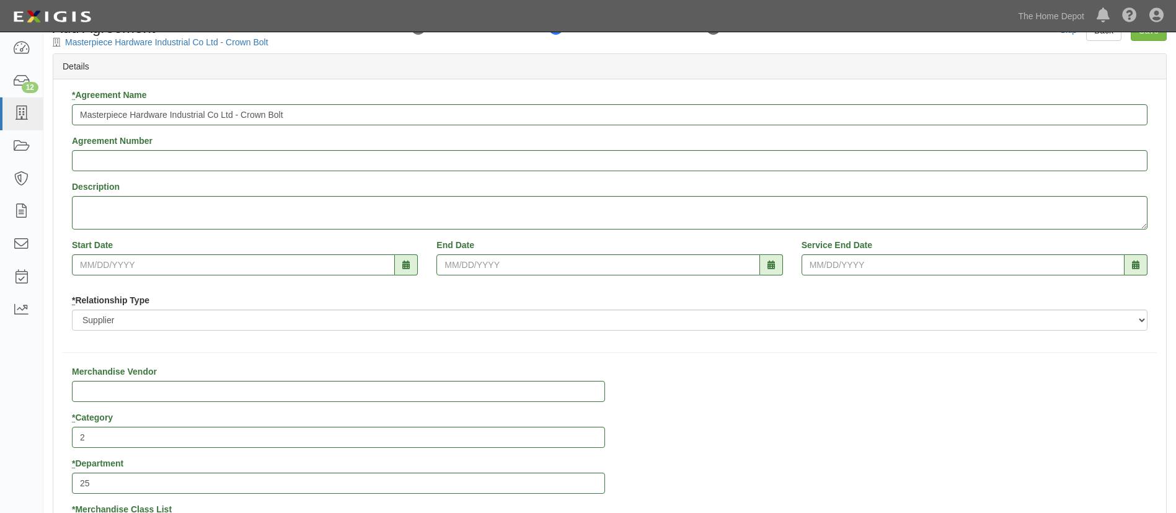
scroll to position [0, 0]
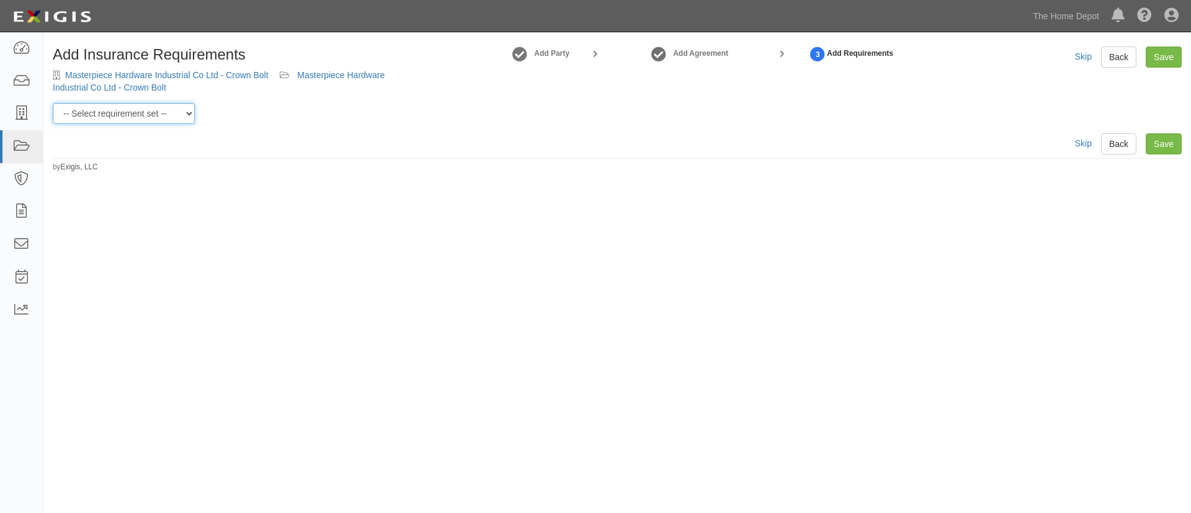
click at [185, 111] on select "-- Select requirement set -- $20M GL (Non-US Suppliers) $20M GL (US Suppliers) …" at bounding box center [124, 113] width 142 height 21
select select "3961"
click at [53, 103] on select "-- Select requirement set -- $20M GL (Non-US Suppliers) $20M GL (US Suppliers) …" at bounding box center [124, 113] width 142 height 21
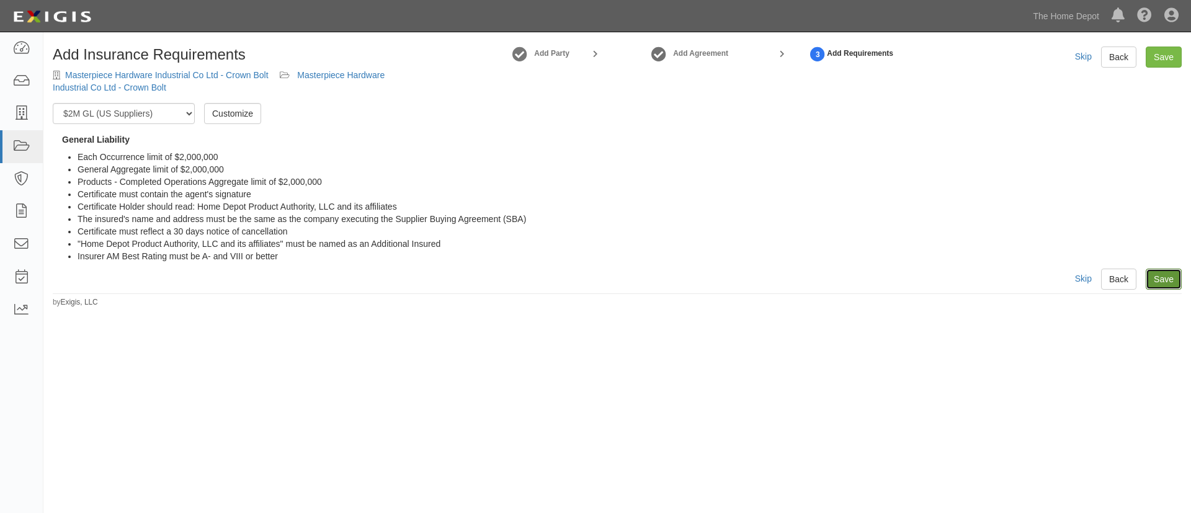
click at [1171, 285] on link "Save" at bounding box center [1163, 278] width 36 height 21
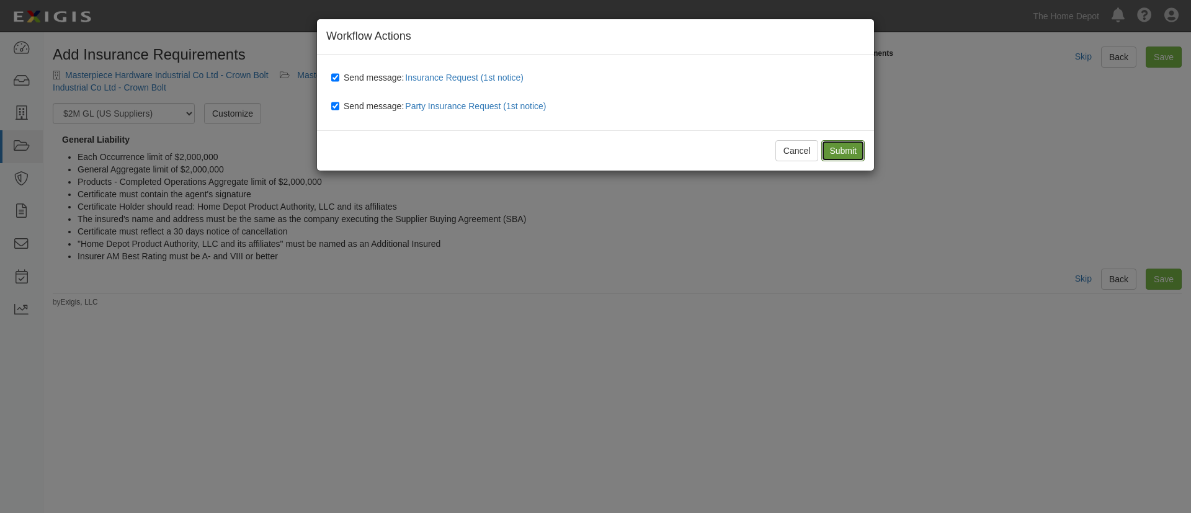
click at [828, 148] on input "Submit" at bounding box center [842, 150] width 43 height 21
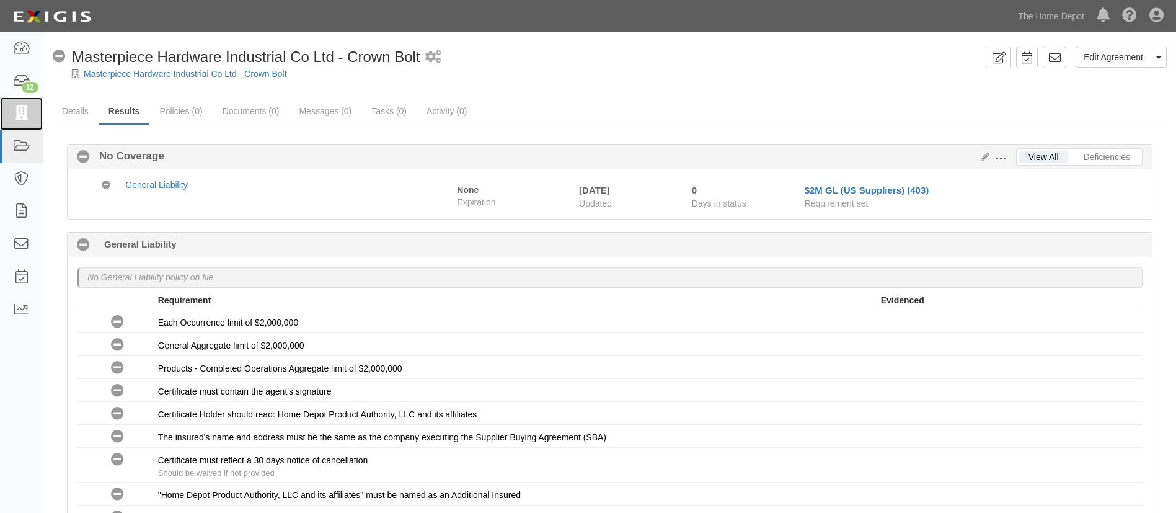
click at [27, 118] on icon at bounding box center [20, 114] width 17 height 14
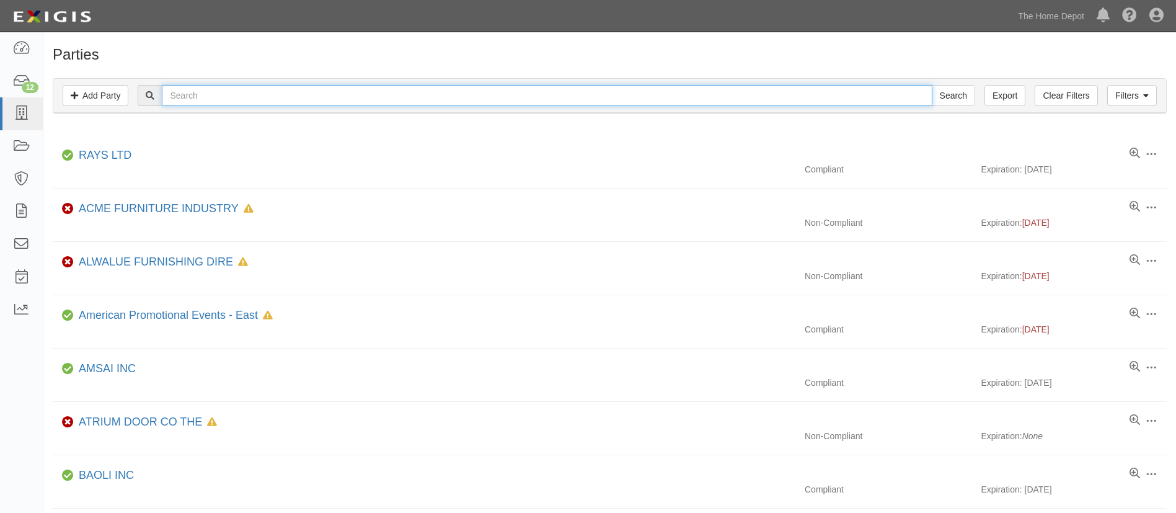
click at [319, 95] on input "text" at bounding box center [547, 95] width 770 height 21
paste input "Manila Cordage Company"
type input "Manila Cordage Company"
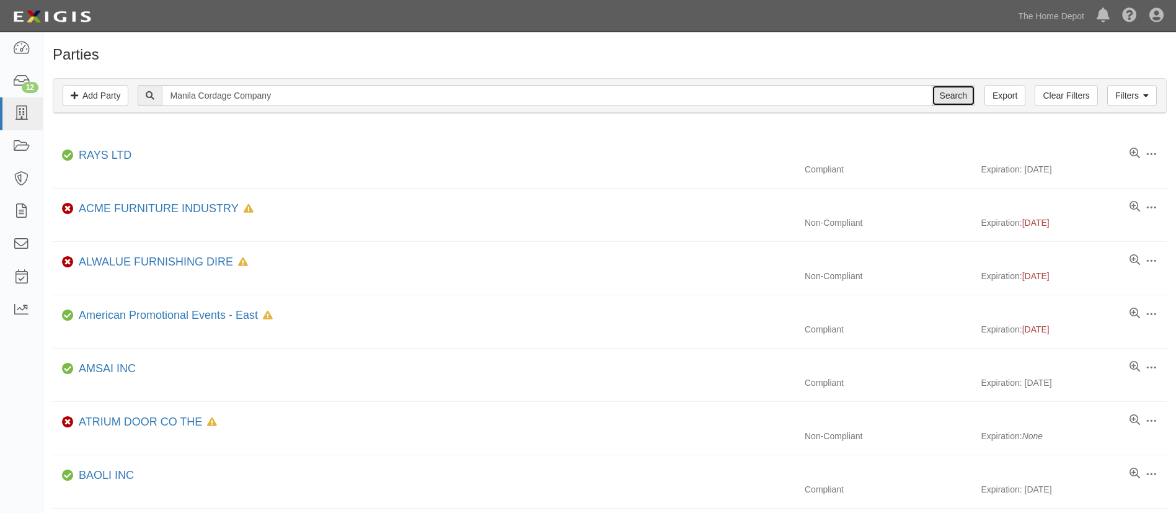
click at [957, 99] on input "Search" at bounding box center [953, 95] width 43 height 21
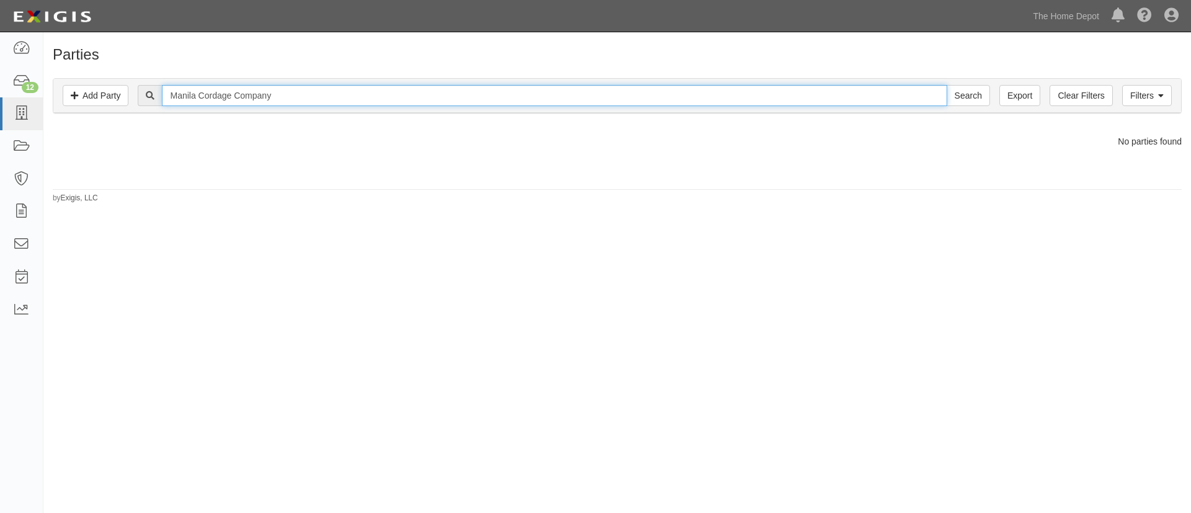
click at [374, 105] on input "Manila Cordage Company" at bounding box center [554, 95] width 784 height 21
click at [374, 101] on input "Manila Cordage Company - Crown Bolt" at bounding box center [554, 95] width 784 height 21
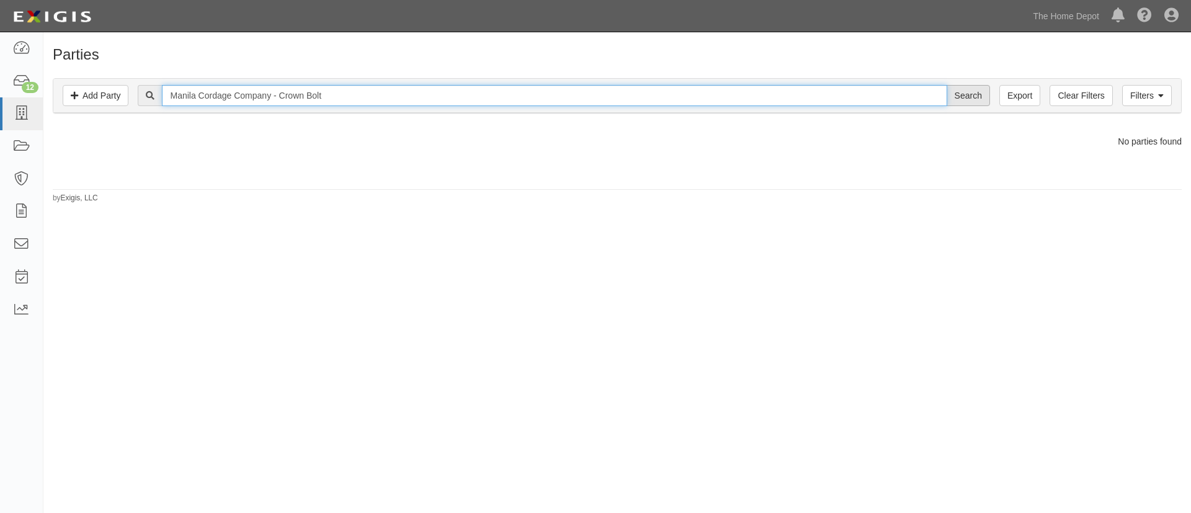
type input "Manila Cordage Company - Crown Bolt"
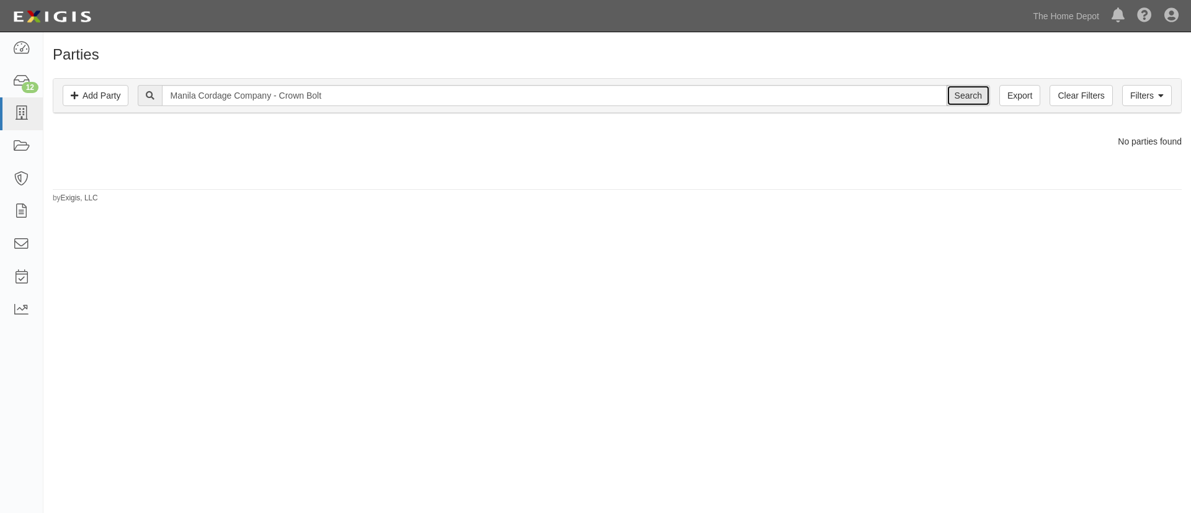
click at [977, 99] on input "Search" at bounding box center [967, 95] width 43 height 21
click at [86, 93] on link "Add Party" at bounding box center [96, 95] width 66 height 21
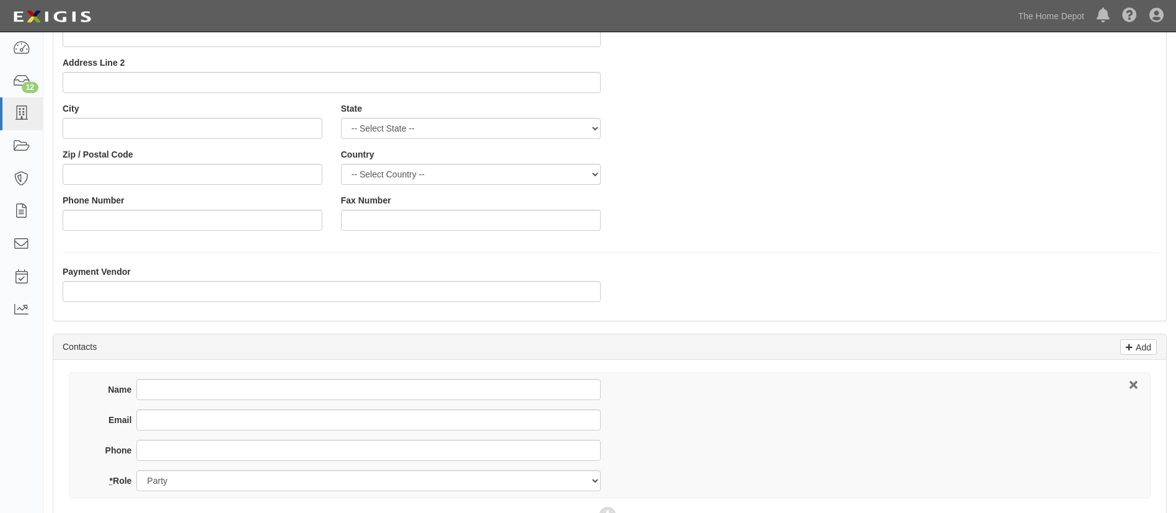
scroll to position [279, 0]
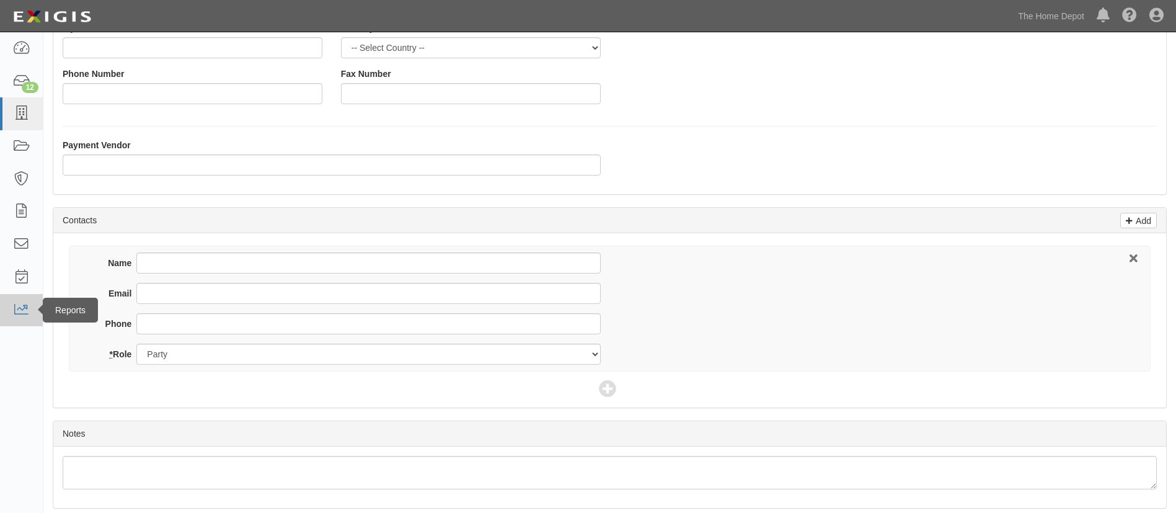
type input "Manila Cordage Company - Crown Bolt"
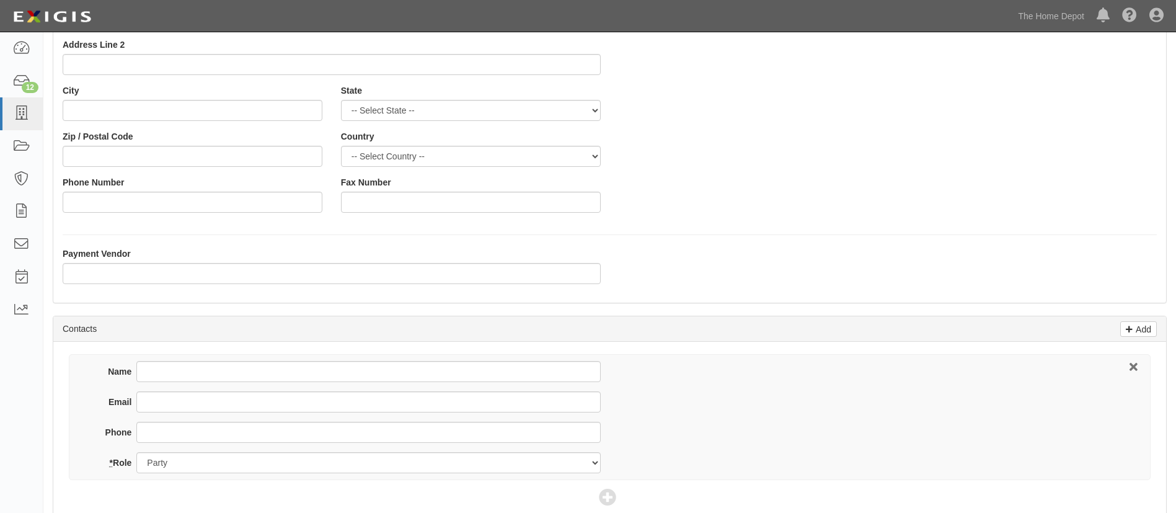
scroll to position [326, 0]
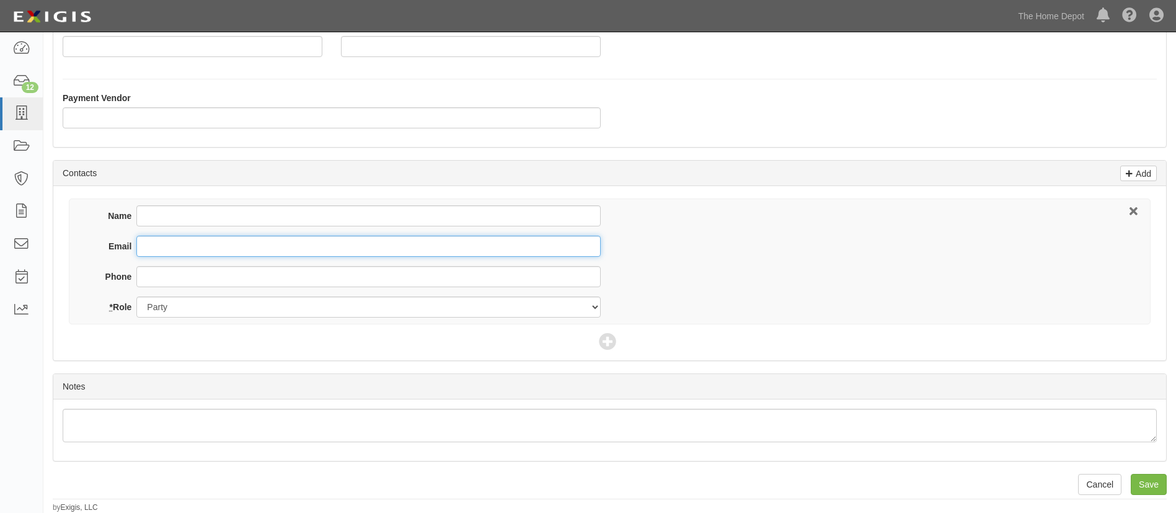
click at [205, 253] on input "Email" at bounding box center [368, 246] width 464 height 21
paste input "ropes@manilacordage.net"
type input "ropes@manilacordage.net"
click at [1149, 485] on input "Save" at bounding box center [1149, 484] width 36 height 21
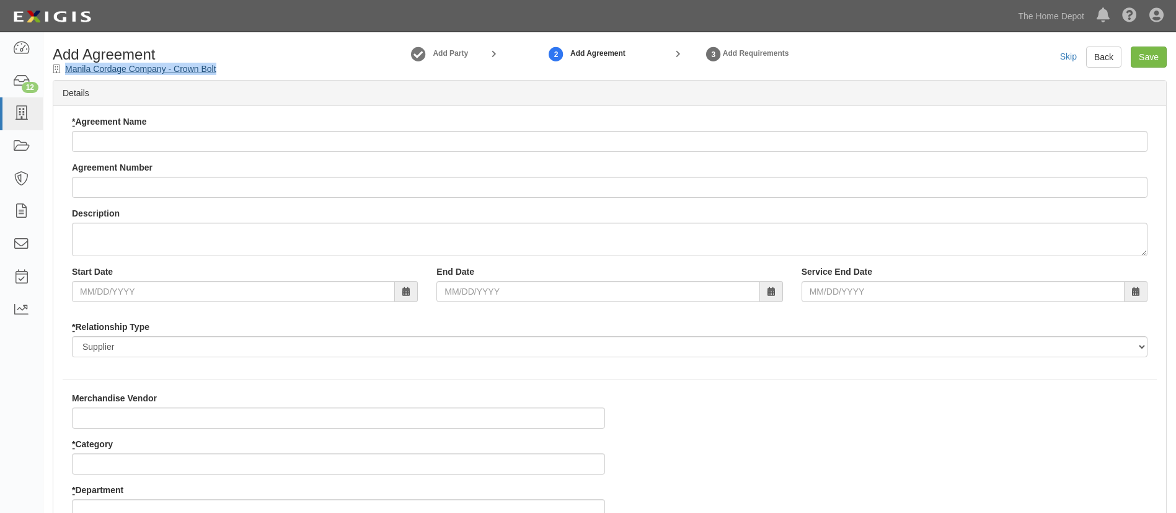
drag, startPoint x: 247, startPoint y: 64, endPoint x: 66, endPoint y: 69, distance: 181.1
click at [66, 69] on div "Add Agreement Manila Cordage Company - Crown Bolt" at bounding box center [184, 61] width 283 height 29
copy link "Manila Cordage Company - Crown Bolt"
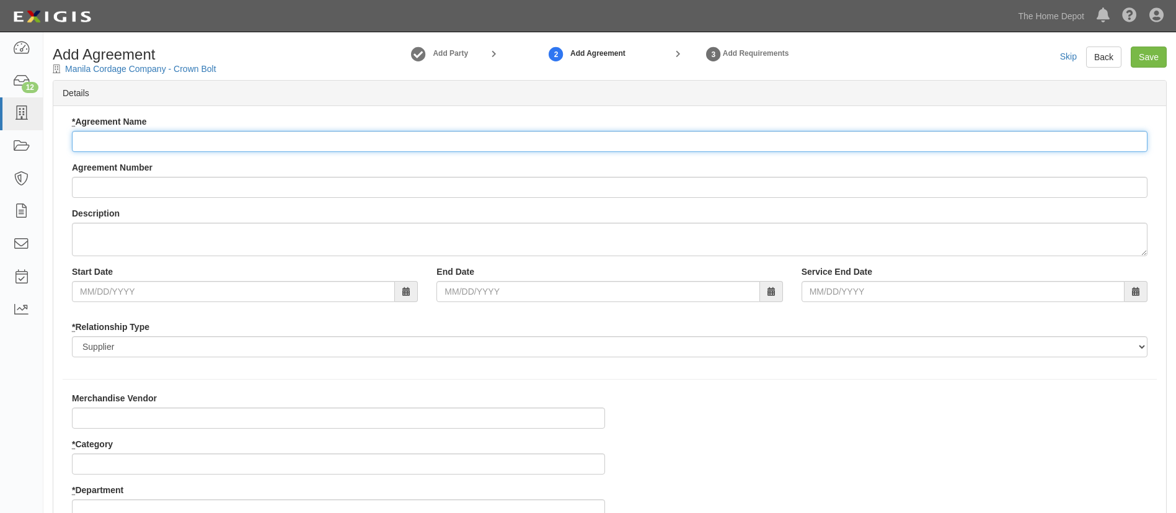
drag, startPoint x: 122, startPoint y: 143, endPoint x: 131, endPoint y: 150, distance: 12.4
click at [122, 142] on input "* Agreement Name" at bounding box center [610, 141] width 1076 height 21
paste input "Manila Cordage Company - Crown Bolt"
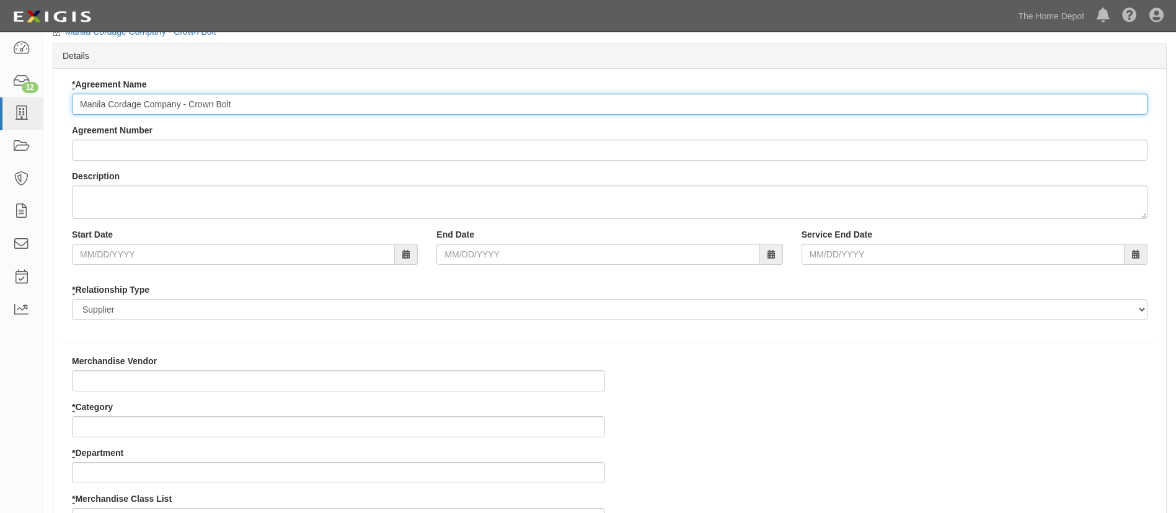
scroll to position [93, 0]
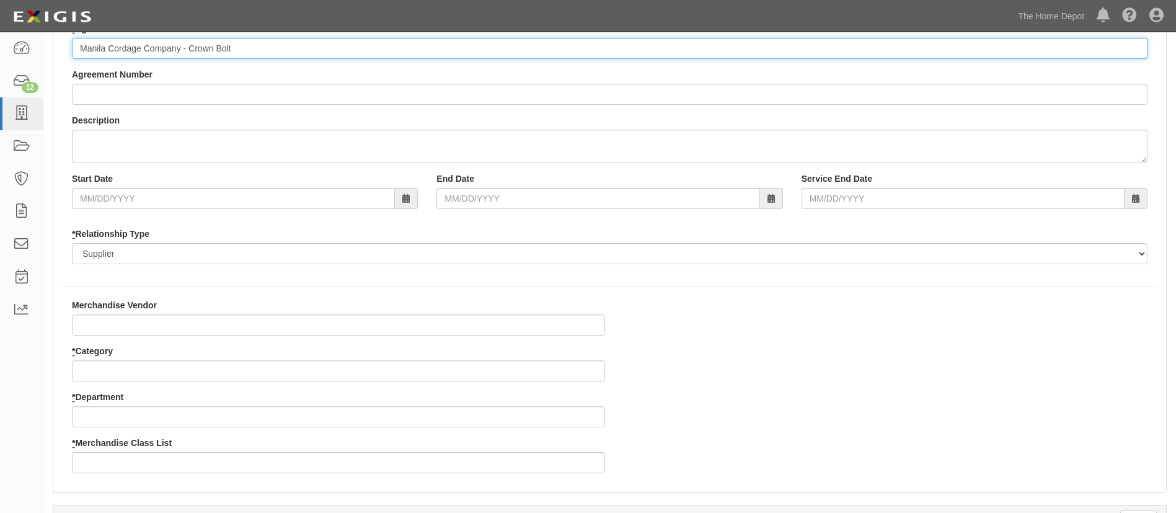
type input "Manila Cordage Company - Crown Bolt"
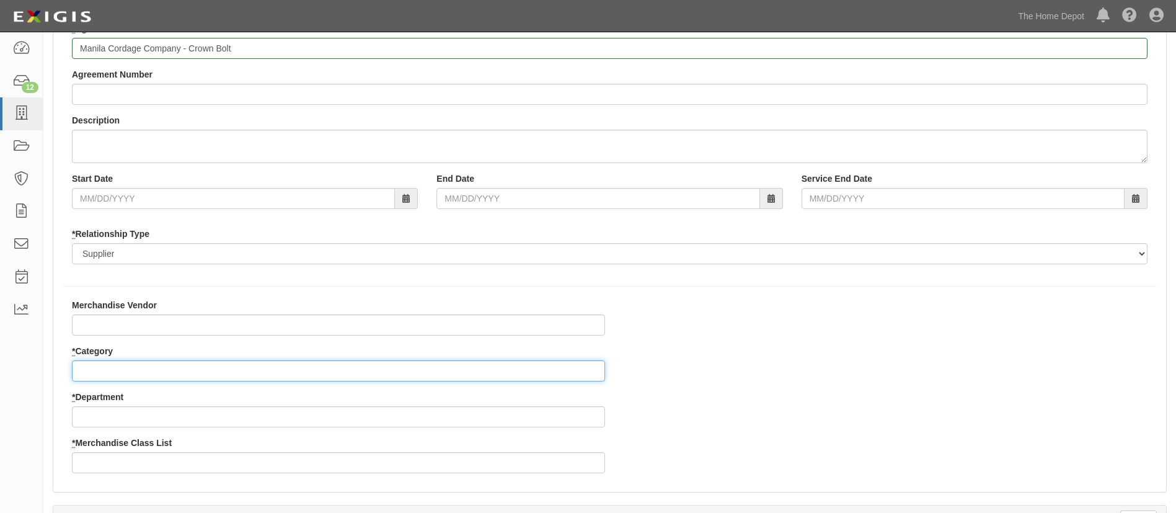
click at [113, 377] on input "* Category" at bounding box center [338, 370] width 533 height 21
click at [103, 379] on input "* Category" at bounding box center [338, 370] width 533 height 21
type input "2"
type input "25"
type input "2"
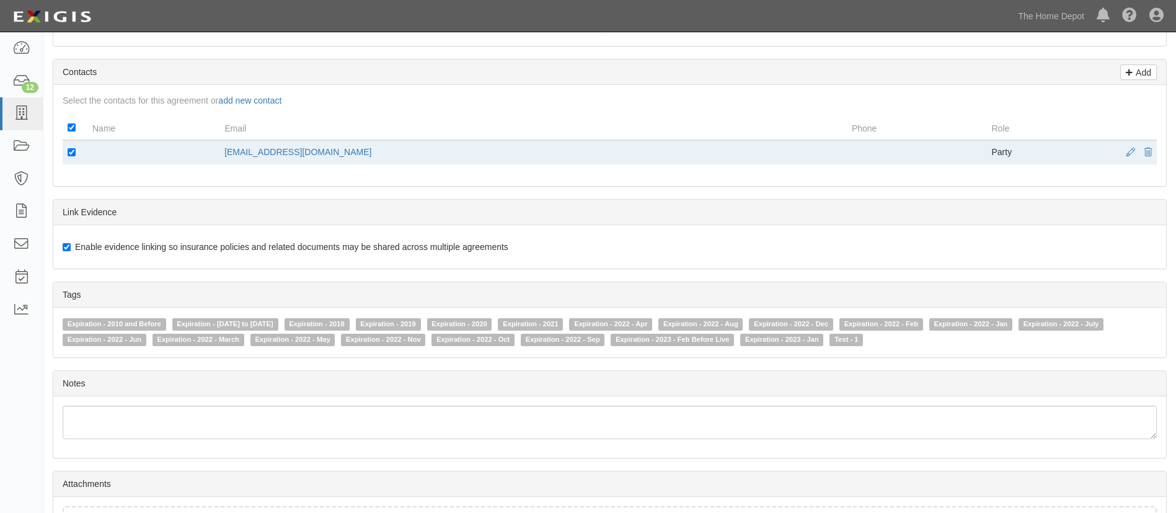
scroll to position [639, 0]
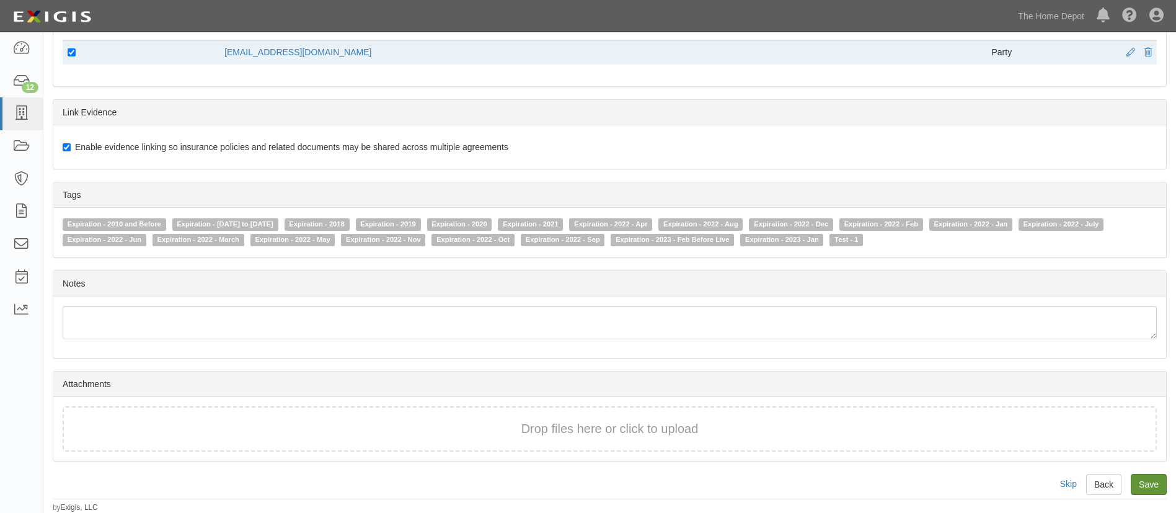
type input "3"
drag, startPoint x: 1147, startPoint y: 484, endPoint x: 1082, endPoint y: 475, distance: 65.2
click at [1145, 484] on input "Save" at bounding box center [1149, 484] width 36 height 21
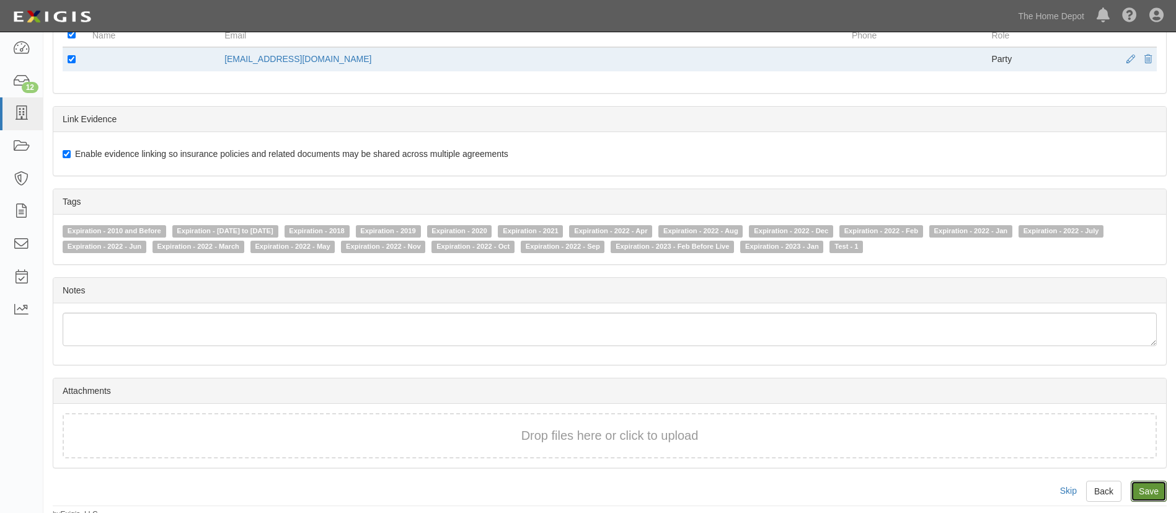
scroll to position [554, 0]
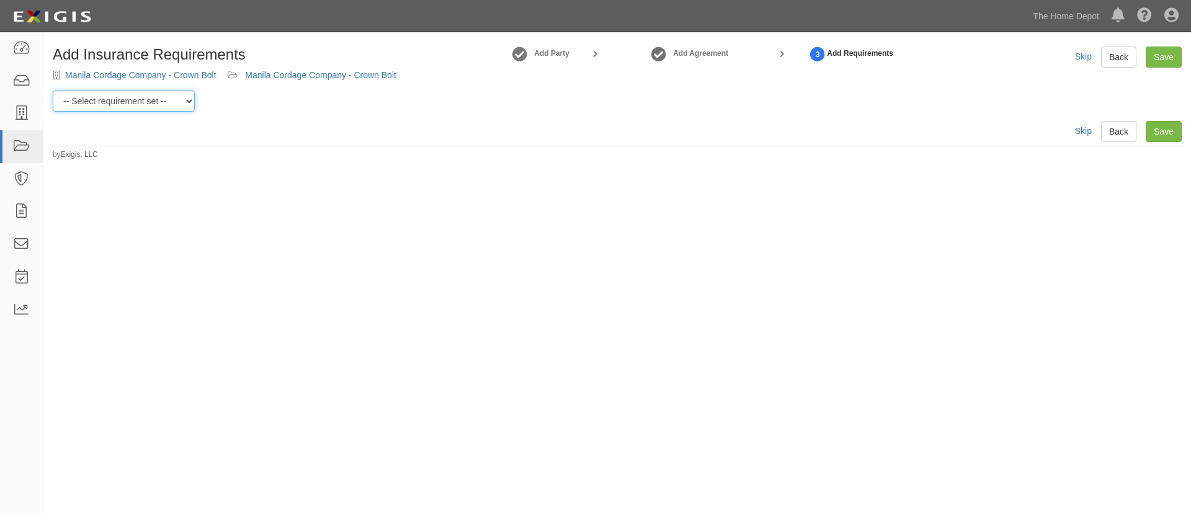
drag, startPoint x: 193, startPoint y: 105, endPoint x: 189, endPoint y: 110, distance: 6.6
click at [193, 105] on select "-- Select requirement set -- $20M GL (Non-US Suppliers) $20M GL (US Suppliers) …" at bounding box center [124, 101] width 142 height 21
select select "3961"
click at [53, 91] on select "-- Select requirement set -- $20M GL (Non-US Suppliers) $20M GL (US Suppliers) …" at bounding box center [124, 101] width 142 height 21
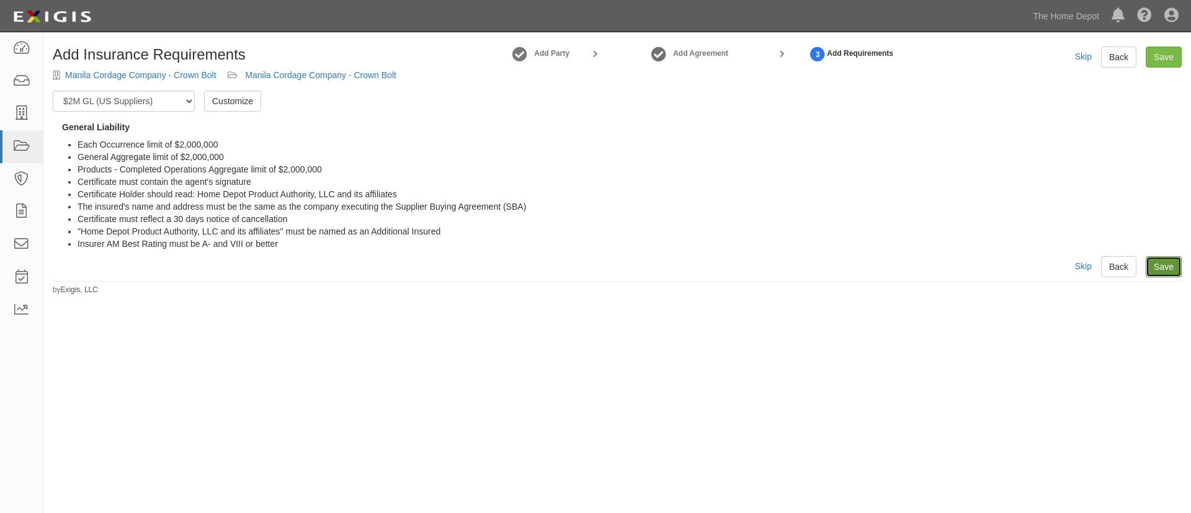
click at [1148, 264] on link "Save" at bounding box center [1163, 266] width 36 height 21
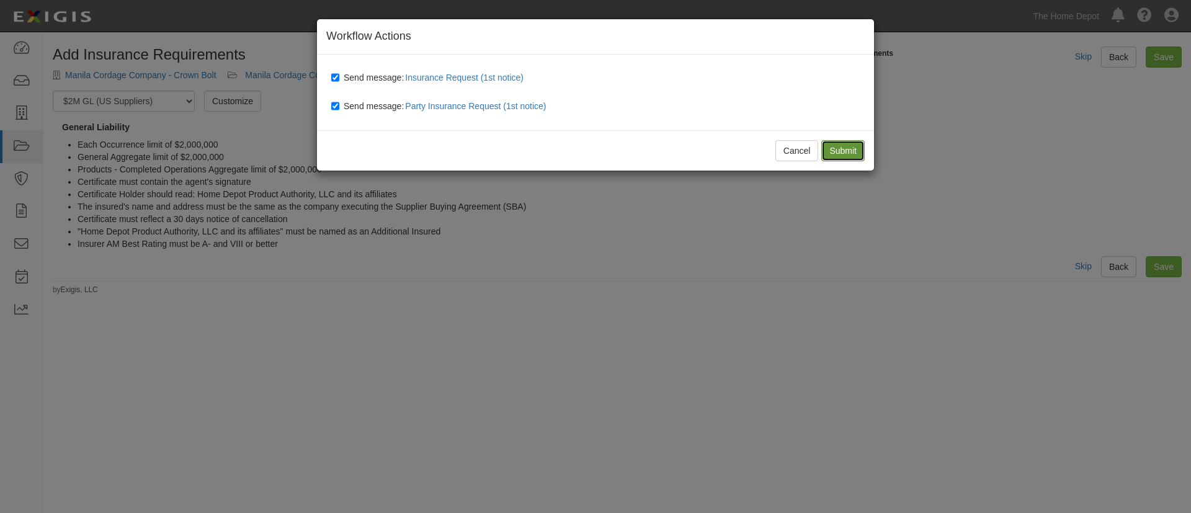
click at [836, 154] on input "Submit" at bounding box center [842, 150] width 43 height 21
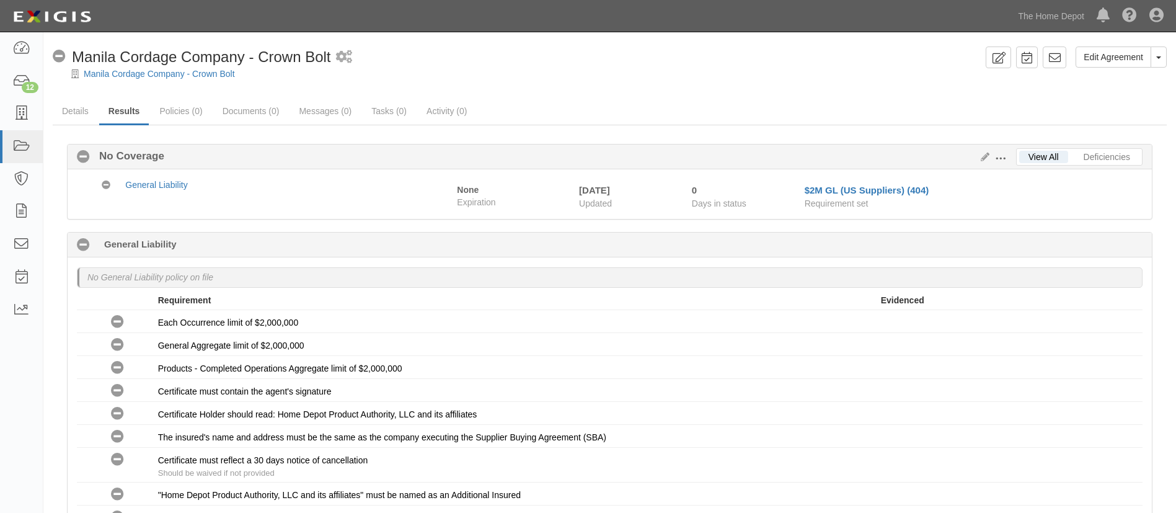
click at [464, 45] on div "Edit Agreement Toggle Agreement Dropdown View Audit Trail Archive Agreement Pla…" at bounding box center [609, 327] width 1133 height 580
click at [26, 116] on icon at bounding box center [20, 114] width 17 height 14
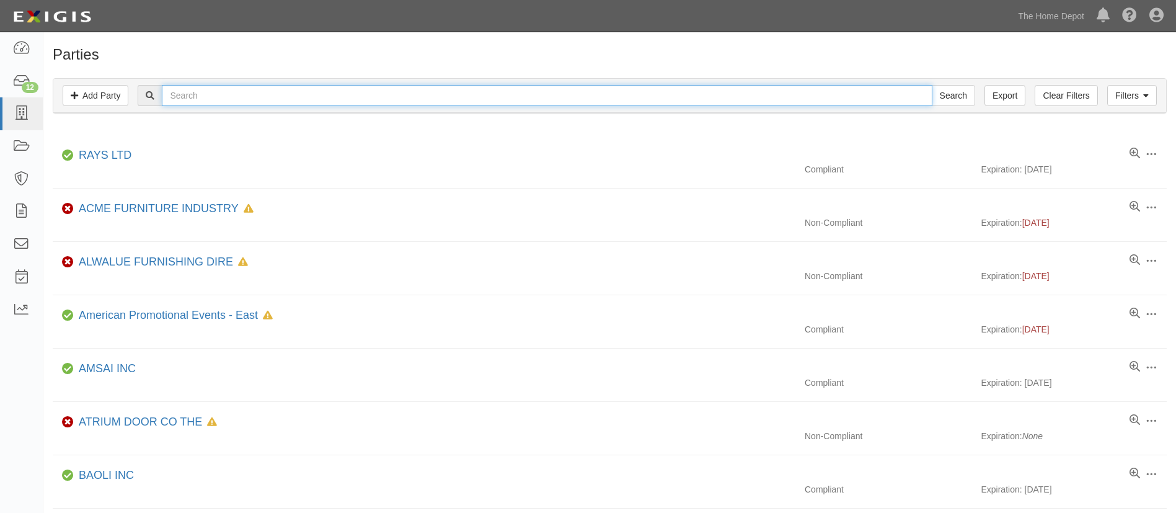
click at [276, 97] on input "text" at bounding box center [547, 95] width 770 height 21
paste input "Yeswin Corporation"
type input "Yeswin Corporation"
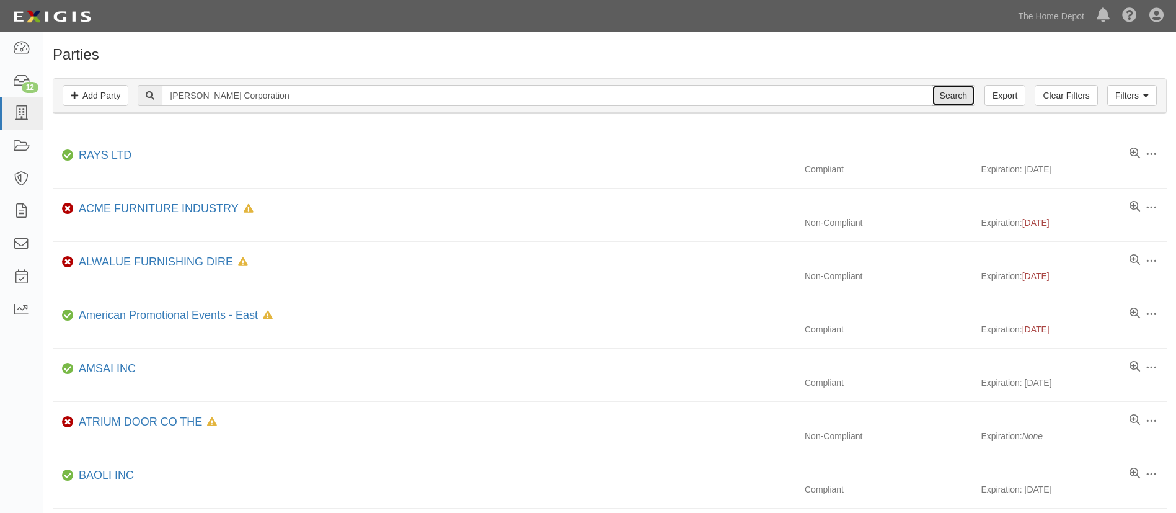
click at [956, 97] on input "Search" at bounding box center [953, 95] width 43 height 21
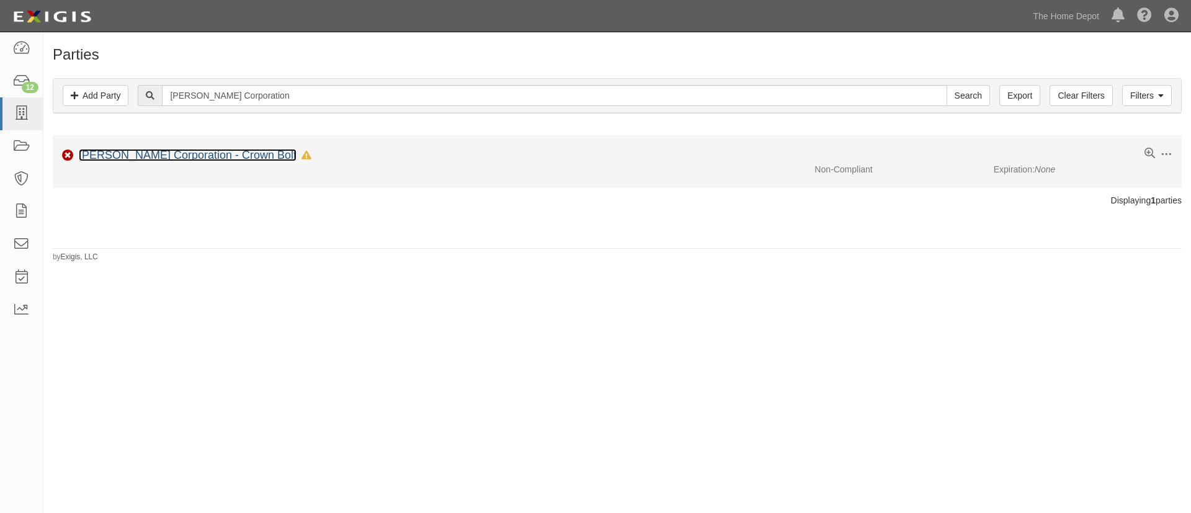
click at [200, 151] on link "Yeswin Corporation - Crown Bolt" at bounding box center [188, 155] width 218 height 12
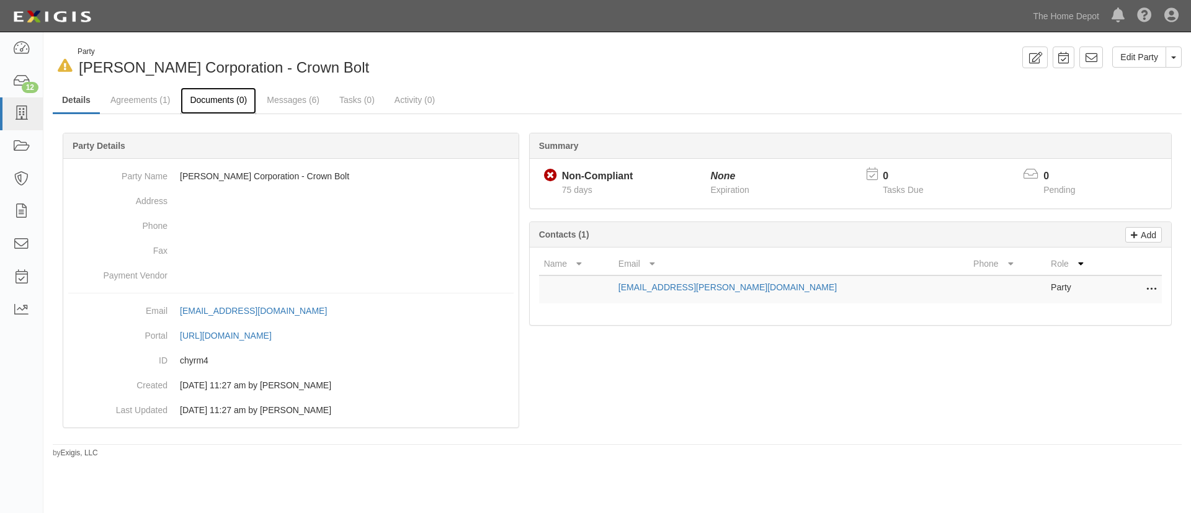
click at [237, 104] on link "Documents (0)" at bounding box center [218, 100] width 76 height 27
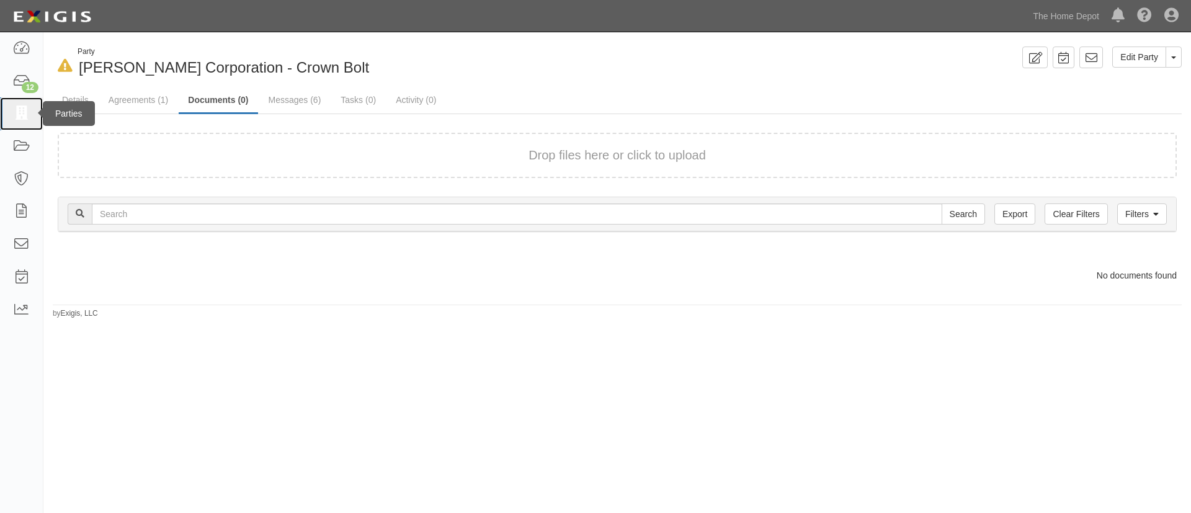
click at [2, 122] on link at bounding box center [21, 113] width 43 height 33
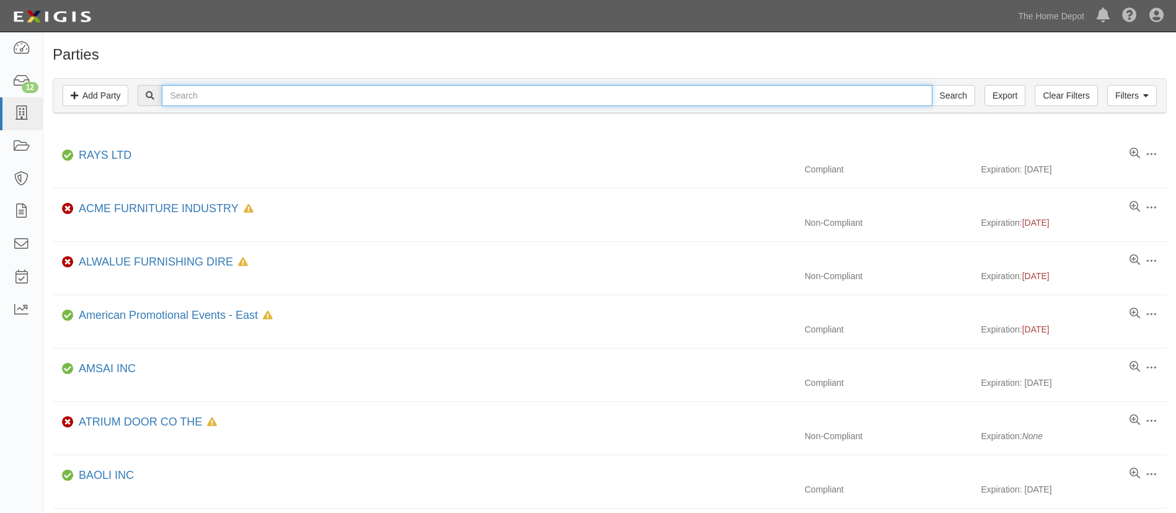
click at [222, 91] on input "text" at bounding box center [547, 95] width 770 height 21
paste input "Wellsco International Group Co.,LTD."
type input "Wellsco International Group Co.,LTD."
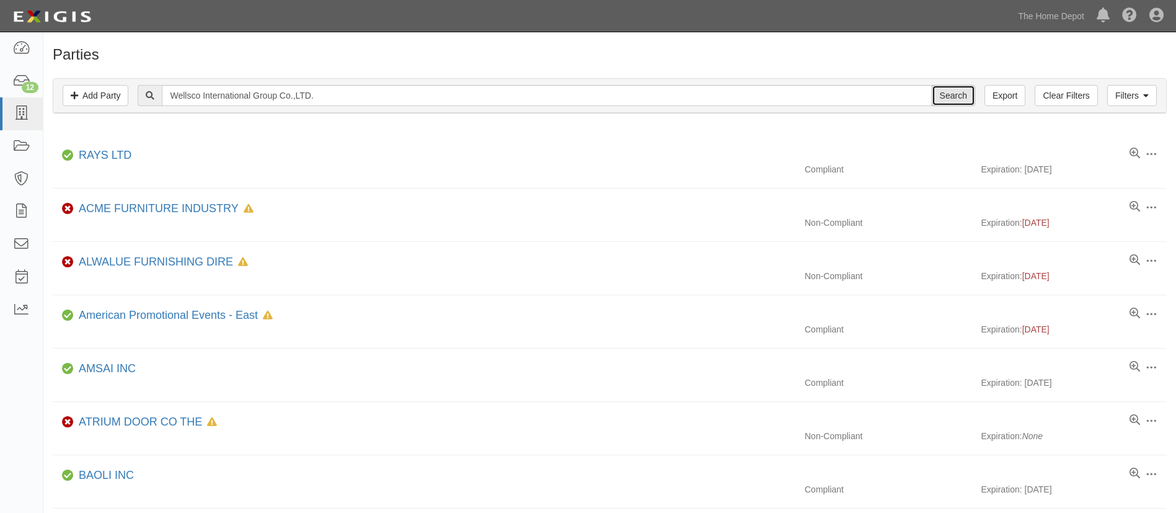
click at [941, 86] on input "Search" at bounding box center [953, 95] width 43 height 21
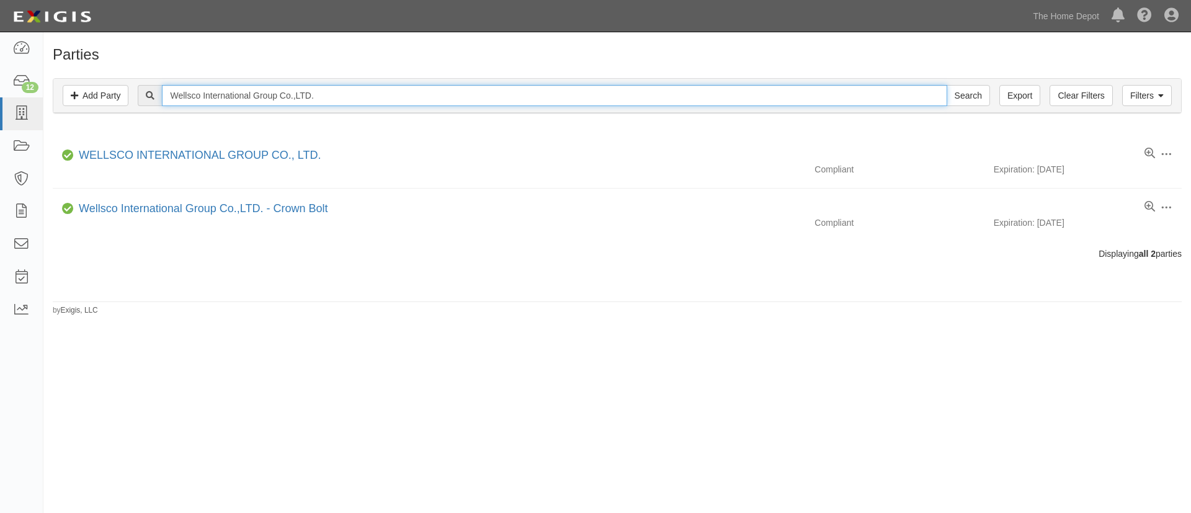
click at [290, 89] on input "Wellsco International Group Co.,LTD." at bounding box center [554, 95] width 784 height 21
paste input "Jiaxing Globallion Import & Export"
type input "Jiaxing Globallion Import & Export"
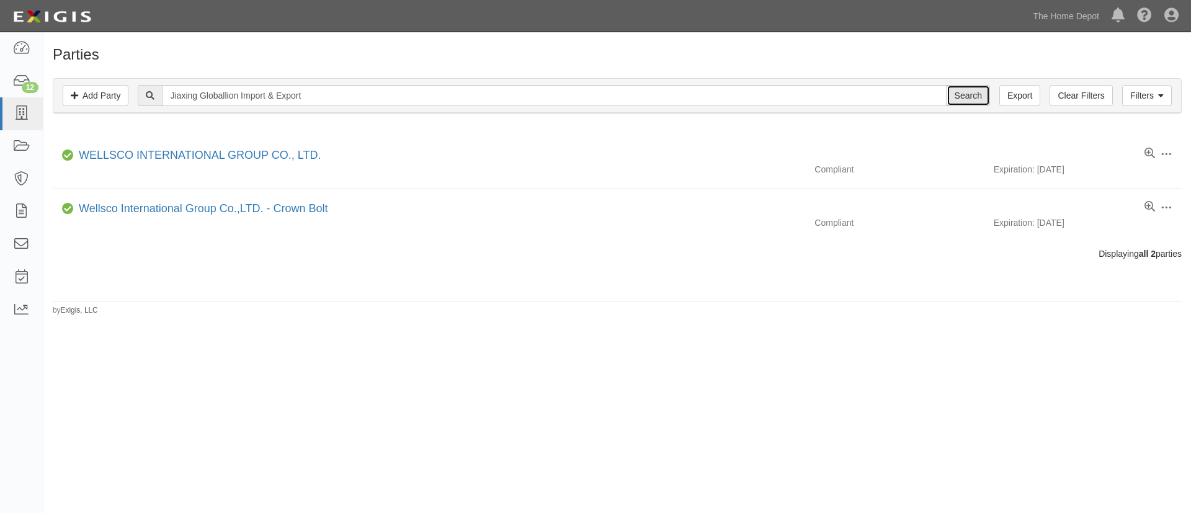
drag, startPoint x: 986, startPoint y: 97, endPoint x: 968, endPoint y: 95, distance: 18.1
click at [983, 98] on input "Search" at bounding box center [967, 95] width 43 height 21
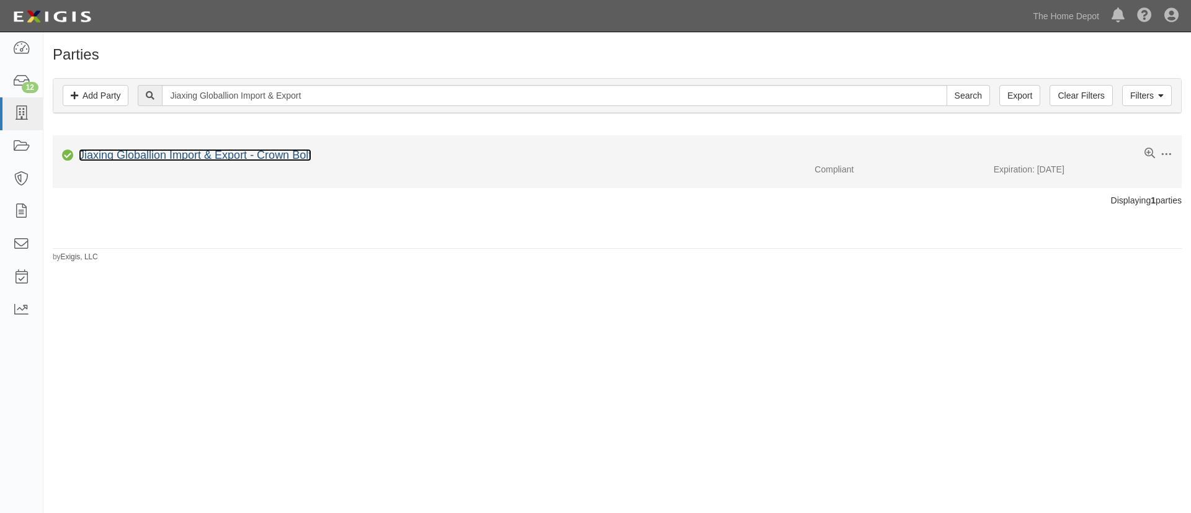
click at [308, 159] on link "Jiaxing Globallion Import & Export - Crown Bolt" at bounding box center [195, 155] width 233 height 12
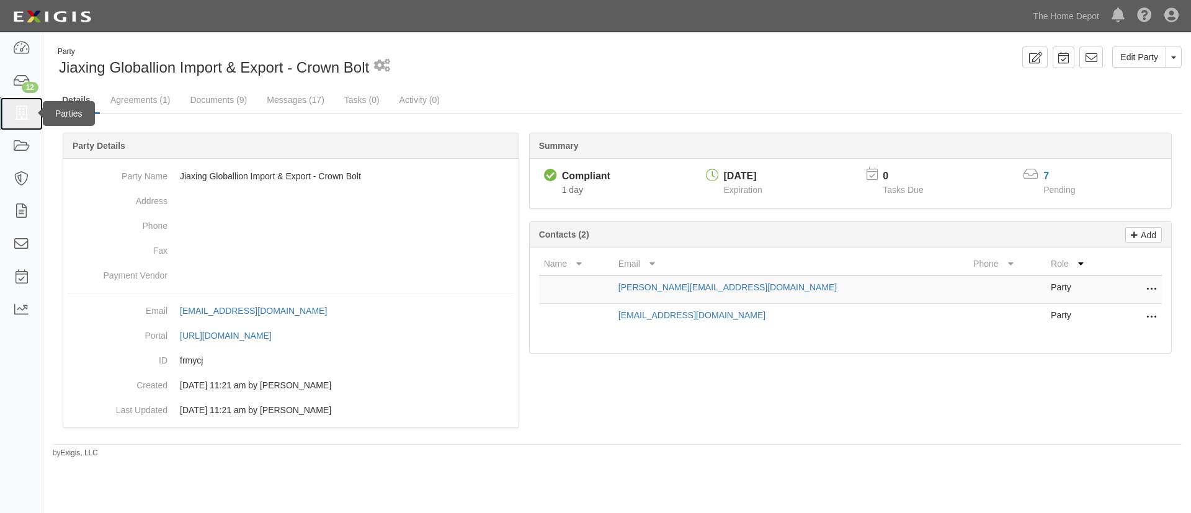
click at [32, 117] on link at bounding box center [21, 113] width 43 height 33
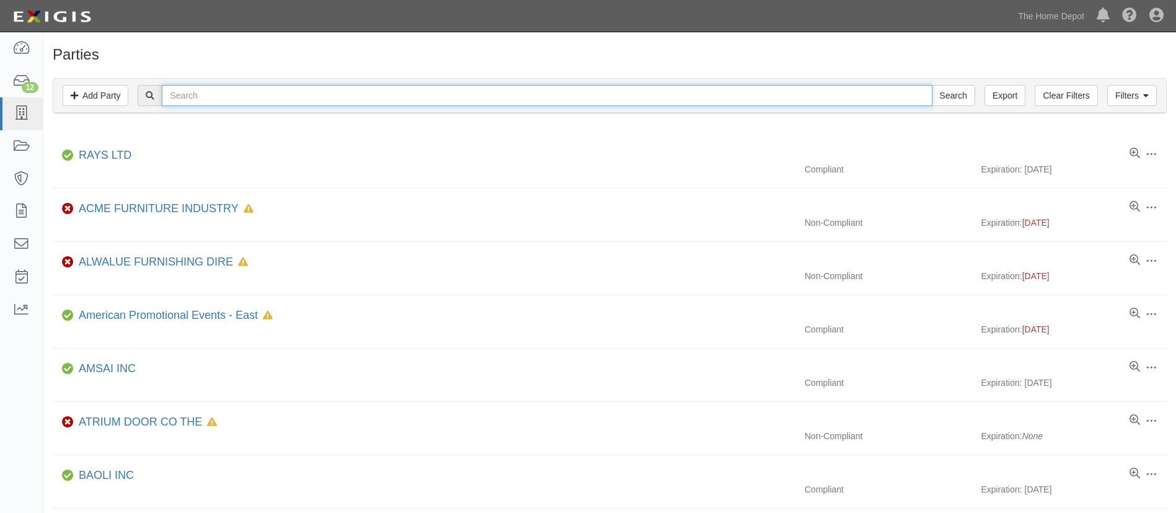
click at [275, 86] on input "text" at bounding box center [547, 95] width 770 height 21
paste input "HongKong Suilun Trading Ltd."
type input "HongKong Suilun Trading Ltd."
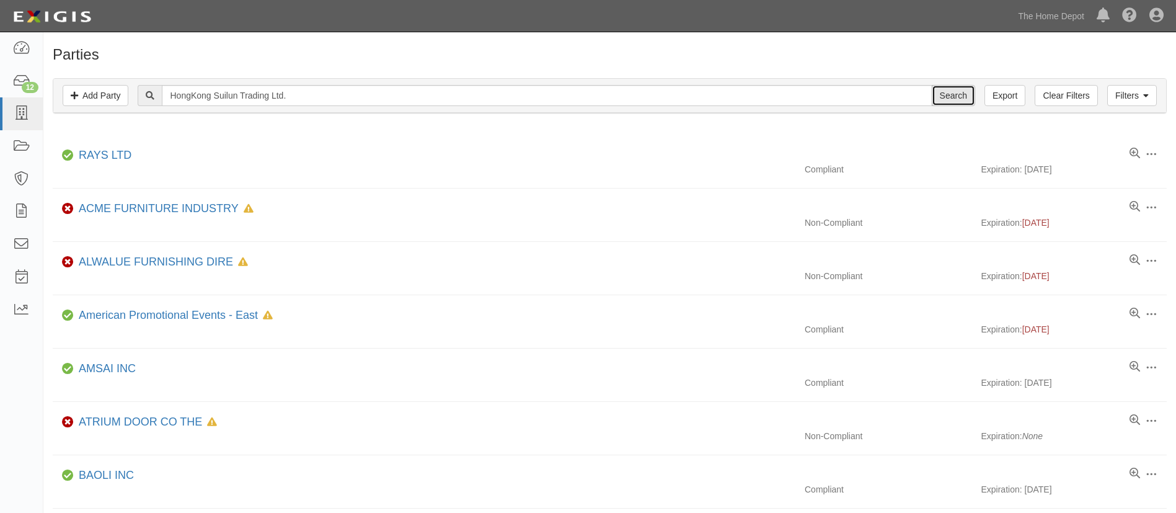
click at [973, 101] on input "Search" at bounding box center [953, 95] width 43 height 21
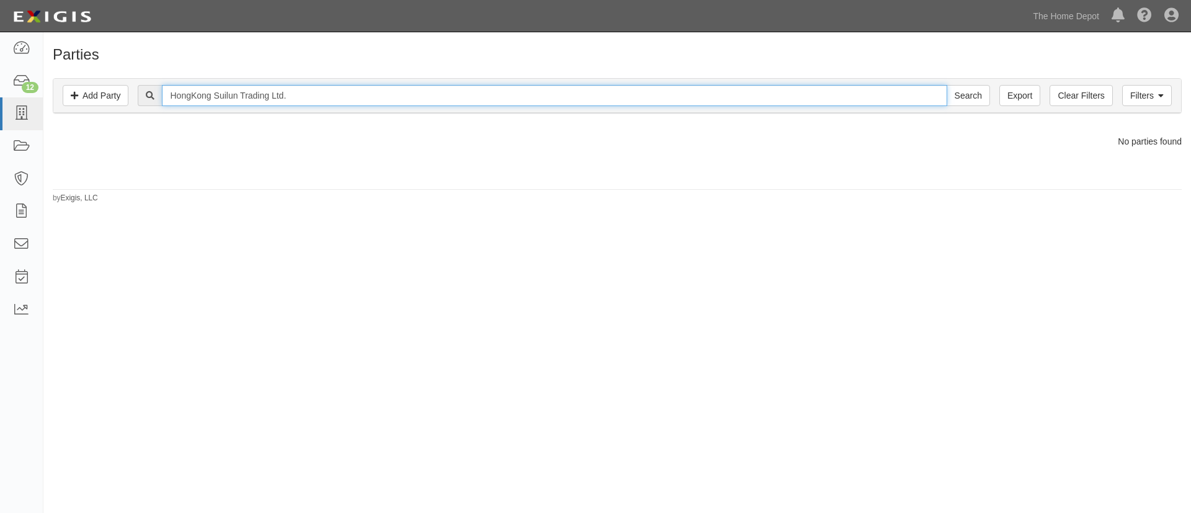
drag, startPoint x: 317, startPoint y: 100, endPoint x: 277, endPoint y: 100, distance: 40.9
click at [277, 100] on input "HongKong Suilun Trading Ltd." at bounding box center [554, 95] width 784 height 21
type input "HongKong Suilun"
click at [946, 85] on input "Search" at bounding box center [967, 95] width 43 height 21
click at [197, 102] on input "HongKong Suilun" at bounding box center [554, 95] width 784 height 21
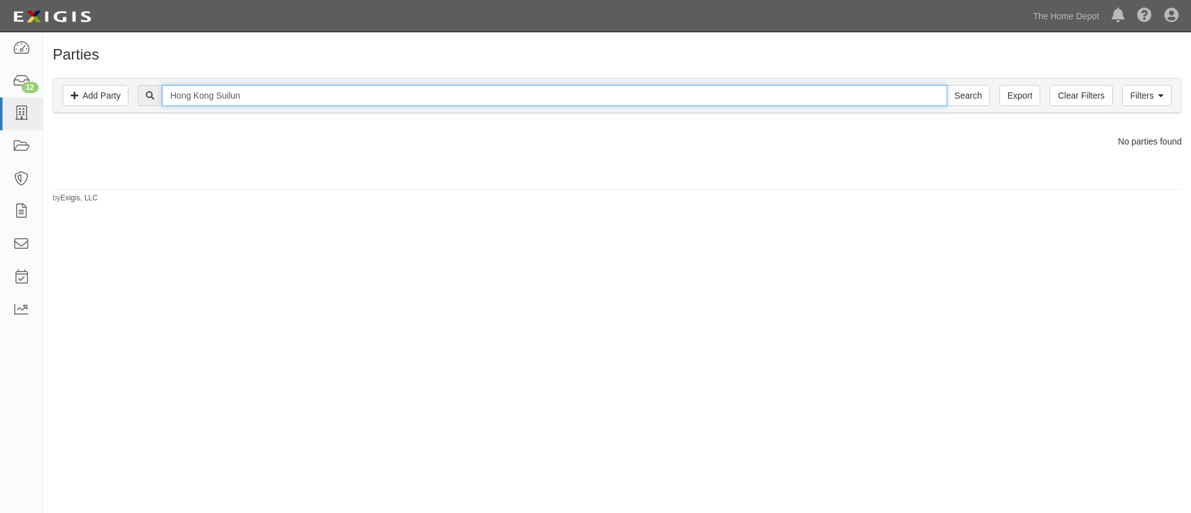
type input "Hong Kong Suilun"
click at [946, 85] on input "Search" at bounding box center [967, 95] width 43 height 21
click at [301, 99] on input "Hong Kong Suilun" at bounding box center [554, 95] width 784 height 21
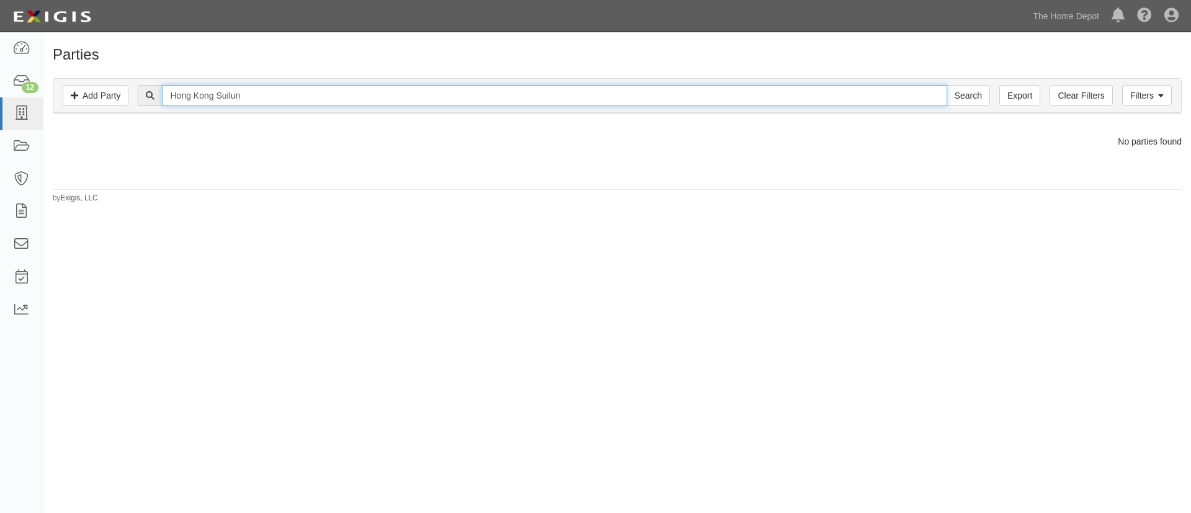
click at [301, 99] on input "Hong Kong Suilun" at bounding box center [554, 95] width 784 height 21
click at [224, 100] on input "text" at bounding box center [554, 95] width 784 height 21
paste input "MJ Fastener (Hong Kong) Limited"
type input "MJ Fastener (Hong Kong) Limited"
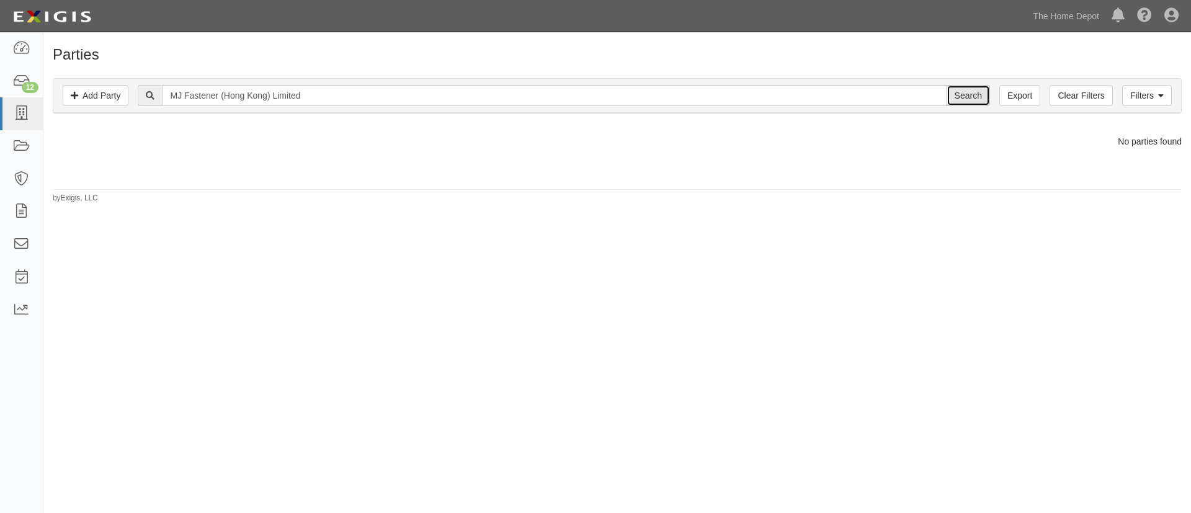
click at [971, 95] on input "Search" at bounding box center [967, 95] width 43 height 21
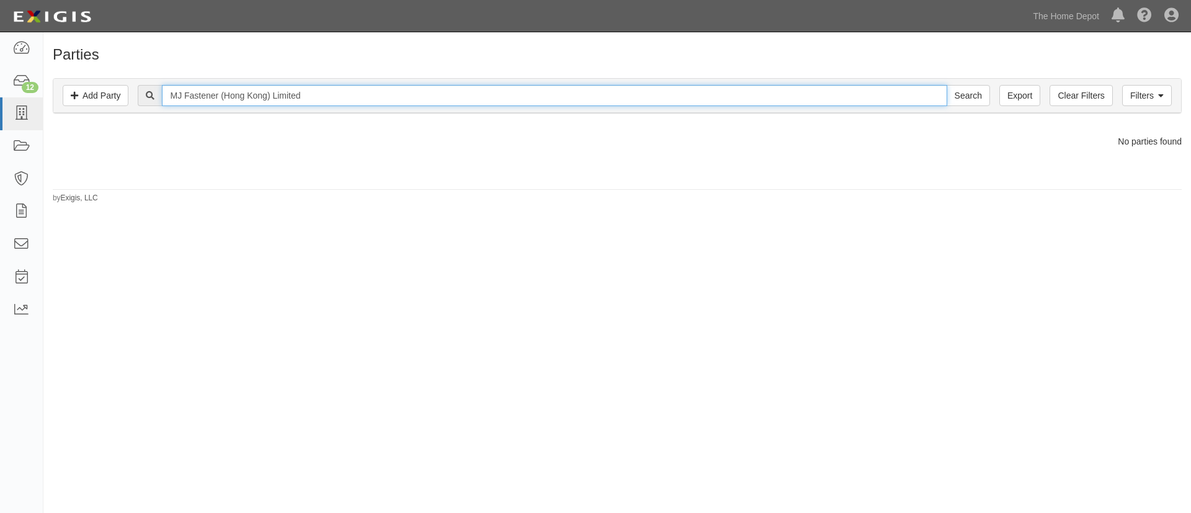
click at [325, 102] on input "MJ Fastener (Hong Kong) Limited" at bounding box center [554, 95] width 784 height 21
click at [331, 88] on input "MJ Fastener (Hong Kong) Limited" at bounding box center [554, 95] width 784 height 21
click at [361, 100] on input "MJ Fastener (Hong Kong) Limited" at bounding box center [554, 95] width 784 height 21
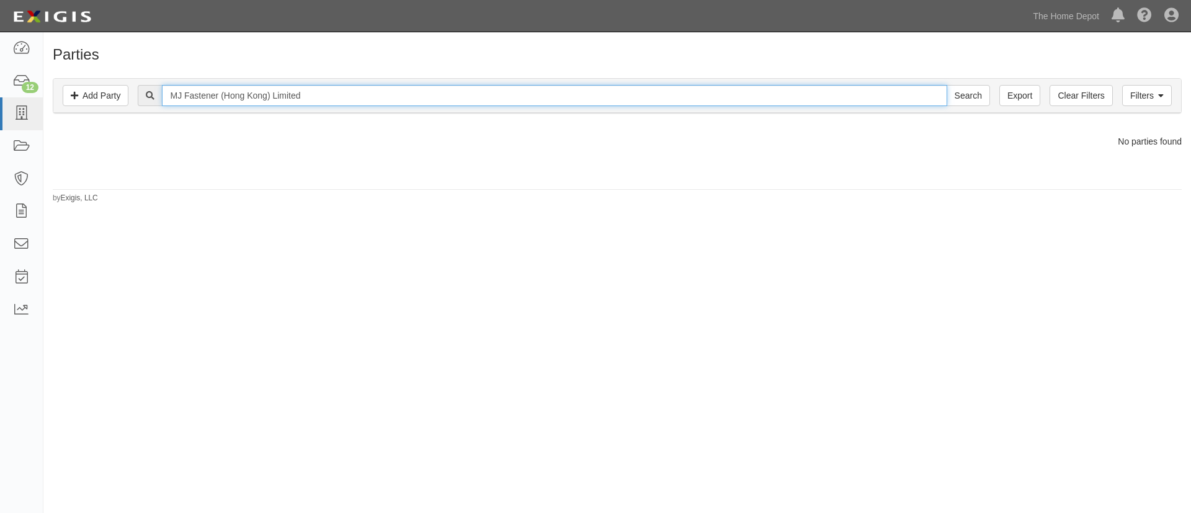
click at [361, 100] on input "MJ Fastener (Hong Kong) Limited" at bounding box center [554, 95] width 784 height 21
paste input "Excel (H.K) International Trade Company"
type input "Excel (H.K) International Trade Company Limited"
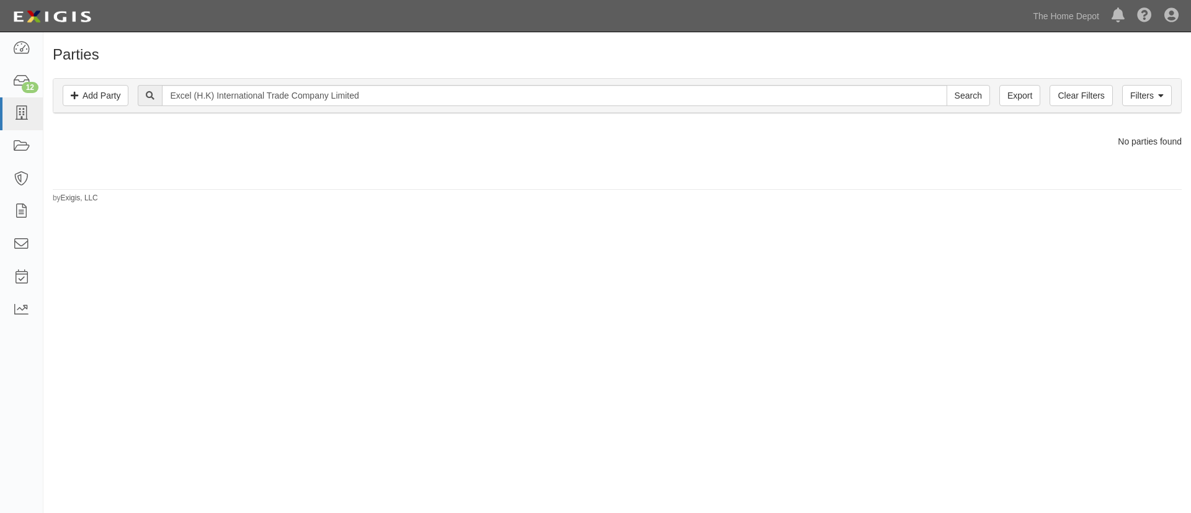
click at [965, 107] on div "Filters Add Party Clear Filters Export Excel (H.K) International Trade Company …" at bounding box center [616, 96] width 1127 height 34
click at [972, 91] on input "Search" at bounding box center [967, 95] width 43 height 21
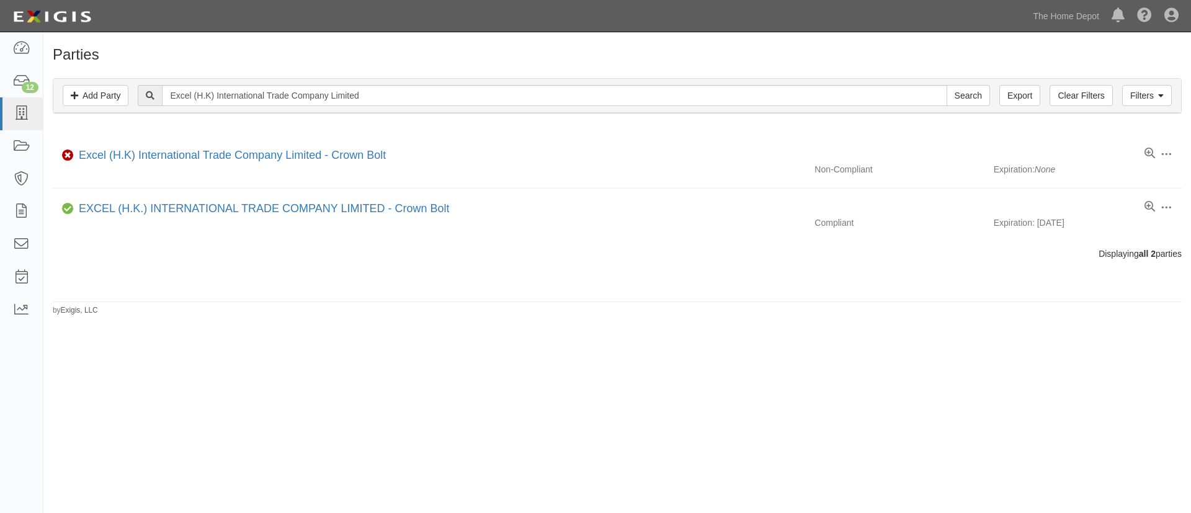
click at [234, 307] on div "Parties Add Party Filters Add Party Clear Filters Export Excel (H.K) Internatio…" at bounding box center [616, 181] width 1147 height 269
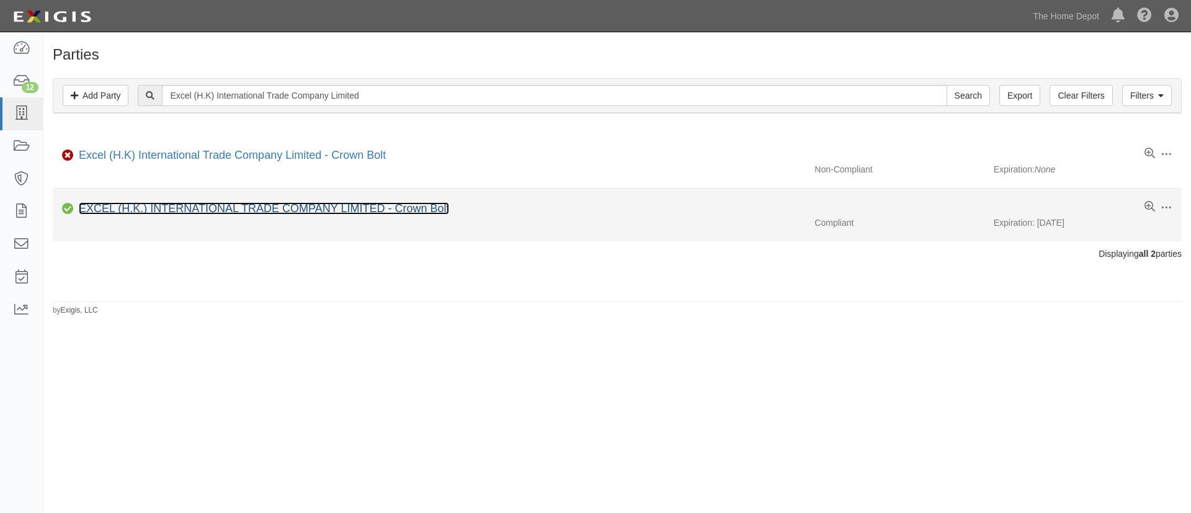
click at [292, 209] on link "EXCEL (H.K.) INTERNATIONAL TRADE COMPANY LIMITED - Crown Bolt" at bounding box center [264, 208] width 370 height 12
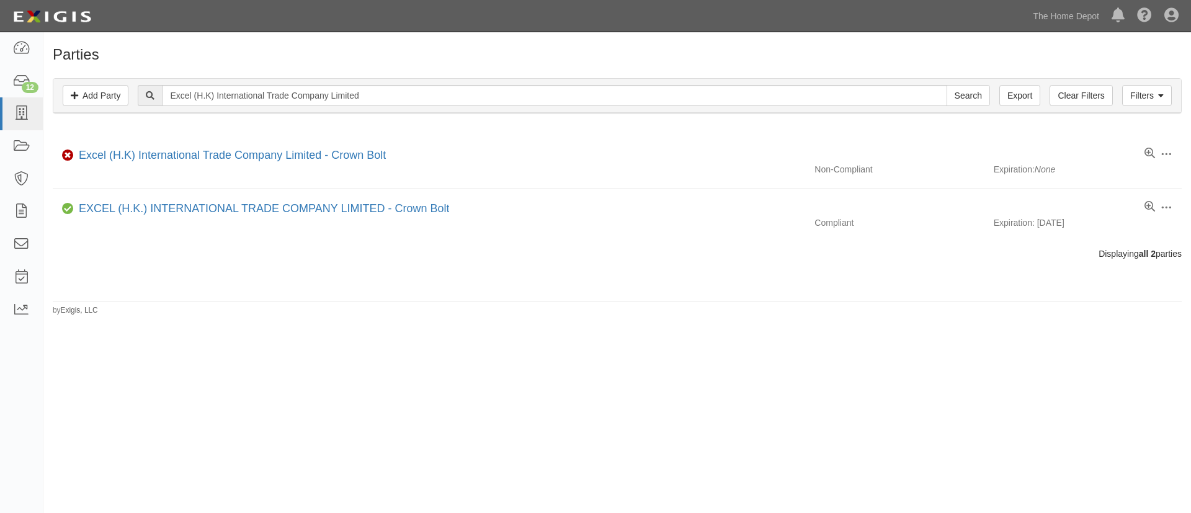
drag, startPoint x: 360, startPoint y: 283, endPoint x: 422, endPoint y: 260, distance: 65.3
click at [360, 283] on div "Parties Add Party Filters Add Party Clear Filters Export Excel (H.K) Internatio…" at bounding box center [616, 181] width 1147 height 269
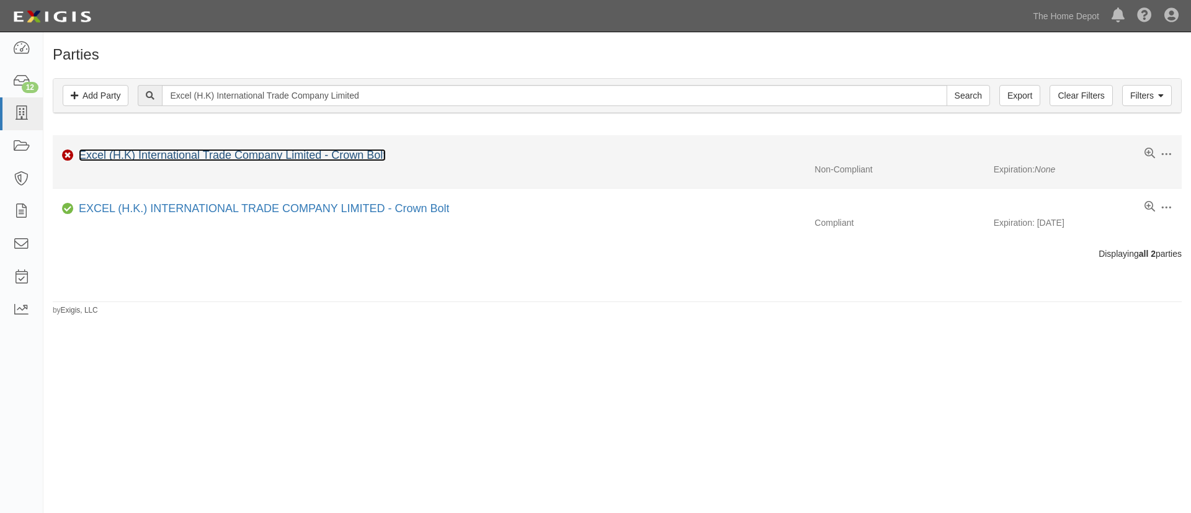
click at [331, 156] on link "Excel (H.K) International Trade Company Limited - Crown Bolt" at bounding box center [232, 155] width 307 height 12
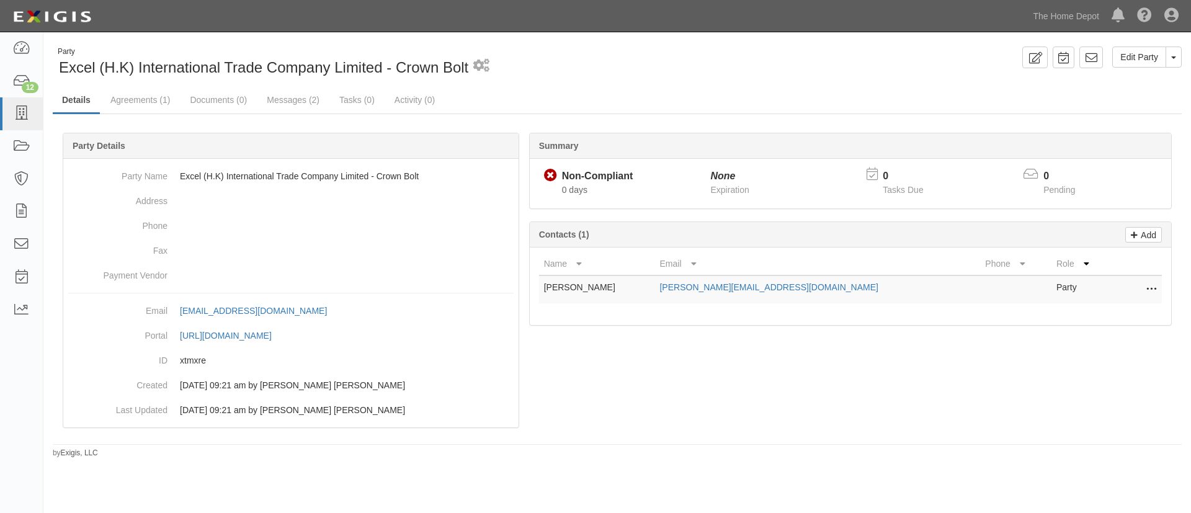
click at [1181, 56] on div "Edit Party Toggle Party Dropdown View Audit Trail Archive Party Send Message Ad…" at bounding box center [904, 58] width 574 height 22
click at [1178, 61] on button "Toggle Party Dropdown" at bounding box center [1173, 57] width 16 height 21
click at [1145, 93] on link "Archive Party" at bounding box center [1132, 97] width 98 height 16
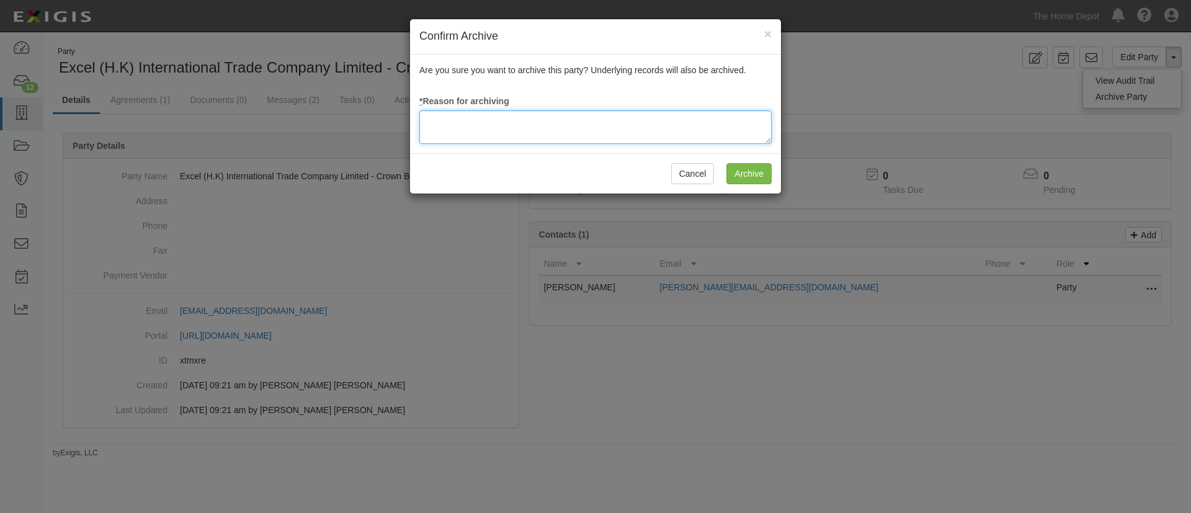
click at [601, 125] on textarea at bounding box center [595, 126] width 352 height 33
type textarea "duplicate entry"
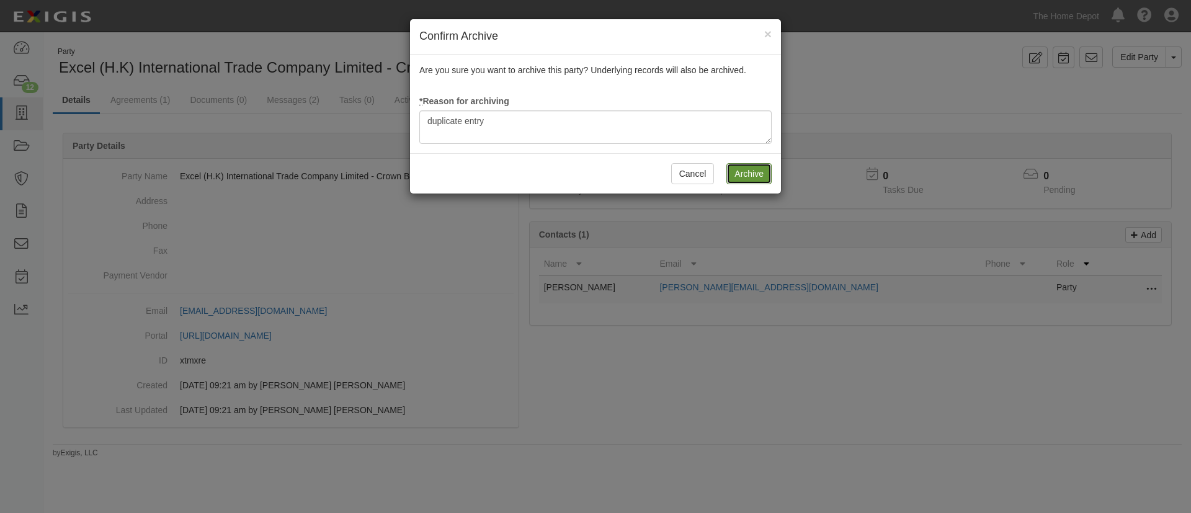
click at [750, 177] on input "Archive" at bounding box center [748, 173] width 45 height 21
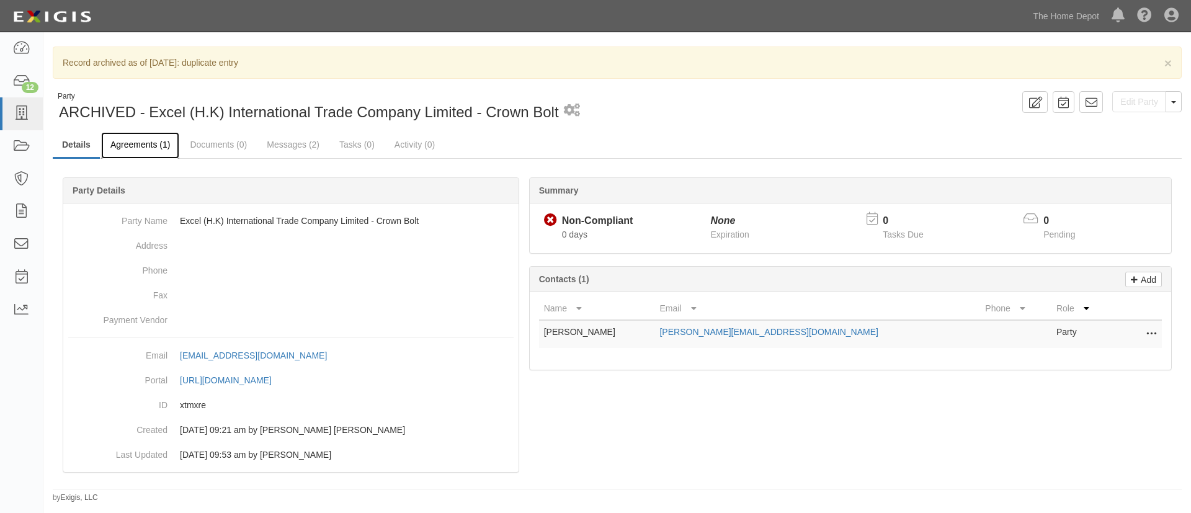
click at [160, 148] on link "Agreements (1)" at bounding box center [140, 145] width 78 height 27
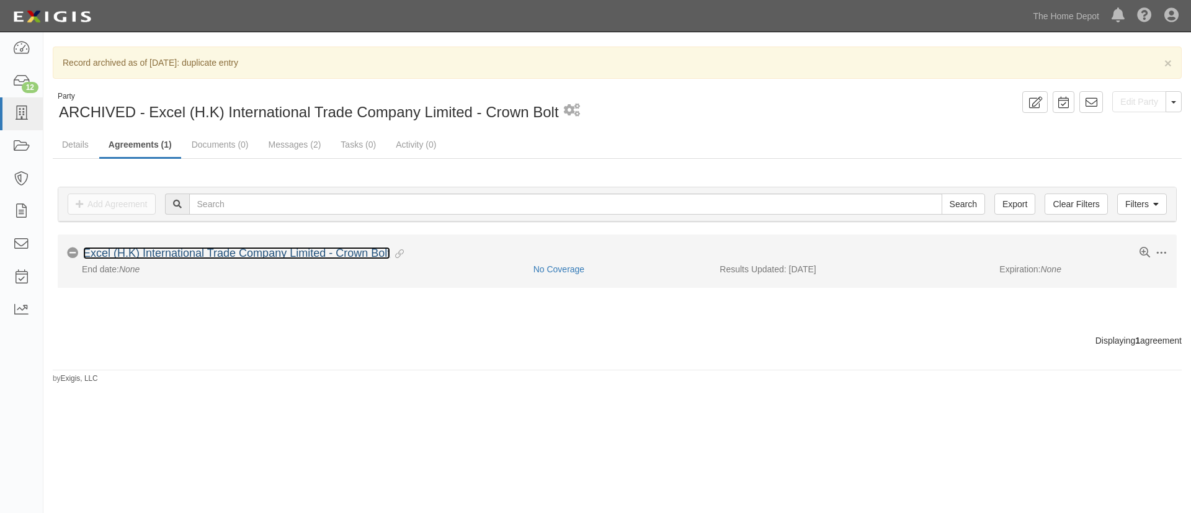
click at [252, 254] on link "Excel (H.K) International Trade Company Limited - Crown Bolt" at bounding box center [236, 253] width 307 height 12
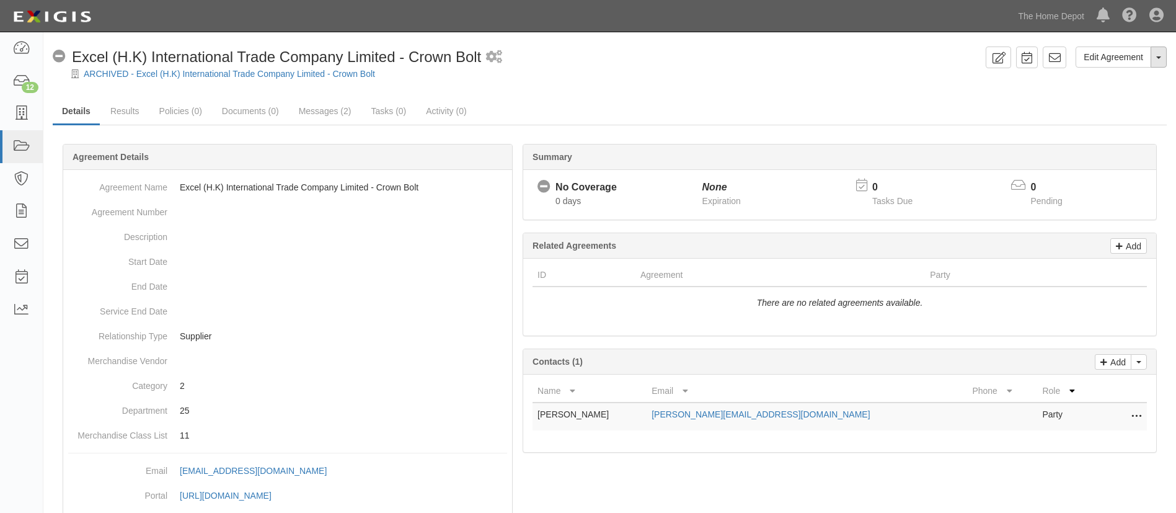
click at [1160, 53] on button "Toggle Agreement Dropdown" at bounding box center [1159, 57] width 16 height 21
click at [1126, 101] on link "Archive Agreement" at bounding box center [1117, 97] width 98 height 16
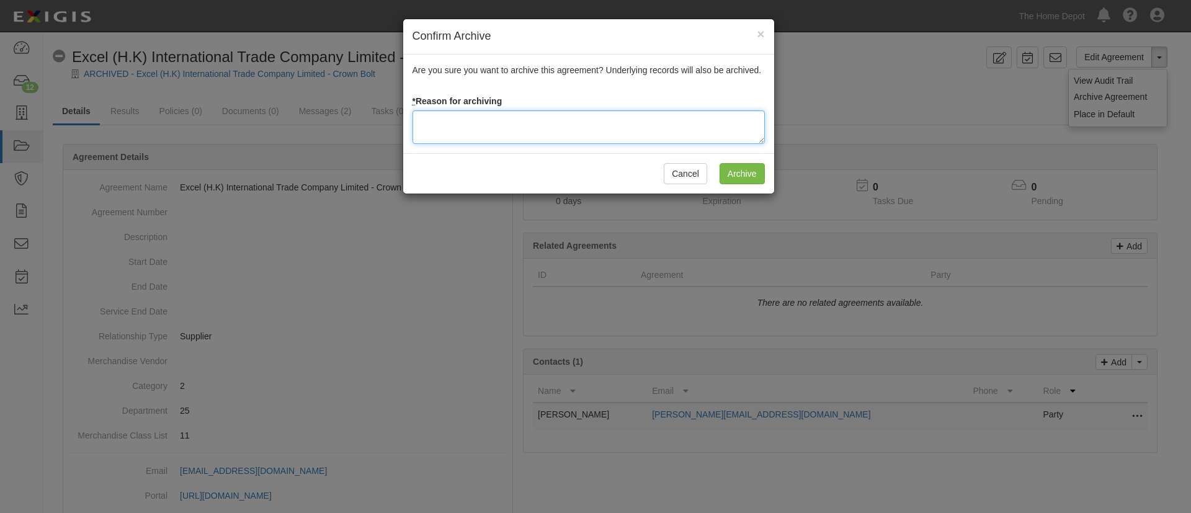
click at [549, 143] on textarea at bounding box center [588, 126] width 352 height 33
type textarea "s"
type textarea "duplicate entry"
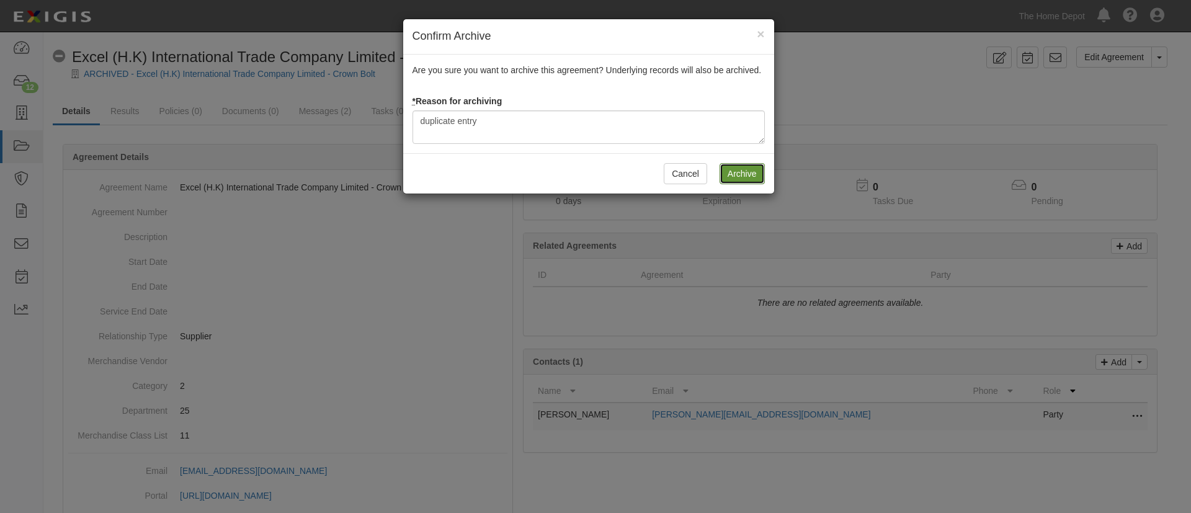
click at [760, 167] on input "Archive" at bounding box center [741, 173] width 45 height 21
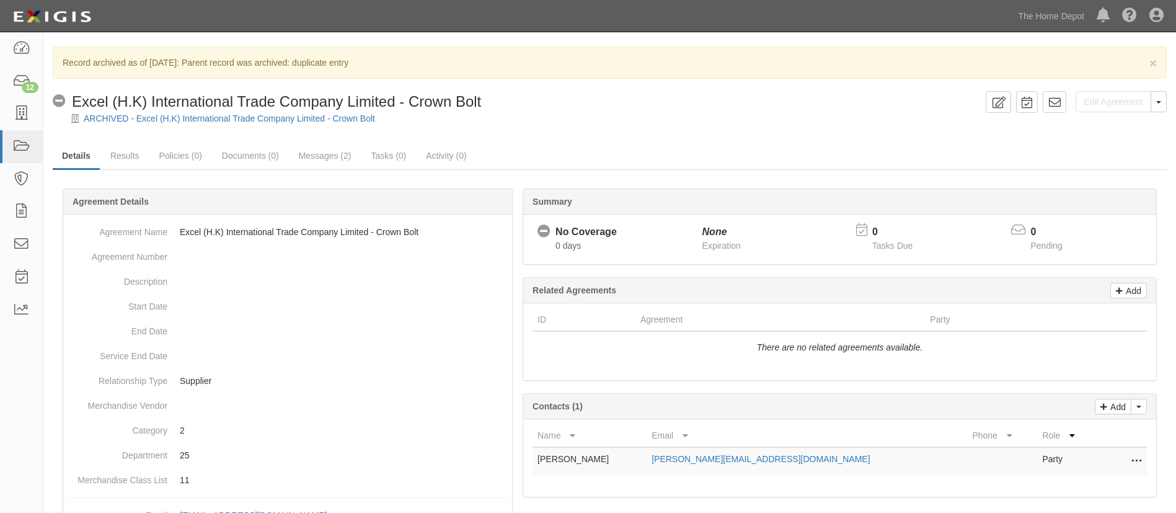
click at [834, 98] on div "No Coverage Excel (H.K) International Trade Company Limited - Crown Bolt" at bounding box center [517, 101] width 928 height 21
click at [4, 116] on link at bounding box center [21, 113] width 43 height 33
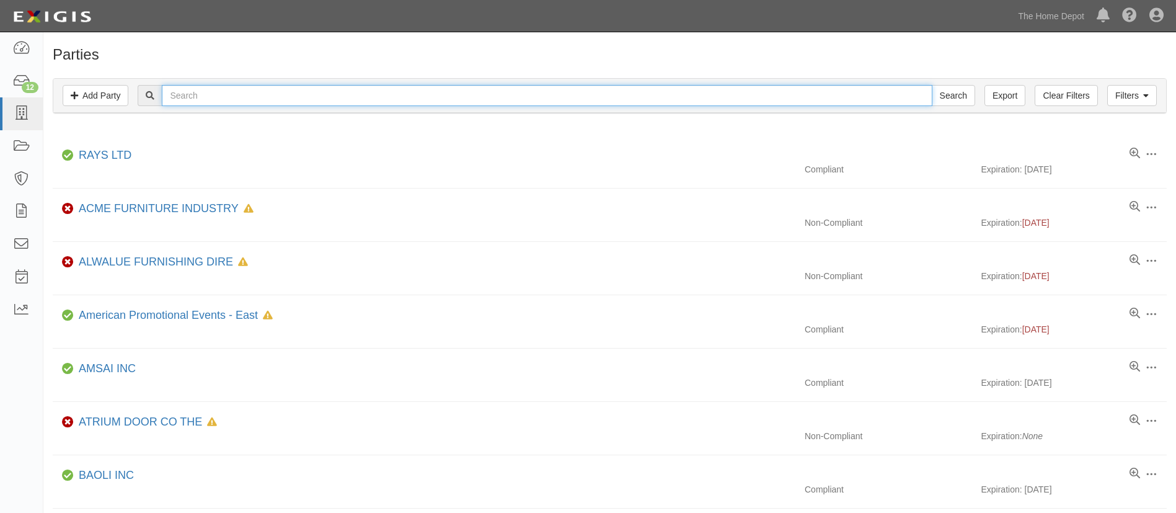
click at [194, 101] on input "text" at bounding box center [547, 95] width 770 height 21
paste input "ZG Group Limited"
type input "ZG Group Limited"
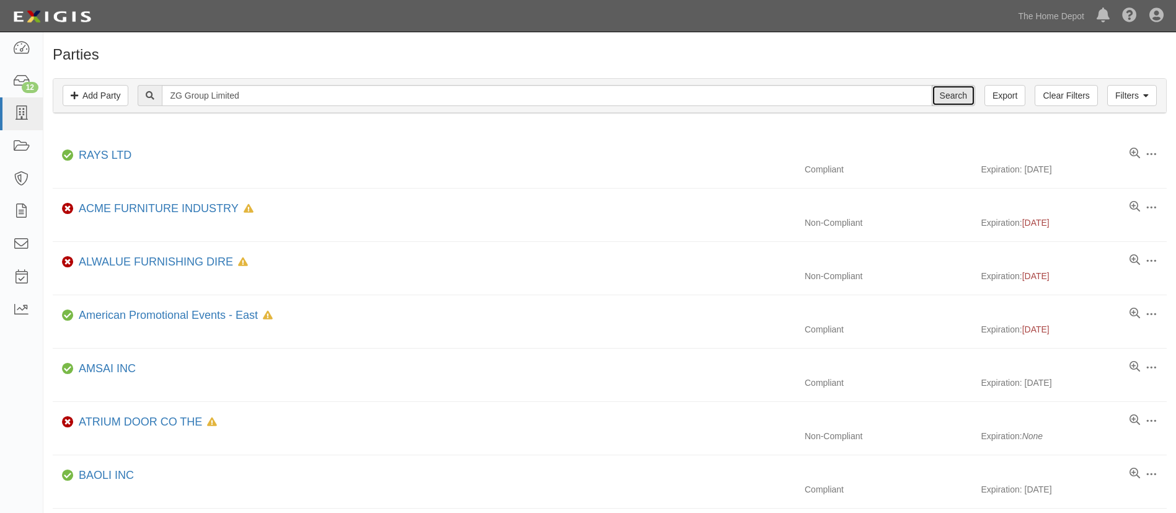
click at [952, 95] on input "Search" at bounding box center [953, 95] width 43 height 21
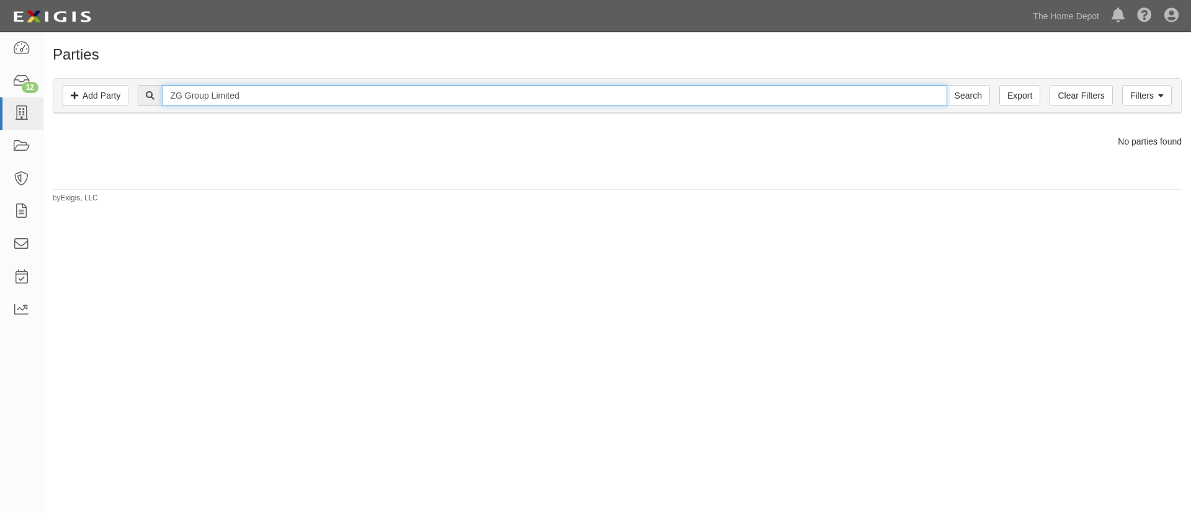
click at [277, 101] on input "ZG Group Limited" at bounding box center [554, 95] width 784 height 21
click at [282, 90] on input "ZG Group Limited" at bounding box center [554, 95] width 784 height 21
paste input "Alliance Rubber Company"
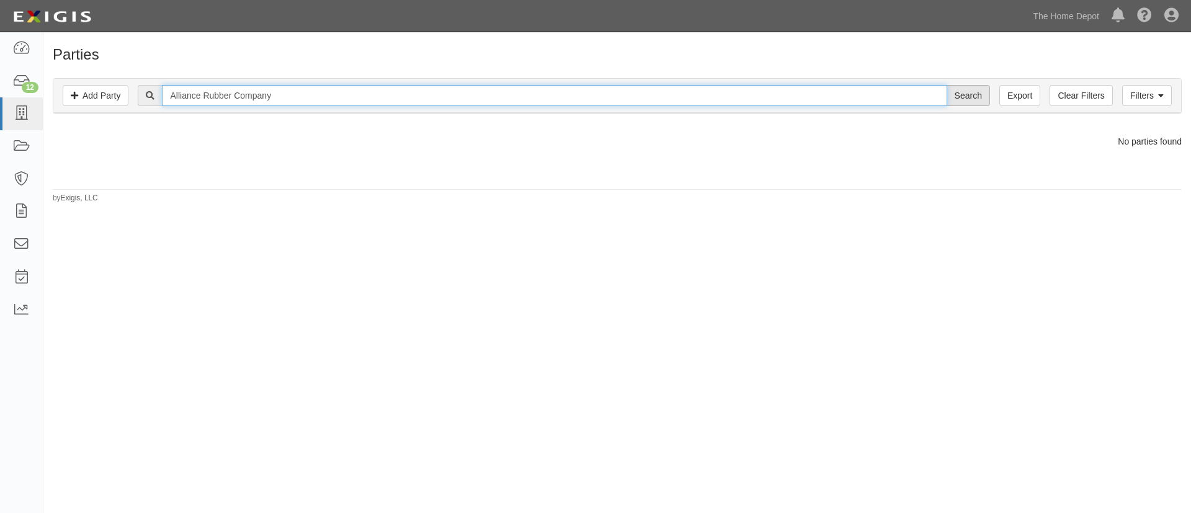
type input "Alliance Rubber Company"
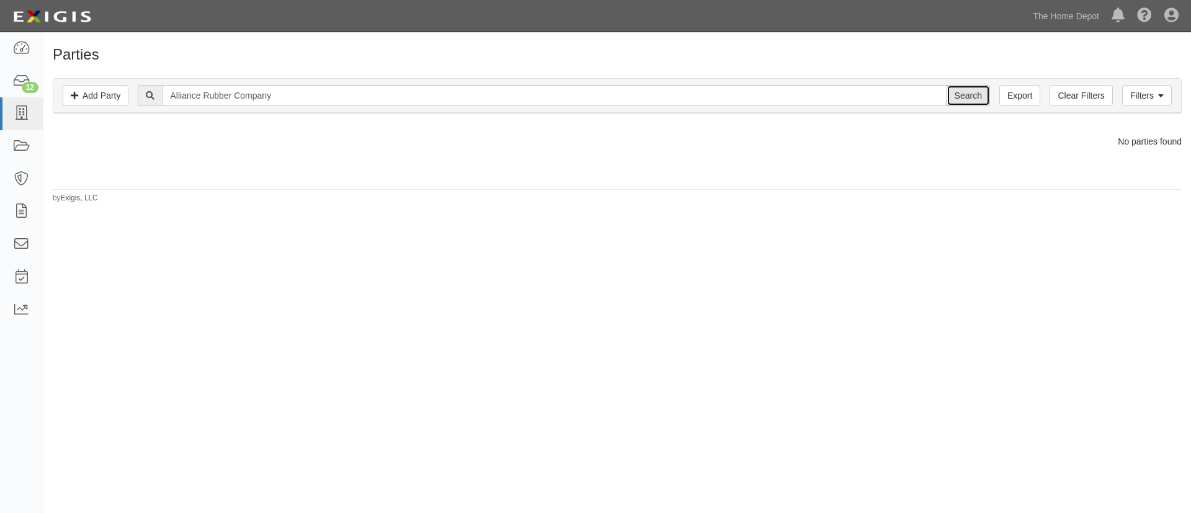
click at [959, 95] on input "Search" at bounding box center [967, 95] width 43 height 21
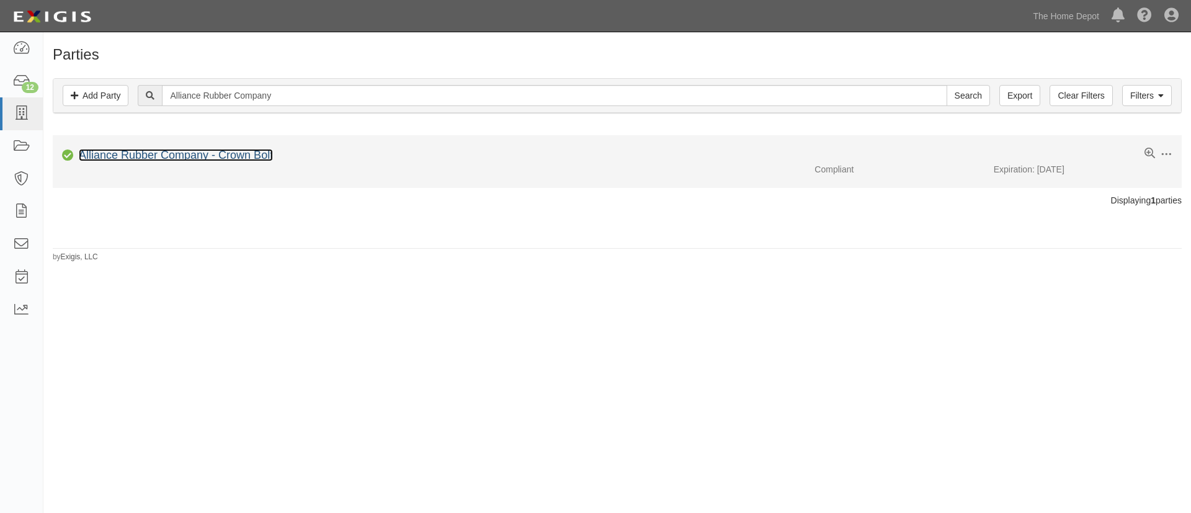
click at [249, 154] on link "Alliance Rubber Company - Crown Bolt" at bounding box center [176, 155] width 194 height 12
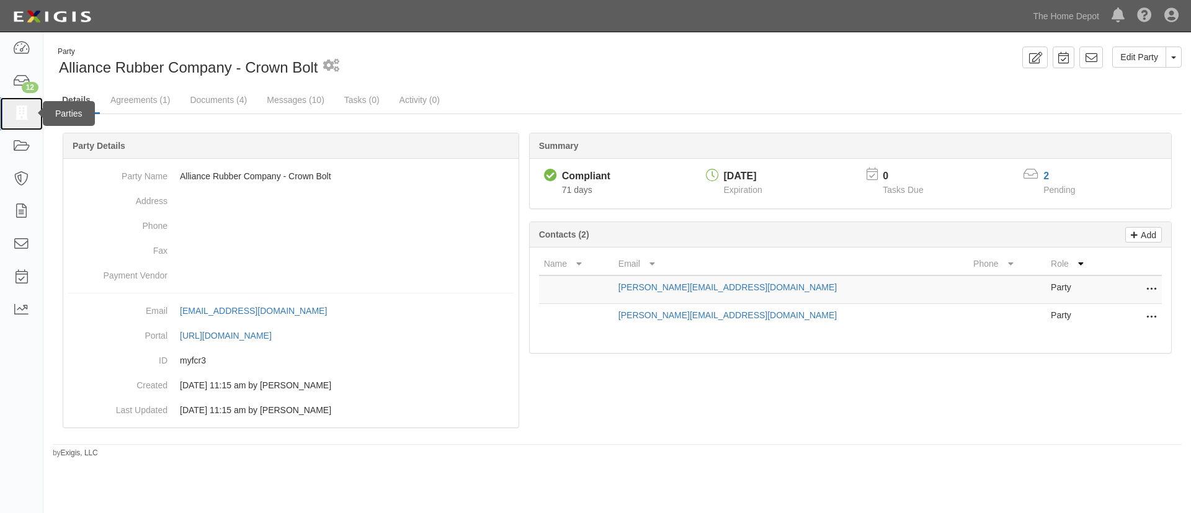
click at [14, 113] on icon at bounding box center [20, 114] width 17 height 14
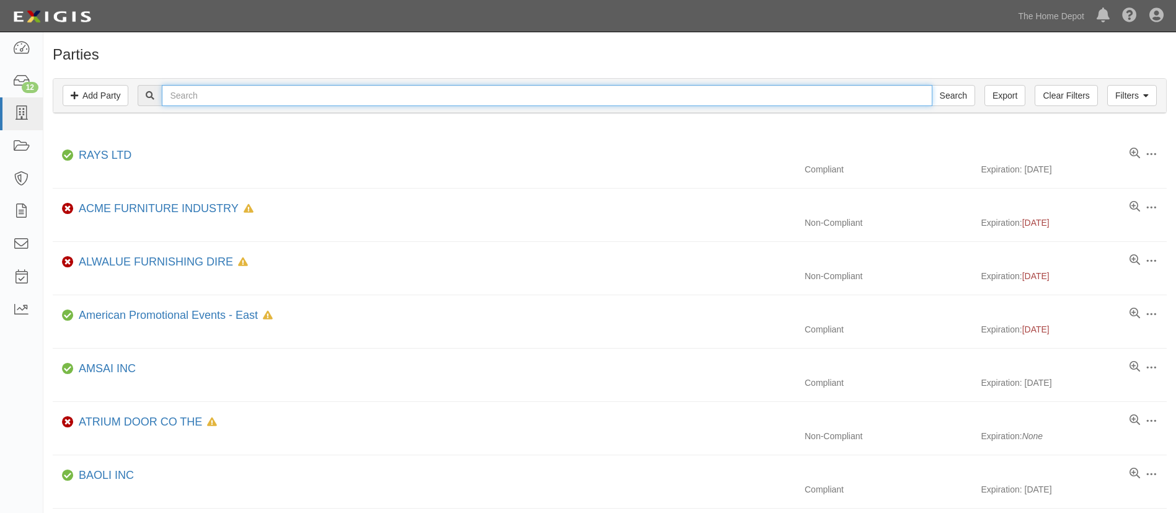
click at [348, 97] on input "text" at bounding box center [547, 95] width 770 height 21
paste input "D&D Technologies USA, Inc."
type input "D&D Technologies USA, Inc."
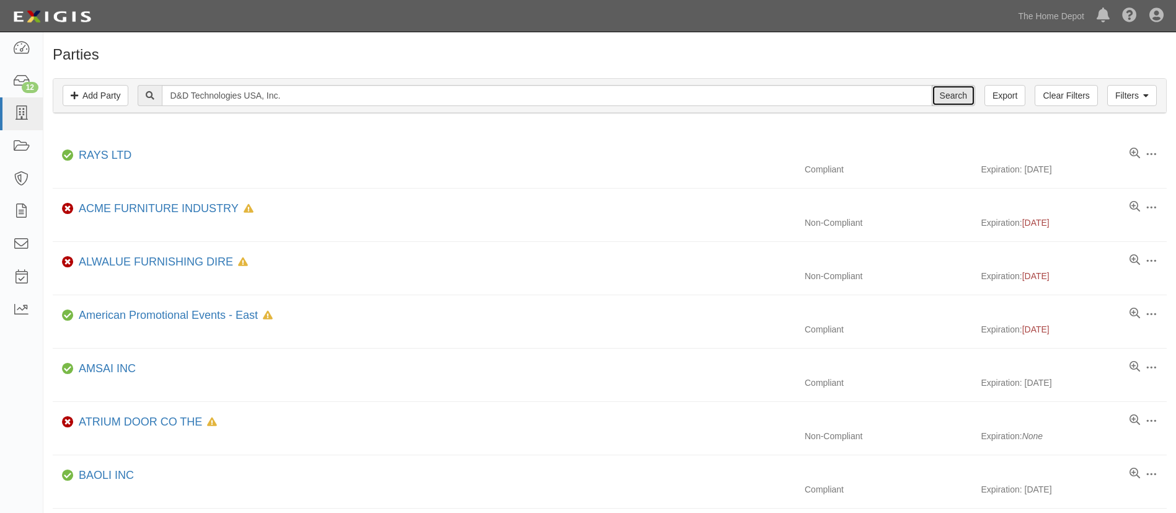
click at [961, 89] on input "Search" at bounding box center [953, 95] width 43 height 21
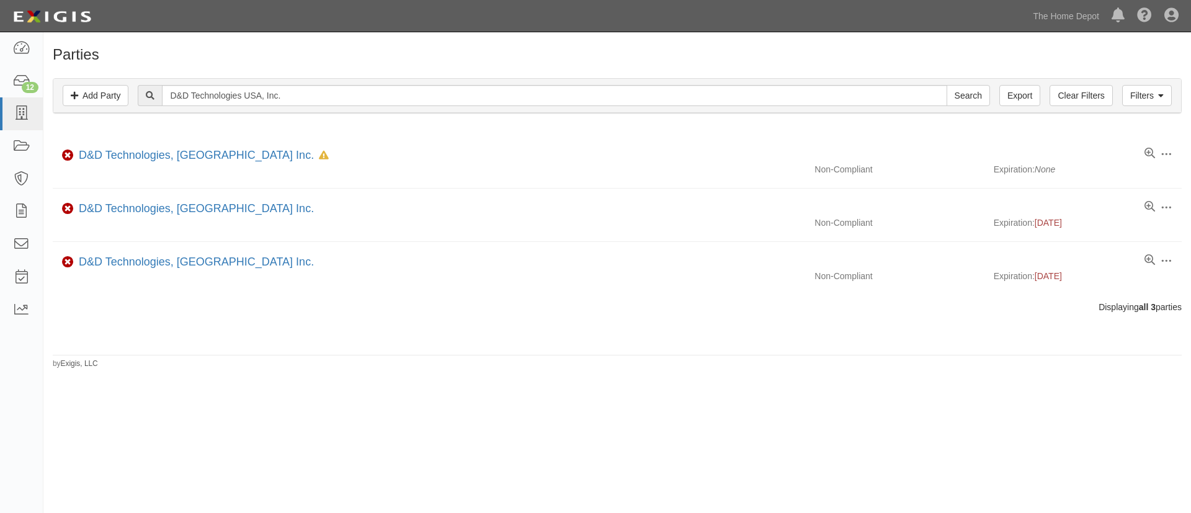
click at [348, 396] on div "Parties Add Party Filters Add Party Clear Filters Export D&D Technologies USA, …" at bounding box center [595, 267] width 1191 height 461
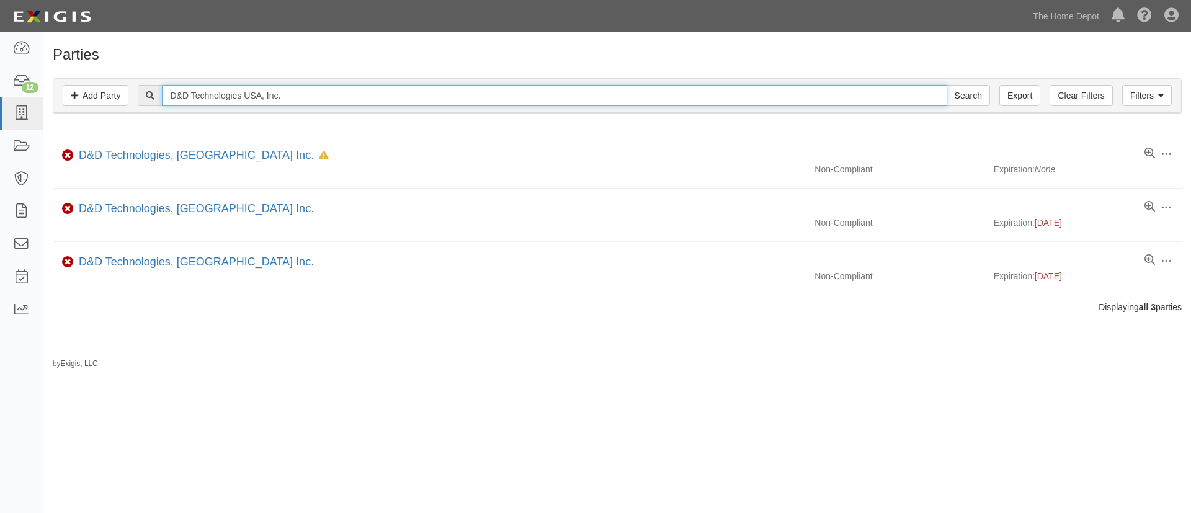
click at [205, 97] on input "D&D Technologies USA, Inc." at bounding box center [554, 95] width 784 height 21
paste input "Master Magnets"
type input "Master Magnets Inc."
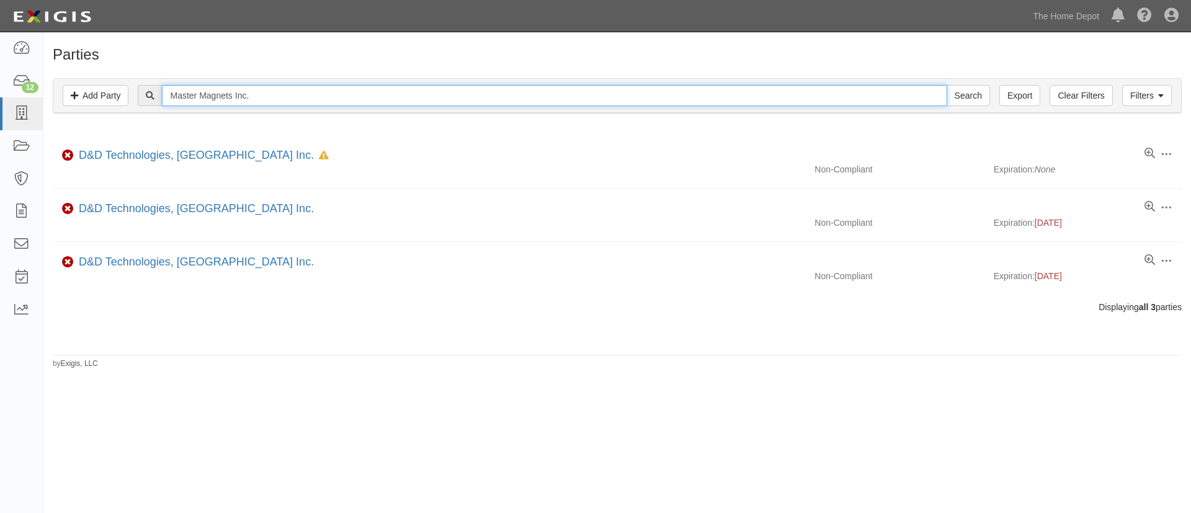
click at [946, 85] on input "Search" at bounding box center [967, 95] width 43 height 21
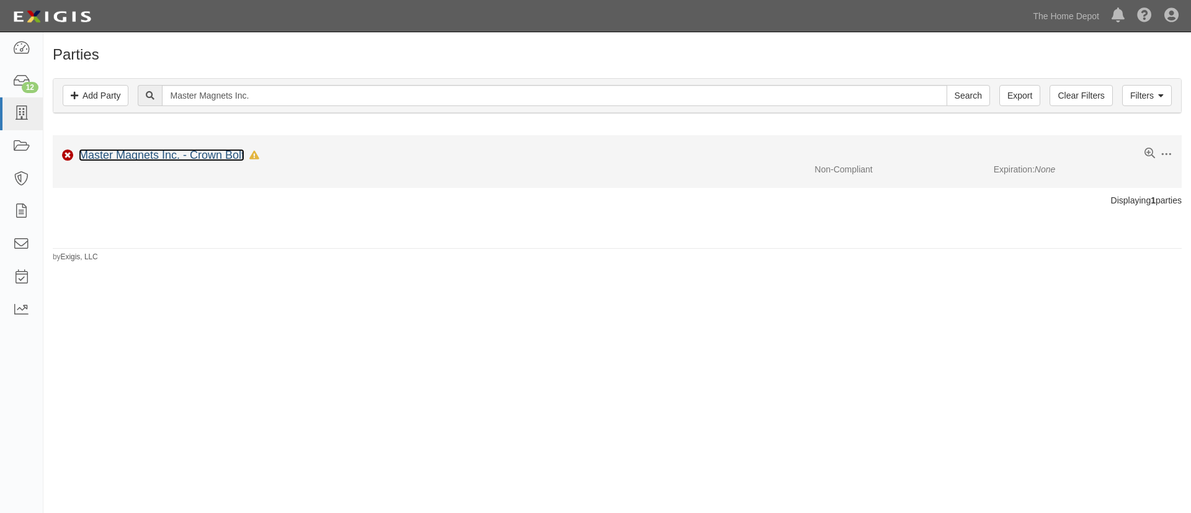
click at [232, 152] on link "Master Magnets Inc. - Crown Bolt" at bounding box center [162, 155] width 166 height 12
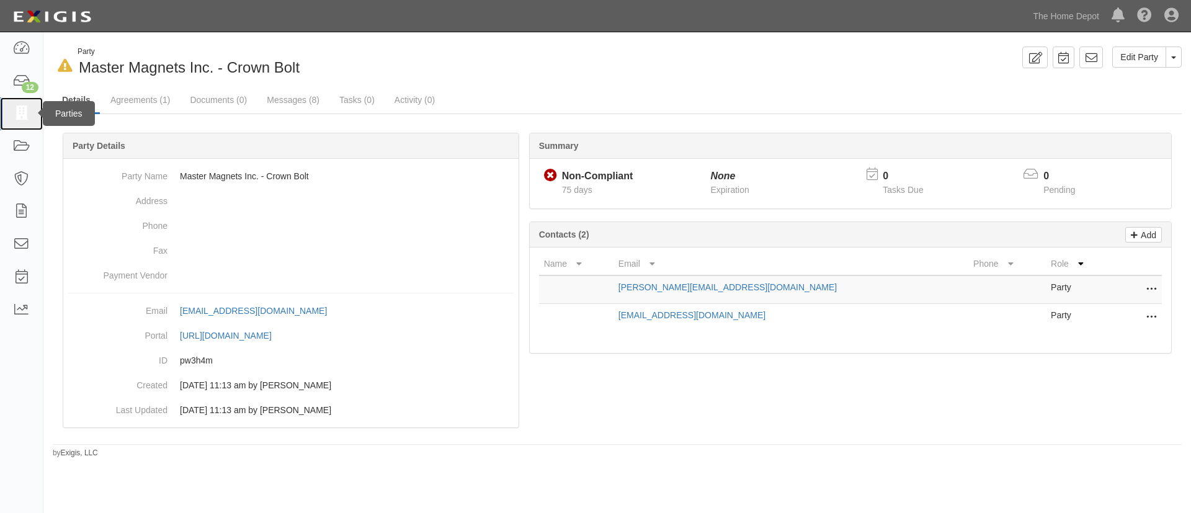
click at [9, 115] on link at bounding box center [21, 113] width 43 height 33
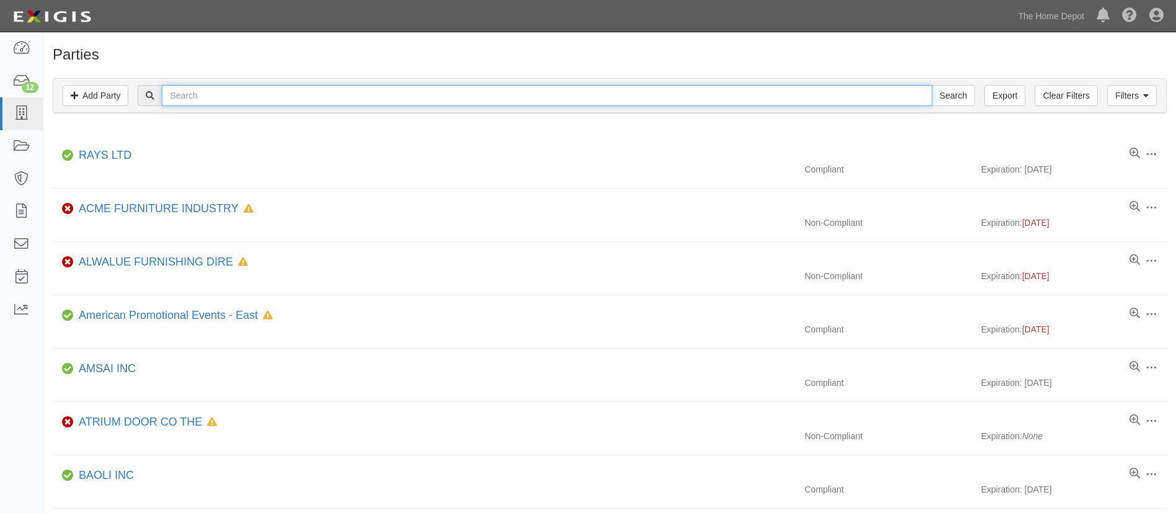
click at [275, 94] on input "text" at bounding box center [547, 95] width 770 height 21
paste input "Midland Industries"
type input "Midland Industries"
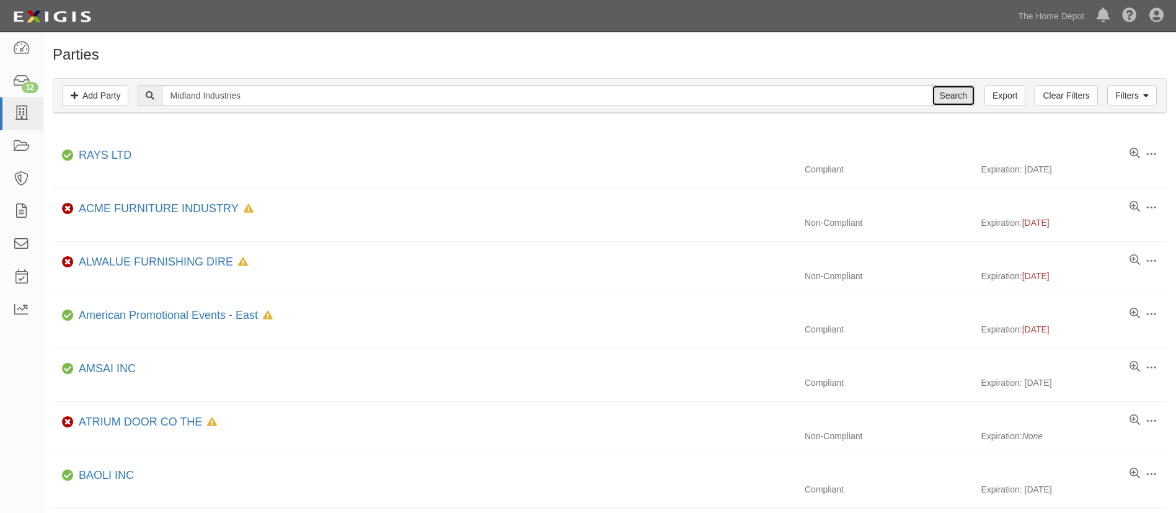
click at [938, 100] on input "Search" at bounding box center [953, 95] width 43 height 21
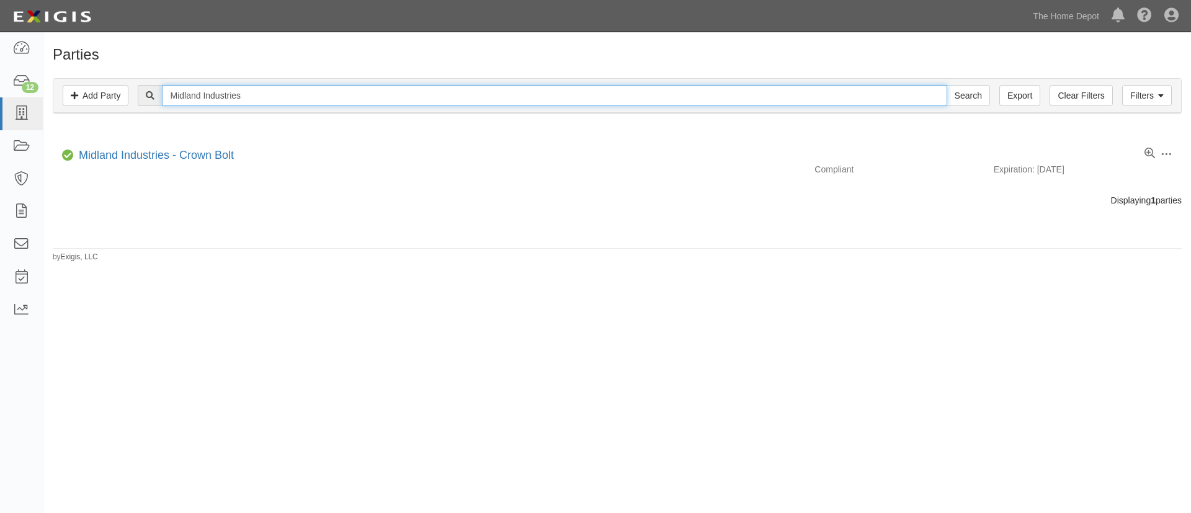
click at [263, 104] on input "Midland Industries" at bounding box center [554, 95] width 784 height 21
paste input "Saunders Midwest LLC"
type input "Saunders Midwest LLC"
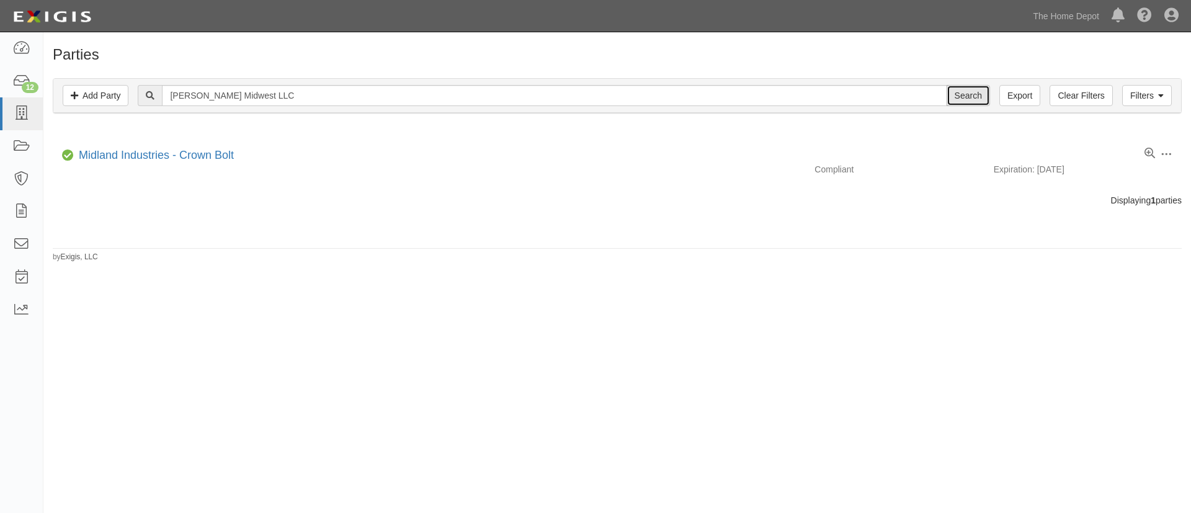
click at [961, 99] on input "Search" at bounding box center [967, 95] width 43 height 21
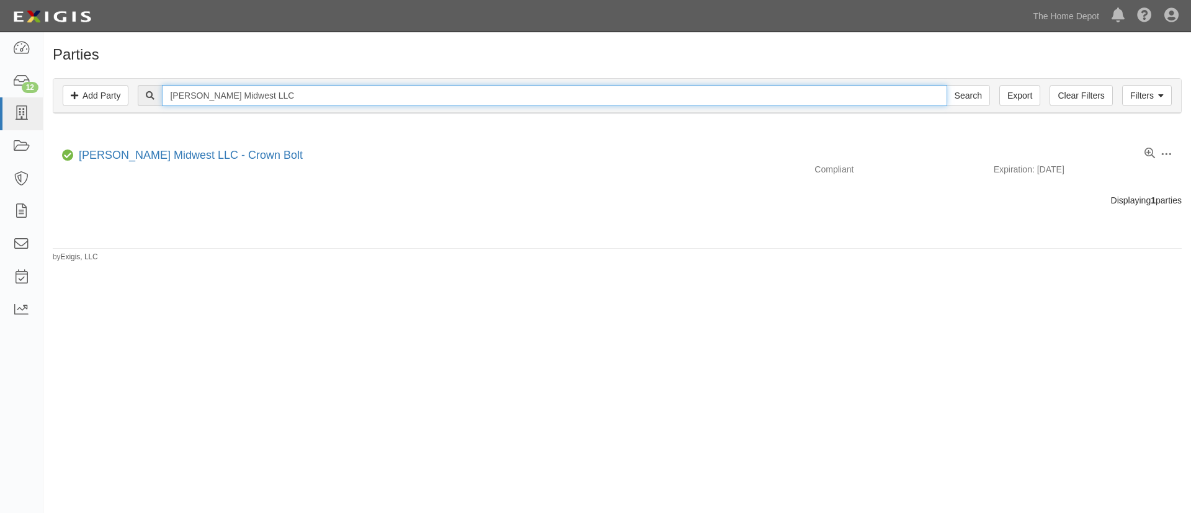
click at [339, 92] on input "Saunders Midwest LLC" at bounding box center [554, 95] width 784 height 21
paste input "Whitehall Products"
type input "Whitehall Products"
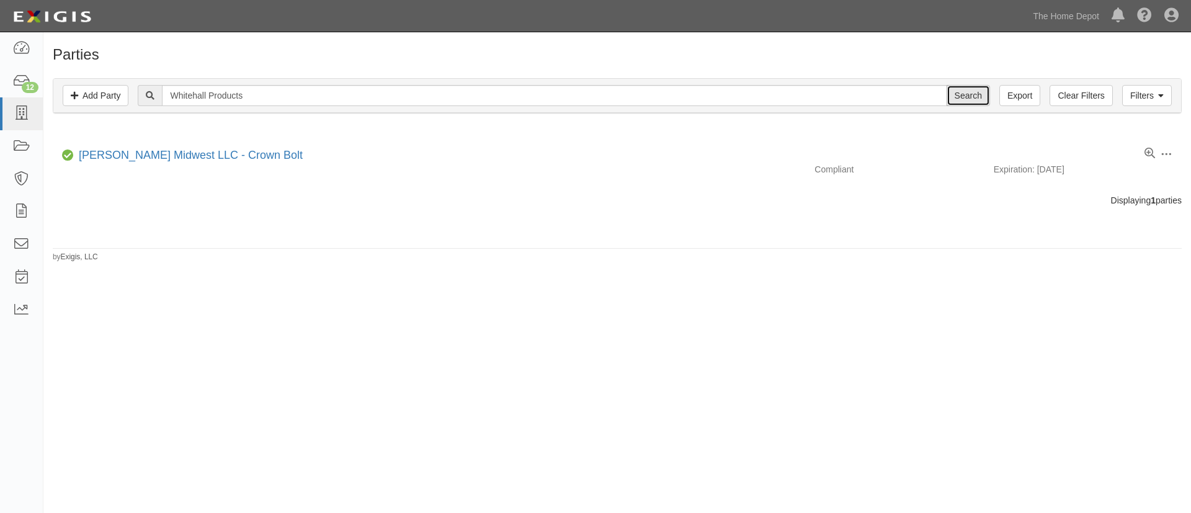
click at [974, 96] on input "Search" at bounding box center [967, 95] width 43 height 21
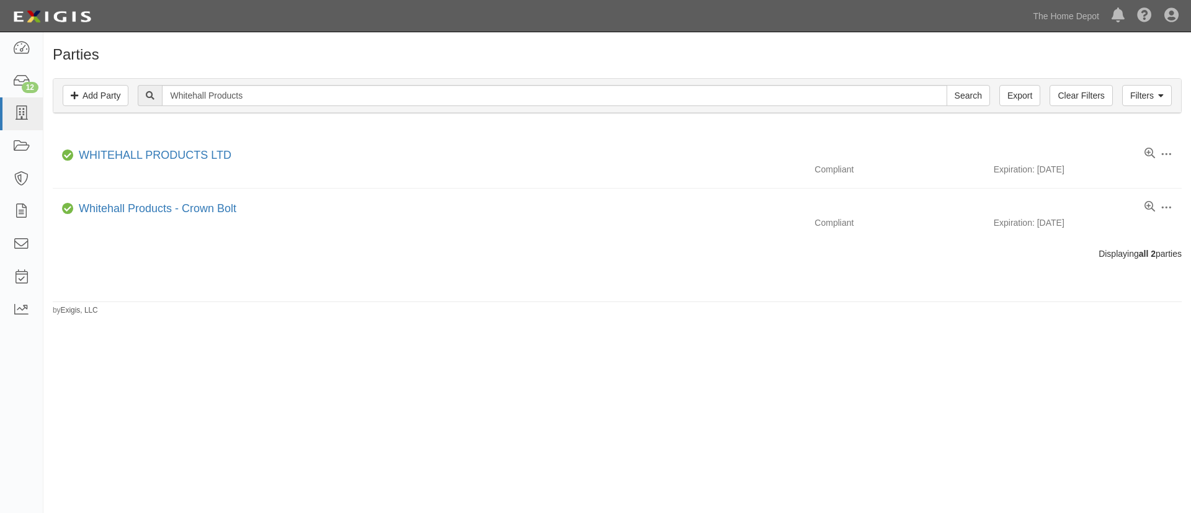
click at [280, 85] on div "Filters Add Party Clear Filters Export Whitehall Products Search Filters" at bounding box center [616, 96] width 1127 height 34
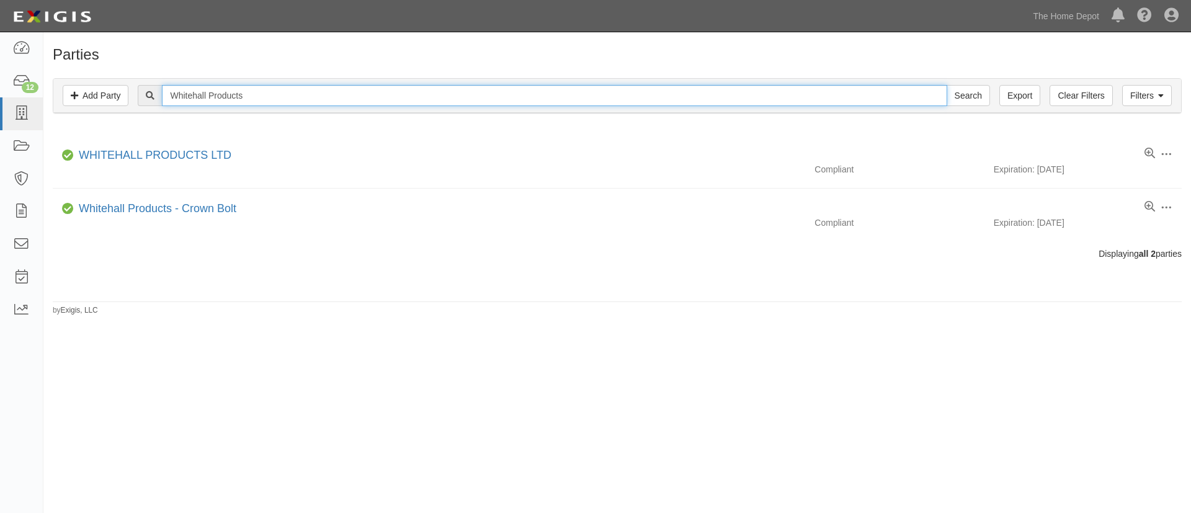
click at [282, 92] on input "Whitehall Products" at bounding box center [554, 95] width 784 height 21
paste input "Achbest Company Ltd., [GEOGRAPHIC_DATA]"
type input "Achbest Company Ltd., [GEOGRAPHIC_DATA]"
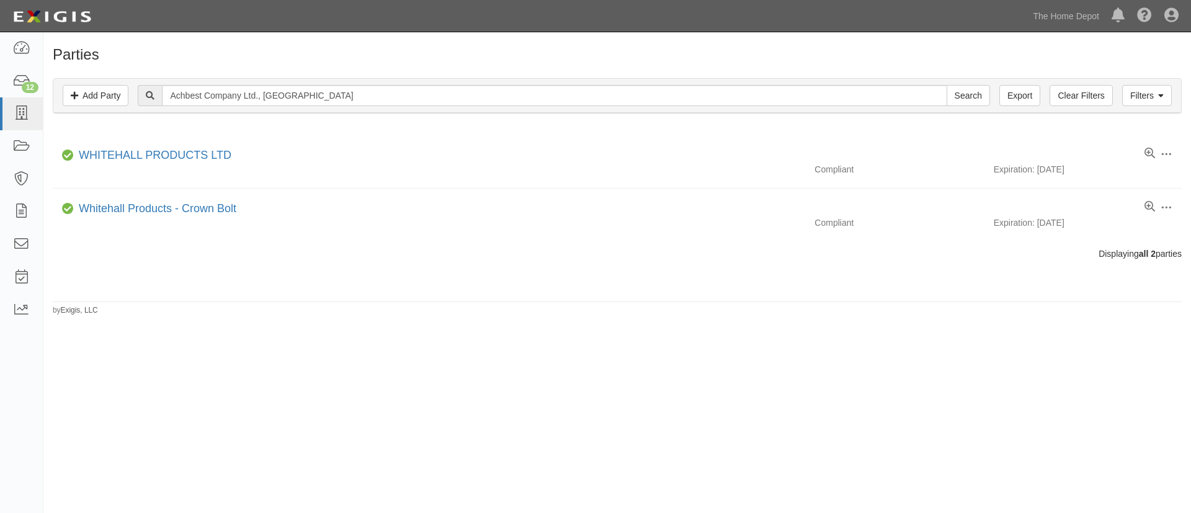
click at [960, 84] on div "Filters Add Party Clear Filters Export Achbest Company Ltd., Yantai Search Filt…" at bounding box center [616, 96] width 1127 height 34
click at [959, 86] on input "Search" at bounding box center [967, 95] width 43 height 21
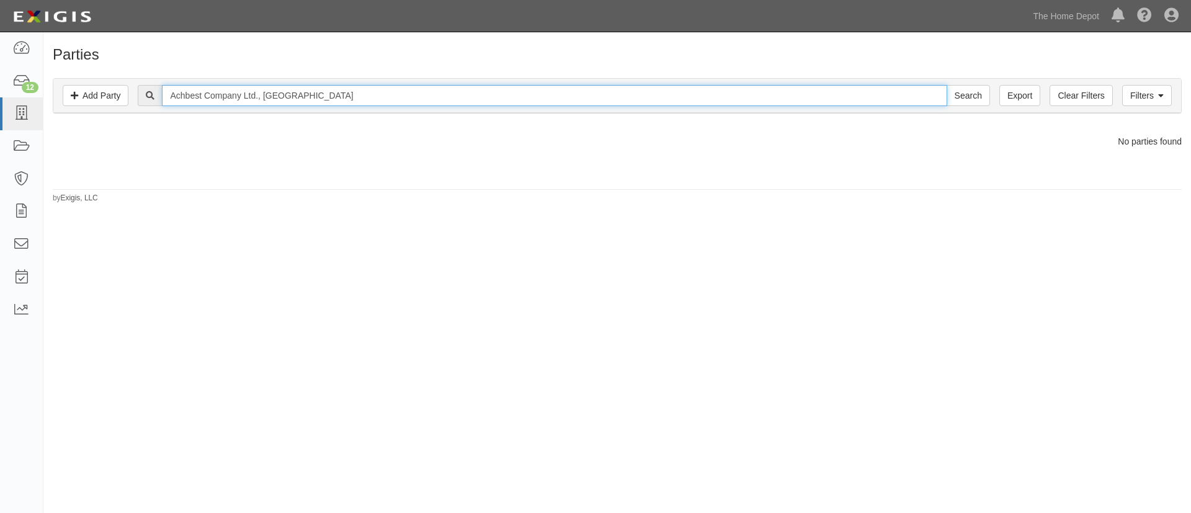
click at [220, 104] on input "Achbest Company Ltd., [GEOGRAPHIC_DATA]" at bounding box center [554, 95] width 784 height 21
click at [220, 104] on input "Achbest Company Ltd., Yantai" at bounding box center [554, 95] width 784 height 21
paste input "nhui Langxi County Wantong Tool, Ltd"
type input "Anhui Langxi County Wantong Tool, Ltd"
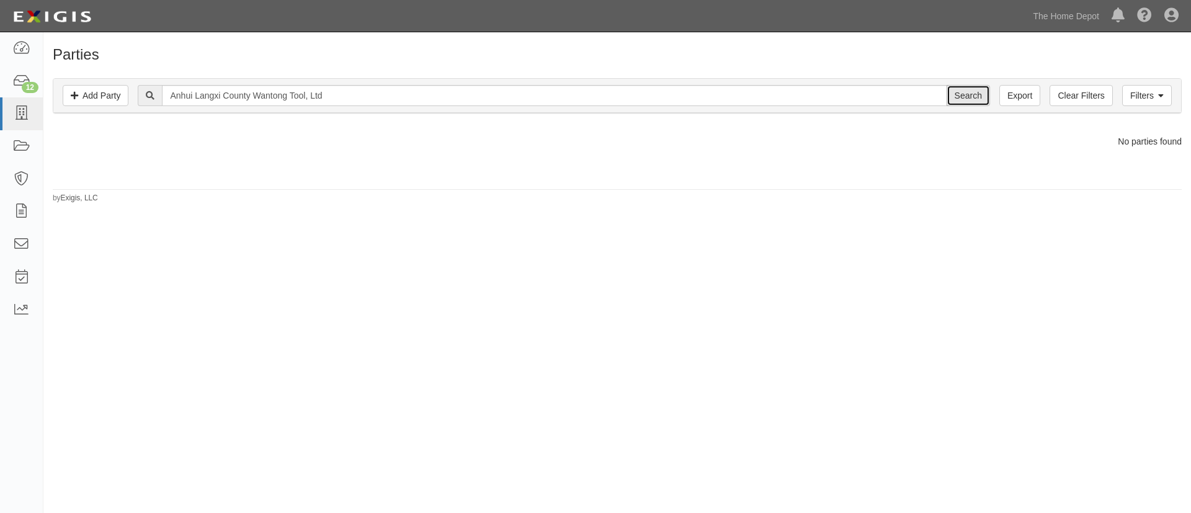
click at [949, 93] on input "Search" at bounding box center [967, 95] width 43 height 21
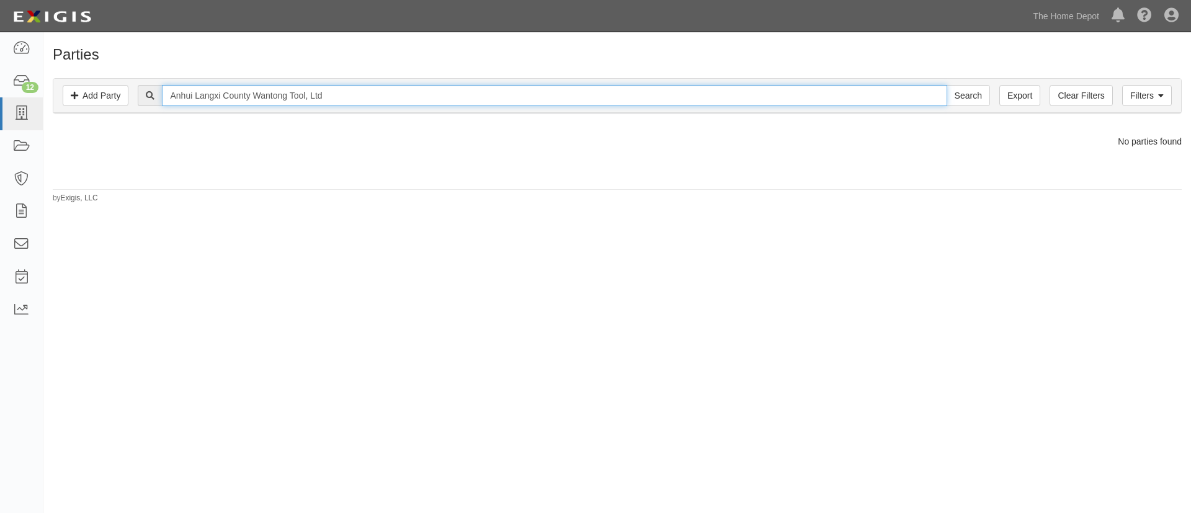
click at [209, 94] on input "Anhui Langxi County Wantong Tool, Ltd" at bounding box center [554, 95] width 784 height 21
paste input "emedes Technology Co. Ltd."
type input "Anhui Lemedes Technology Co. Ltd."
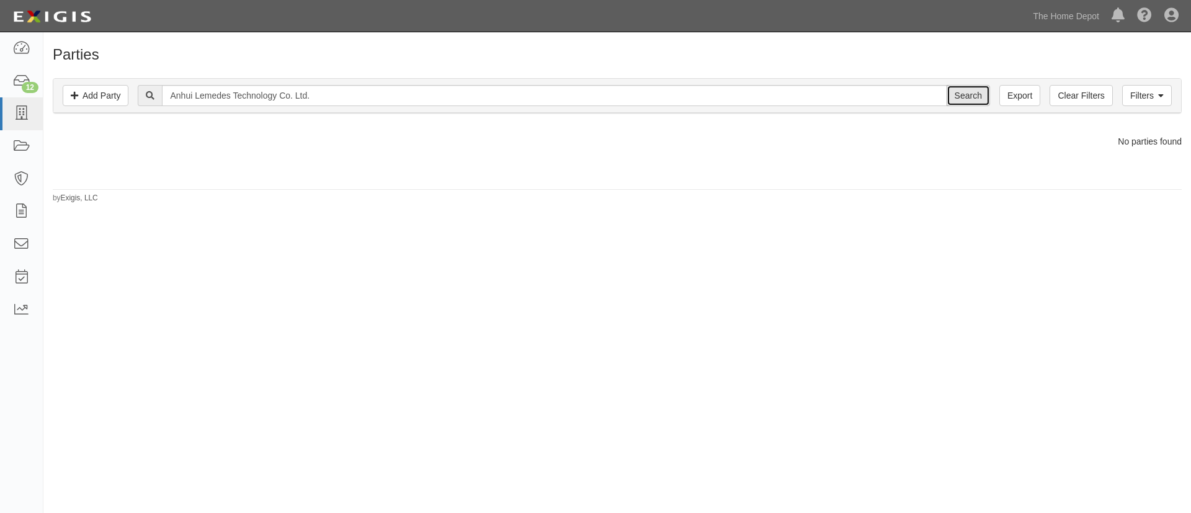
click at [974, 97] on input "Search" at bounding box center [967, 95] width 43 height 21
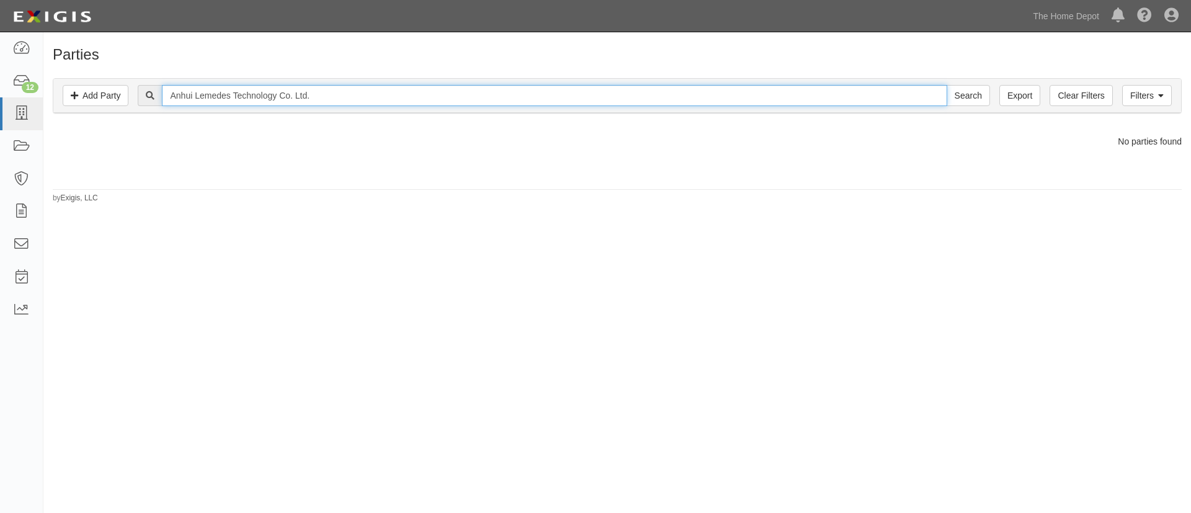
click at [221, 100] on input "Anhui Lemedes Technology Co. Ltd." at bounding box center [554, 95] width 784 height 21
paste input "ji Chang Hong Chain Manufacturing Co"
type input "Anji Chang Hong Chain Manufacturing Co."
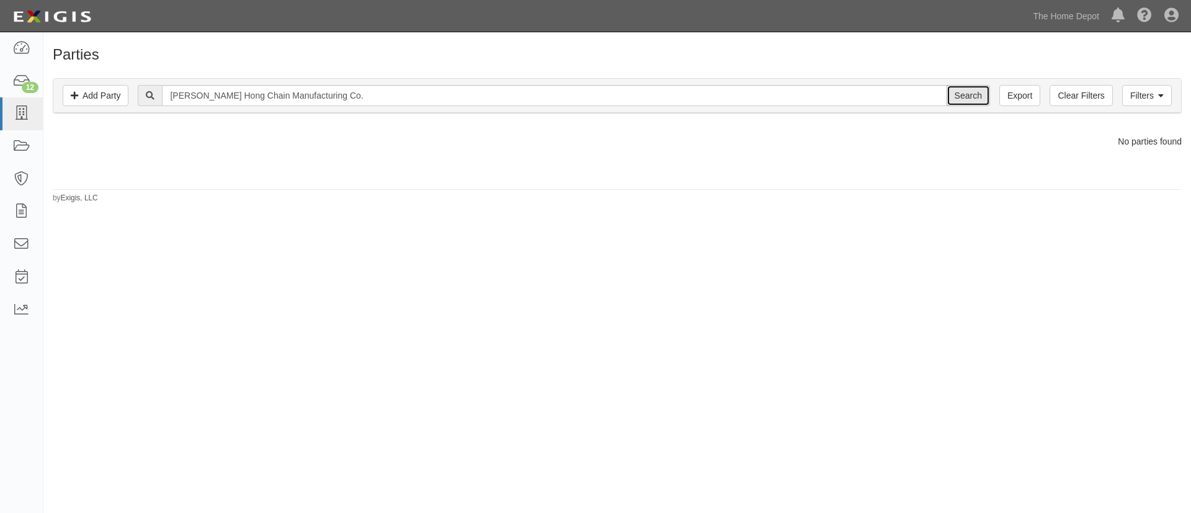
click at [965, 92] on input "Search" at bounding box center [967, 95] width 43 height 21
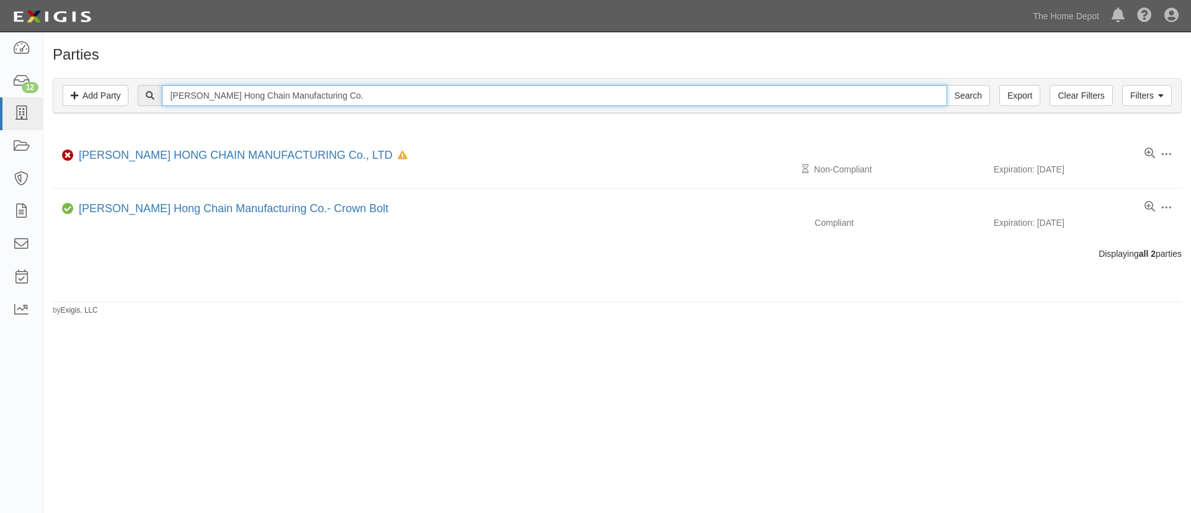
click at [228, 97] on input "Anji Chang Hong Chain Manufacturing Co." at bounding box center [554, 95] width 784 height 21
paste input "Beifa Group Co., Ltd"
type input "Beifa Group Co., Ltd"
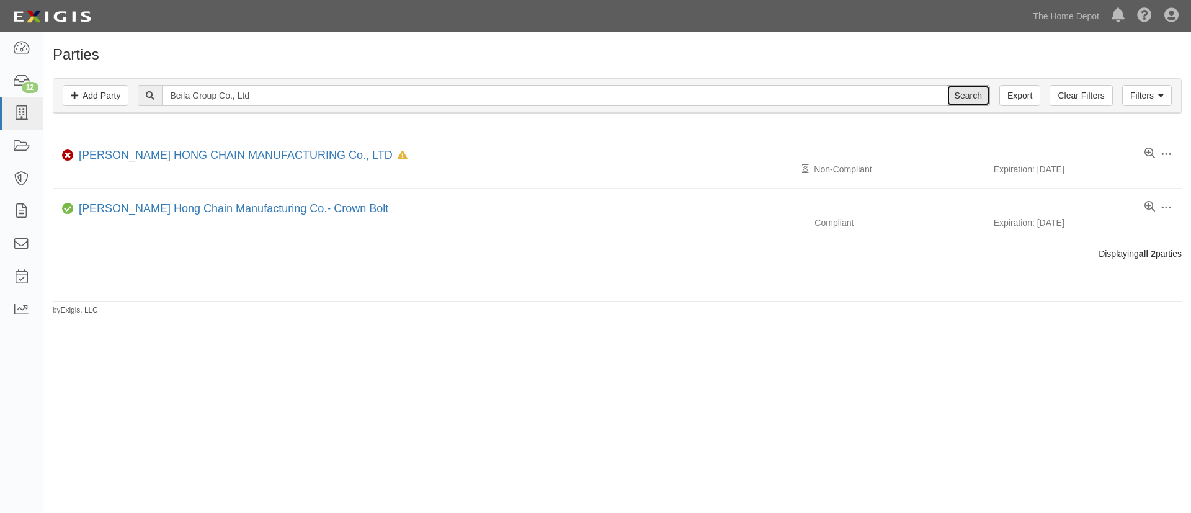
click at [961, 94] on input "Search" at bounding box center [967, 95] width 43 height 21
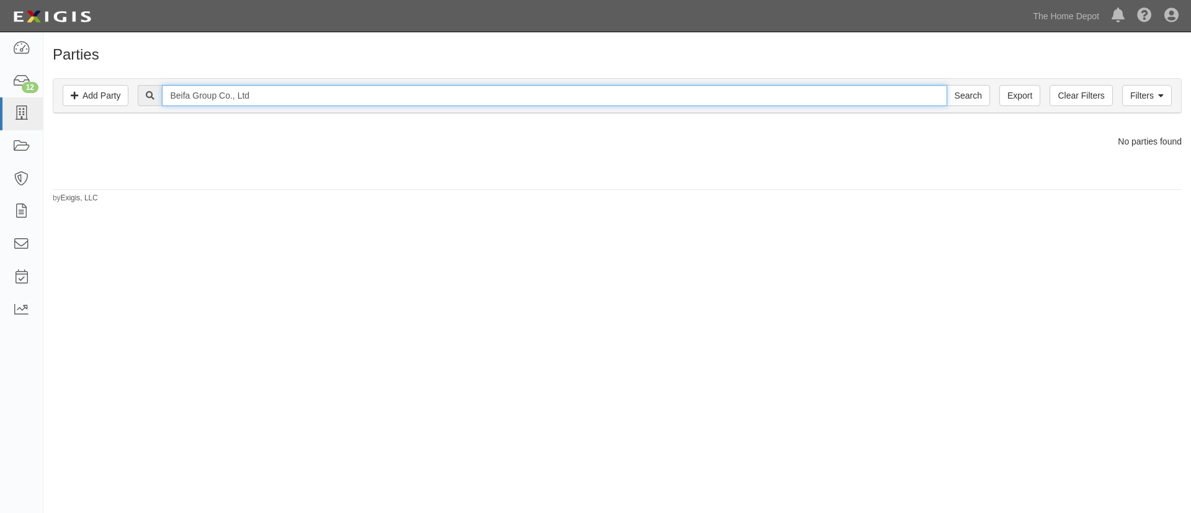
click at [197, 95] on input "Beifa Group Co., Ltd" at bounding box center [554, 95] width 784 height 21
paste input "st Goal Hardware"
type input "Best Goal Hardware Ltd"
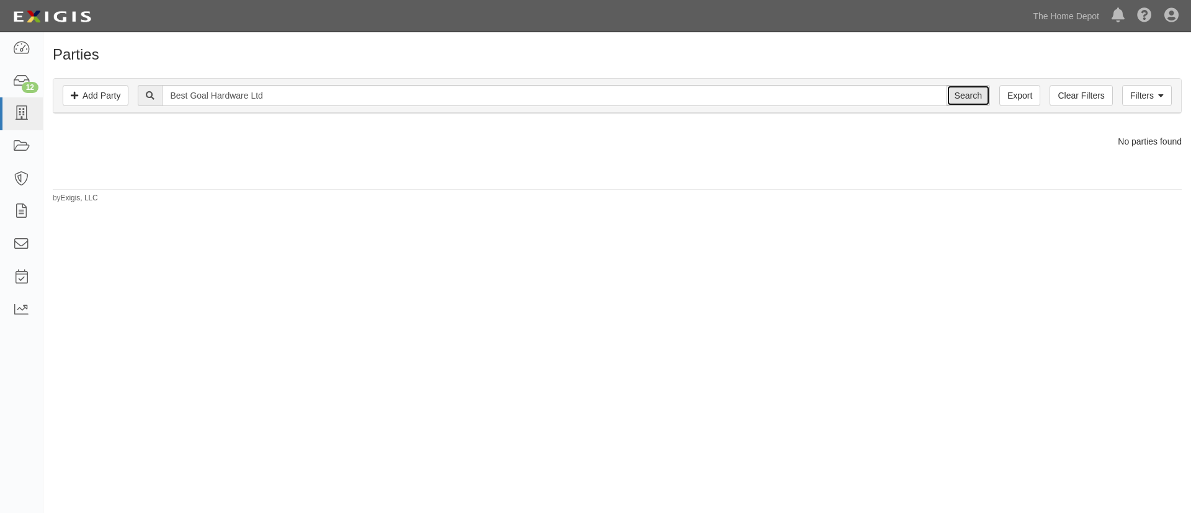
click at [948, 97] on input "Search" at bounding box center [967, 95] width 43 height 21
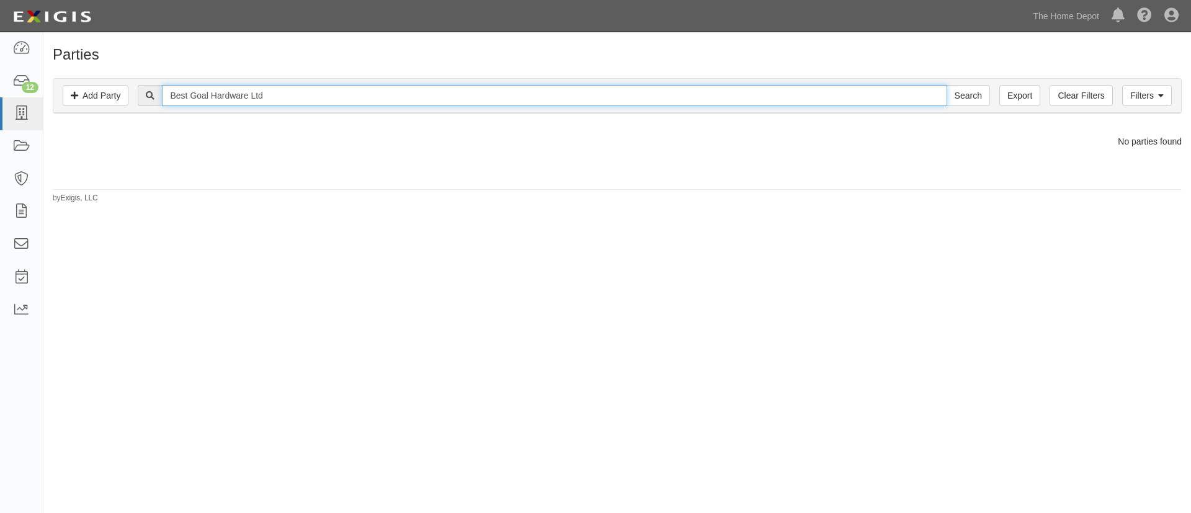
click at [264, 97] on input "Best Goal Hardware Ltd" at bounding box center [554, 95] width 784 height 21
paste input "Cixi Hexie Fastener Co., Ltd."
type input "Cixi Hexie Fastener Co., Ltd."
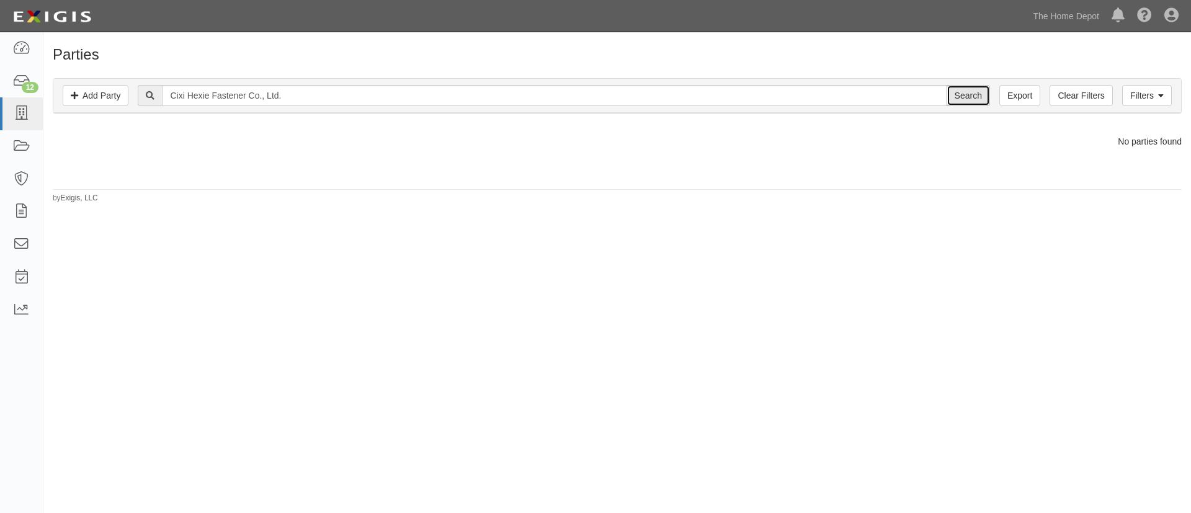
click at [983, 100] on input "Search" at bounding box center [967, 95] width 43 height 21
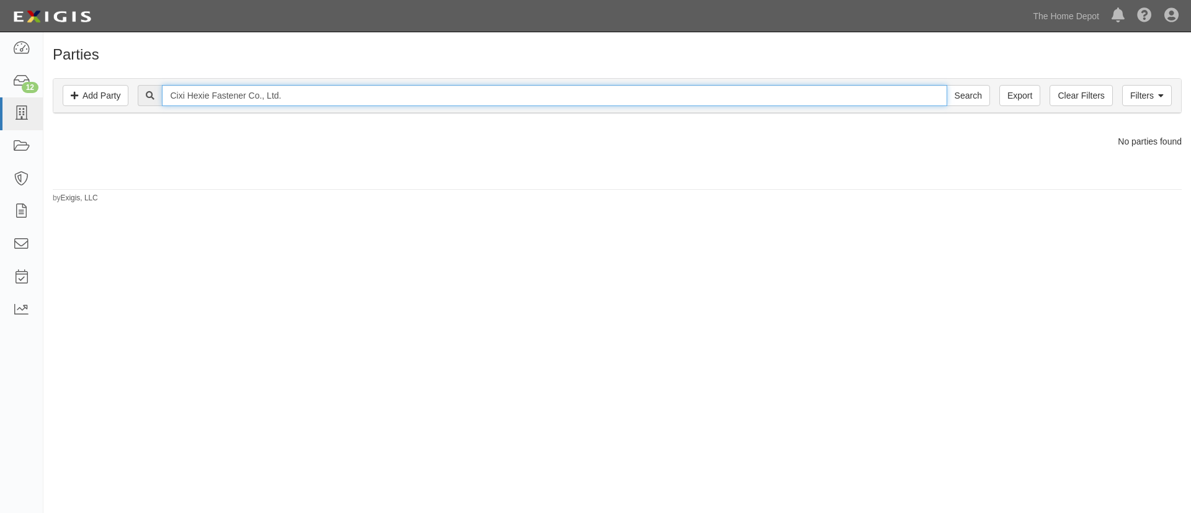
click at [260, 90] on input "Cixi Hexie Fastener Co., Ltd." at bounding box center [554, 95] width 784 height 21
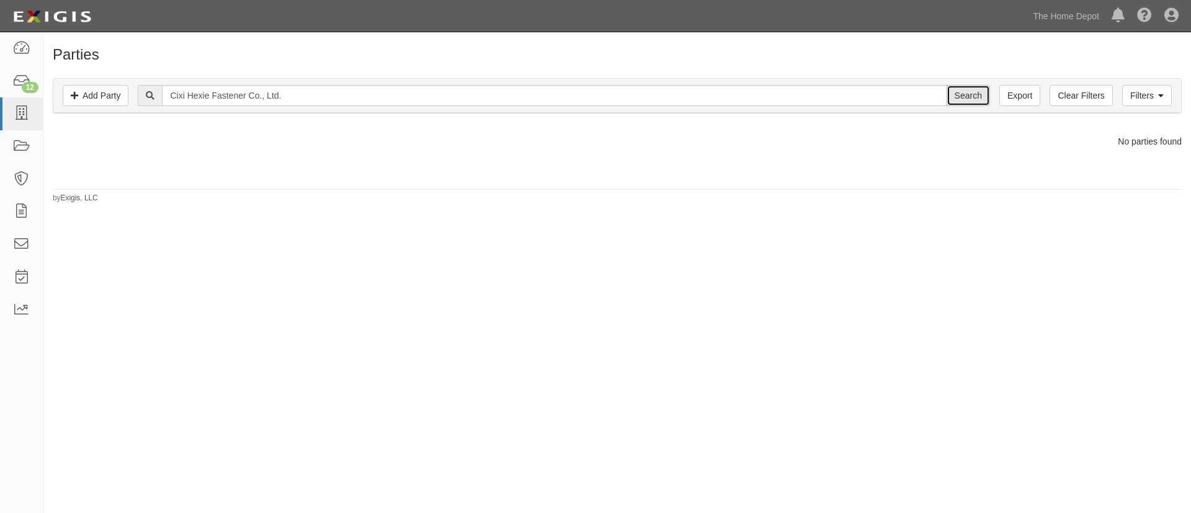
click at [983, 92] on input "Search" at bounding box center [967, 95] width 43 height 21
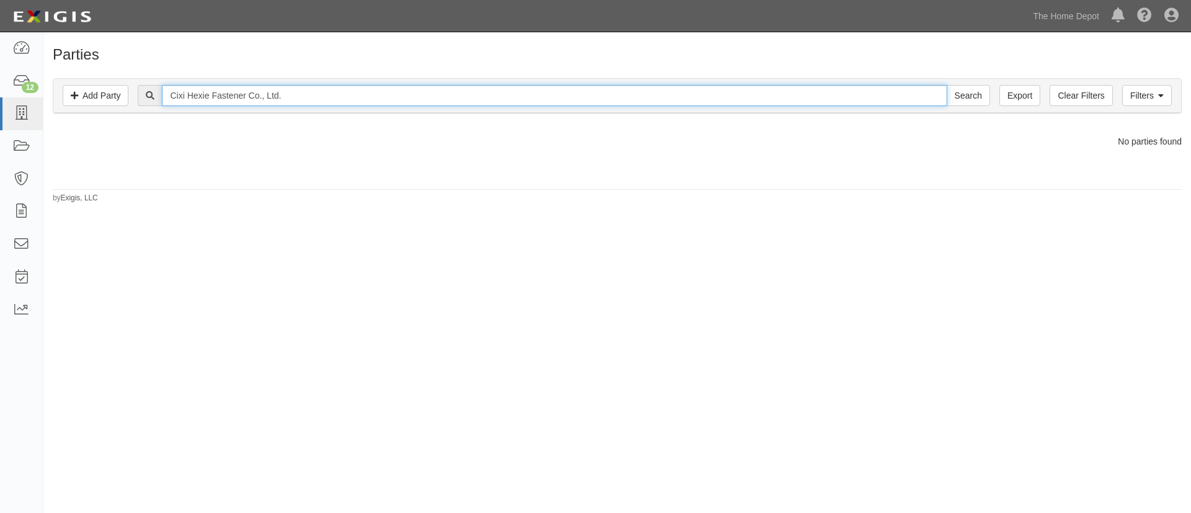
click at [335, 95] on input "Cixi Hexie Fastener Co., Ltd." at bounding box center [554, 95] width 784 height 21
paste input "lair Home Products"
type input "Clair Home Products"
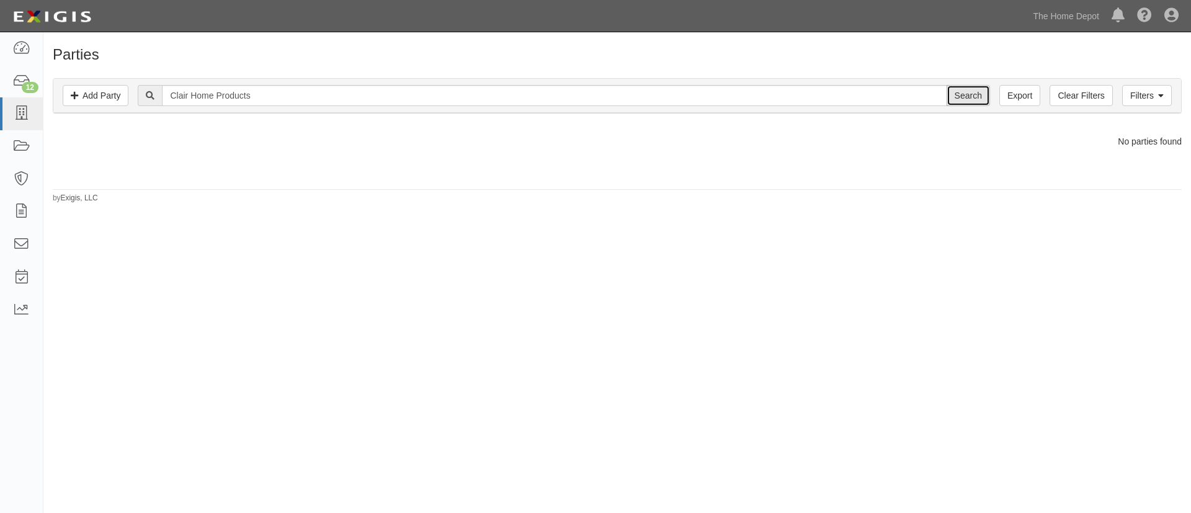
click at [958, 100] on input "Search" at bounding box center [967, 95] width 43 height 21
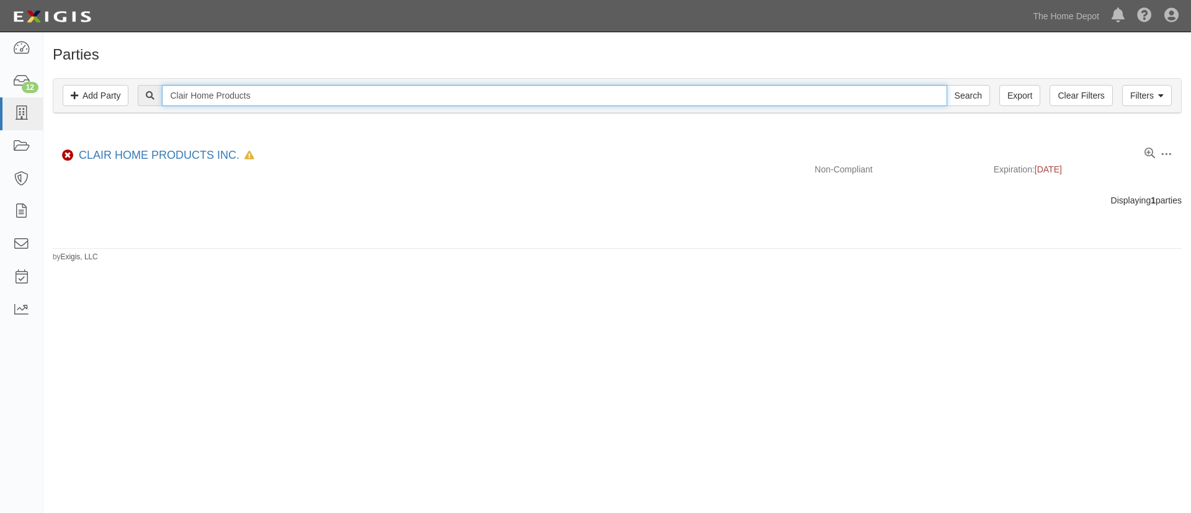
click at [201, 104] on input "Clair Home Products" at bounding box center [554, 95] width 784 height 21
paste input "Dar Yu Enterprise Co., Ltd."
type input "Dar Yu Enterprise Co., Ltd."
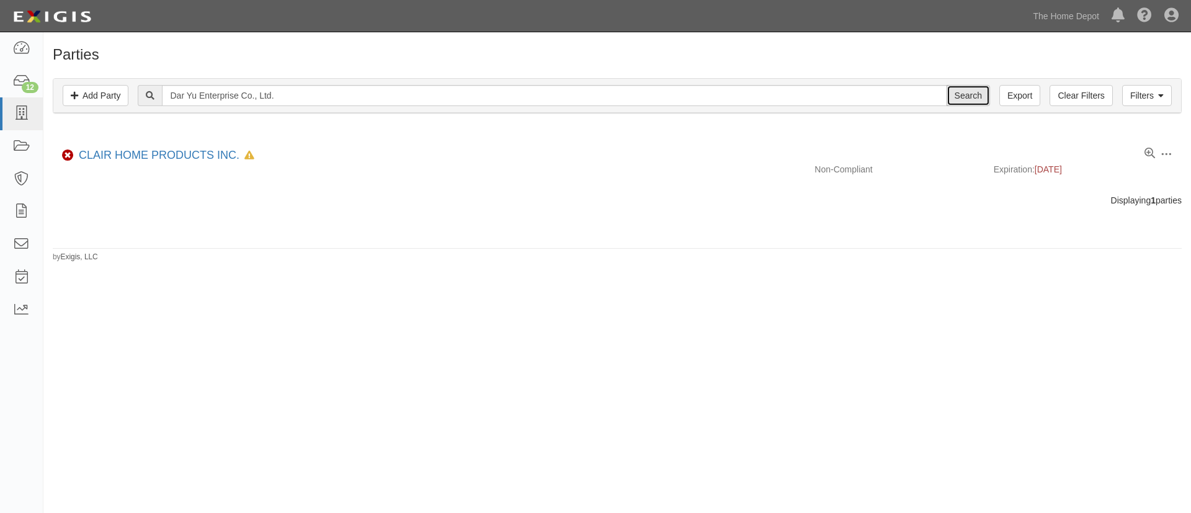
click at [974, 90] on input "Search" at bounding box center [967, 95] width 43 height 21
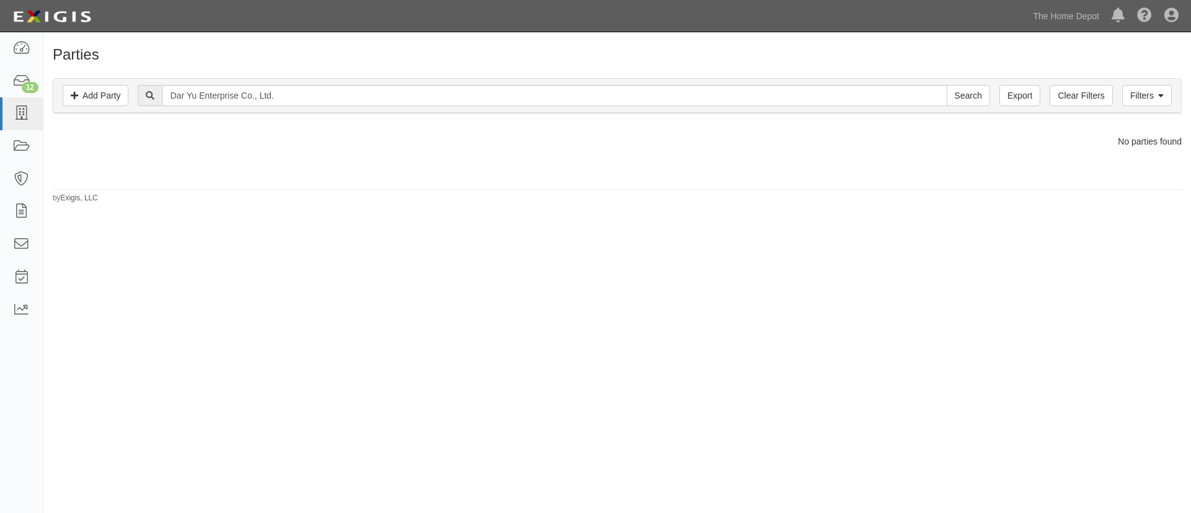
click at [295, 107] on div "Filters Add Party Clear Filters Export Dar Yu Enterprise Co., Ltd. Search Filte…" at bounding box center [616, 96] width 1127 height 34
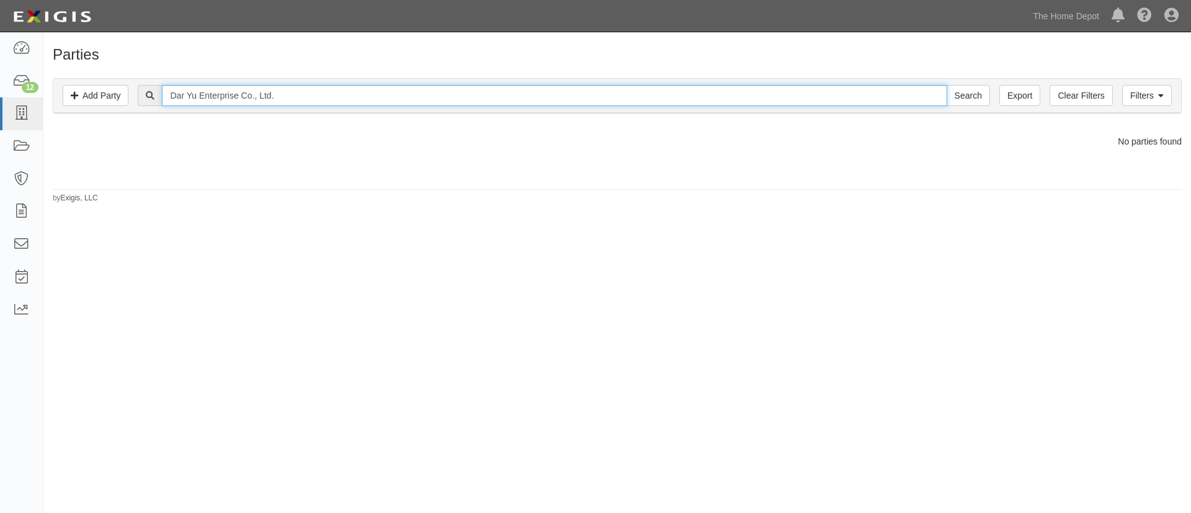
click at [294, 99] on input "Dar Yu Enterprise Co., Ltd." at bounding box center [554, 95] width 784 height 21
paste input "EC International Nantong"
click at [942, 100] on input "EC International Nantong Co., Ltd." at bounding box center [554, 95] width 784 height 21
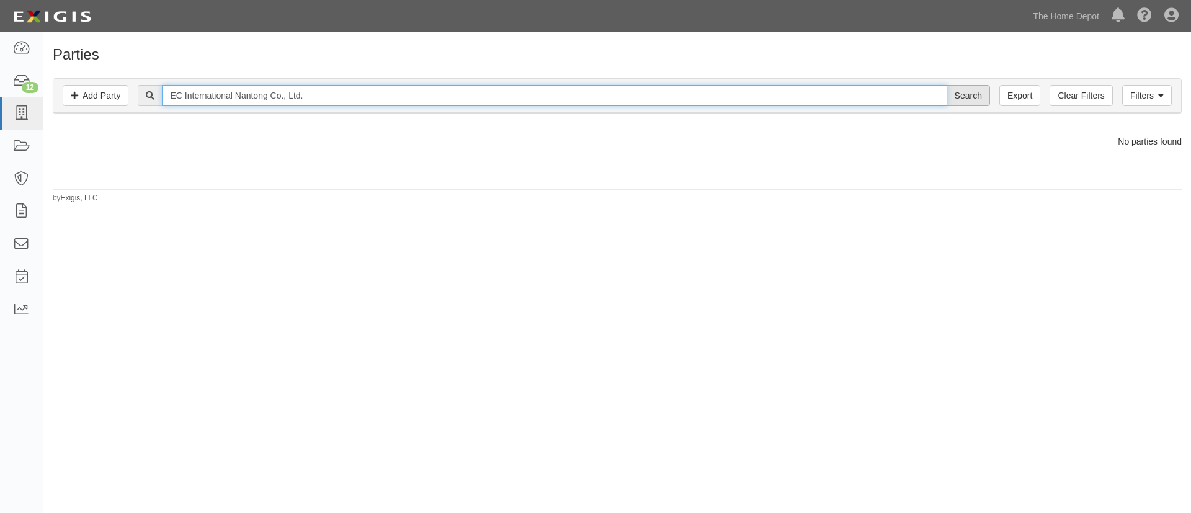
type input "EC International Nantong Co., Ltd."
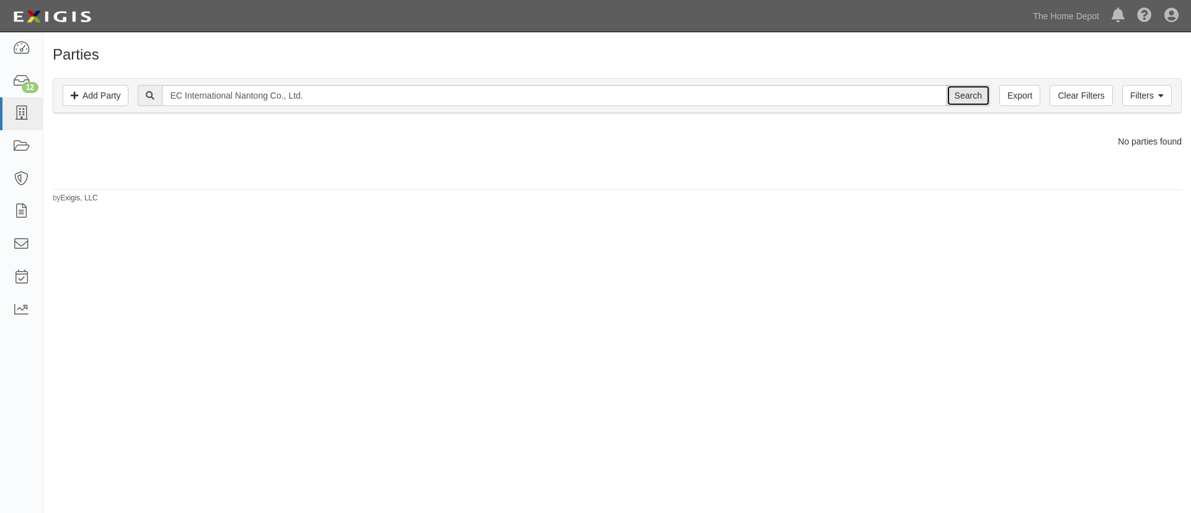
click at [960, 105] on input "Search" at bounding box center [967, 95] width 43 height 21
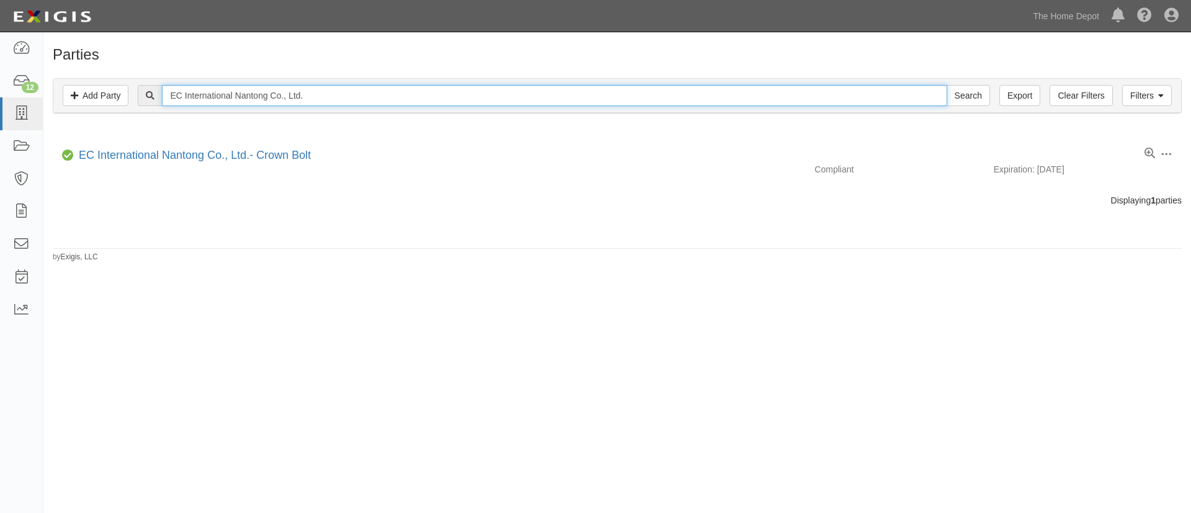
click at [243, 100] on input "EC International Nantong Co., Ltd." at bounding box center [554, 95] width 784 height 21
paste input "Faithful Engineering Products Co., LTD"
type input "Faithful Engineering Products Co., LTD"
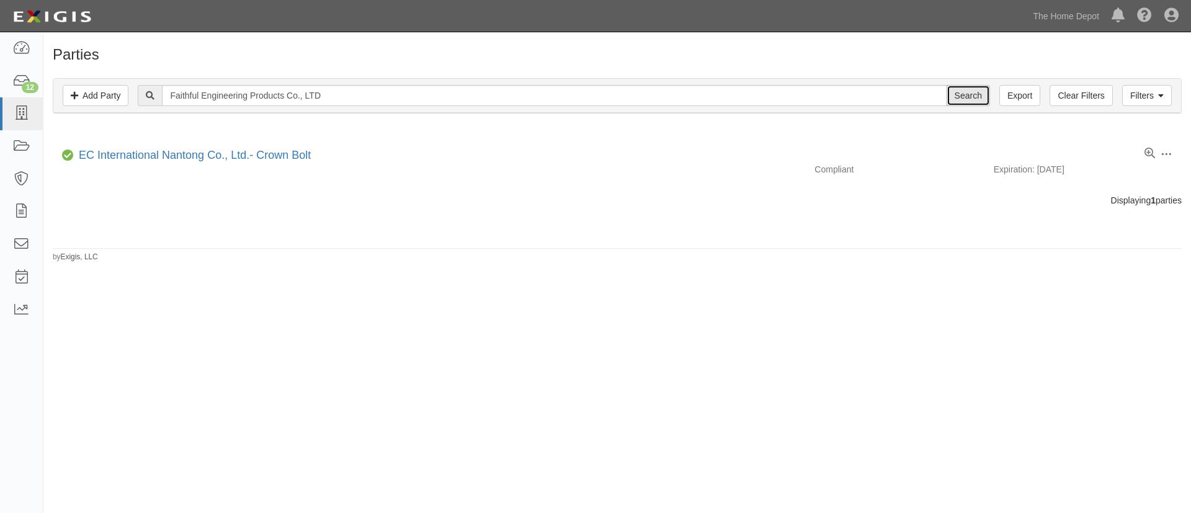
click at [958, 98] on input "Search" at bounding box center [967, 95] width 43 height 21
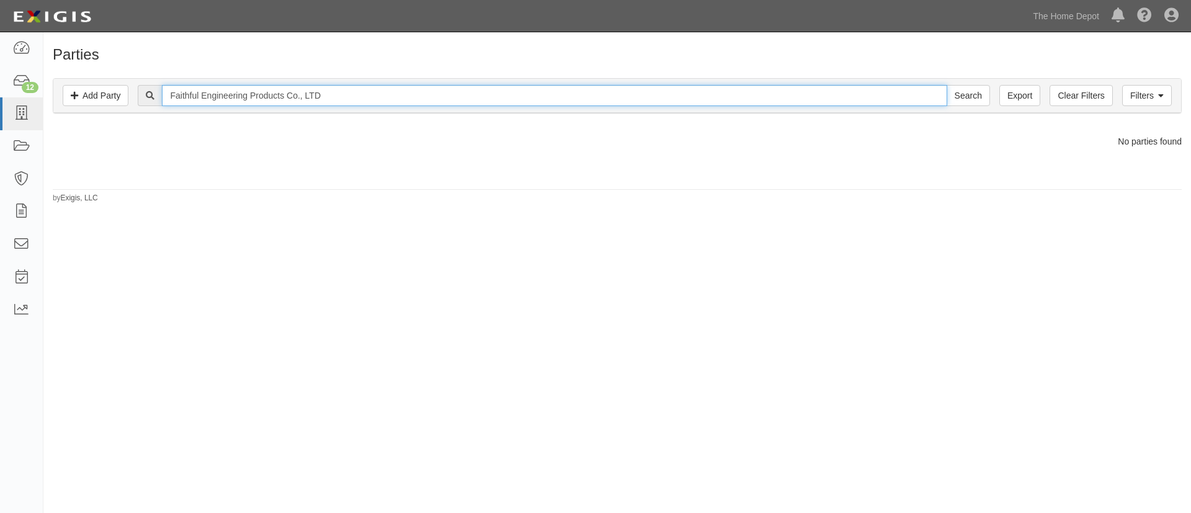
click at [497, 91] on input "Faithful Engineering Products Co., LTD" at bounding box center [554, 95] width 784 height 21
paste input "Go Tin ( [GEOGRAPHIC_DATA] ) Hardware LTD."
type input "Go Tin ( [GEOGRAPHIC_DATA] ) Hardware LTD."
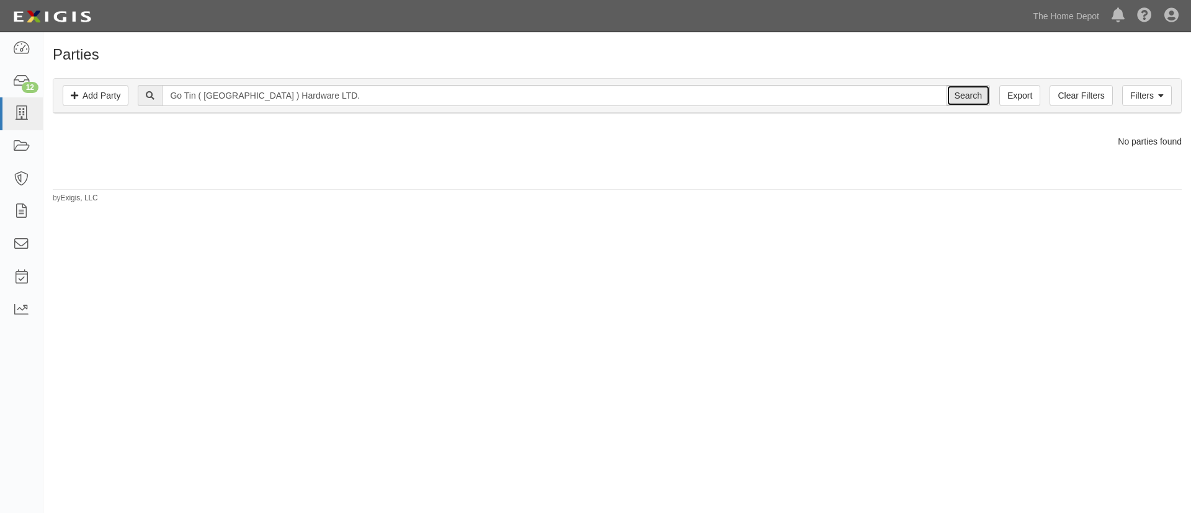
click at [954, 97] on input "Search" at bounding box center [967, 95] width 43 height 21
click at [258, 109] on div "Filters Add Party Clear Filters Export Go Tin ( [GEOGRAPHIC_DATA] ) Hardware LT…" at bounding box center [616, 96] width 1127 height 34
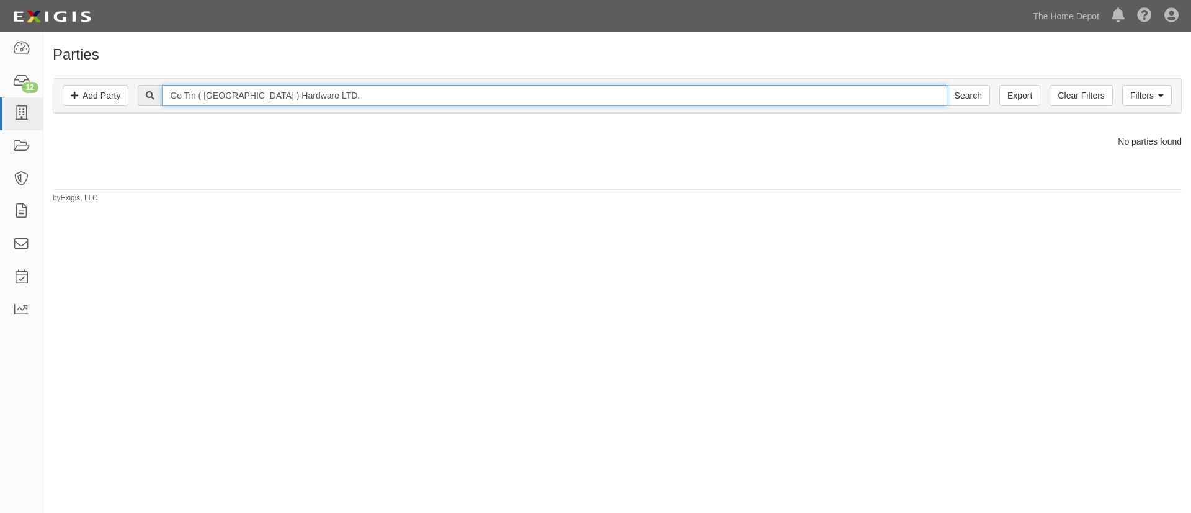
click at [272, 85] on input "Go Tin ( [GEOGRAPHIC_DATA] ) Hardware LTD." at bounding box center [554, 95] width 784 height 21
paste input "uangxi YiXing Sisal Industry Co, Ltd"
type input "Guangxi YiXing Sisal Industry Co, Ltd"
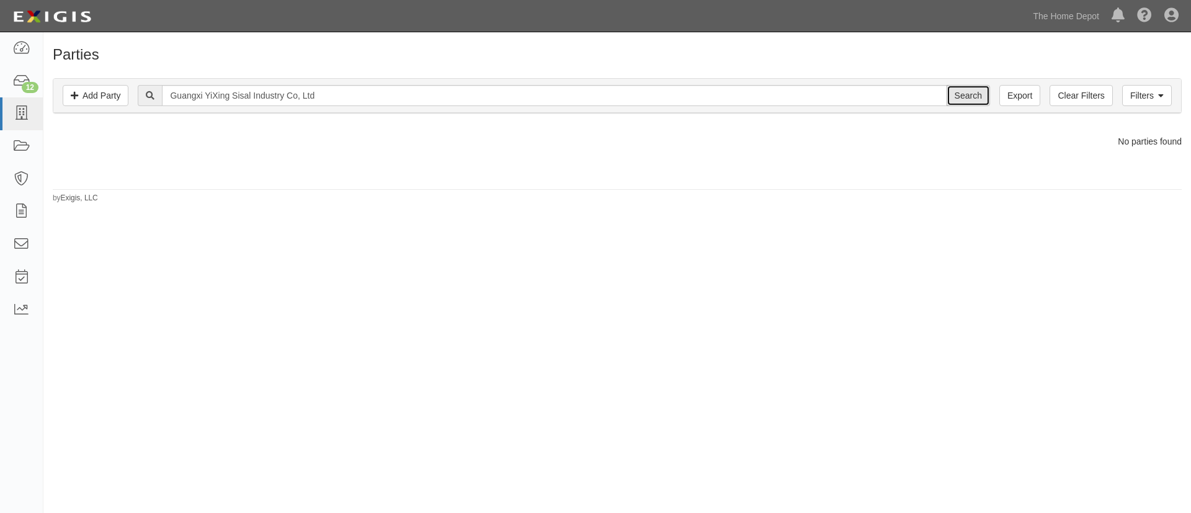
click at [979, 105] on input "Search" at bounding box center [967, 95] width 43 height 21
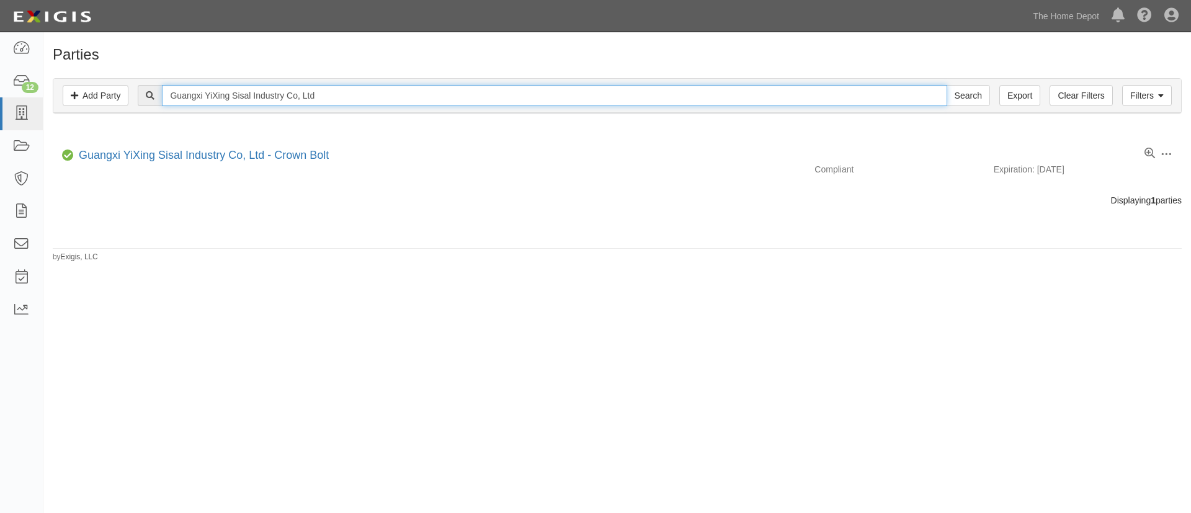
click at [223, 100] on input "Guangxi YiXing Sisal Industry Co, Ltd" at bounding box center [554, 95] width 784 height 21
paste input "Hangzhou Ailong Metal Products Co., LTD"
type input "Hangzhou Ailong Metal Products Co., LTD"
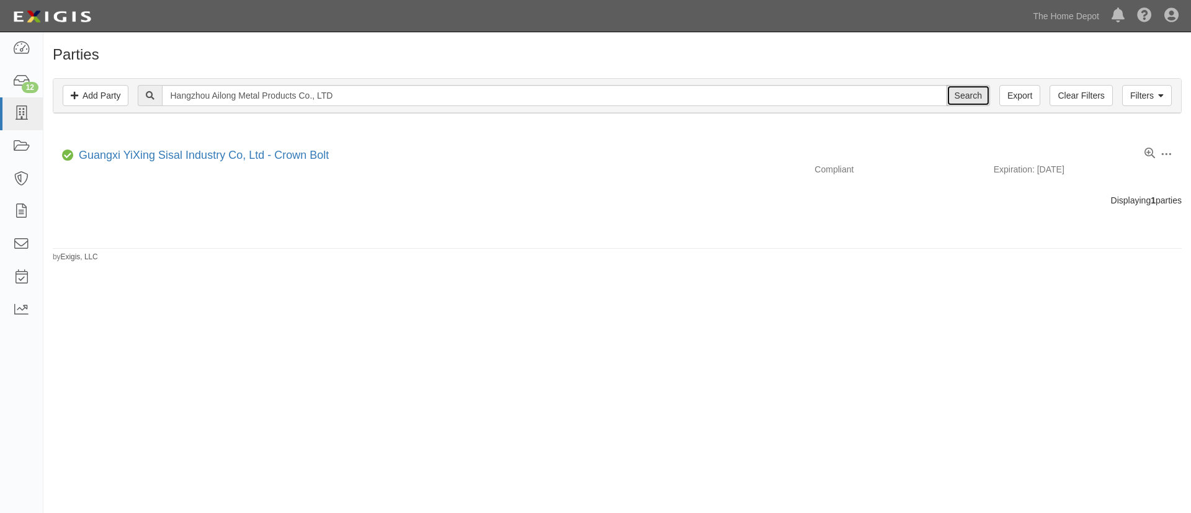
click at [967, 96] on input "Search" at bounding box center [967, 95] width 43 height 21
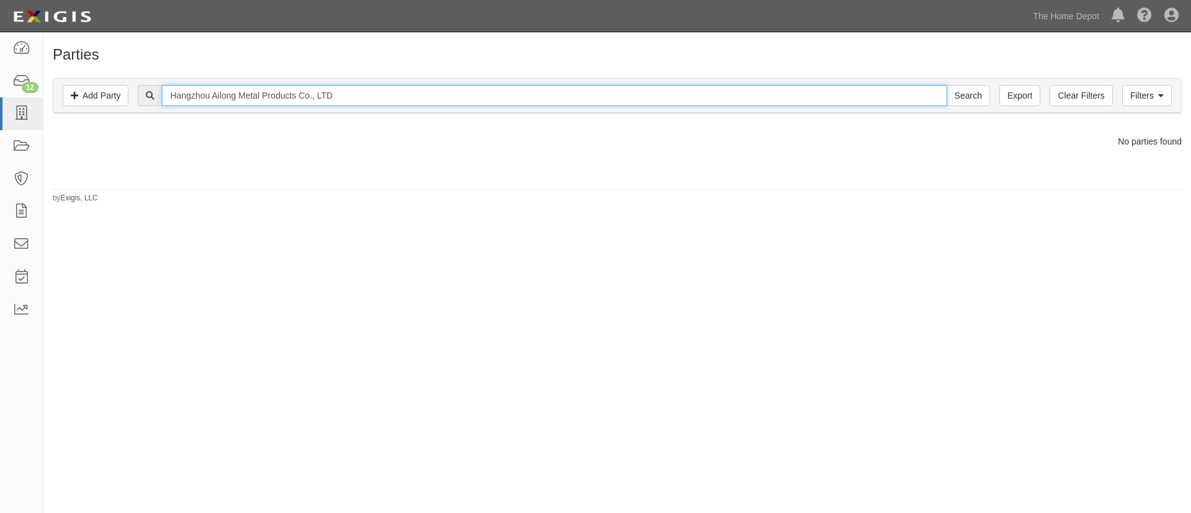
click at [324, 98] on input "Hangzhou Ailong Metal Products Co., LTD" at bounding box center [554, 95] width 784 height 21
paste input "Zhou Great Star Industrial Co., LTD."
type input "HangZhou Great Star Industrial Co., LTD."
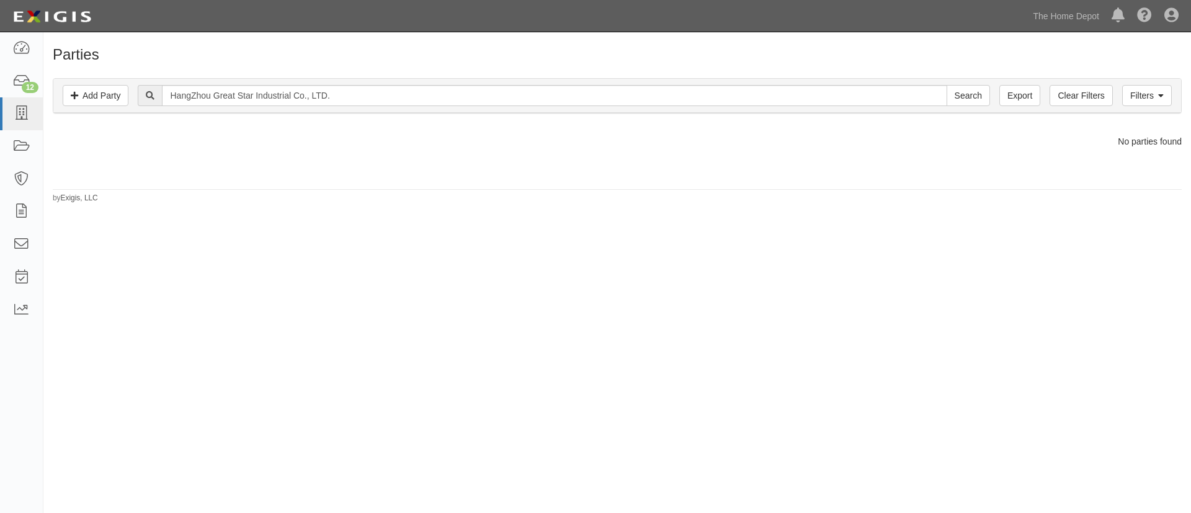
click at [991, 95] on div "HangZhou Great Star Industrial Co., LTD. Search" at bounding box center [617, 95] width 1109 height 21
click at [987, 95] on input "Search" at bounding box center [967, 95] width 43 height 21
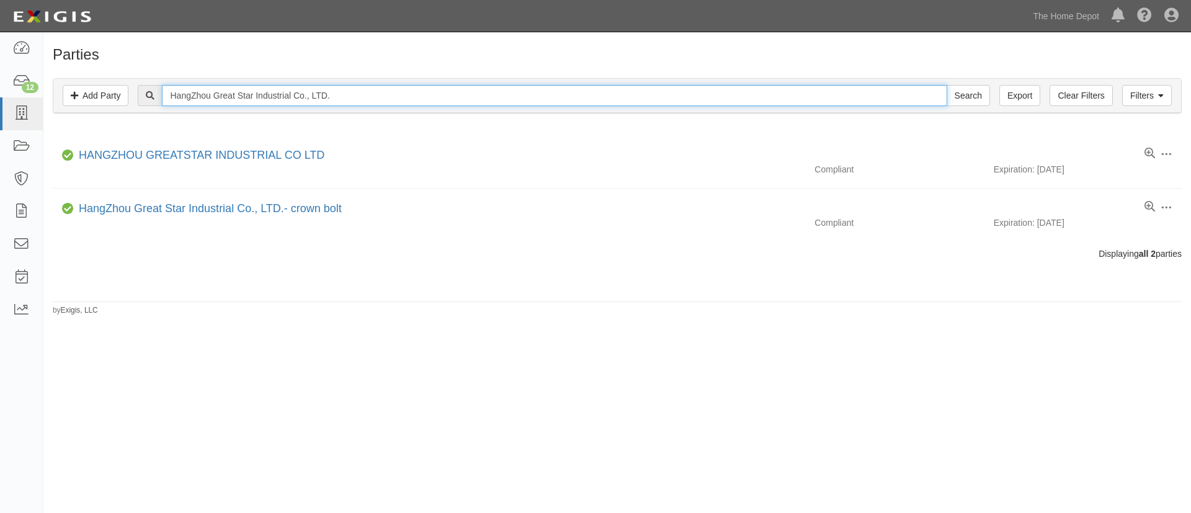
click at [237, 94] on input "HangZhou Great Star Industrial Co., LTD." at bounding box center [554, 95] width 784 height 21
click at [236, 94] on input "HangZhou Great Star Industrial Co., LTD." at bounding box center [554, 95] width 784 height 21
paste input "zhou Spring Washer Co. Ltd"
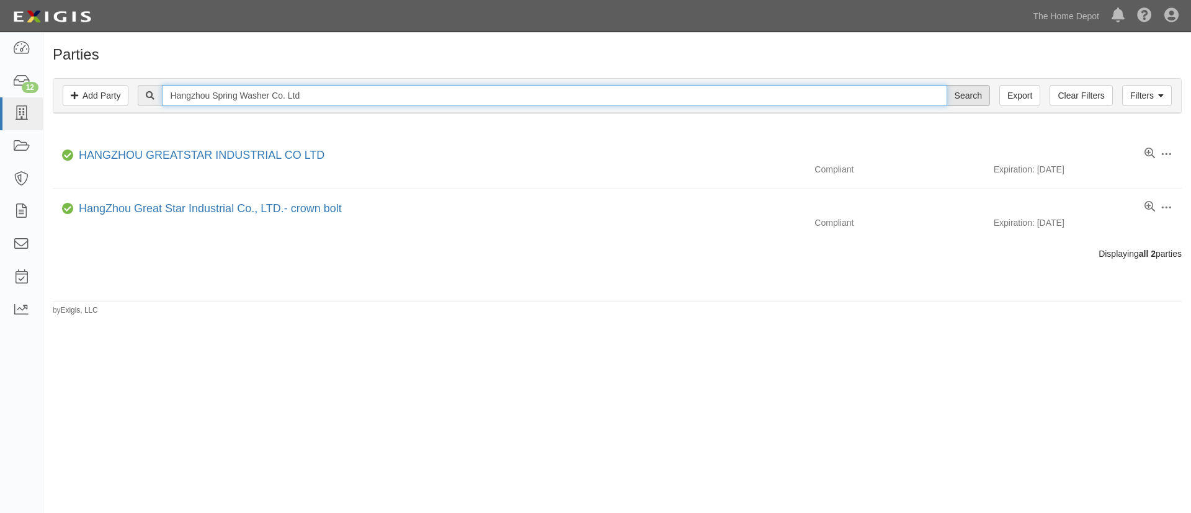
type input "Hangzhou Spring Washer Co. Ltd"
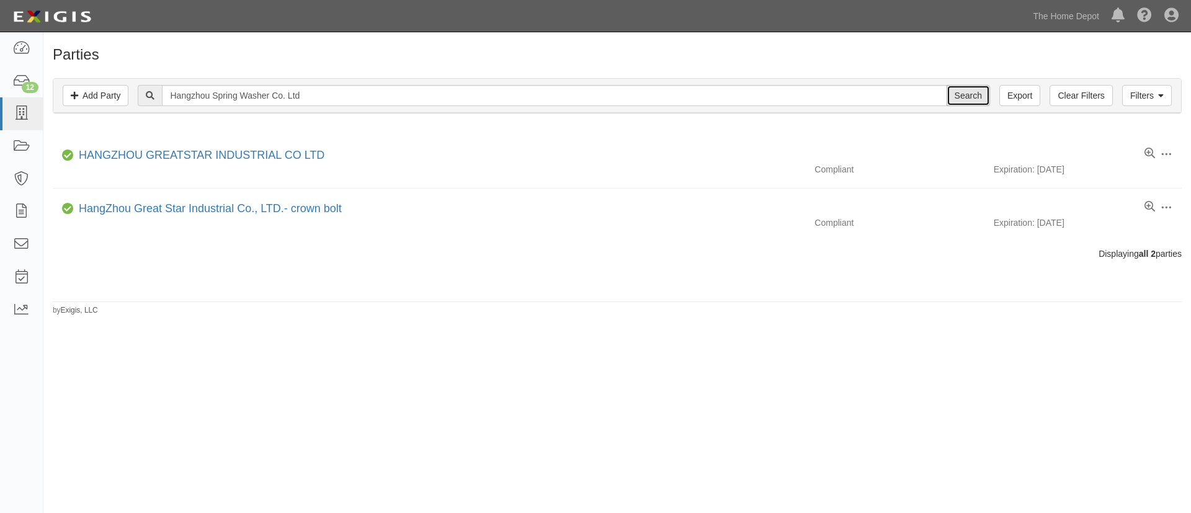
click at [964, 97] on input "Search" at bounding box center [967, 95] width 43 height 21
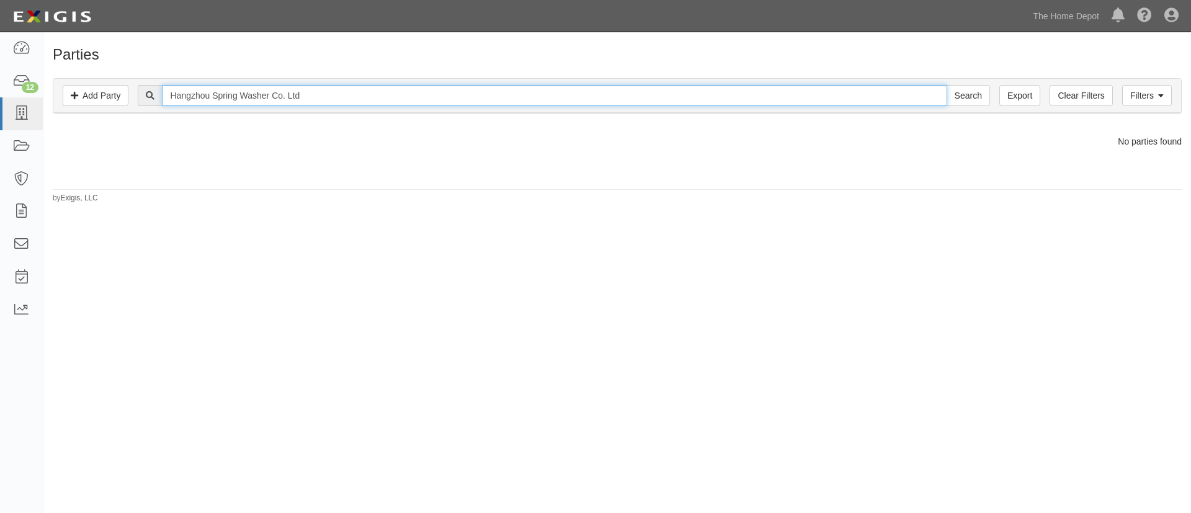
click at [295, 98] on input "Hangzhou Spring Washer Co. Ltd" at bounding box center [554, 95] width 784 height 21
paste input "ighmen International CO"
type input "Highmen International CO Ltd"
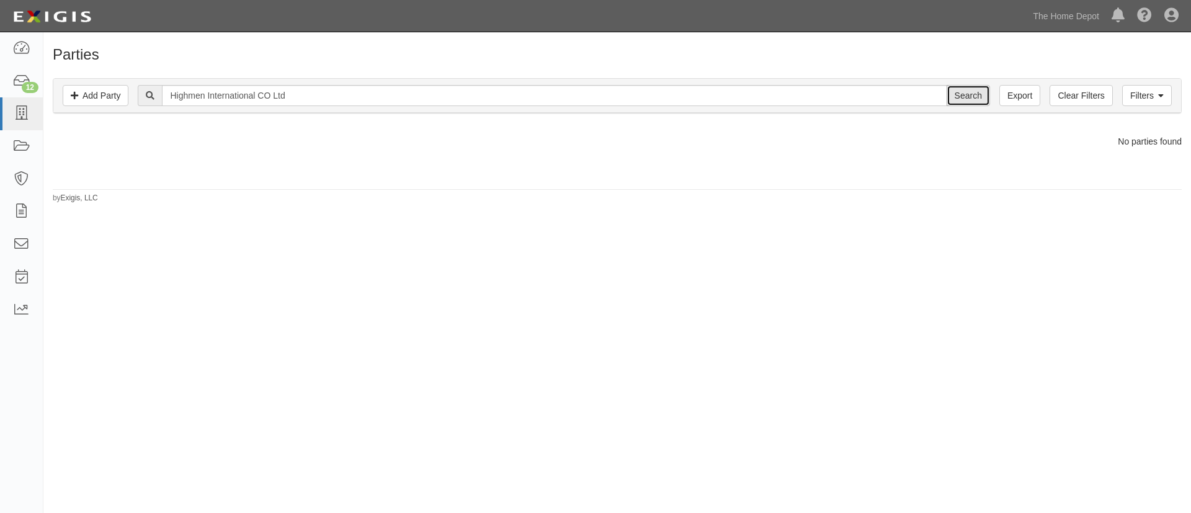
click at [968, 93] on input "Search" at bounding box center [967, 95] width 43 height 21
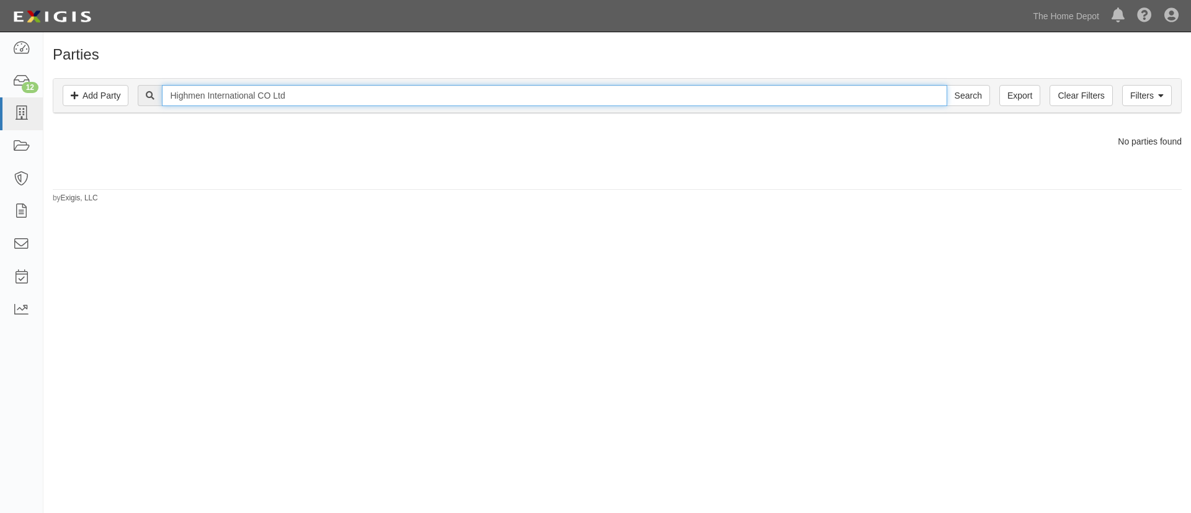
click at [223, 97] on input "Highmen International CO Ltd" at bounding box center [554, 95] width 784 height 21
paste input "uizhou Jiaxin Rubber Co."
type input "Huizhou Jiaxin Rubber Co. Ltd"
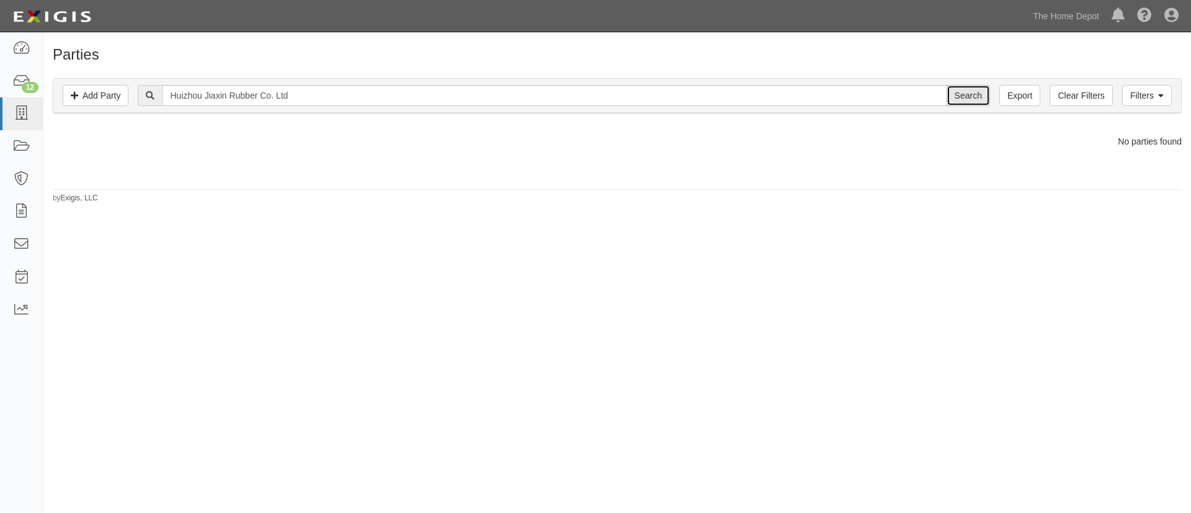
click at [965, 89] on input "Search" at bounding box center [967, 95] width 43 height 21
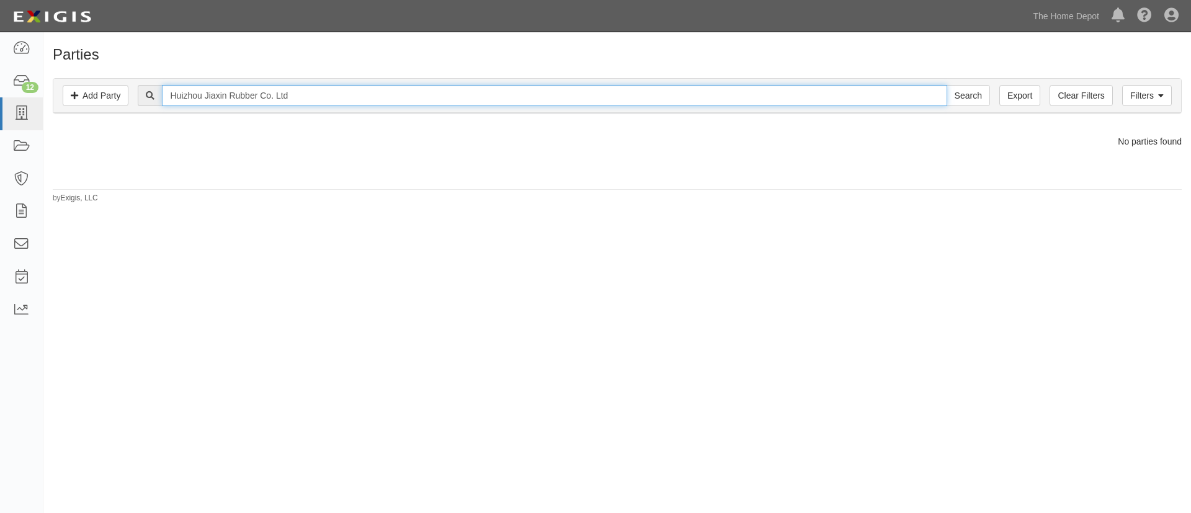
click at [344, 104] on input "Huizhou Jiaxin Rubber Co. Ltd" at bounding box center [554, 95] width 784 height 21
click at [344, 102] on input "Huizhou Jiaxin Rubber Co. Ltd" at bounding box center [554, 95] width 784 height 21
paste input "Internal Force Co., Ltd."
click at [725, 103] on input "Huizhou Jiaxin Rubber Co. Internal Force Co., Ltd." at bounding box center [554, 95] width 784 height 21
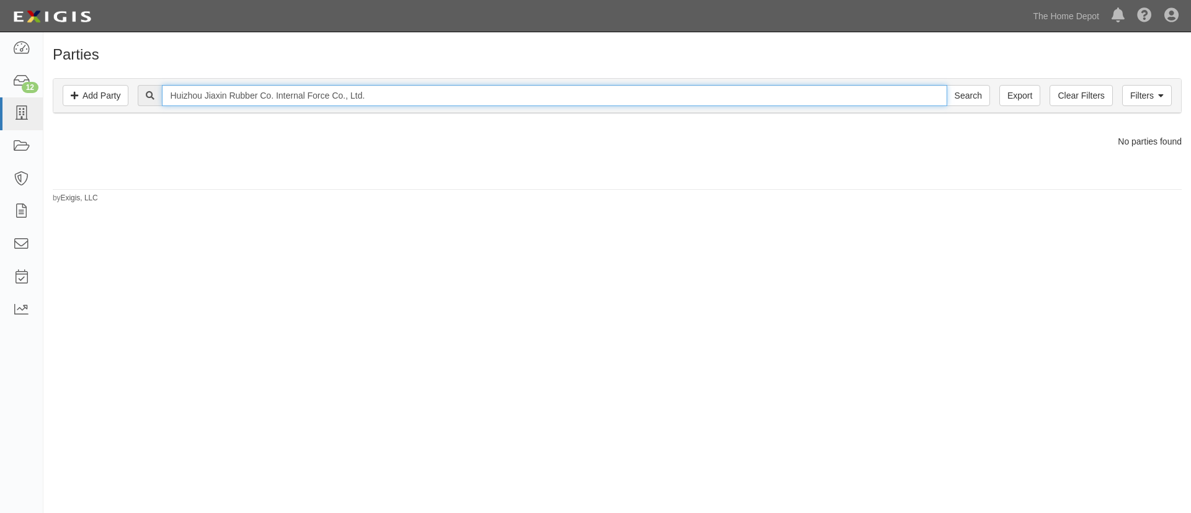
click at [725, 103] on input "Huizhou Jiaxin Rubber Co. Internal Force Co., Ltd." at bounding box center [554, 95] width 784 height 21
click at [725, 102] on input "Huizhou Jiaxin Rubber Co. Internal Force Co., Ltd." at bounding box center [554, 95] width 784 height 21
paste input "text"
type input "Internal Force Co., Ltd."
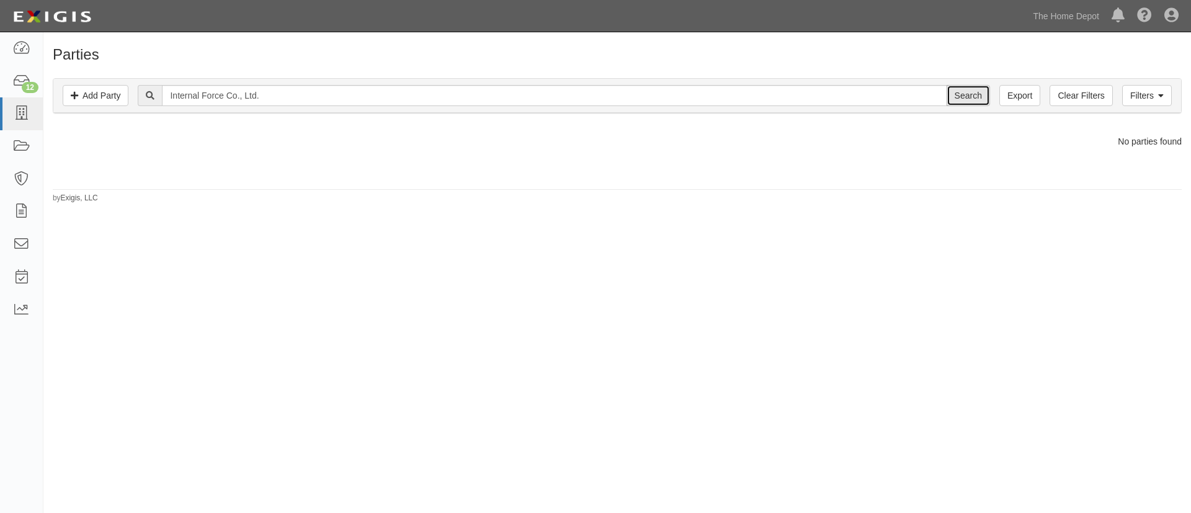
click at [976, 98] on input "Search" at bounding box center [967, 95] width 43 height 21
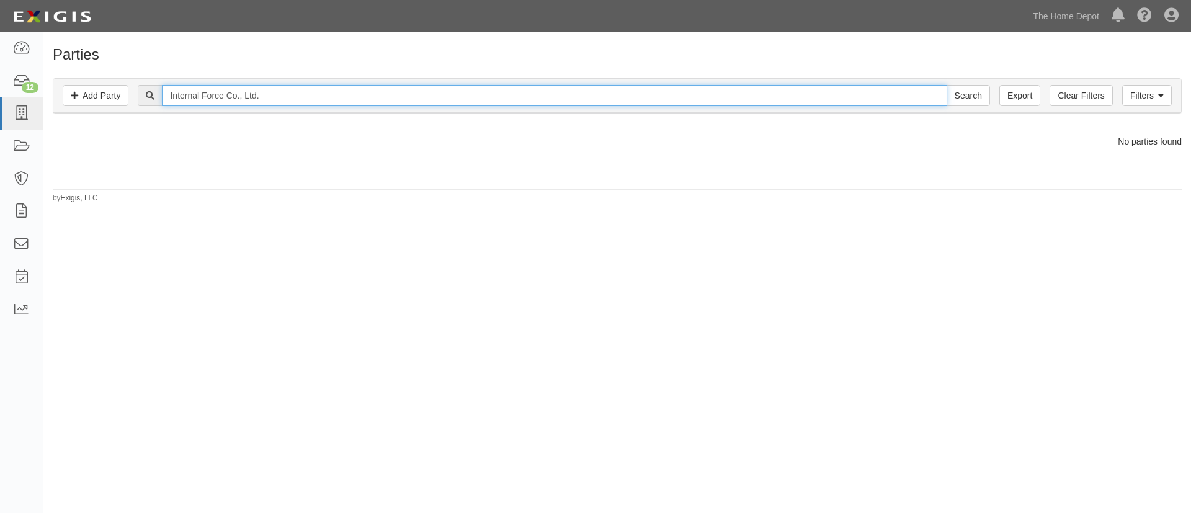
click at [313, 102] on input "Internal Force Co., Ltd." at bounding box center [554, 95] width 784 height 21
paste input "Jiangyin General Metals Co., LTD"
type input "Jiangyin General Metals Co., LTD."
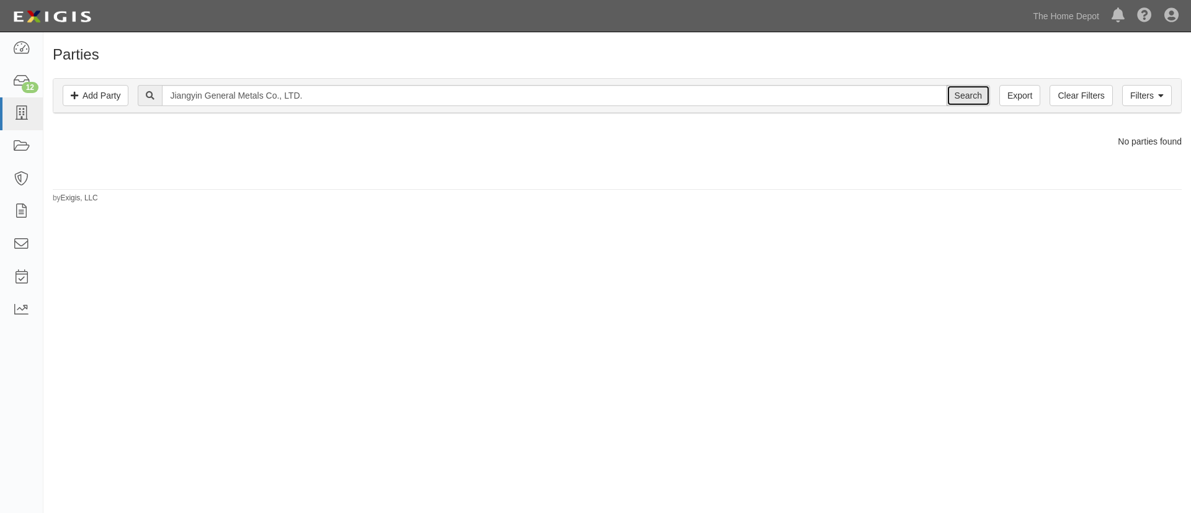
click at [956, 99] on input "Search" at bounding box center [967, 95] width 43 height 21
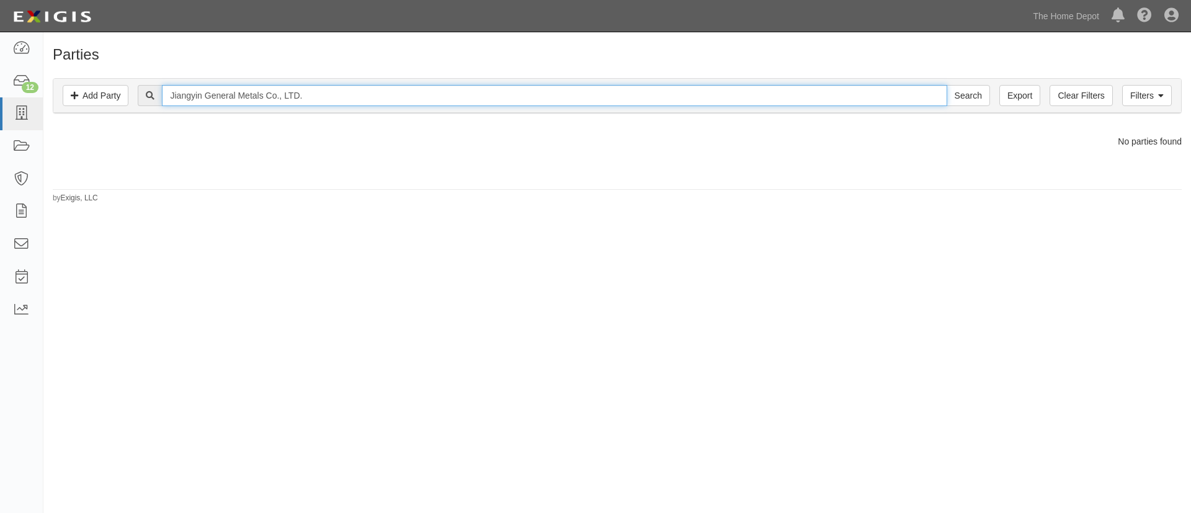
click at [259, 94] on input "Jiangyin General Metals Co., LTD." at bounding box center [554, 95] width 784 height 21
paste input "Jiaxing Globallion Import & Export"
click at [259, 94] on input "Jiangyin General Jiaxing Globallion Import & ExportCo., LTD." at bounding box center [554, 95] width 784 height 21
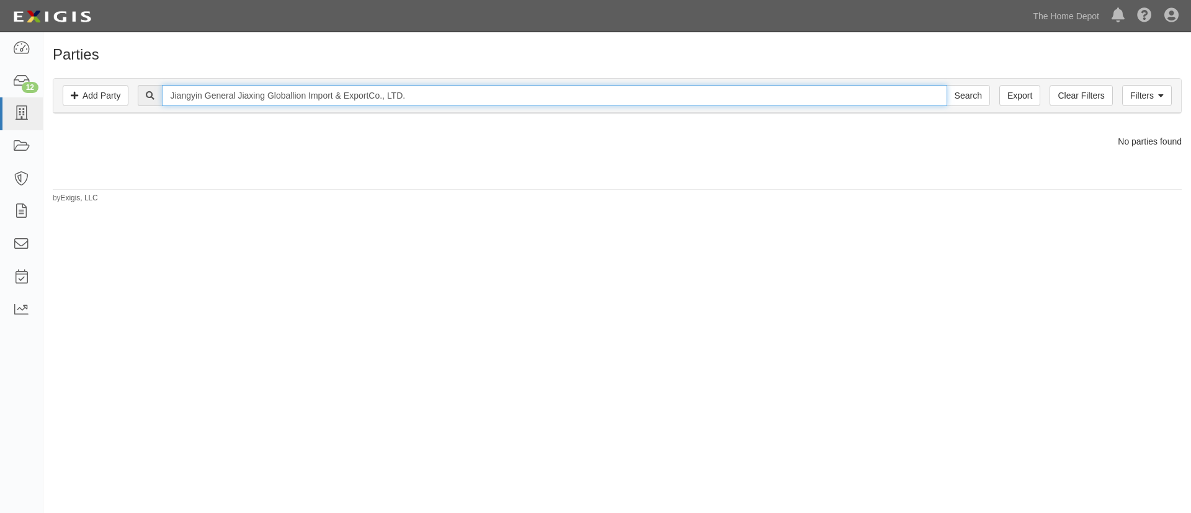
click at [259, 94] on input "Jiangyin General Jiaxing Globallion Import & ExportCo., LTD." at bounding box center [554, 95] width 784 height 21
paste input "xing Globallion Import & Export"
type input "Jiaxing Globallion Import & Export"
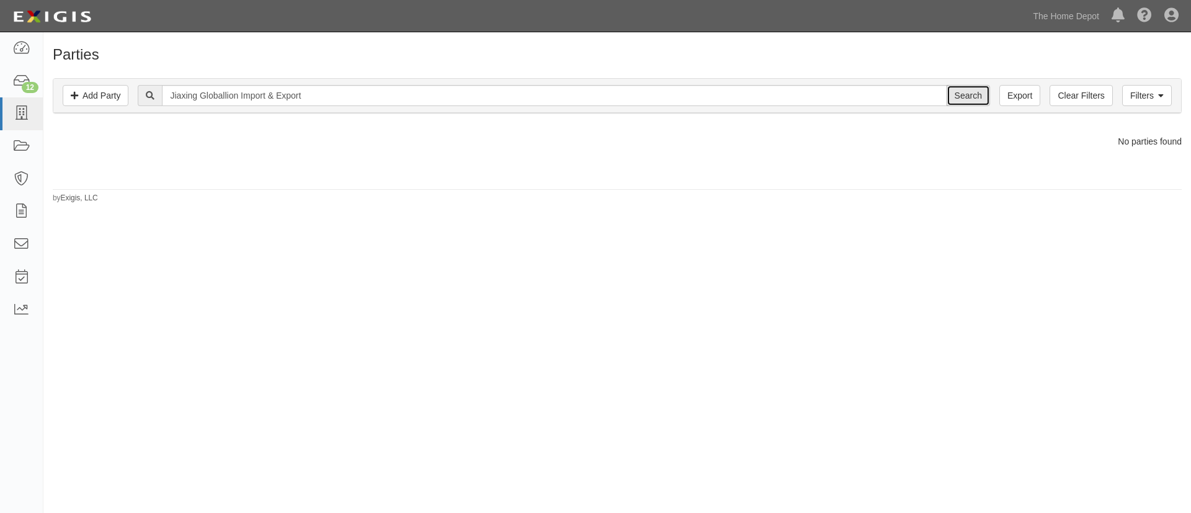
click at [978, 93] on input "Search" at bounding box center [967, 95] width 43 height 21
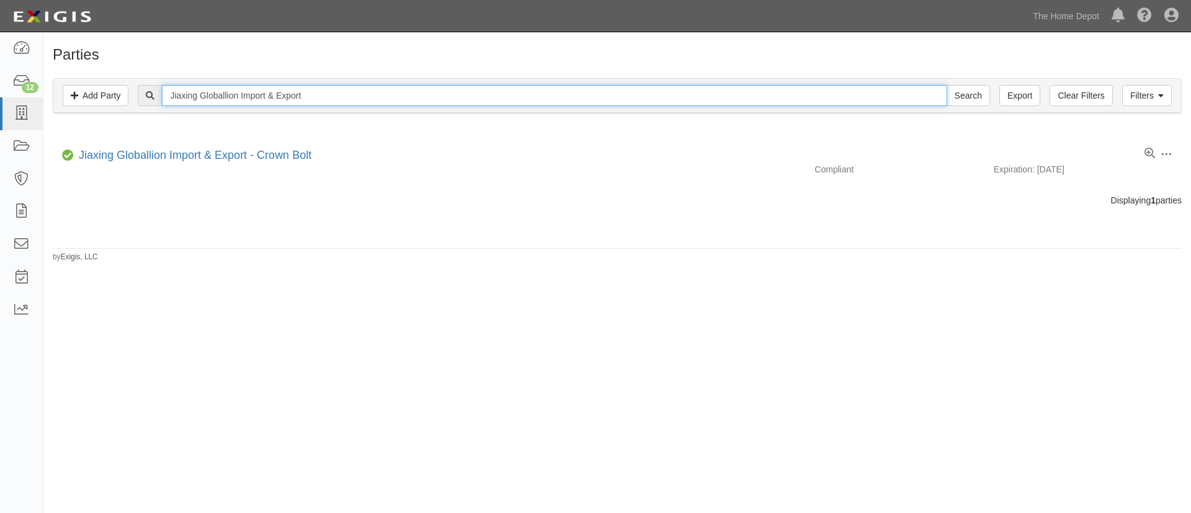
click at [360, 100] on input "Jiaxing Globallion Import & Export" at bounding box center [554, 95] width 784 height 21
paste input "Grand Well Tech Co. Ltd."
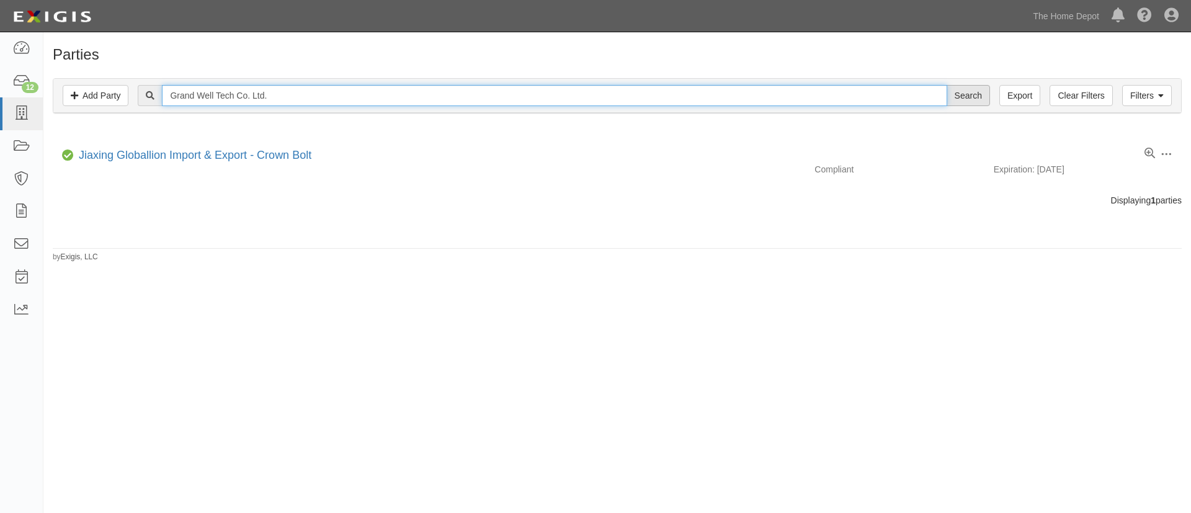
type input "Grand Well Tech Co. Ltd."
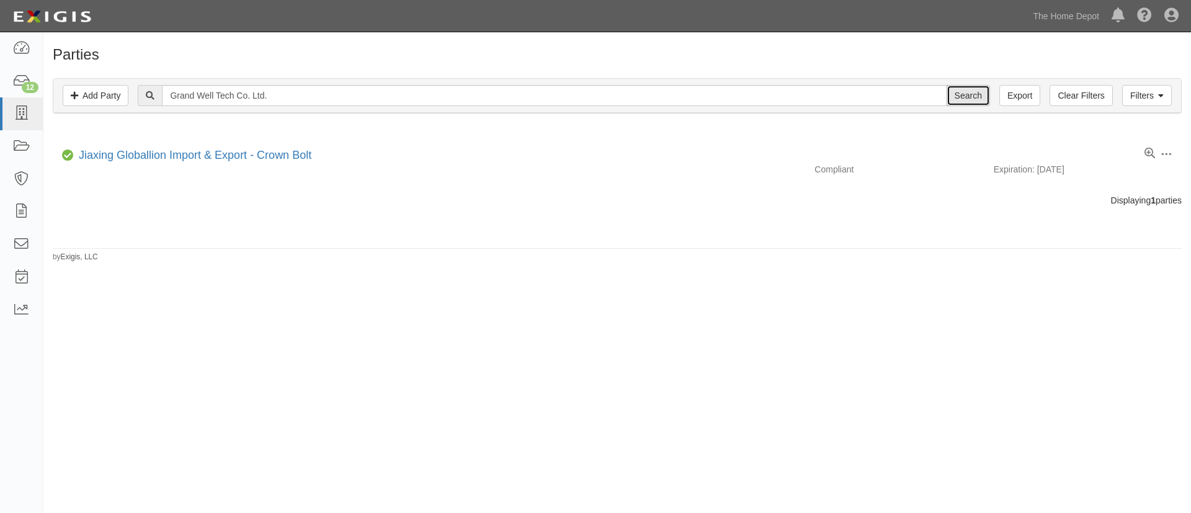
click at [970, 95] on input "Search" at bounding box center [967, 95] width 43 height 21
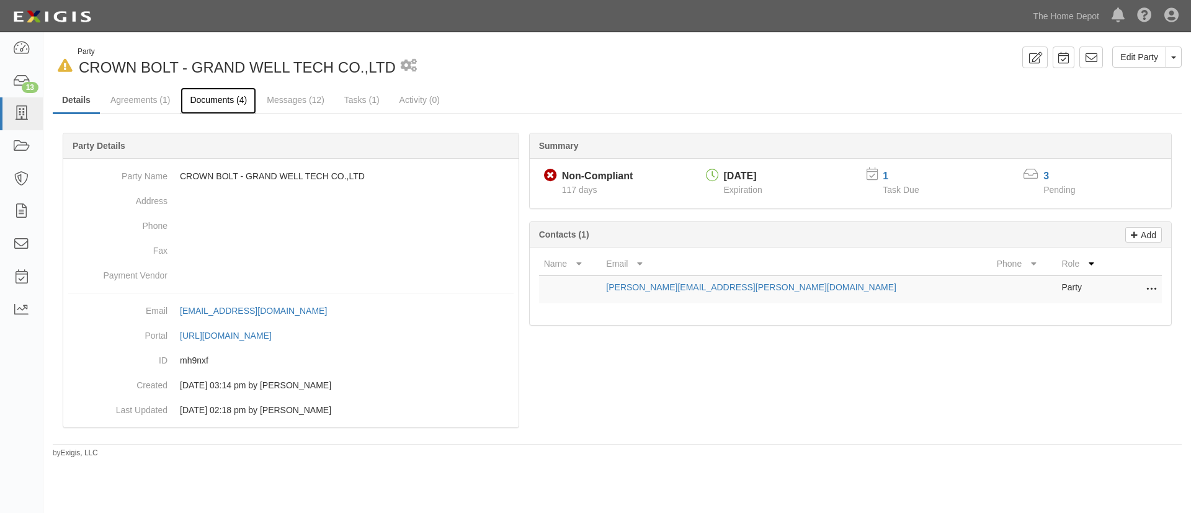
click at [251, 103] on link "Documents (4)" at bounding box center [218, 100] width 76 height 27
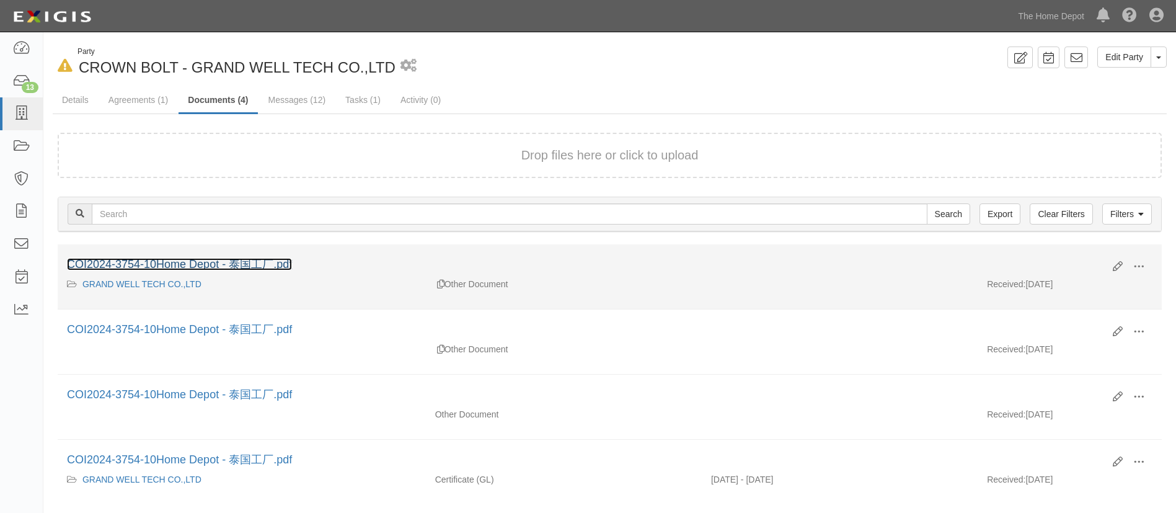
click at [249, 262] on link "COI2024-3754-10Home Depot - 泰国工厂.pdf" at bounding box center [179, 264] width 225 height 12
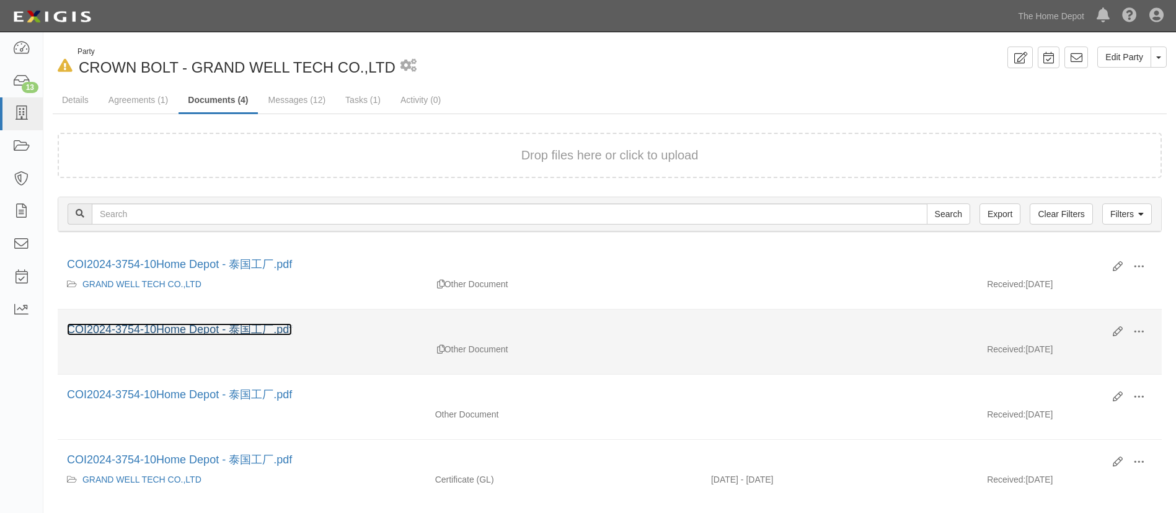
click at [216, 326] on link "COI2024-3754-10Home Depot - 泰国工厂.pdf" at bounding box center [179, 329] width 225 height 12
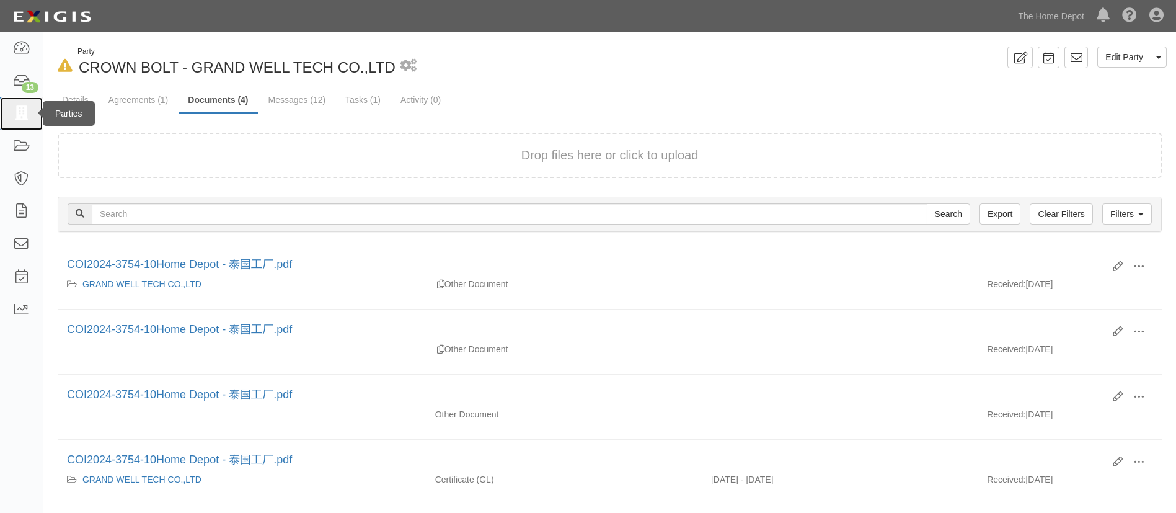
drag, startPoint x: 42, startPoint y: 118, endPoint x: 25, endPoint y: 118, distance: 17.4
click at [25, 118] on link at bounding box center [21, 113] width 43 height 33
click at [22, 117] on icon at bounding box center [20, 114] width 17 height 14
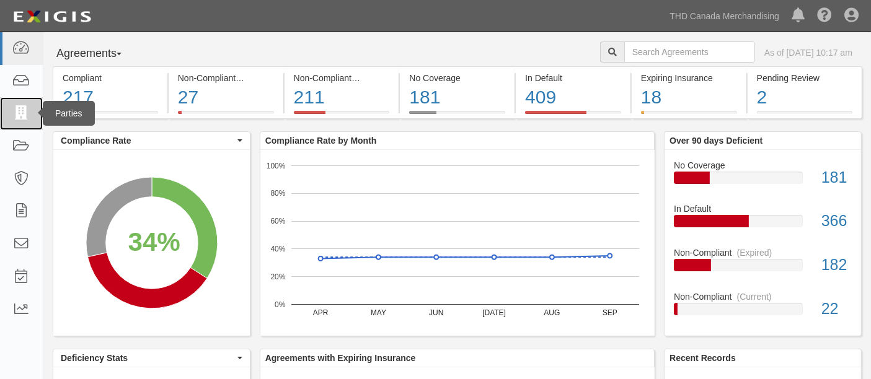
click at [33, 110] on link at bounding box center [21, 113] width 43 height 33
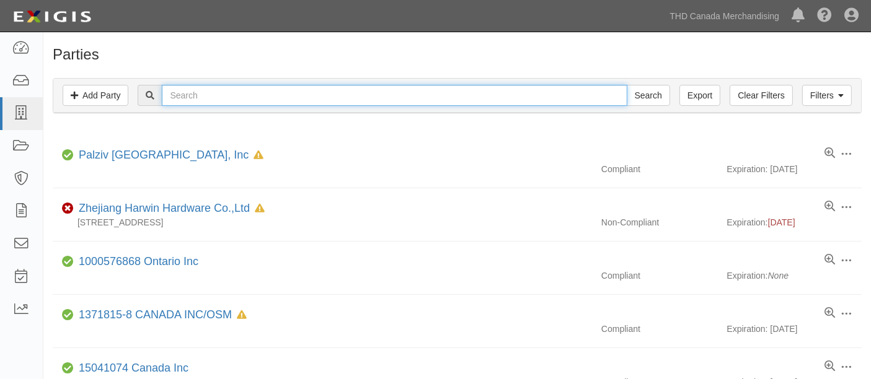
click at [195, 93] on input "text" at bounding box center [394, 95] width 465 height 21
paste input "Grand Well Tech Co. Ltd."
type input "Grand Well Tech Co. Ltd."
click at [272, 94] on input "text" at bounding box center [394, 95] width 465 height 21
paste input "Nu-Tec Specialty Products Inc."
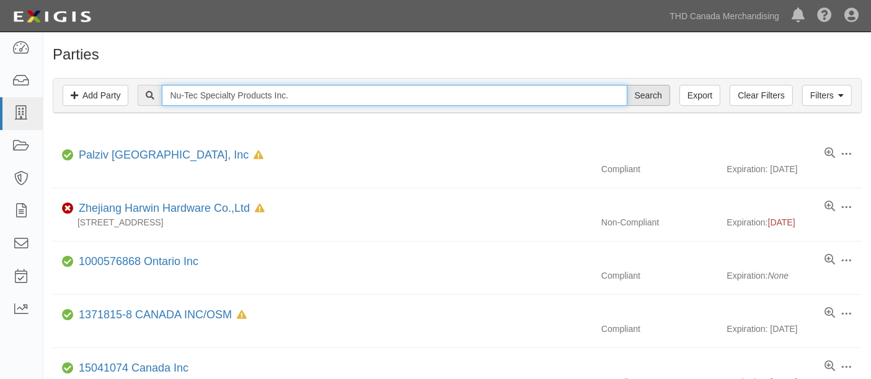
type input "Nu-Tec Specialty Products Inc."
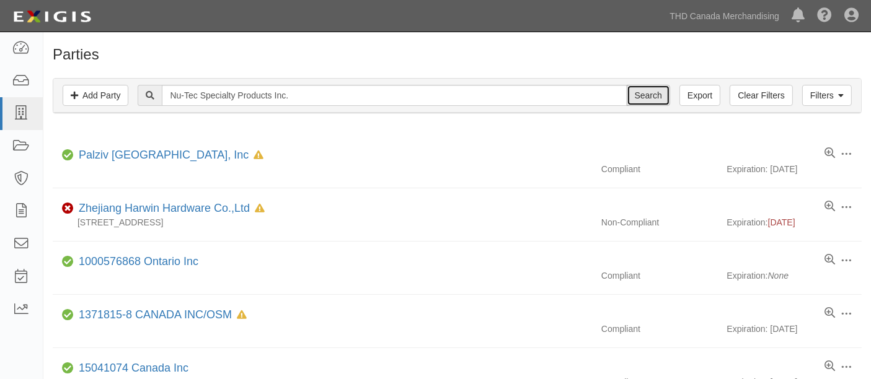
click at [654, 102] on input "Search" at bounding box center [648, 95] width 43 height 21
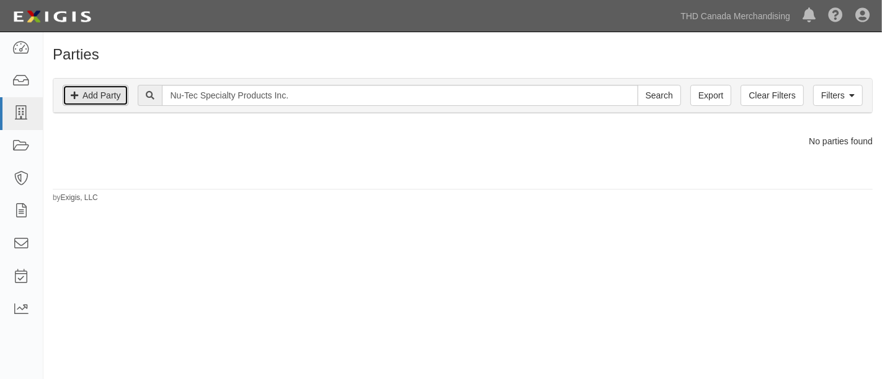
click at [88, 92] on link "Add Party" at bounding box center [96, 95] width 66 height 21
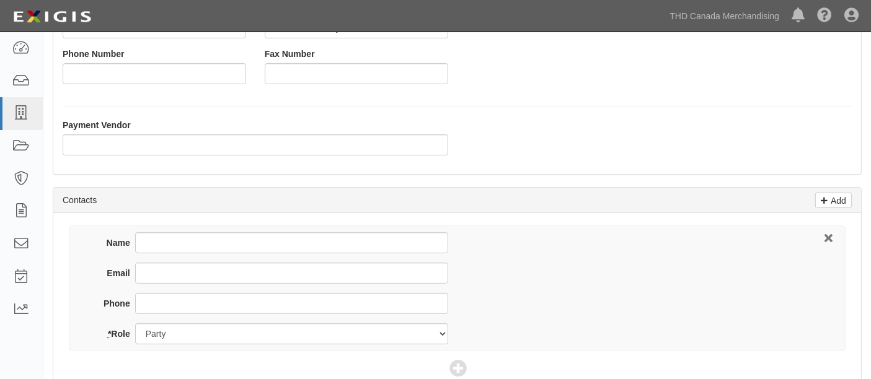
scroll to position [344, 0]
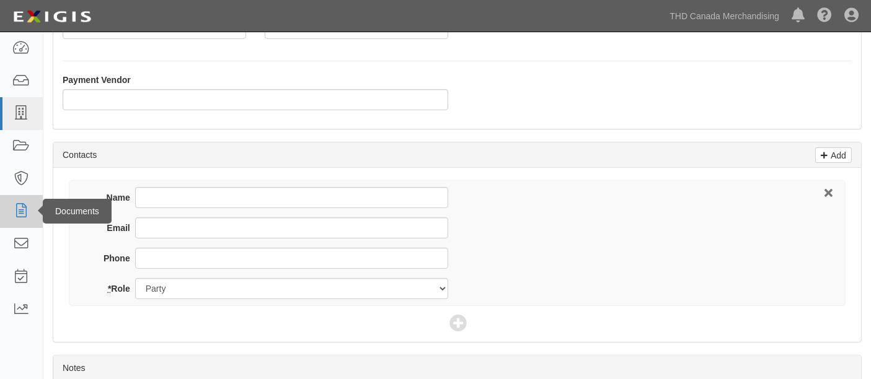
type input "Nu-Tec Specialty Products Inc."
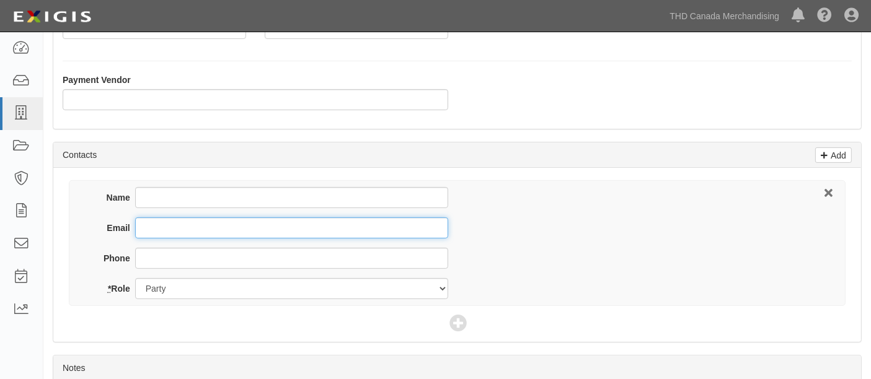
click at [165, 224] on input "Email" at bounding box center [291, 228] width 313 height 21
paste input "acorreggia@nu-tec.com"
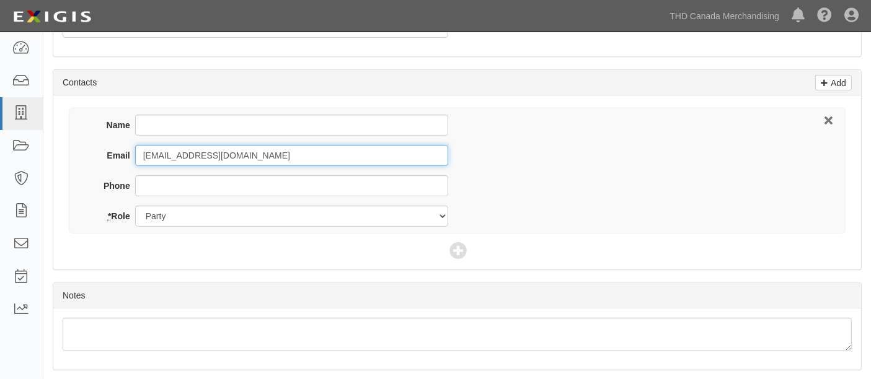
scroll to position [456, 0]
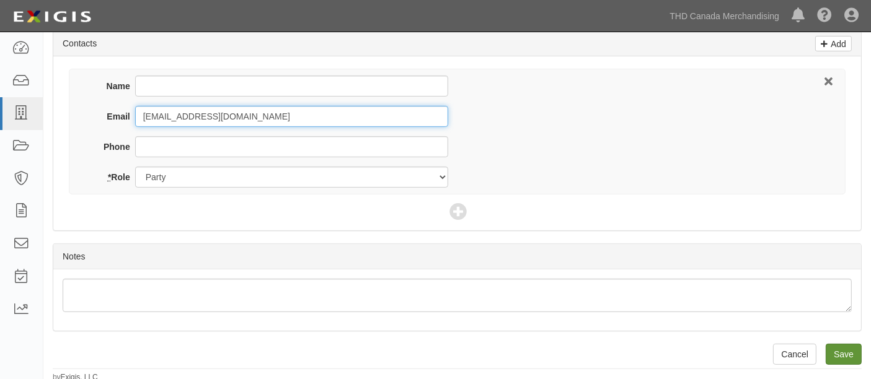
type input "acorreggia@nu-tec.com"
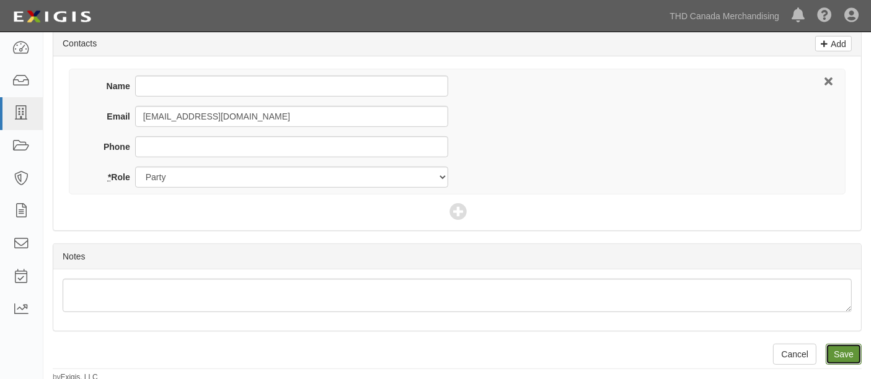
click at [845, 348] on input "Save" at bounding box center [844, 354] width 36 height 21
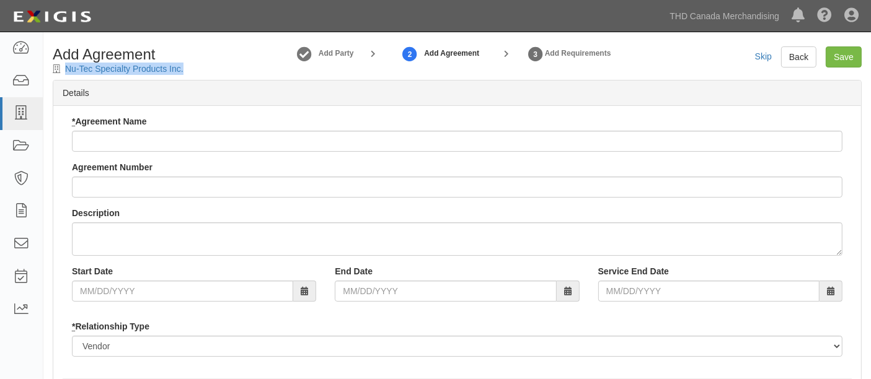
drag, startPoint x: 193, startPoint y: 73, endPoint x: 63, endPoint y: 73, distance: 129.6
click at [63, 73] on div "Add Agreement Nu-Tec Specialty Products Inc." at bounding box center [146, 61] width 207 height 29
copy div "Nu-Tec Specialty Products Inc."
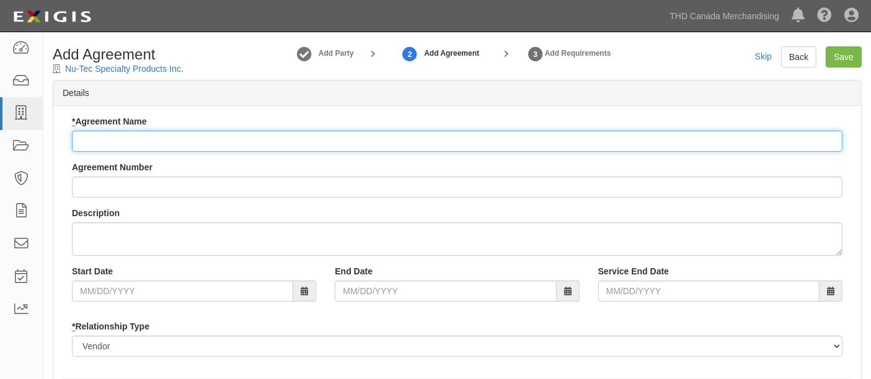
click at [193, 133] on input "* Agreement Name" at bounding box center [457, 141] width 771 height 21
paste input "Nu-Tec Specialty Products Inc."
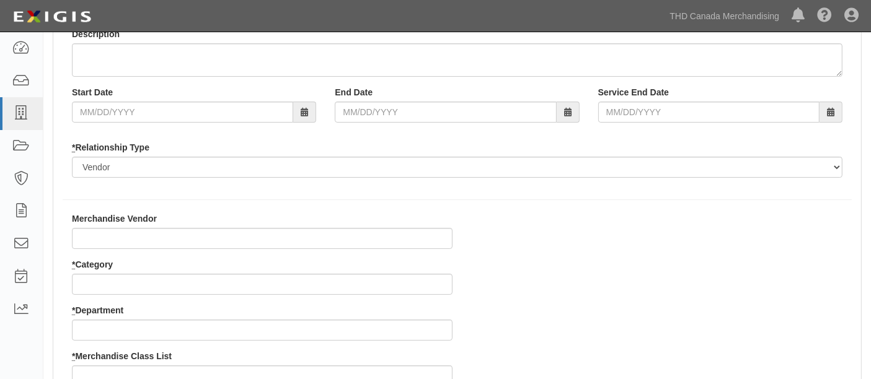
scroll to position [275, 0]
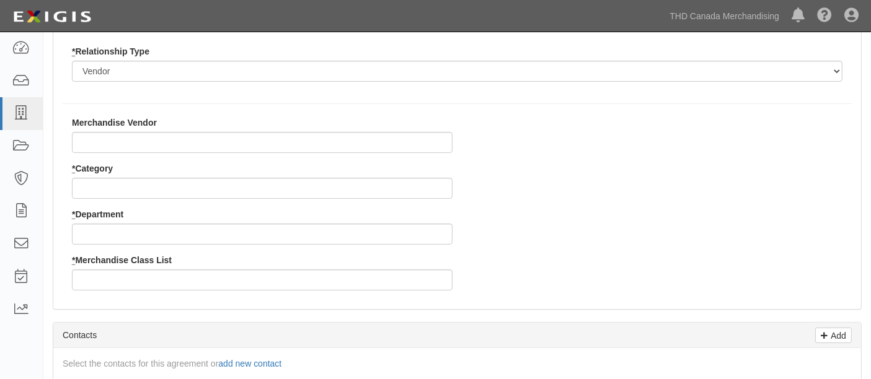
type input "Nu-Tec Specialty Products Inc."
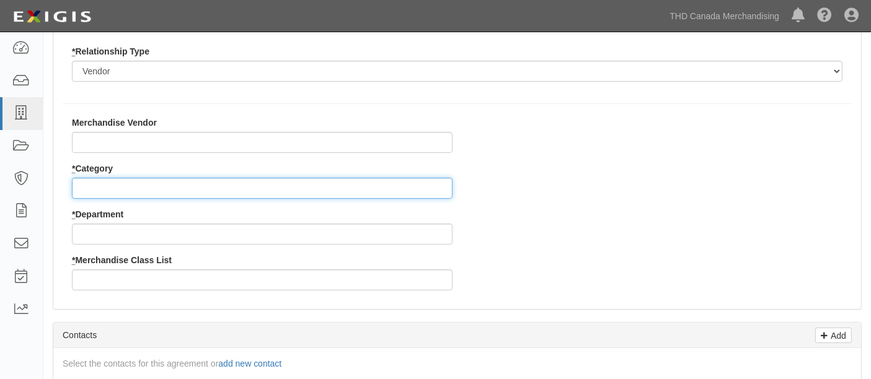
click at [140, 186] on input "* Category" at bounding box center [262, 188] width 381 height 21
type input "8"
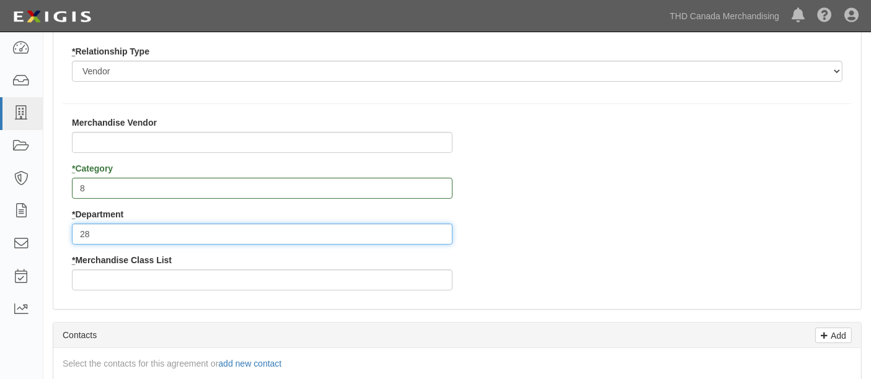
type input "28"
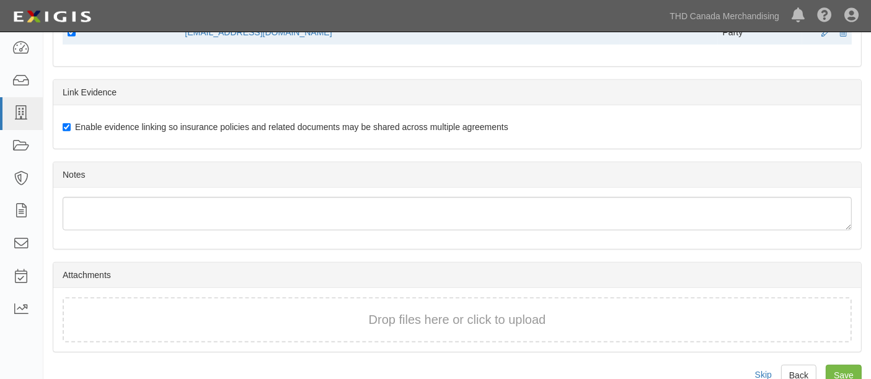
scroll to position [678, 0]
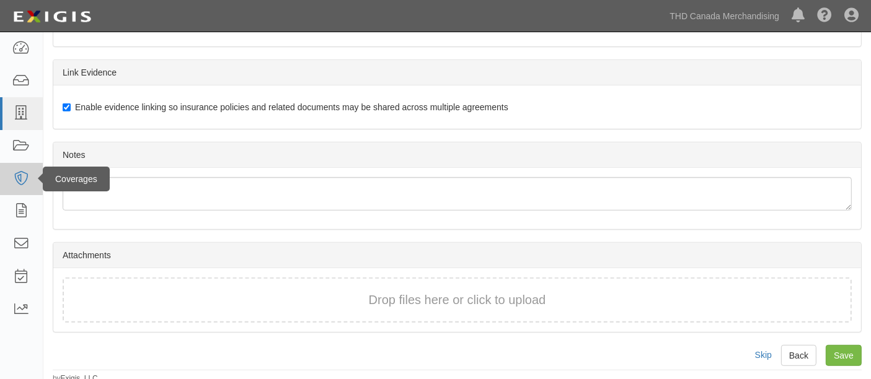
type input "1"
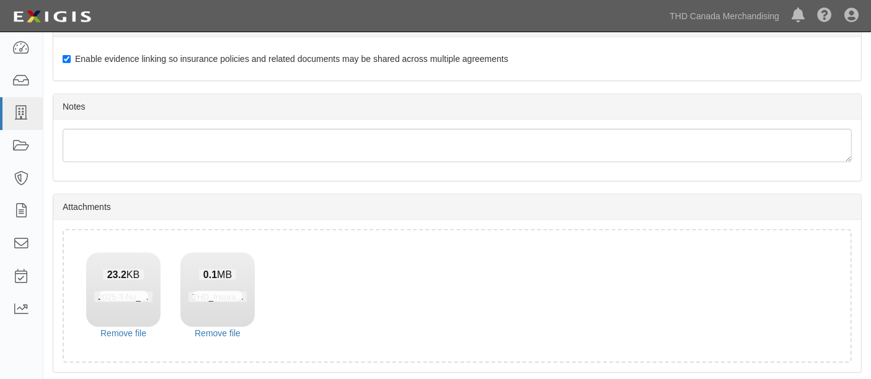
scroll to position [767, 0]
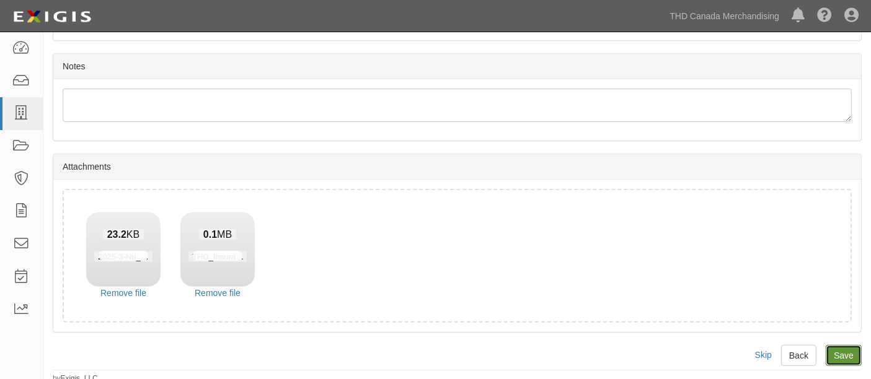
drag, startPoint x: 853, startPoint y: 352, endPoint x: 845, endPoint y: 351, distance: 8.2
click at [853, 352] on input "Save" at bounding box center [844, 355] width 36 height 21
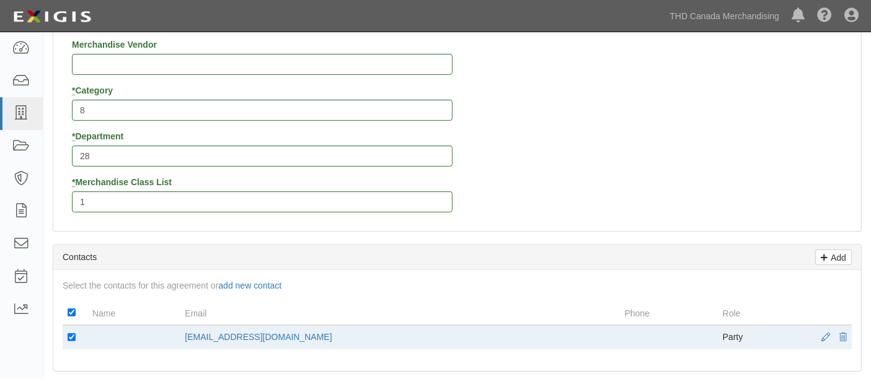
scroll to position [224, 0]
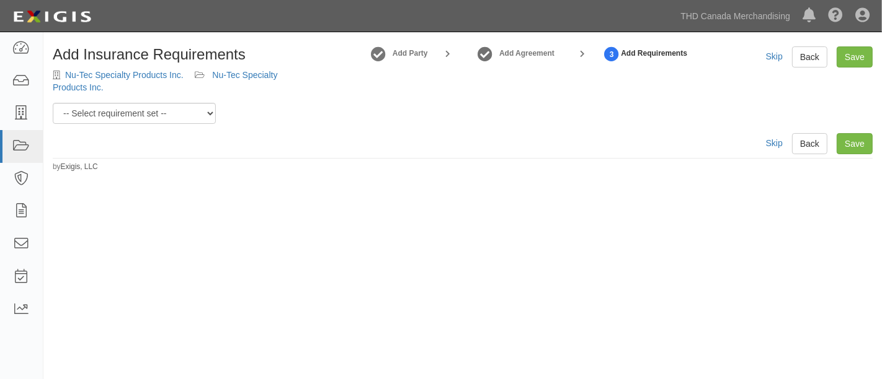
click at [214, 115] on select "-- Select requirement set -- $20M GL (Canadian Supplier) $20M GL (Non-Canadian …" at bounding box center [134, 113] width 163 height 21
select select "37054"
click at [53, 103] on select "-- Select requirement set -- $20M GL (Canadian Supplier) $20M GL (Non-Canadian …" at bounding box center [134, 113] width 163 height 21
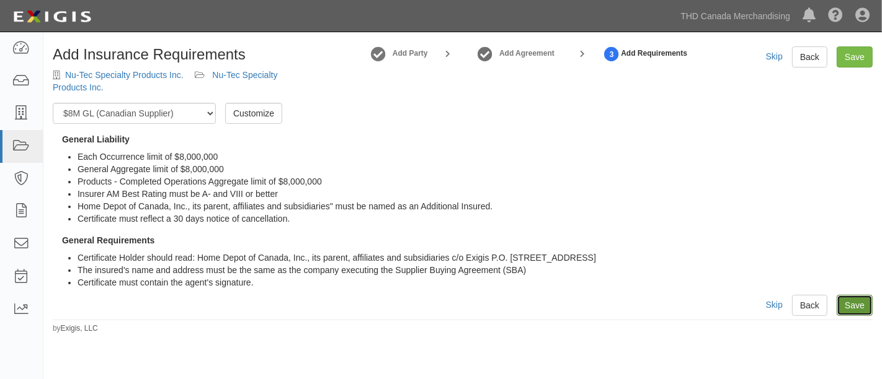
click at [855, 303] on link "Save" at bounding box center [854, 305] width 36 height 21
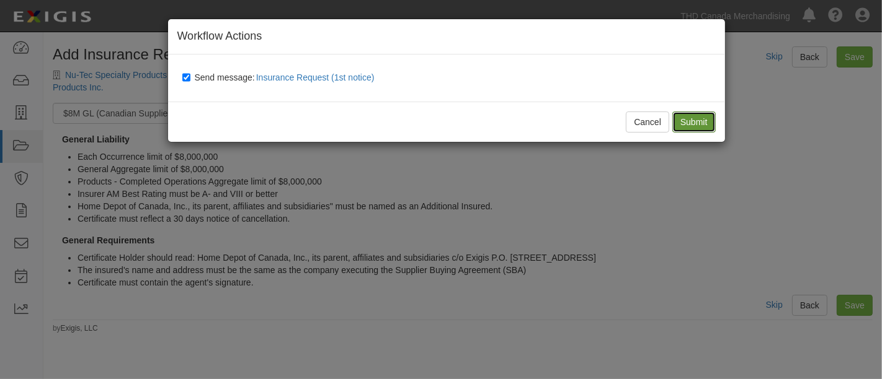
click at [699, 125] on input "Submit" at bounding box center [693, 122] width 43 height 21
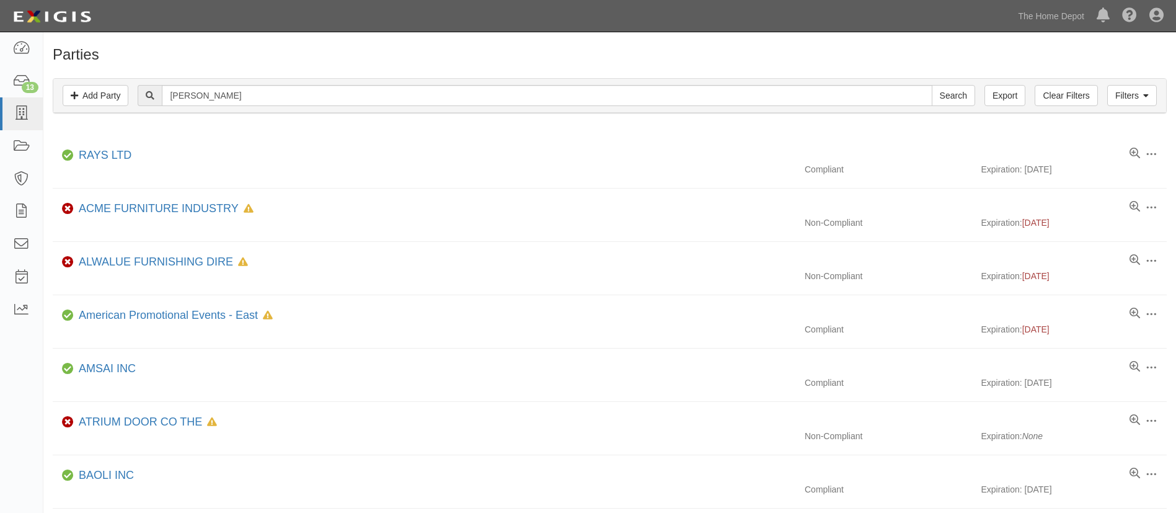
type input "[PERSON_NAME]"
click at [932, 85] on input "Search" at bounding box center [953, 95] width 43 height 21
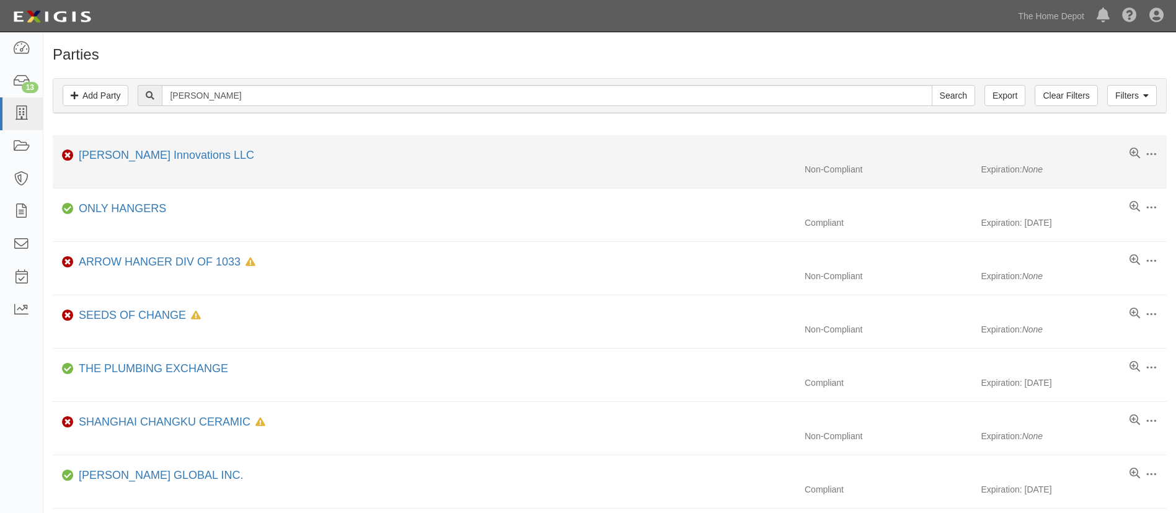
click at [93, 145] on li "Edit Log activity Add task Send message Archive Non-Compliant Hangen Innovation…" at bounding box center [610, 161] width 1114 height 53
click at [115, 152] on link "Hangen Innovations LLC" at bounding box center [166, 155] width 175 height 12
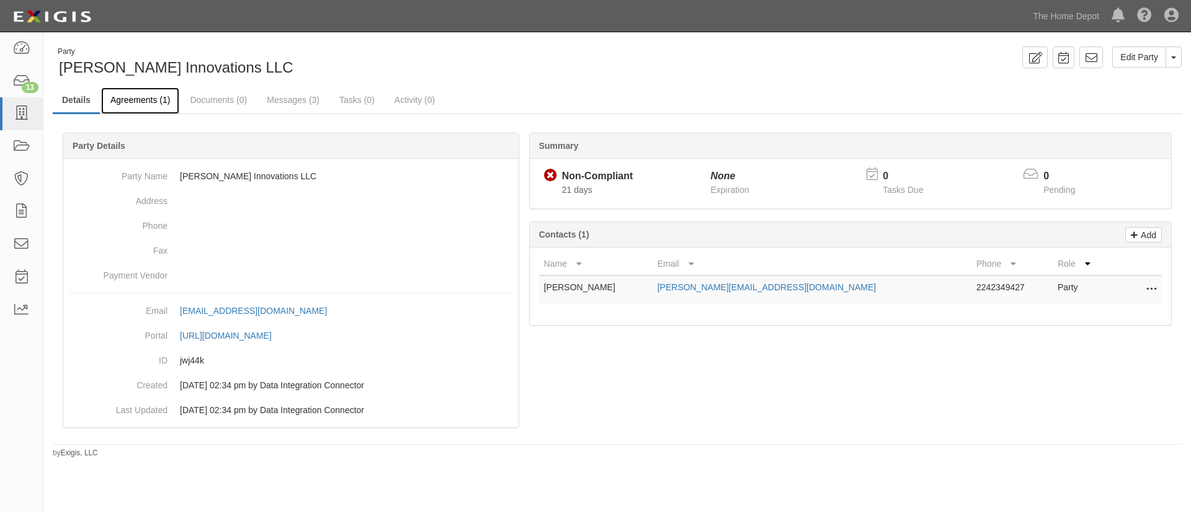
click at [144, 99] on link "Agreements (1)" at bounding box center [140, 100] width 78 height 27
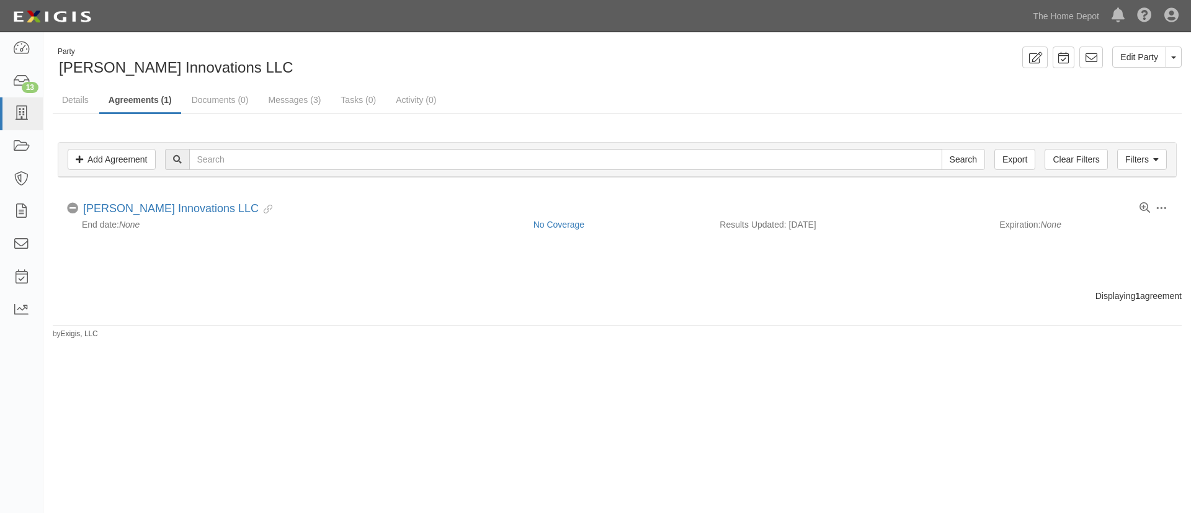
click at [379, 58] on div "Party Hangen Innovations LLC" at bounding box center [330, 63] width 555 height 32
click at [4, 103] on link at bounding box center [21, 113] width 43 height 33
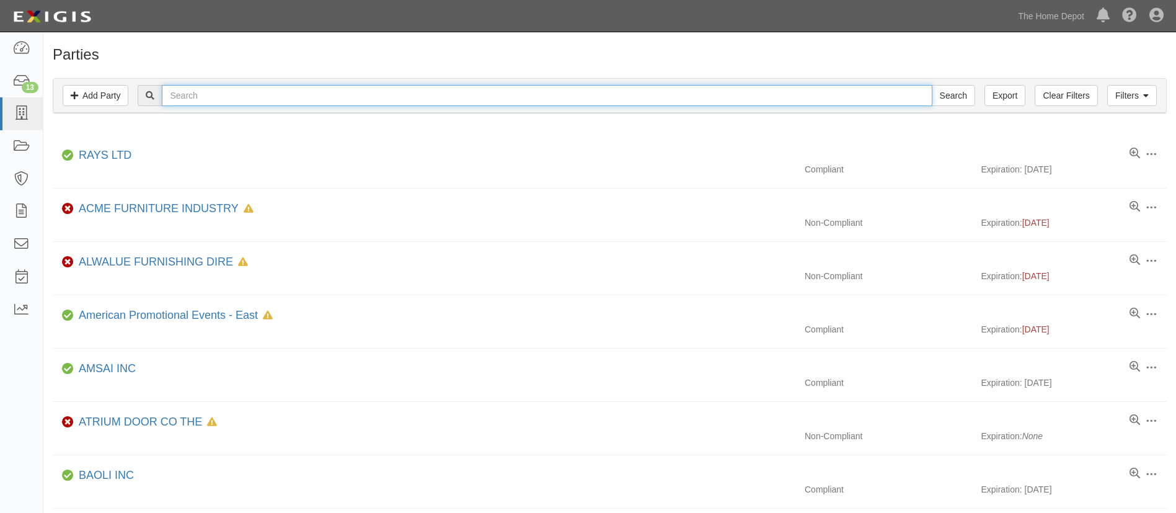
paste input "Nu-Tec Specialty Products Inc."
type input "Nu-Tec Specialty Products Inc."
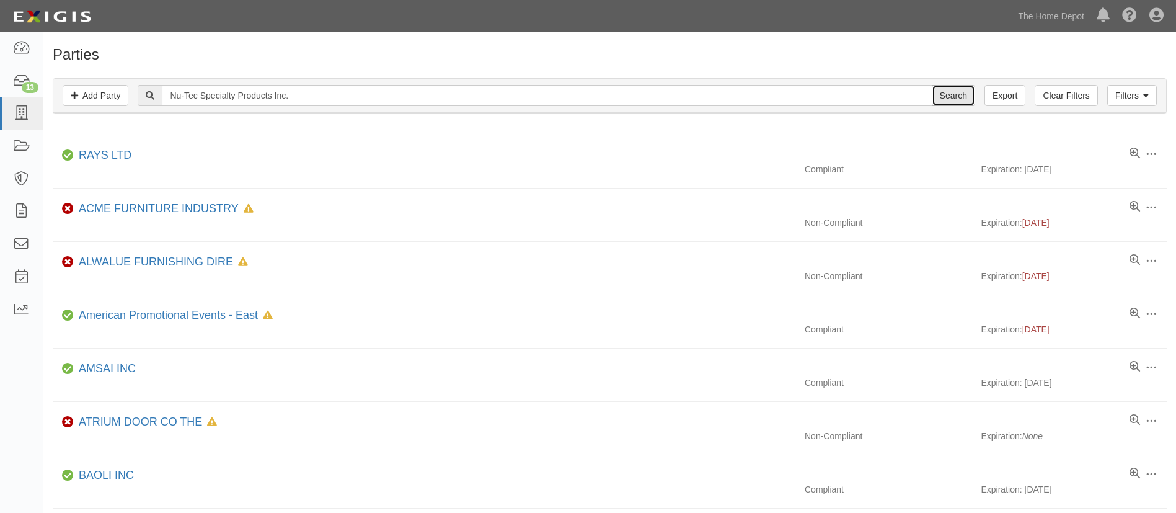
click at [959, 98] on input "Search" at bounding box center [953, 95] width 43 height 21
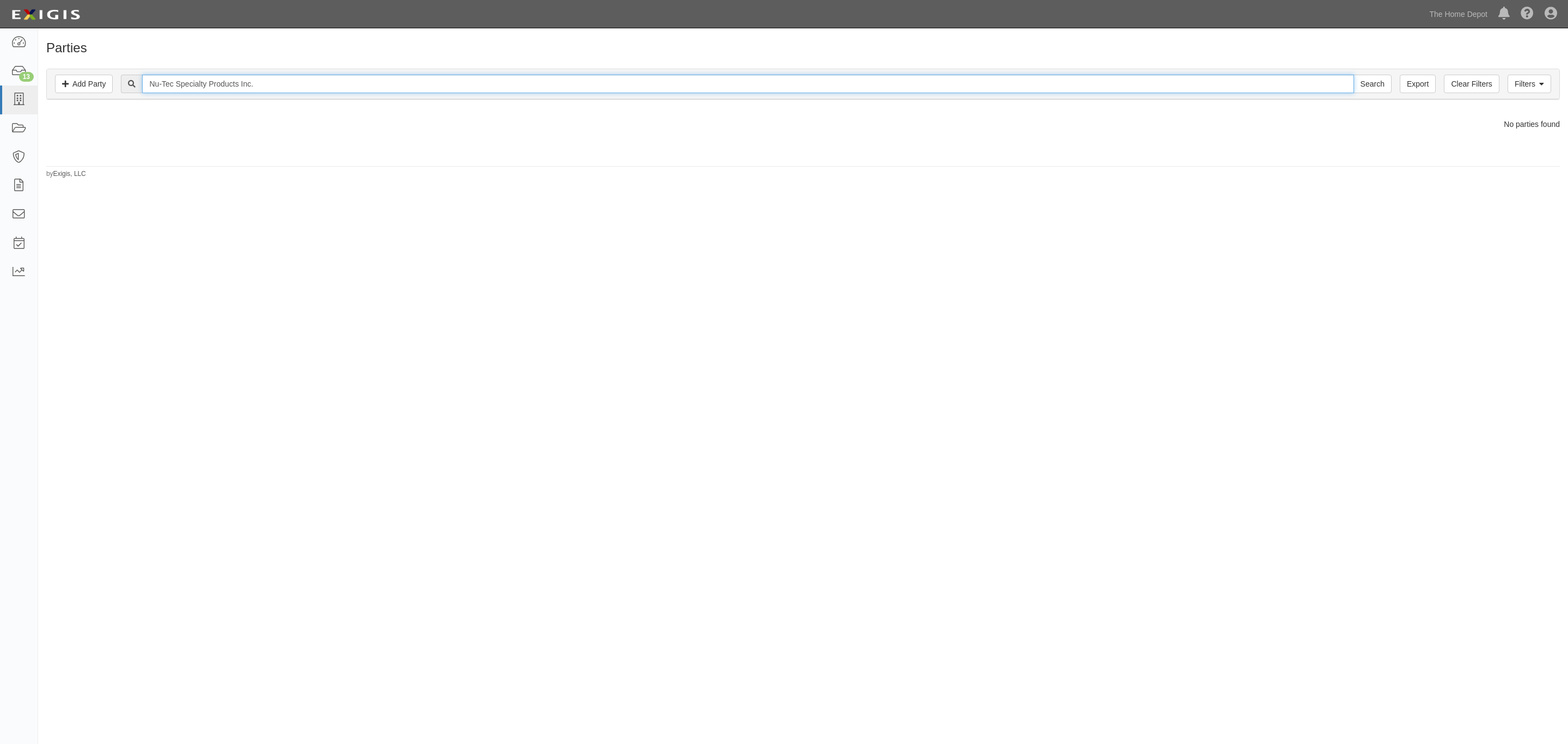
click at [598, 85] on input "Nu-Tec Specialty Products Inc." at bounding box center [748, 83] width 1212 height 18
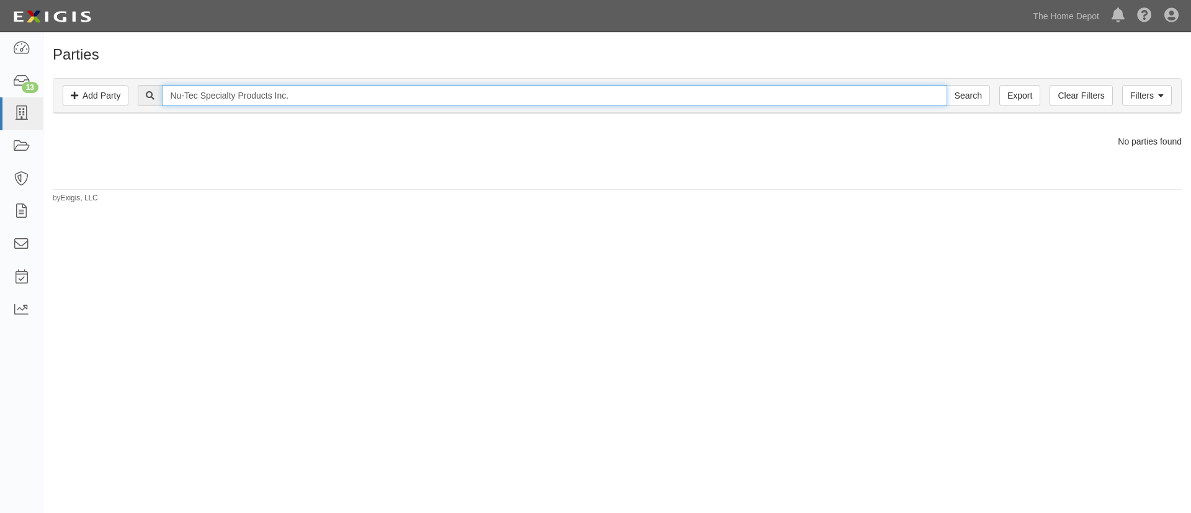
click at [314, 97] on input "Nu-Tec Specialty Products Inc." at bounding box center [554, 95] width 784 height 21
type input "cabinet"
click at [946, 85] on input "Search" at bounding box center [967, 95] width 43 height 21
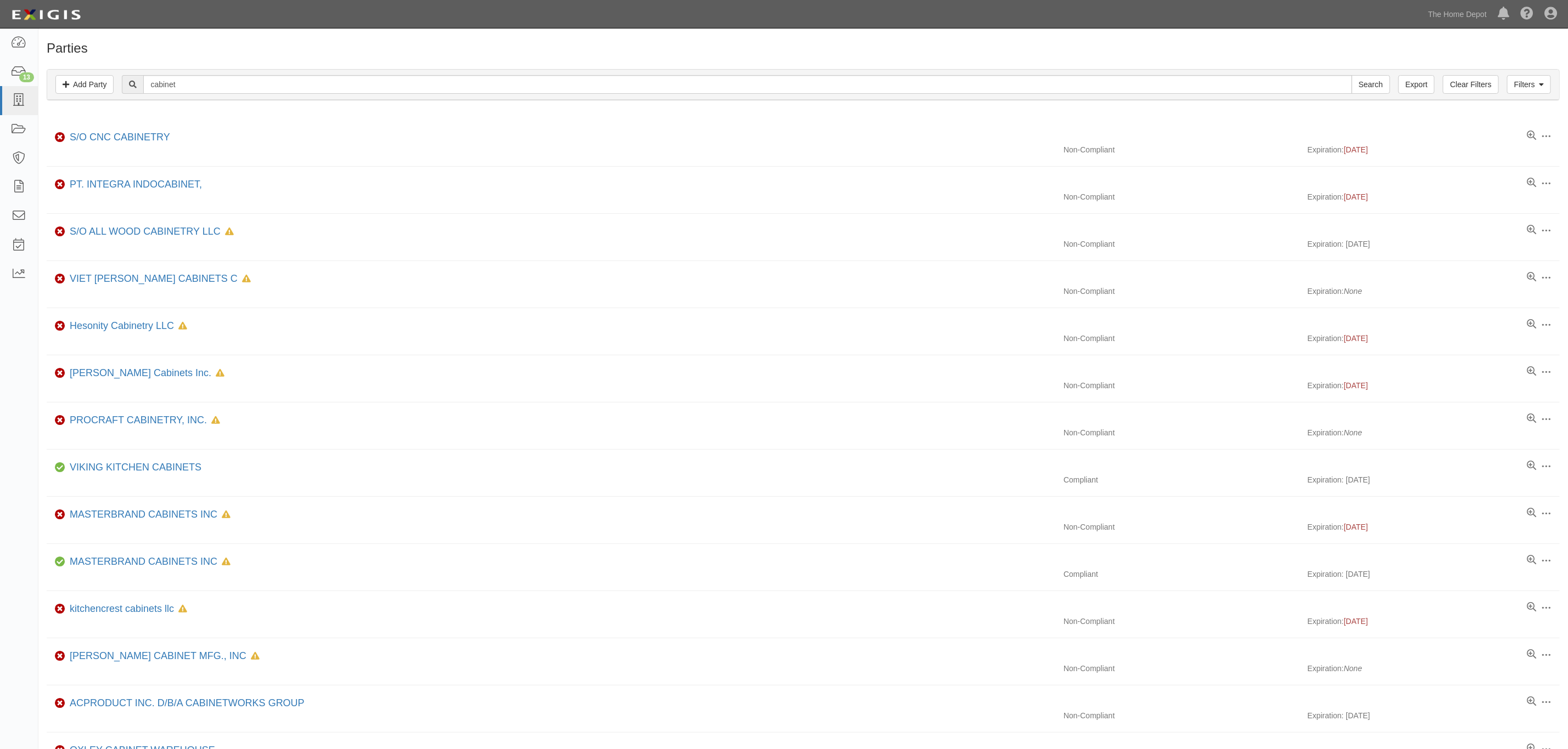
click at [775, 30] on body "Toggle navigation Dashboard 13 Inbox Parties Agreements Coverages Documents Mes…" at bounding box center [784, 516] width 1568 height 1034
